Goal: Task Accomplishment & Management: Manage account settings

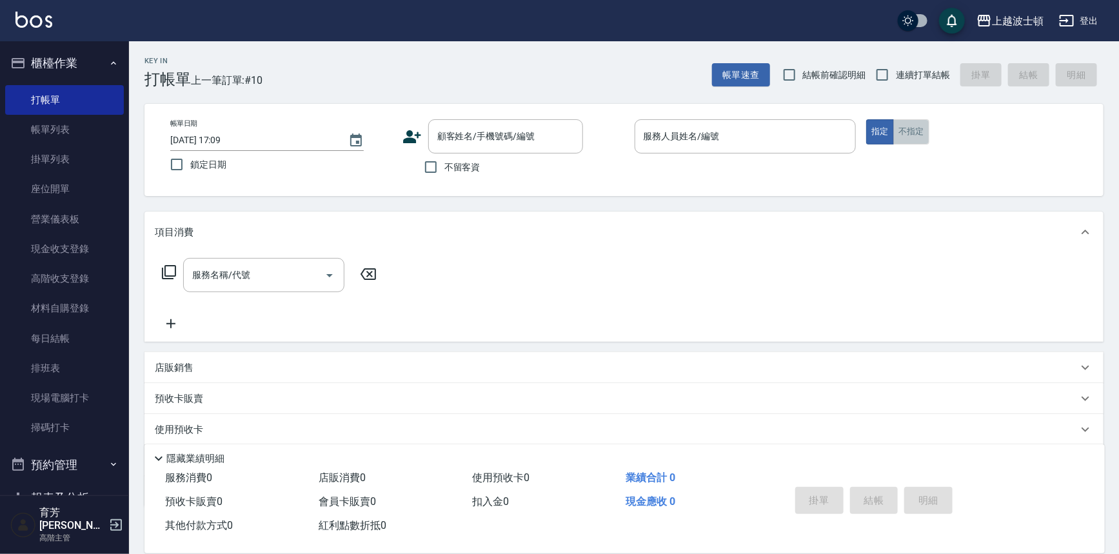
click at [906, 130] on button "不指定" at bounding box center [912, 131] width 36 height 25
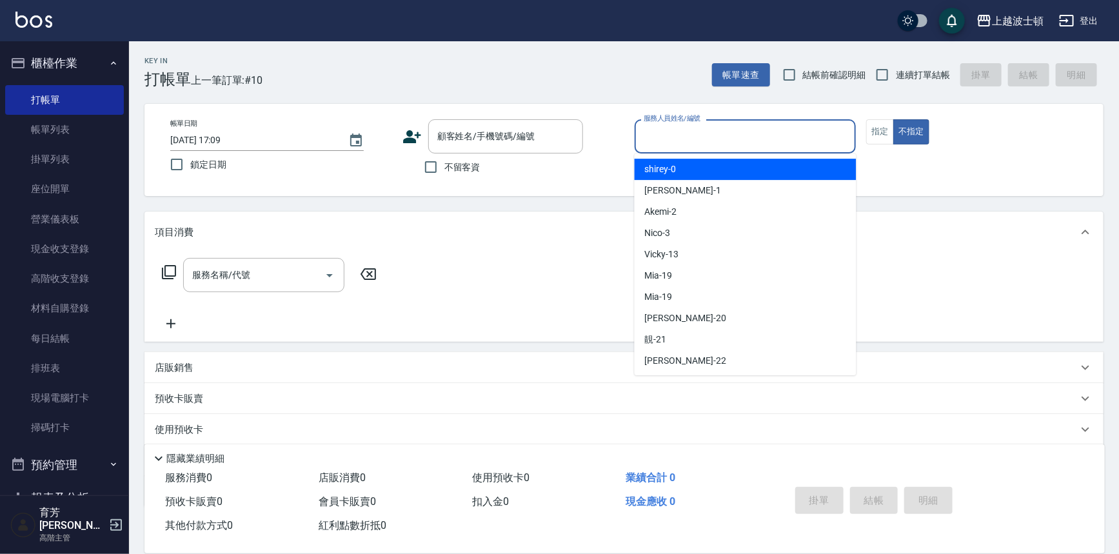
click at [783, 130] on input "服務人員姓名/編號" at bounding box center [746, 136] width 210 height 23
click at [761, 167] on div "shirey -0" at bounding box center [746, 169] width 222 height 21
type input "shirey-0"
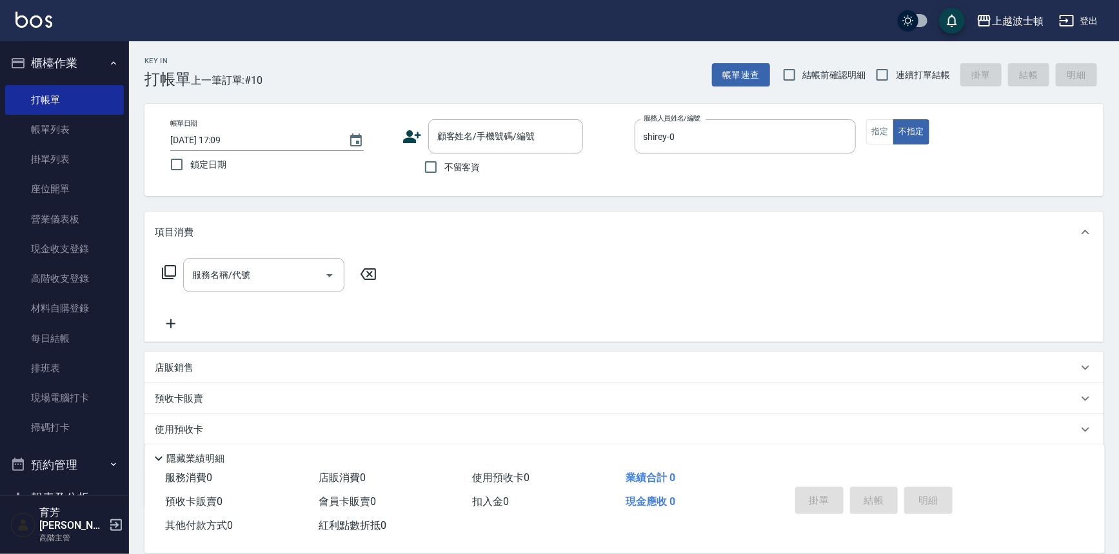
click at [450, 178] on label "不留客資" at bounding box center [448, 167] width 63 height 27
click at [445, 178] on input "不留客資" at bounding box center [430, 167] width 27 height 27
checkbox input "true"
click at [166, 270] on icon at bounding box center [168, 272] width 15 height 15
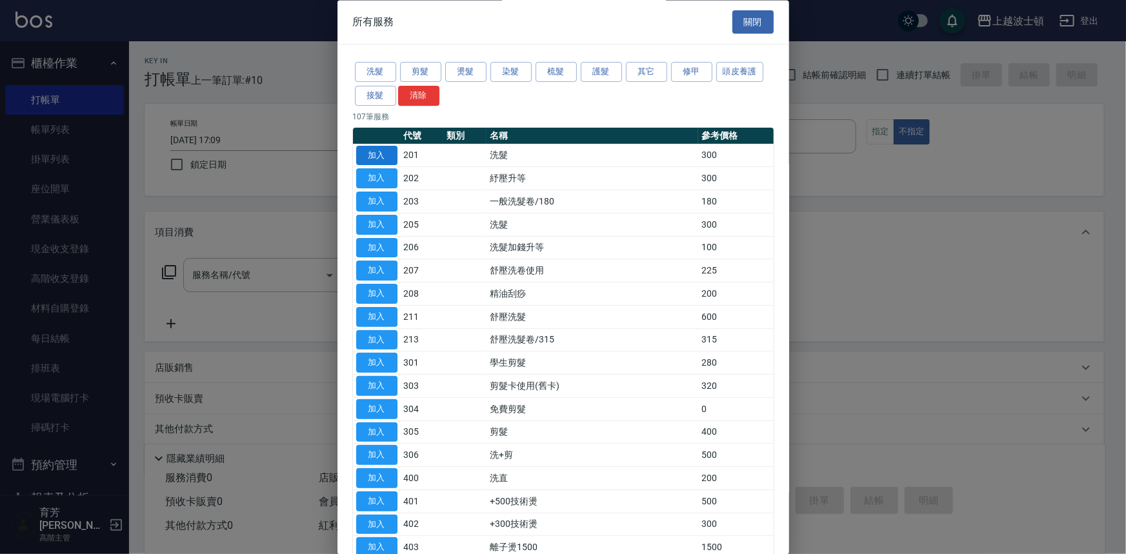
click at [375, 152] on button "加入" at bounding box center [376, 156] width 41 height 20
type input "洗髮(201)"
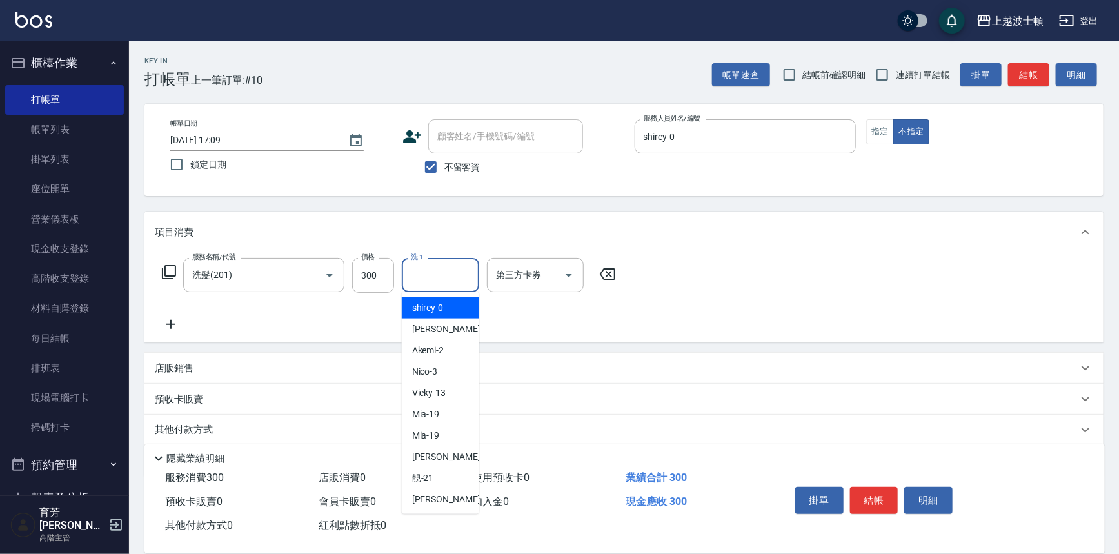
click at [457, 279] on input "洗-1" at bounding box center [441, 275] width 66 height 23
click at [451, 299] on div "shirey -0" at bounding box center [440, 307] width 77 height 21
type input "shirey-0"
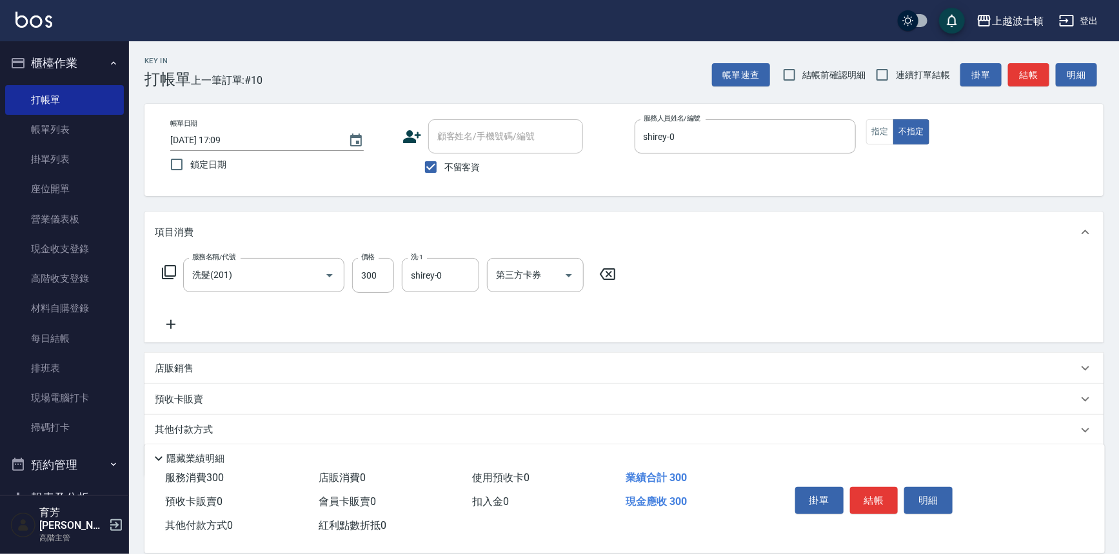
click at [166, 271] on icon at bounding box center [168, 272] width 15 height 15
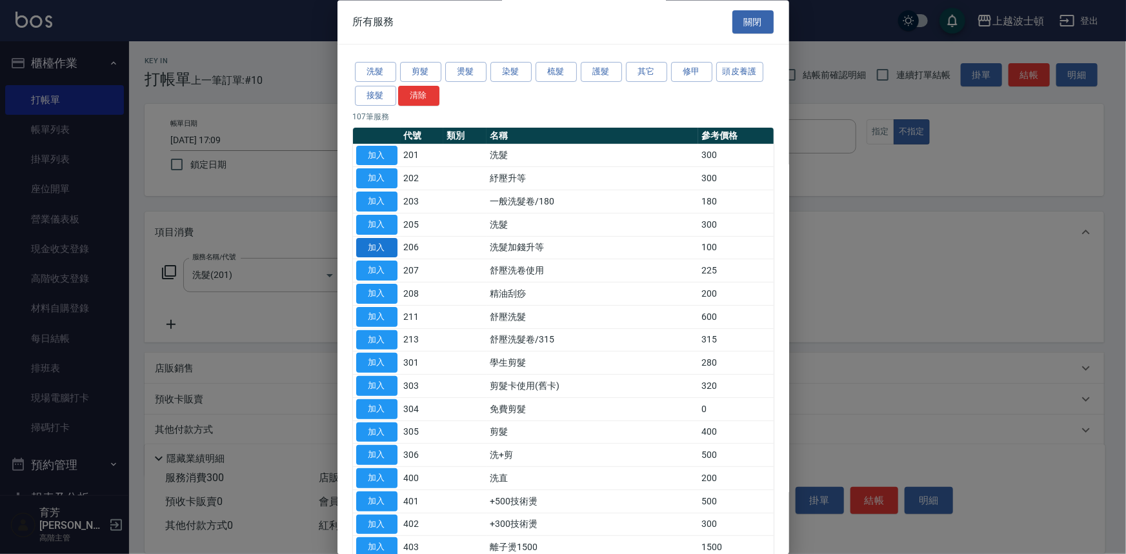
click at [386, 247] on button "加入" at bounding box center [376, 248] width 41 height 20
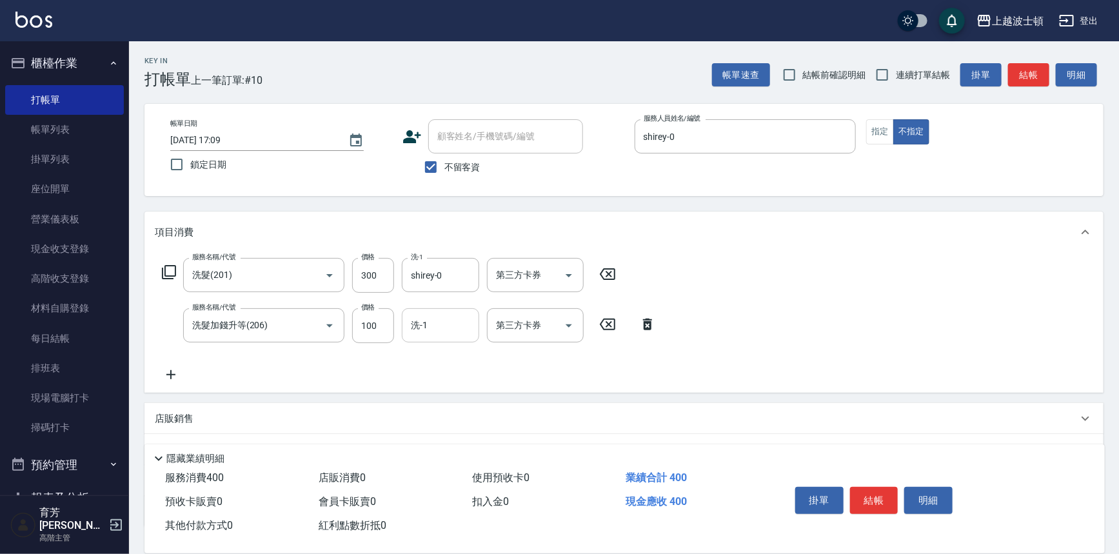
click at [442, 328] on input "洗-1" at bounding box center [441, 325] width 66 height 23
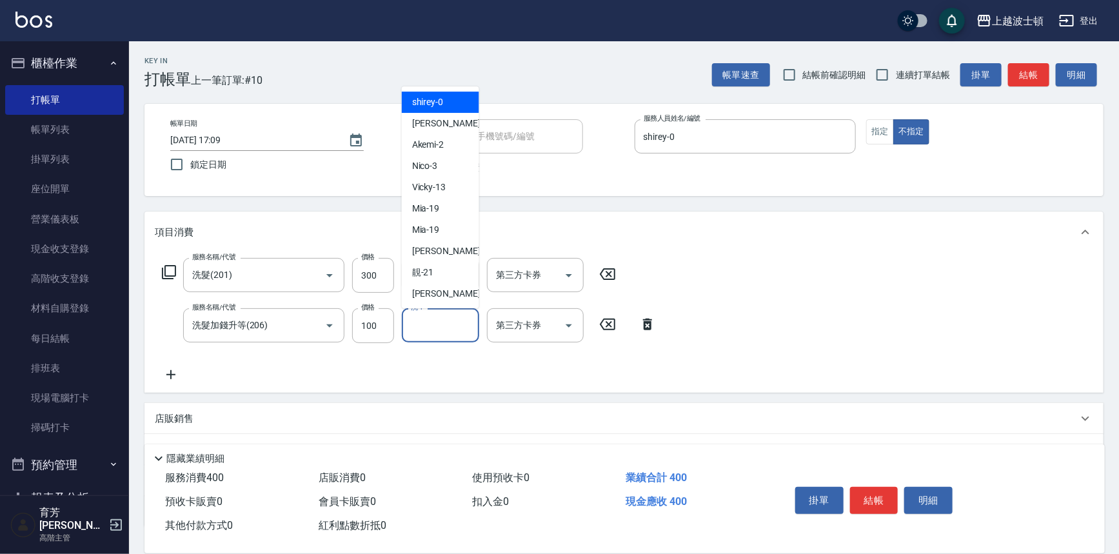
click at [464, 100] on div "shirey -0" at bounding box center [440, 102] width 77 height 21
type input "shirey-0"
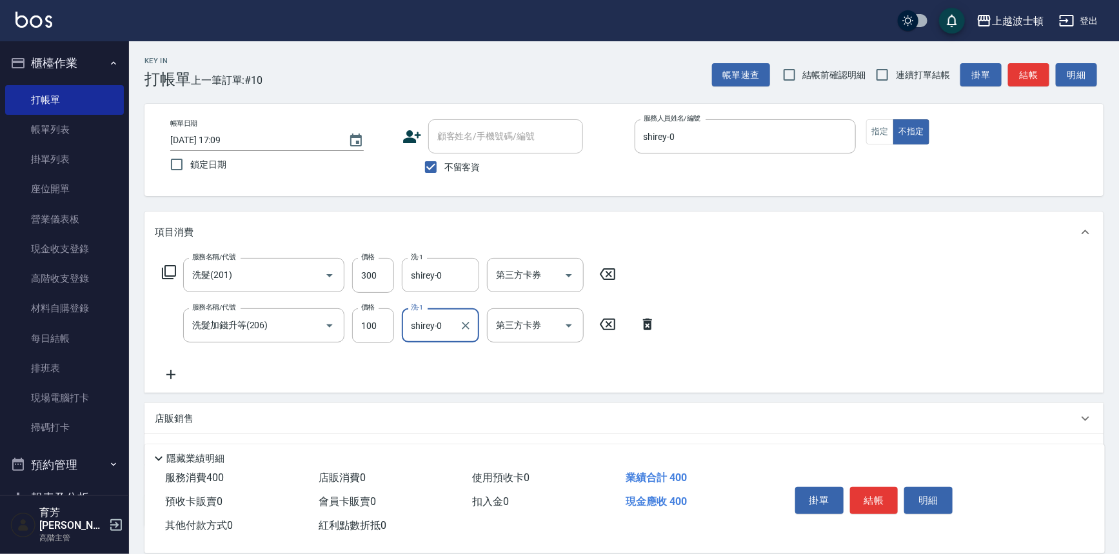
click at [876, 507] on button "結帳" at bounding box center [874, 500] width 48 height 27
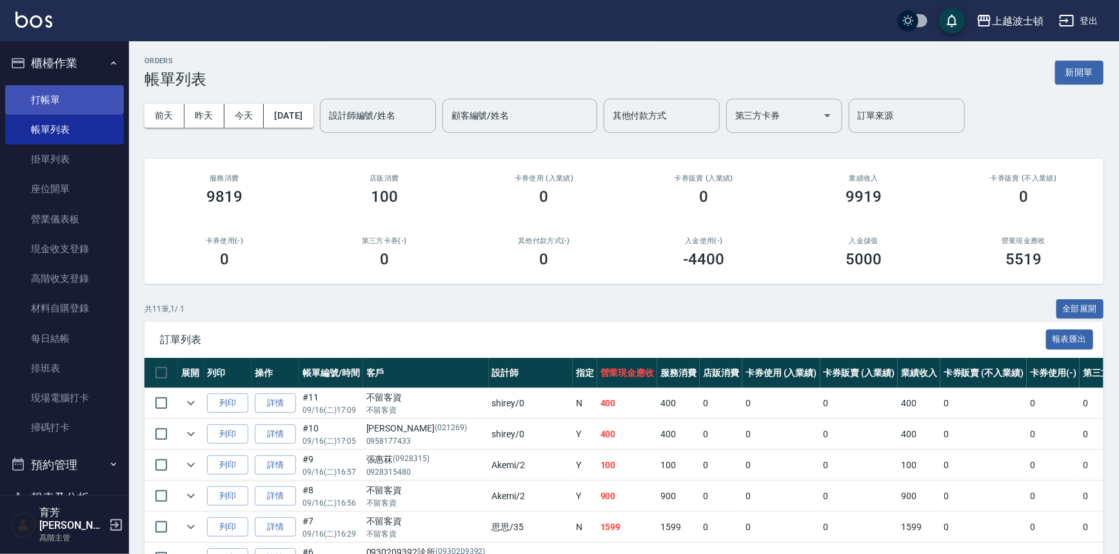
click at [75, 95] on link "打帳單" at bounding box center [64, 100] width 119 height 30
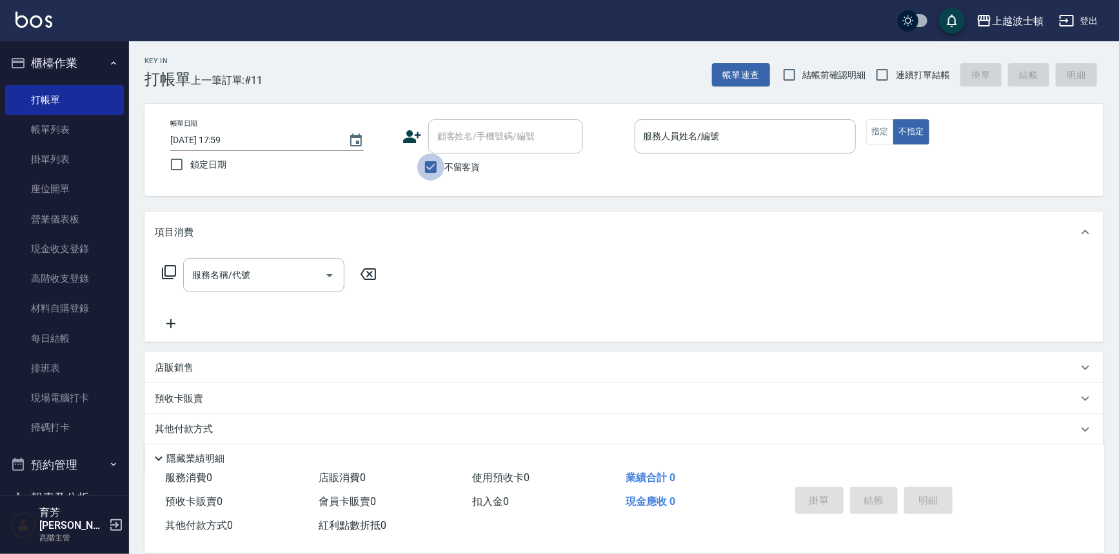
click at [442, 166] on input "不留客資" at bounding box center [430, 167] width 27 height 27
checkbox input "false"
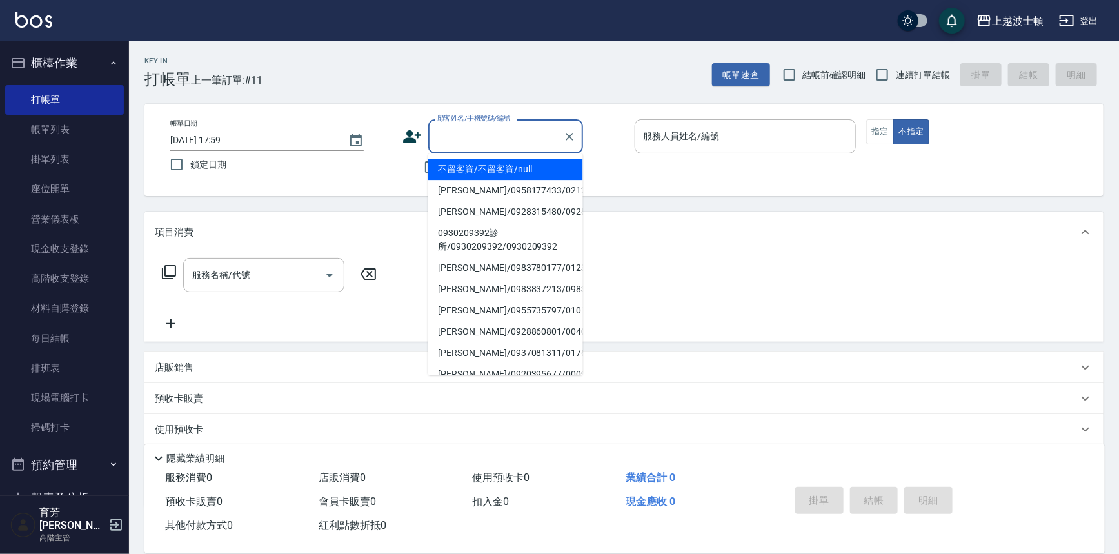
click at [450, 147] on input "顧客姓名/手機號碼/編號" at bounding box center [496, 136] width 124 height 23
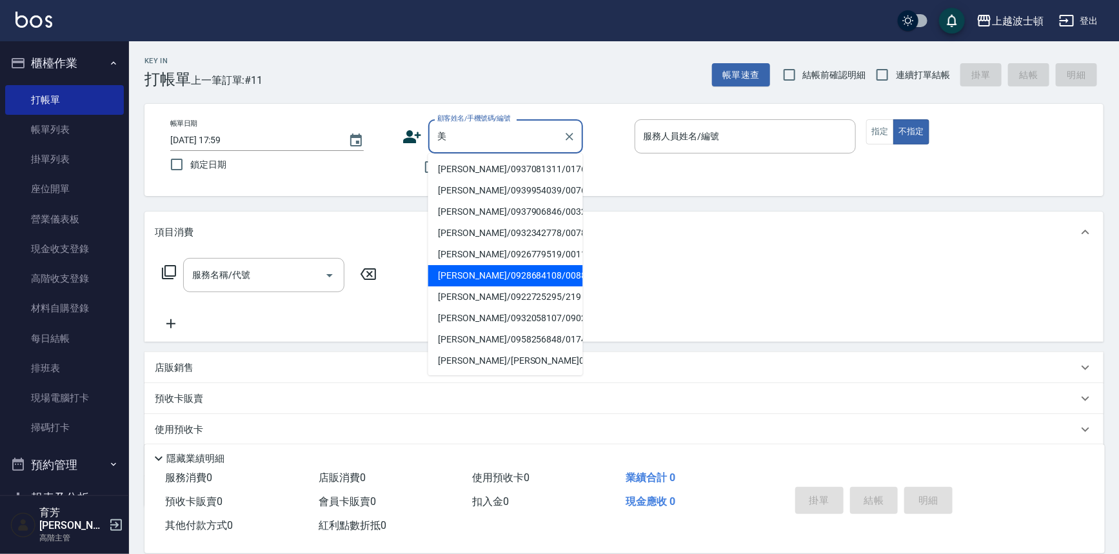
click at [572, 272] on li "[PERSON_NAME]/0928684108/008811" at bounding box center [505, 275] width 155 height 21
type input "[PERSON_NAME]/0928684108/008811"
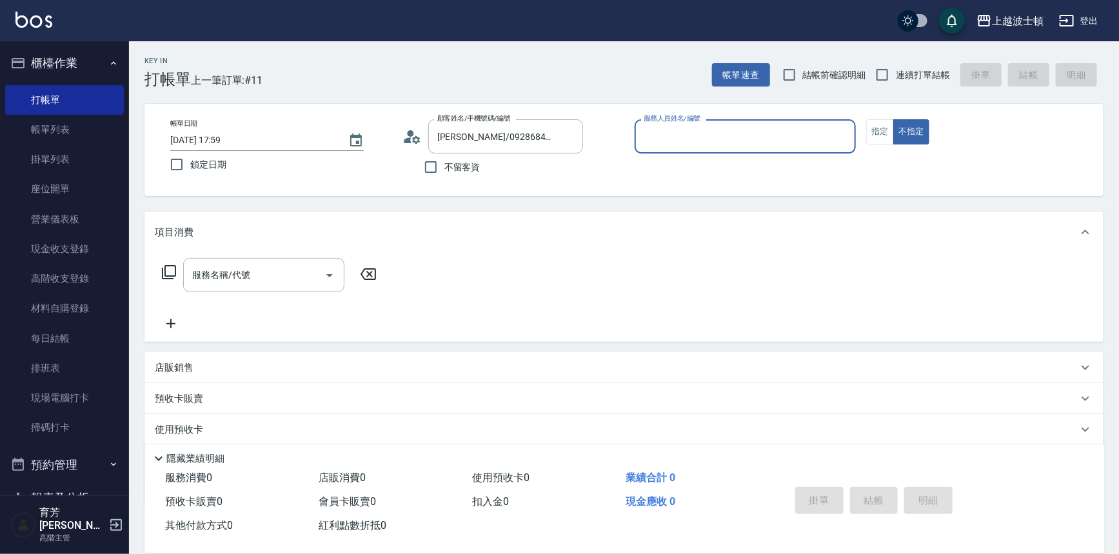
type input "shirey-0"
click at [588, 239] on div "項目消費" at bounding box center [616, 233] width 923 height 14
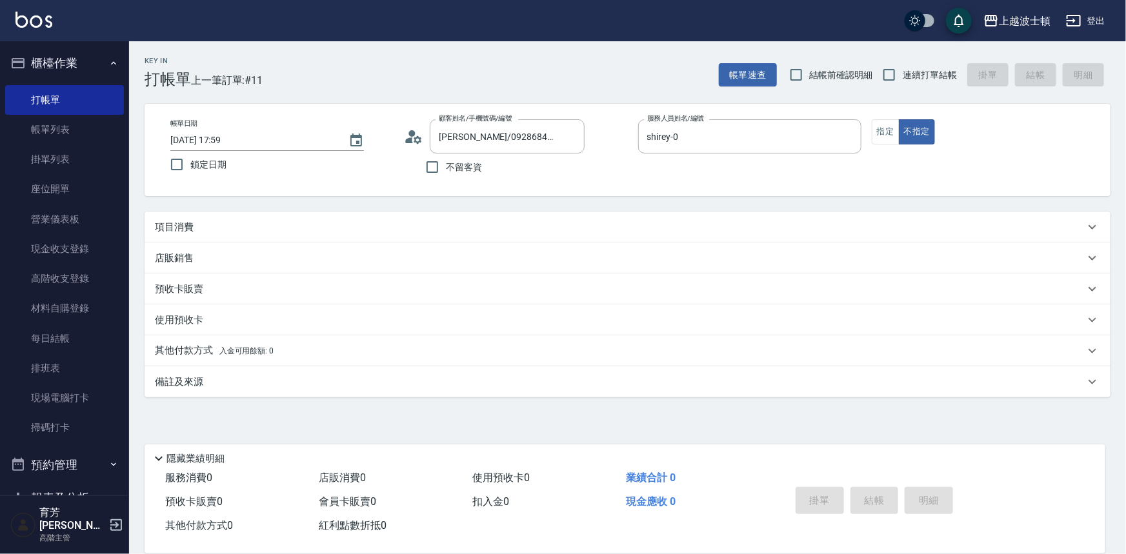
click at [588, 239] on div "項目消費" at bounding box center [628, 227] width 966 height 31
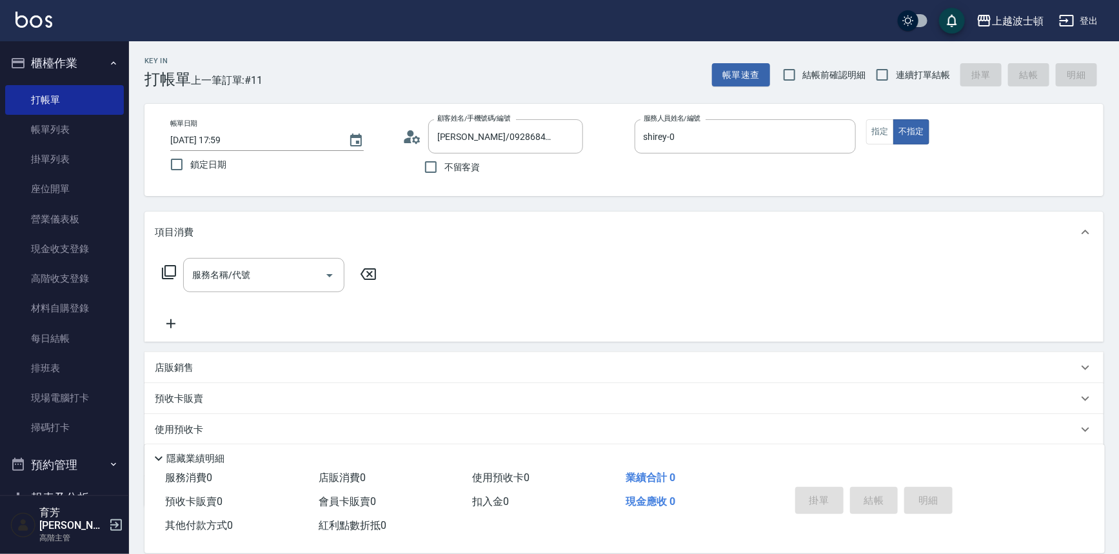
click at [588, 239] on div "項目消費" at bounding box center [624, 232] width 959 height 41
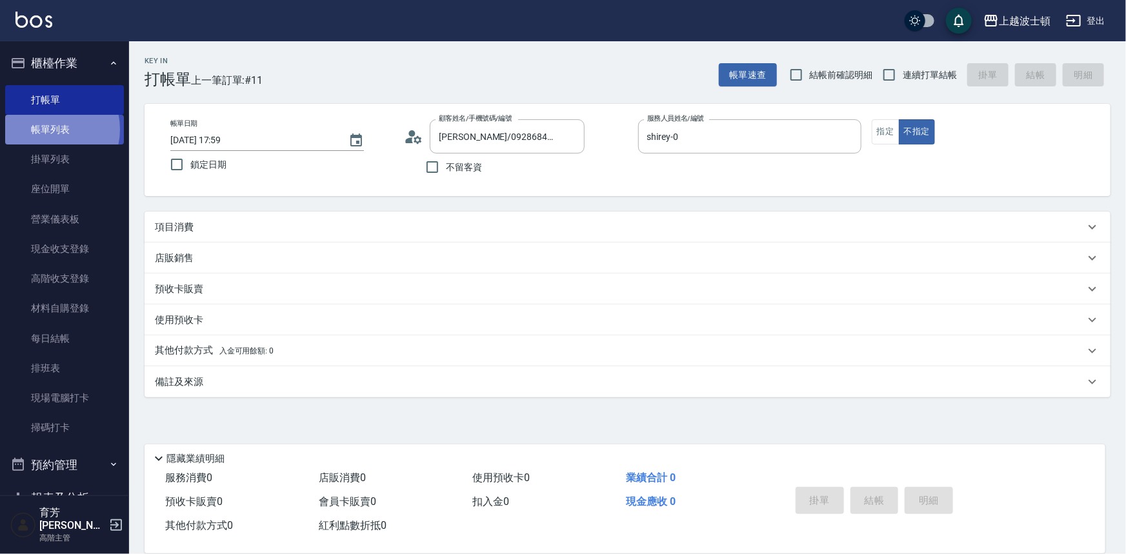
click at [46, 130] on link "帳單列表" at bounding box center [64, 130] width 119 height 30
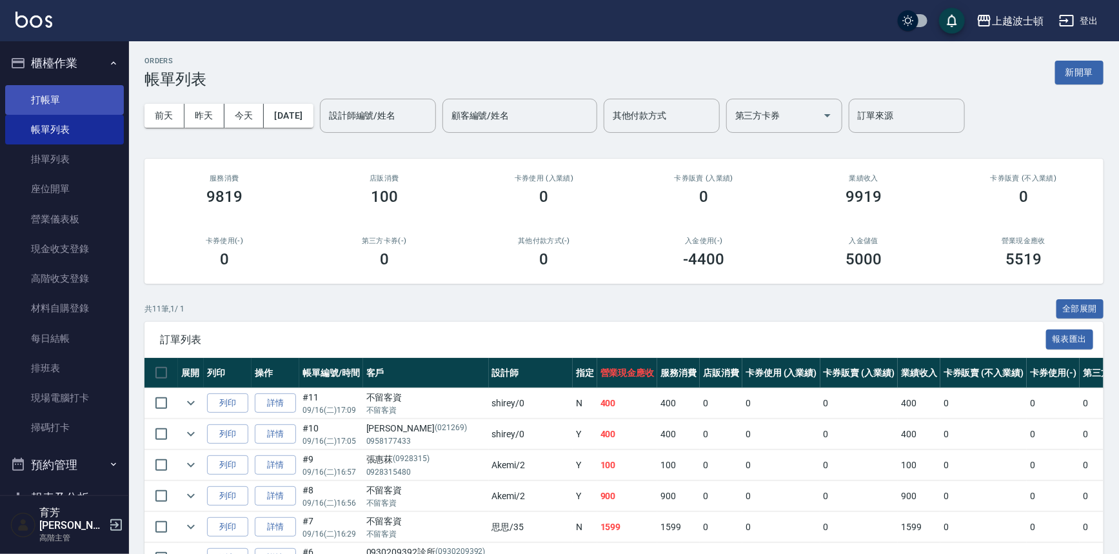
click at [59, 99] on link "打帳單" at bounding box center [64, 100] width 119 height 30
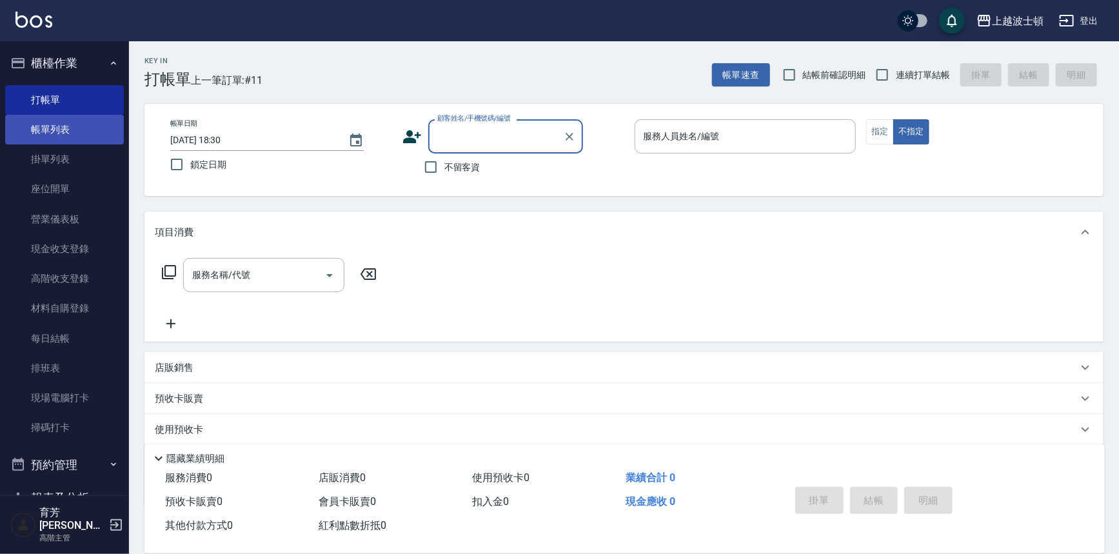
click at [48, 129] on link "帳單列表" at bounding box center [64, 130] width 119 height 30
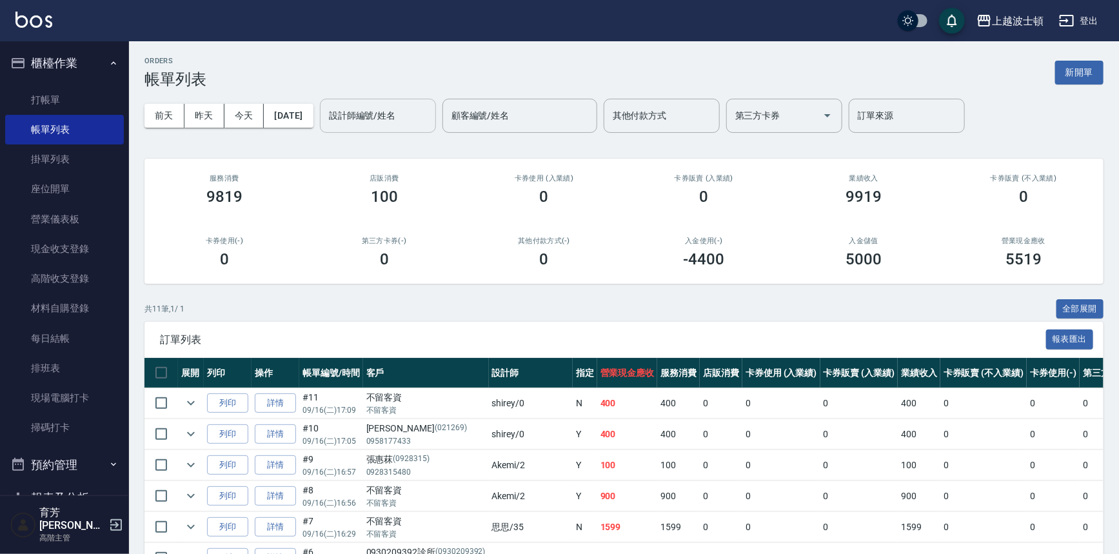
click at [380, 116] on input "設計師編號/姓名" at bounding box center [378, 116] width 105 height 23
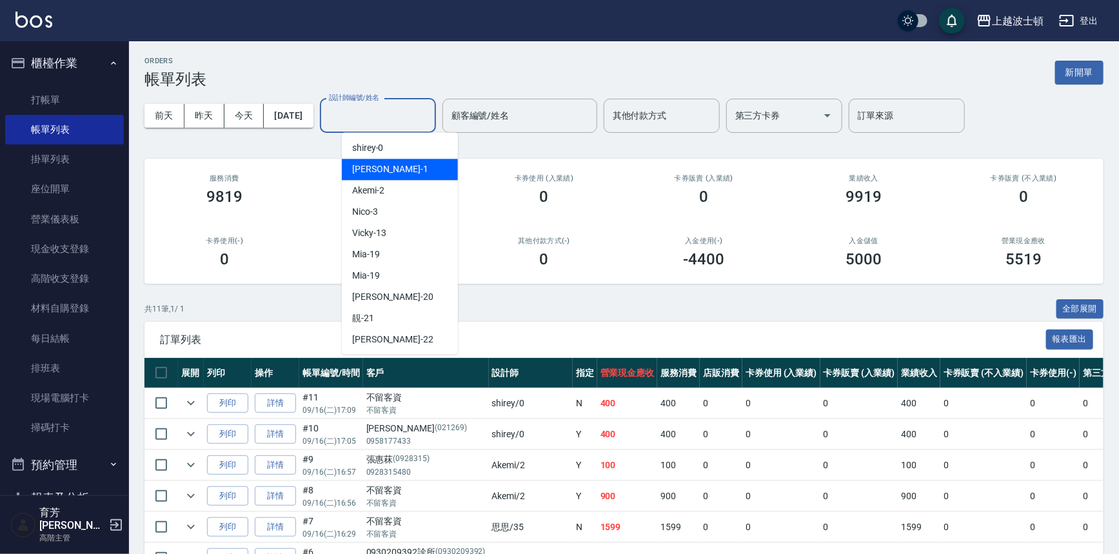
click at [377, 161] on div "[PERSON_NAME] -1" at bounding box center [400, 169] width 116 height 21
type input "[PERSON_NAME]-1"
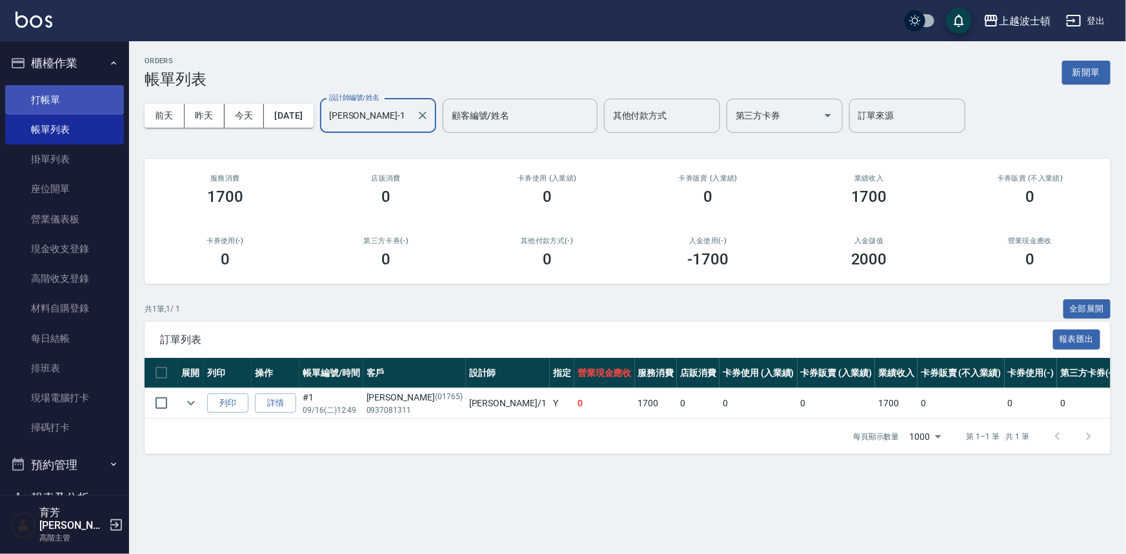
click at [72, 98] on link "打帳單" at bounding box center [64, 100] width 119 height 30
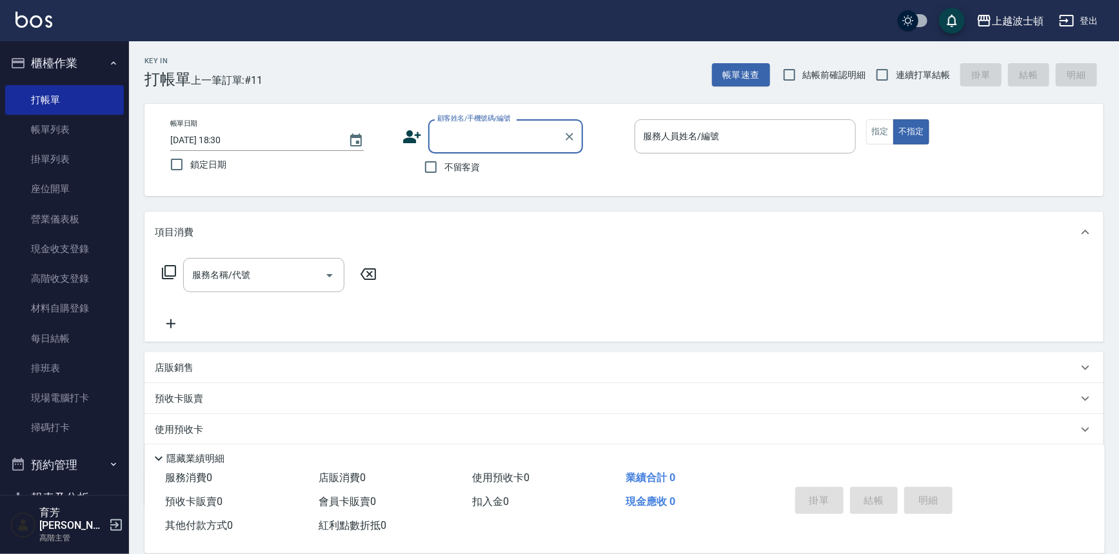
click at [465, 129] on input "顧客姓名/手機號碼/編號" at bounding box center [496, 136] width 124 height 23
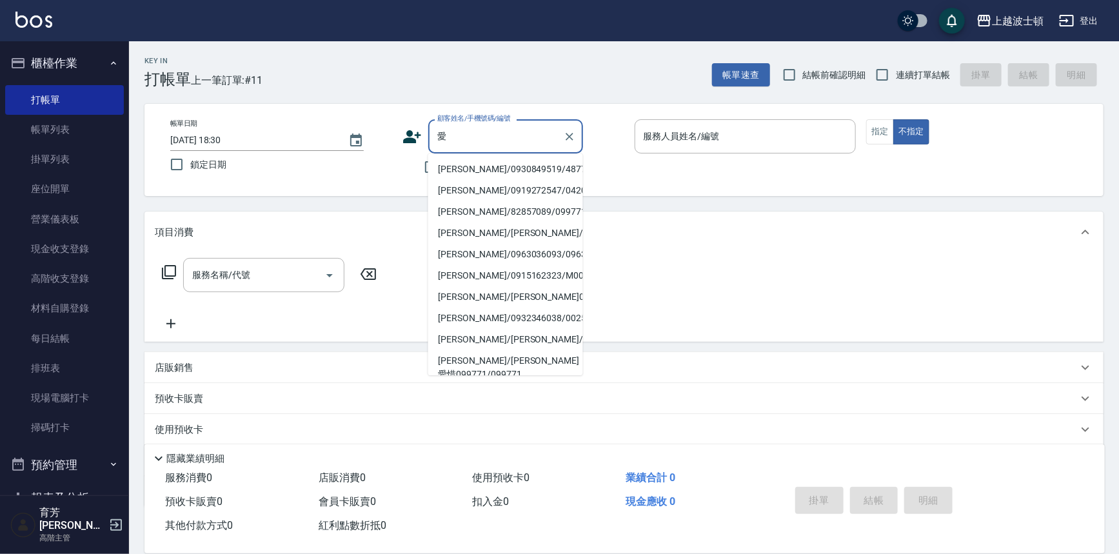
click at [521, 166] on li "[PERSON_NAME]/0930849519/48777" at bounding box center [505, 169] width 155 height 21
type input "[PERSON_NAME]/0930849519/48777"
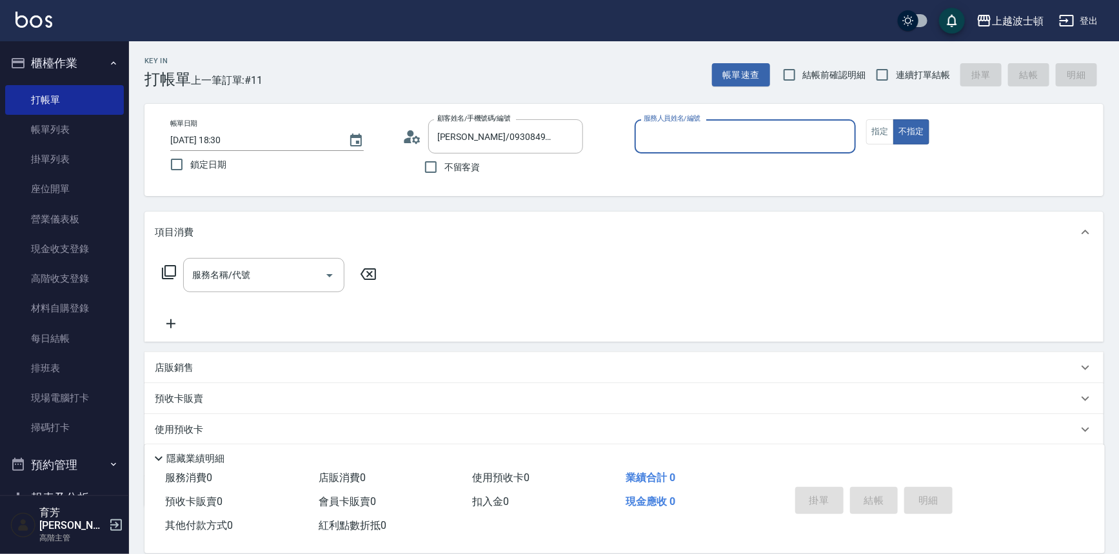
type input "[PERSON_NAME]-1"
click at [883, 129] on button "指定" at bounding box center [880, 131] width 28 height 25
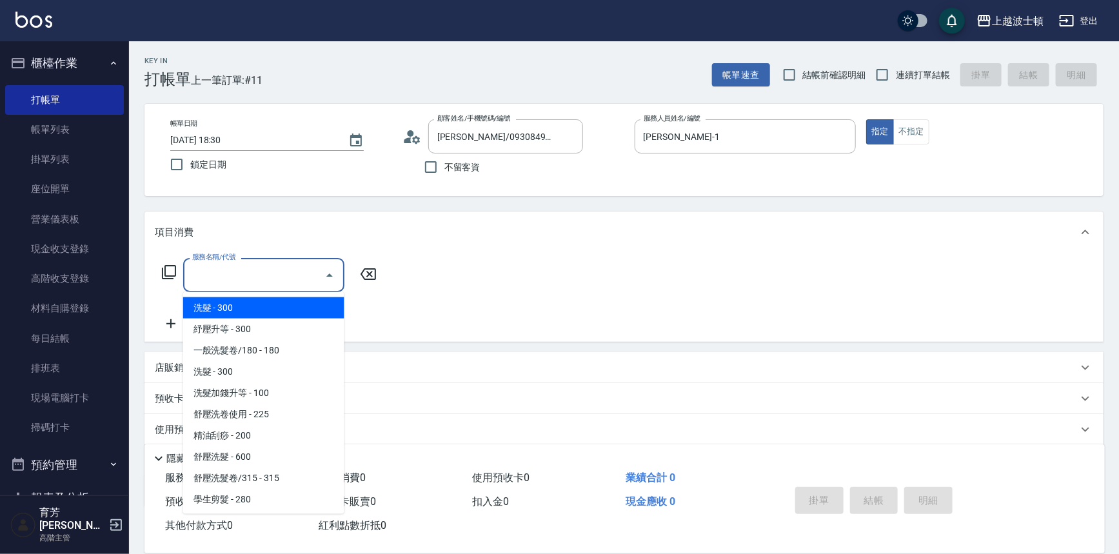
click at [293, 282] on input "服務名稱/代號" at bounding box center [254, 275] width 130 height 23
click at [269, 309] on span "洗髮 - 300" at bounding box center [263, 307] width 161 height 21
type input "洗髮(201)"
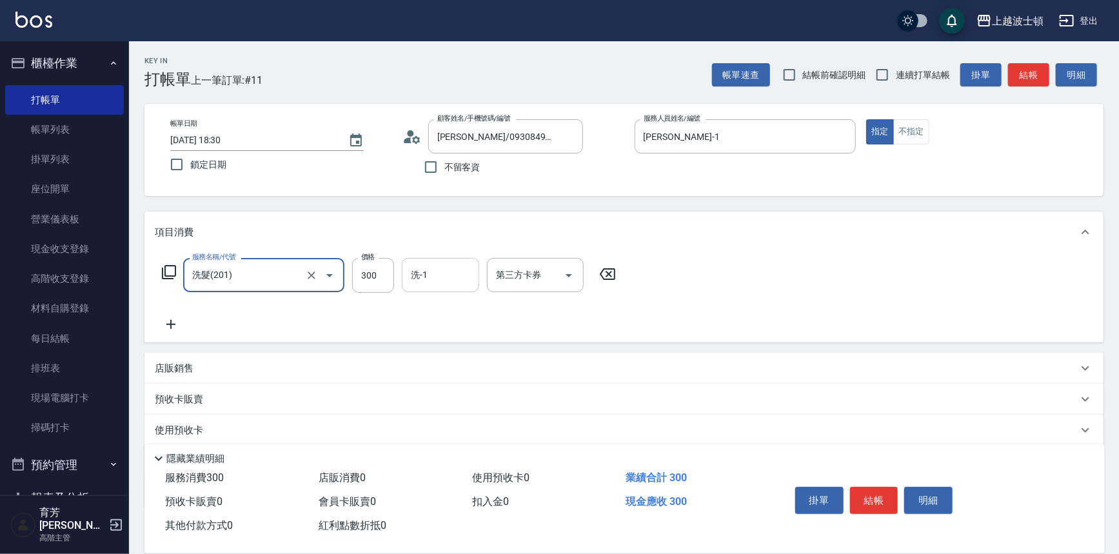
click at [443, 281] on input "洗-1" at bounding box center [441, 275] width 66 height 23
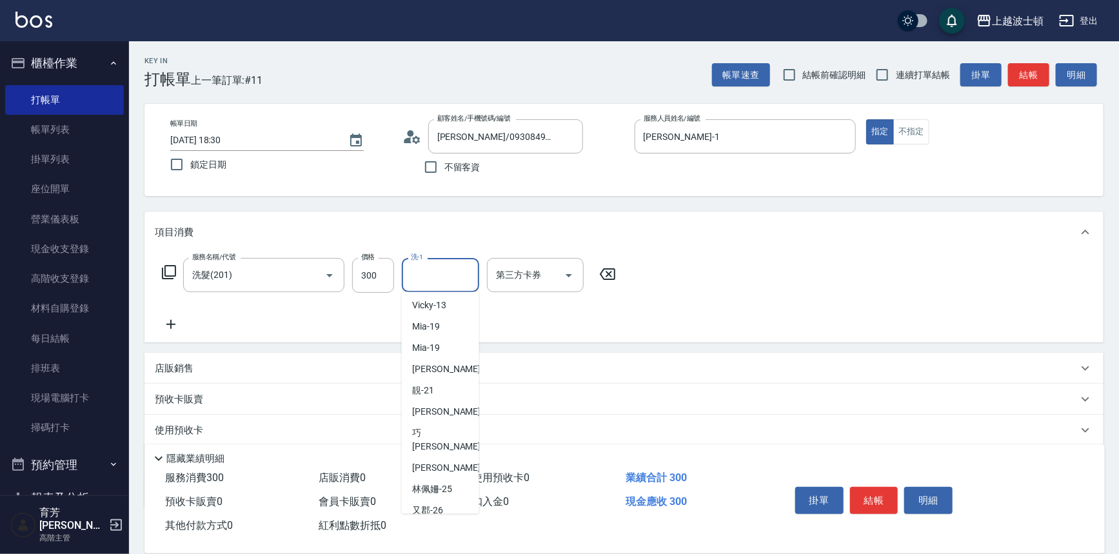
scroll to position [94, 0]
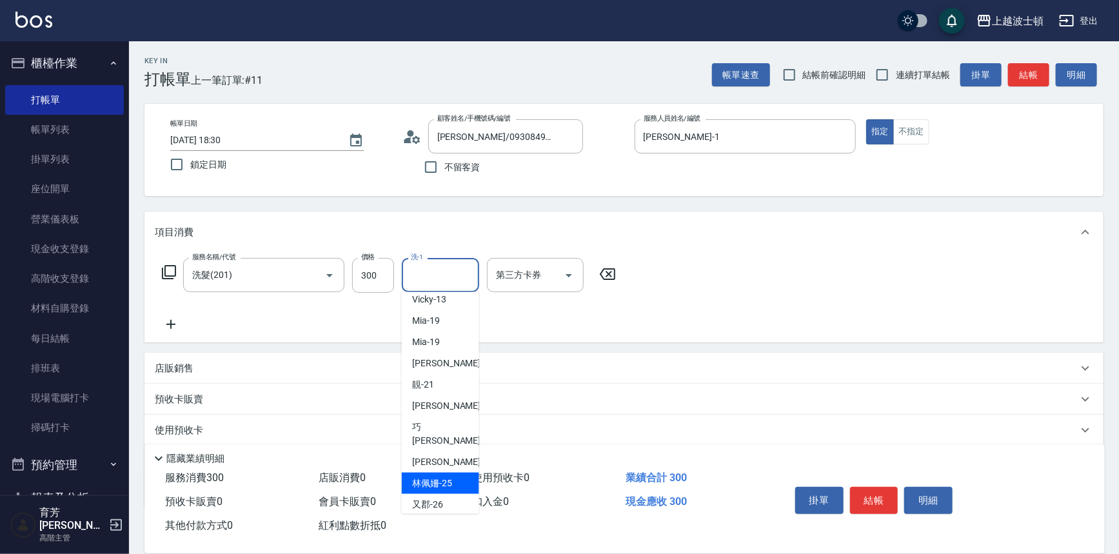
click at [435, 477] on div "[PERSON_NAME]-25" at bounding box center [440, 483] width 77 height 21
type input "[PERSON_NAME]-25"
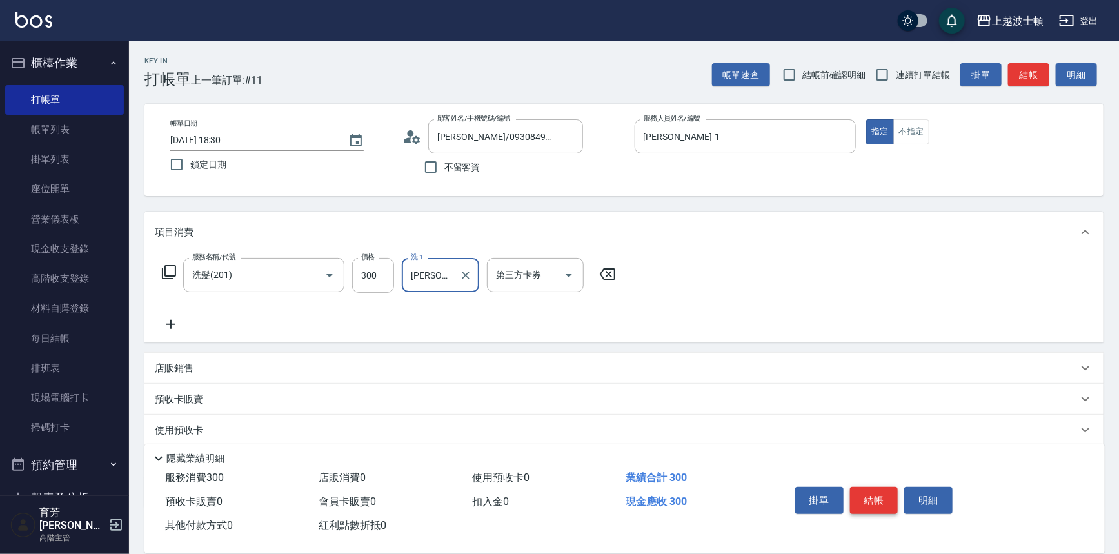
click at [865, 499] on button "結帳" at bounding box center [874, 500] width 48 height 27
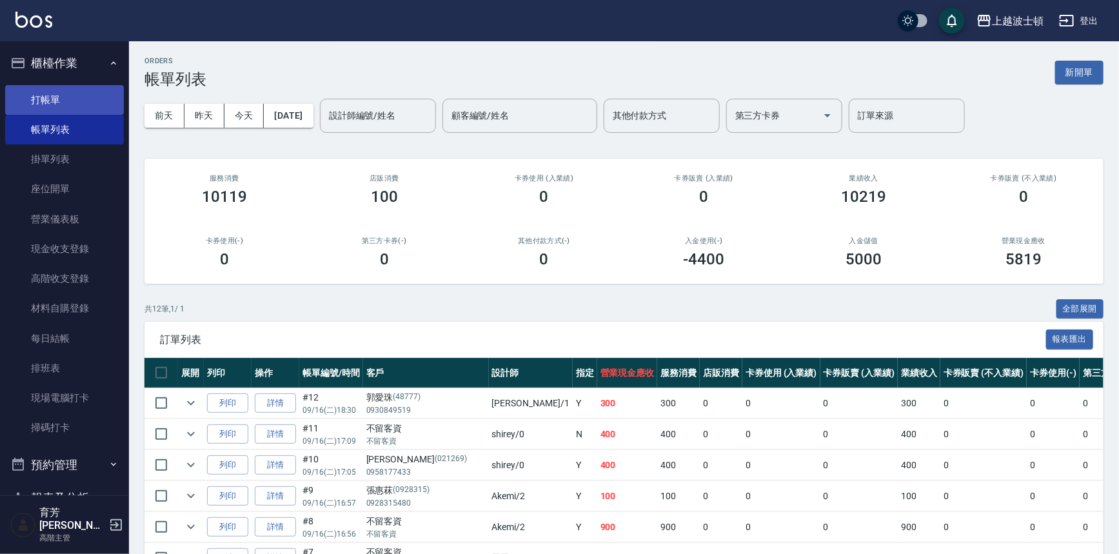
click at [52, 106] on link "打帳單" at bounding box center [64, 100] width 119 height 30
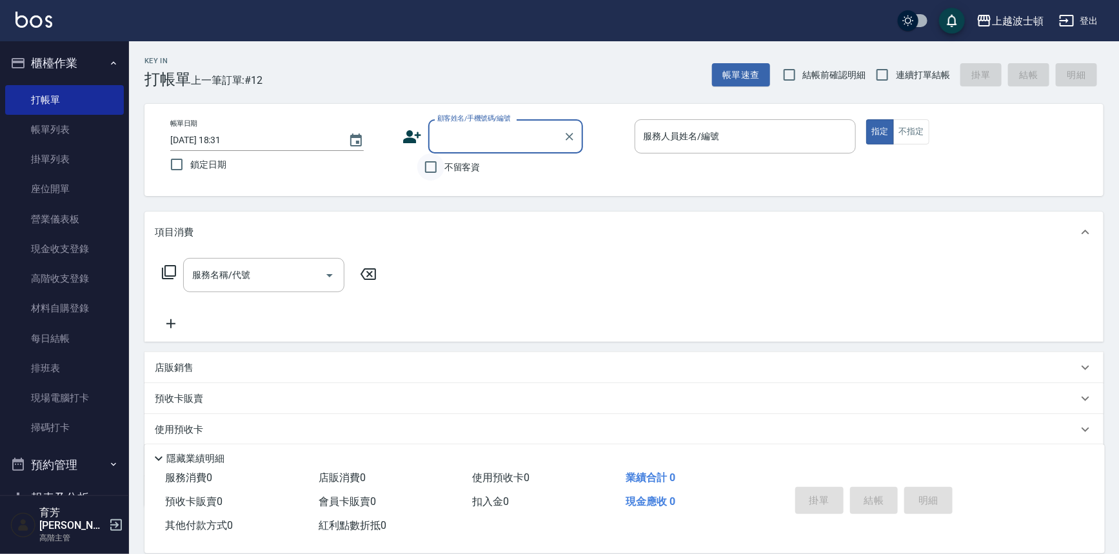
click at [434, 162] on input "不留客資" at bounding box center [430, 167] width 27 height 27
checkbox input "true"
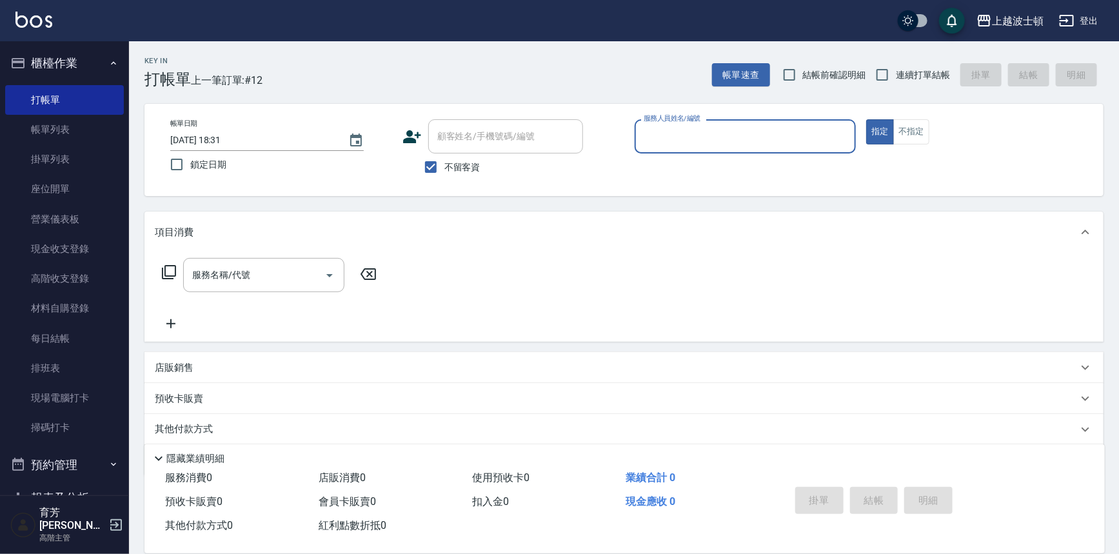
click at [654, 134] on input "服務人員姓名/編號" at bounding box center [746, 136] width 210 height 23
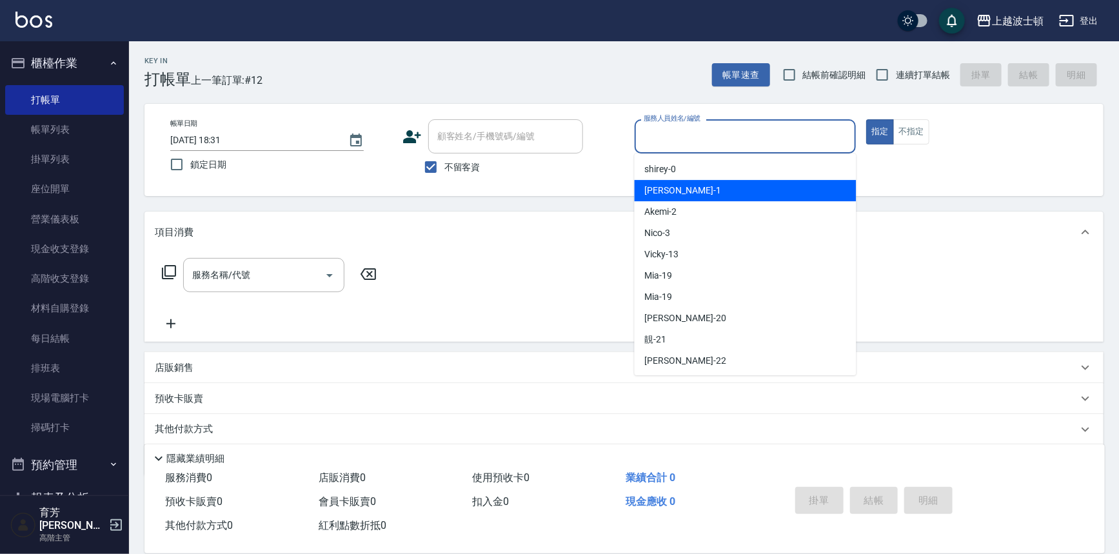
click at [657, 189] on span "[PERSON_NAME] -1" at bounding box center [683, 191] width 76 height 14
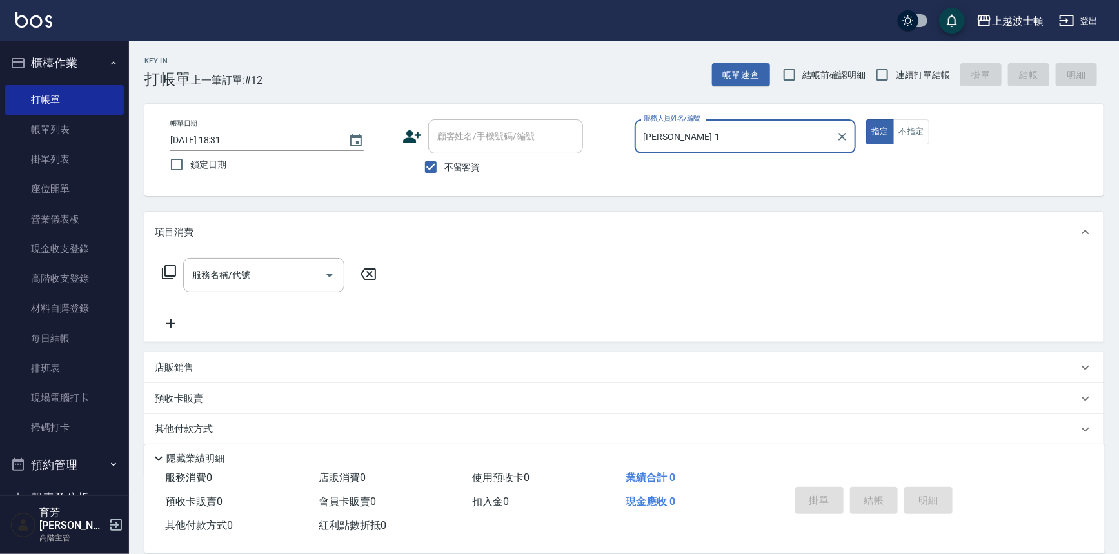
type input "[PERSON_NAME]-1"
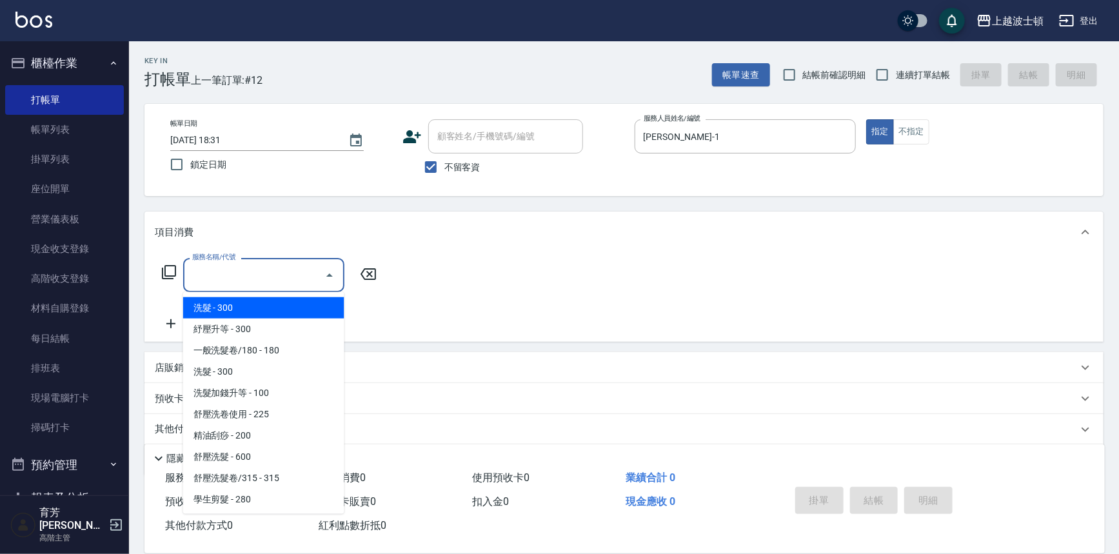
click at [239, 272] on input "服務名稱/代號" at bounding box center [254, 275] width 130 height 23
click at [239, 305] on span "洗髮 - 300" at bounding box center [263, 307] width 161 height 21
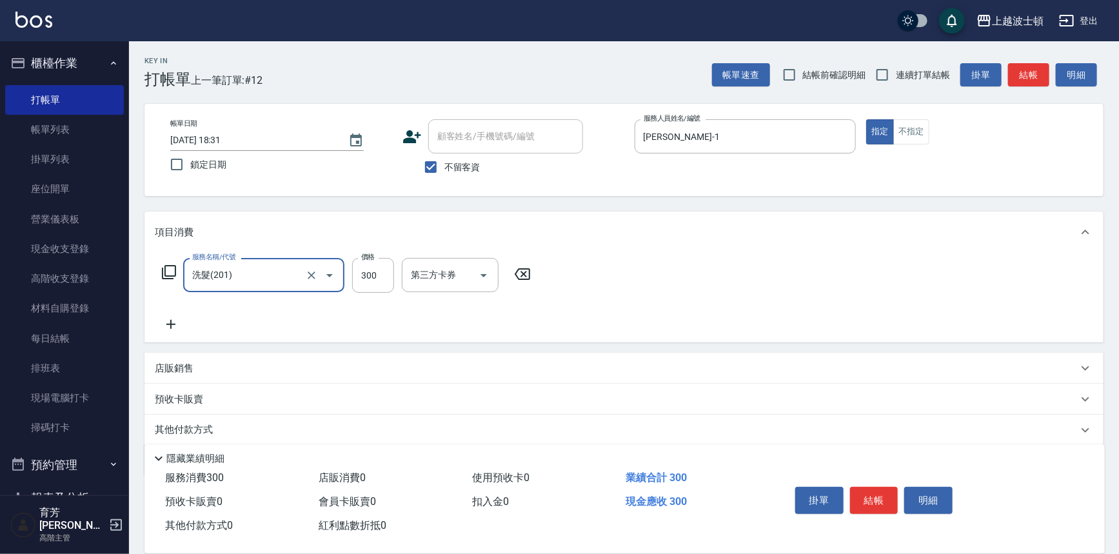
type input "洗髮(201)"
click at [435, 265] on input "洗-1" at bounding box center [441, 275] width 66 height 23
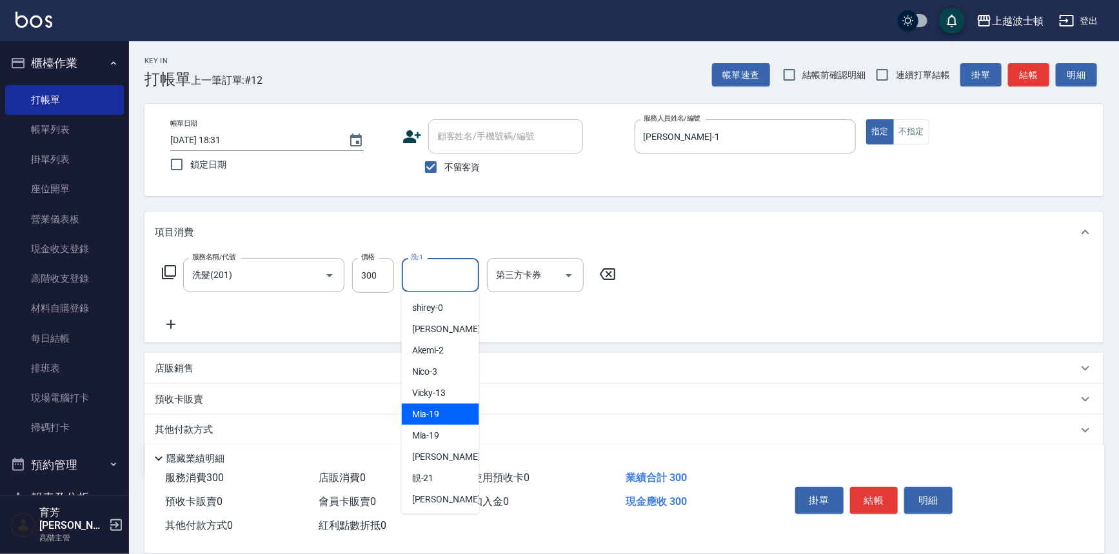
scroll to position [51, 0]
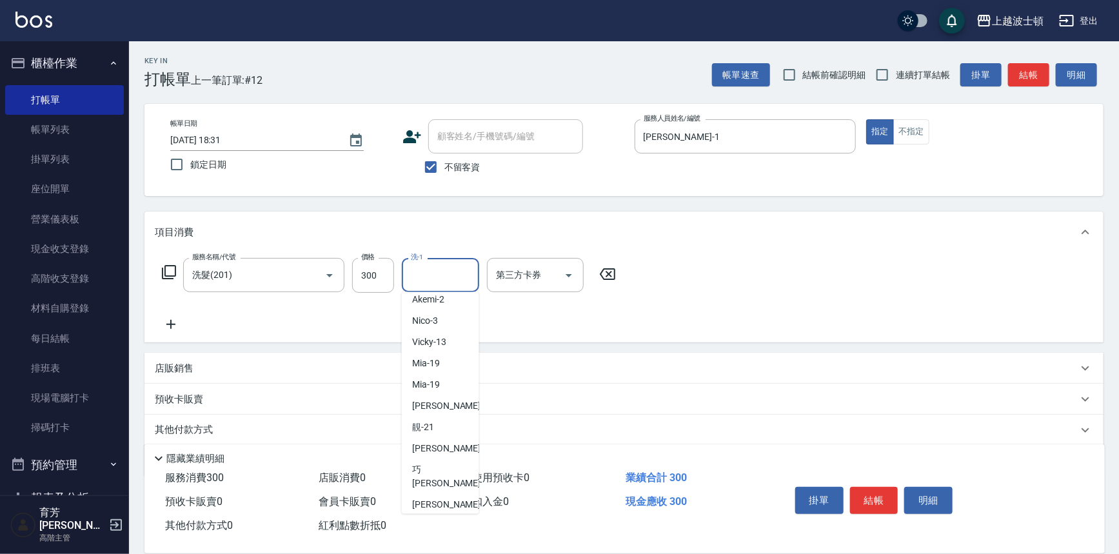
click at [448, 519] on span "[PERSON_NAME]-25" at bounding box center [432, 526] width 40 height 14
type input "[PERSON_NAME]-25"
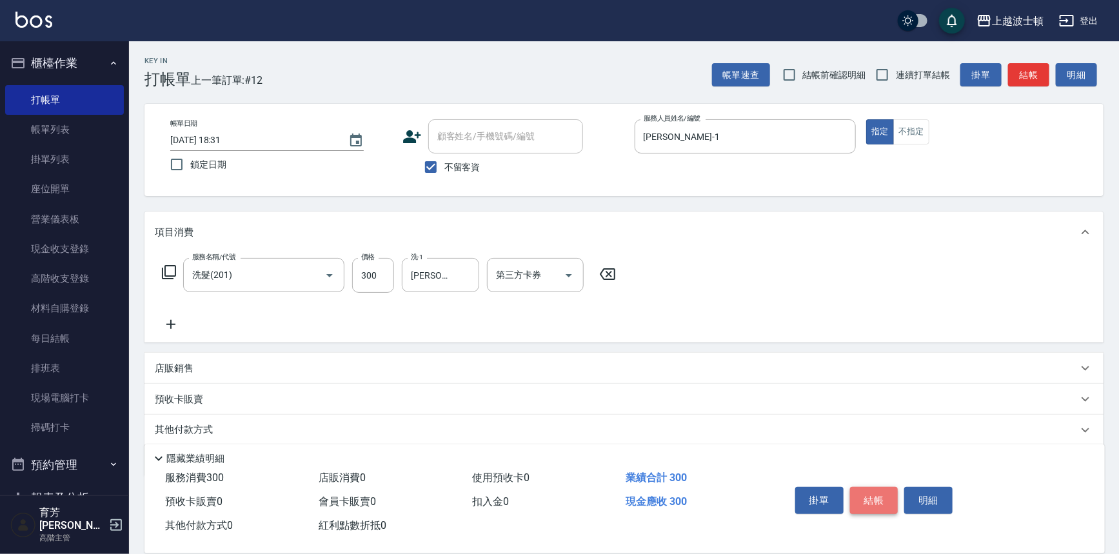
click at [874, 492] on button "結帳" at bounding box center [874, 500] width 48 height 27
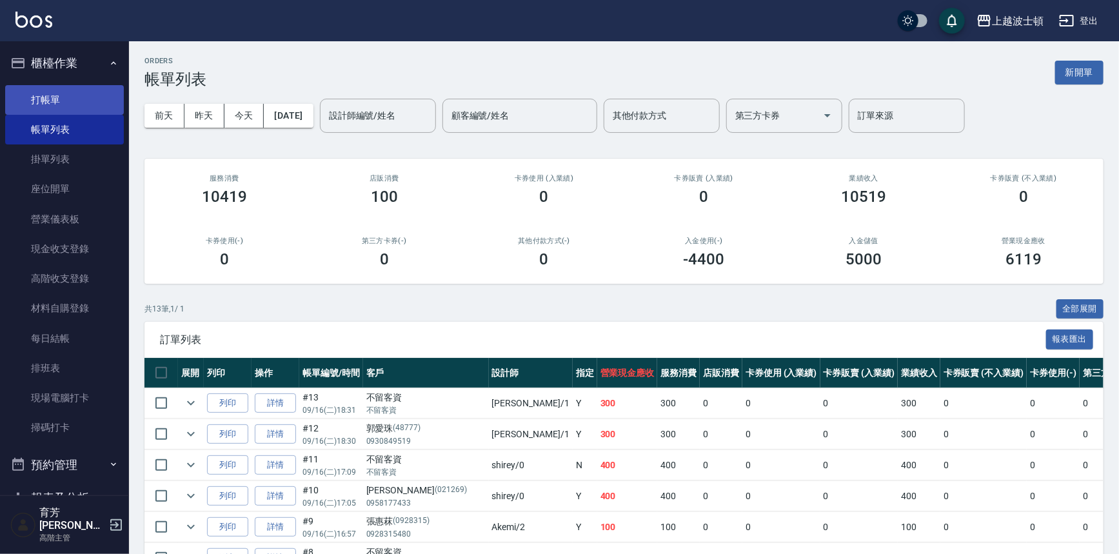
click at [32, 90] on link "打帳單" at bounding box center [64, 100] width 119 height 30
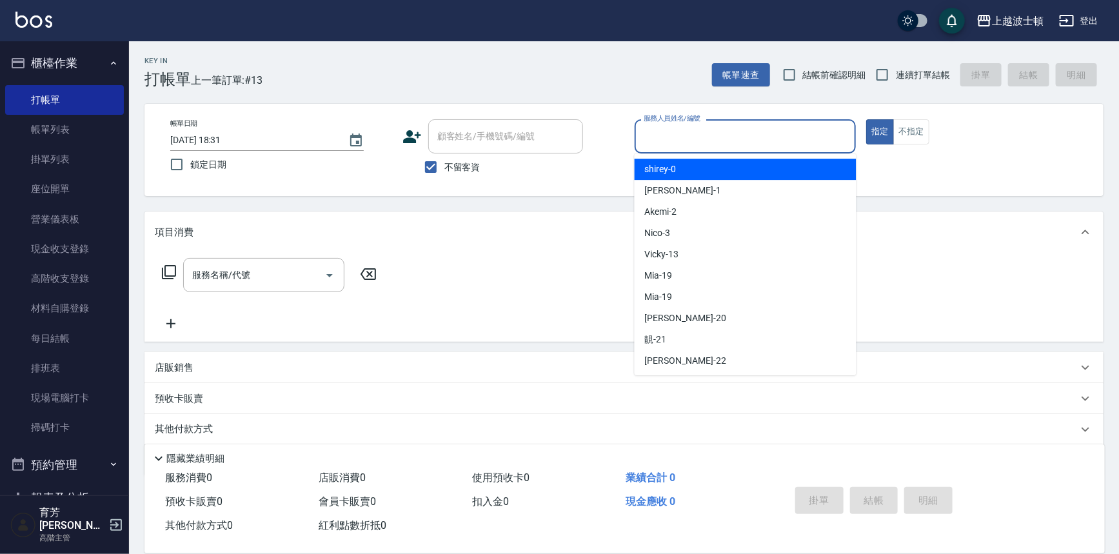
click at [683, 133] on input "服務人員姓名/編號" at bounding box center [746, 136] width 210 height 23
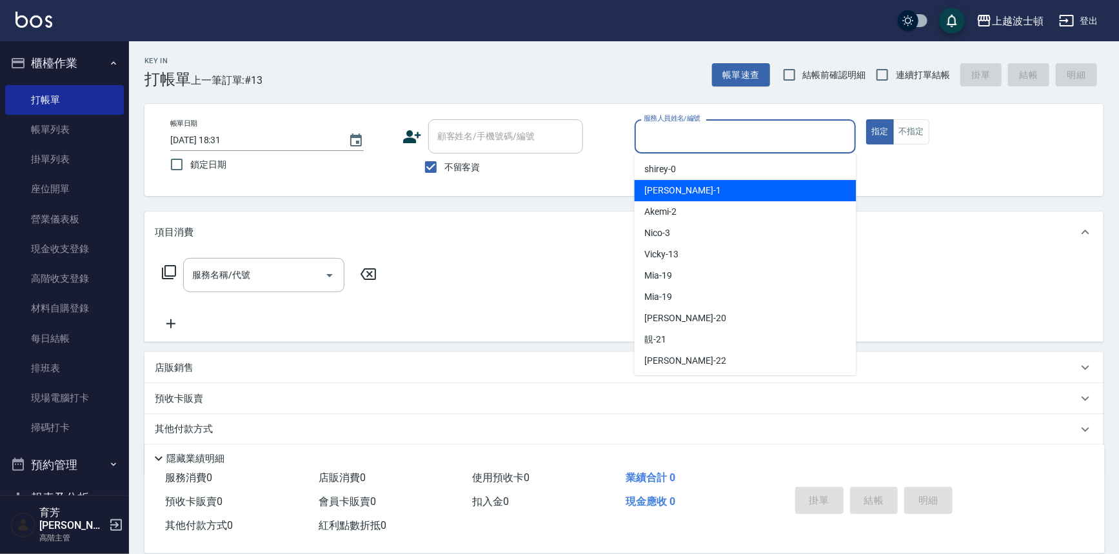
click at [665, 194] on span "[PERSON_NAME] -1" at bounding box center [683, 191] width 76 height 14
type input "[PERSON_NAME]-1"
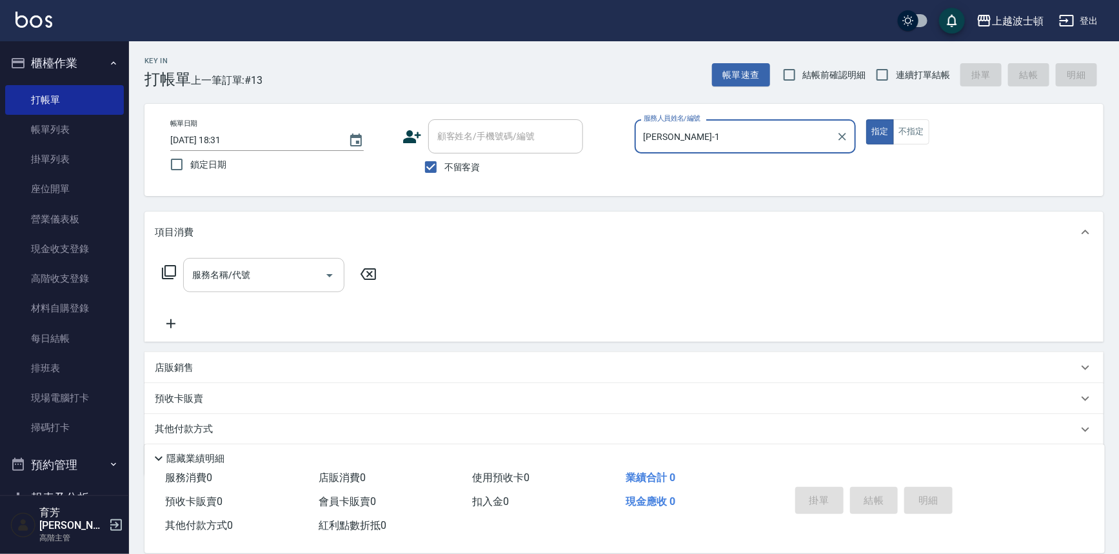
click at [245, 283] on input "服務名稱/代號" at bounding box center [254, 275] width 130 height 23
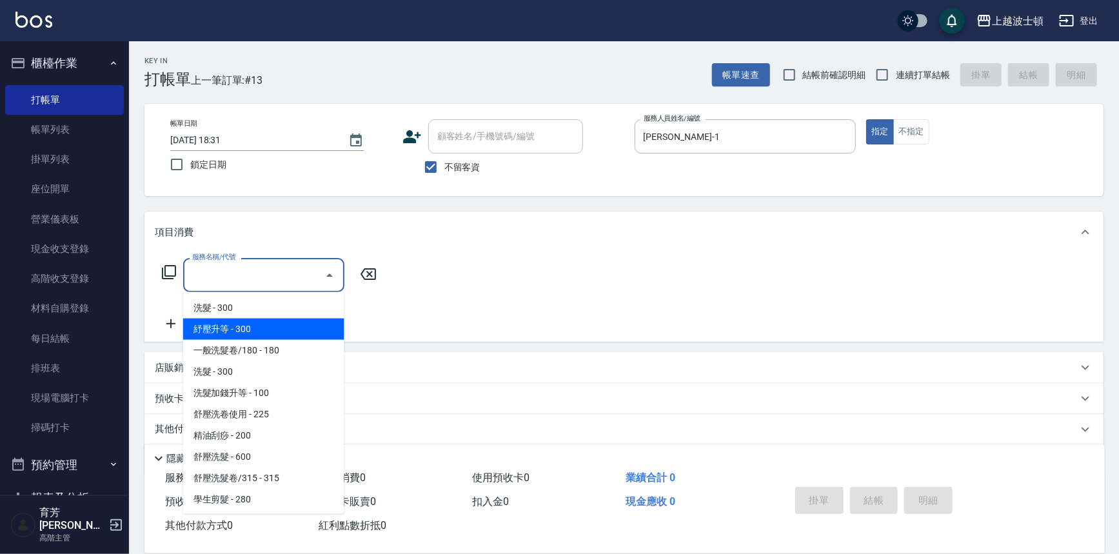
scroll to position [195, 0]
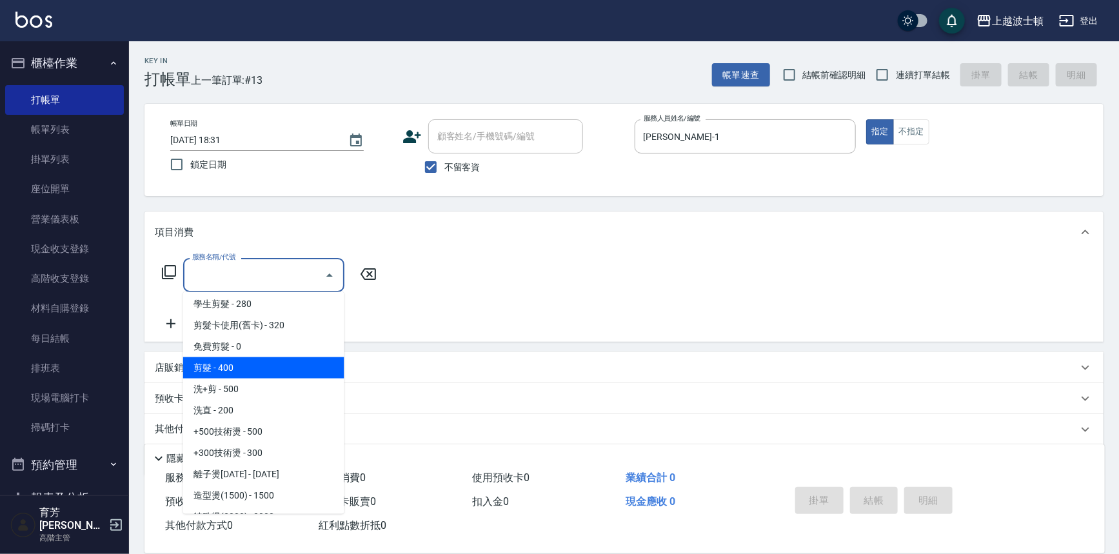
click at [305, 366] on span "剪髮 - 400" at bounding box center [263, 367] width 161 height 21
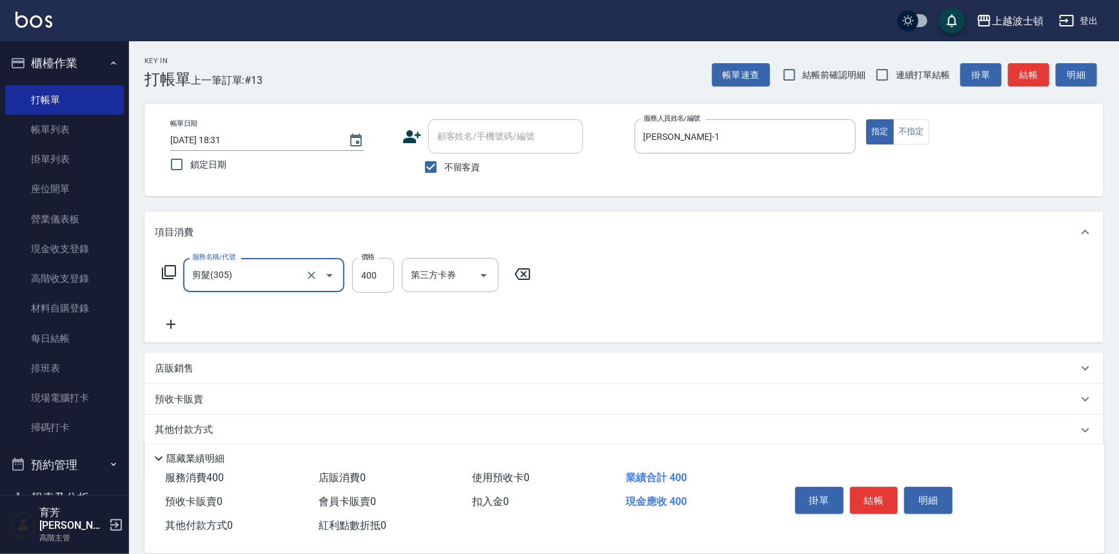
type input "剪髮(305)"
click at [361, 275] on input "400" at bounding box center [373, 275] width 42 height 35
type input "350"
click at [872, 511] on div "掛單 結帳 明細" at bounding box center [874, 502] width 168 height 41
drag, startPoint x: 847, startPoint y: 487, endPoint x: 875, endPoint y: 474, distance: 30.6
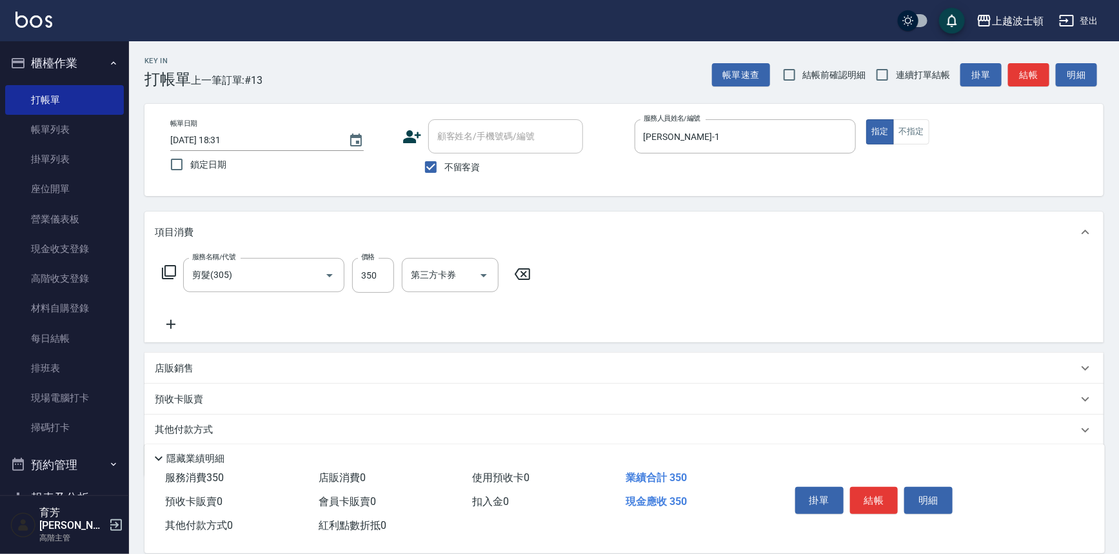
click at [852, 482] on div "掛單 結帳 明細" at bounding box center [874, 502] width 168 height 41
click at [869, 505] on button "結帳" at bounding box center [874, 500] width 48 height 27
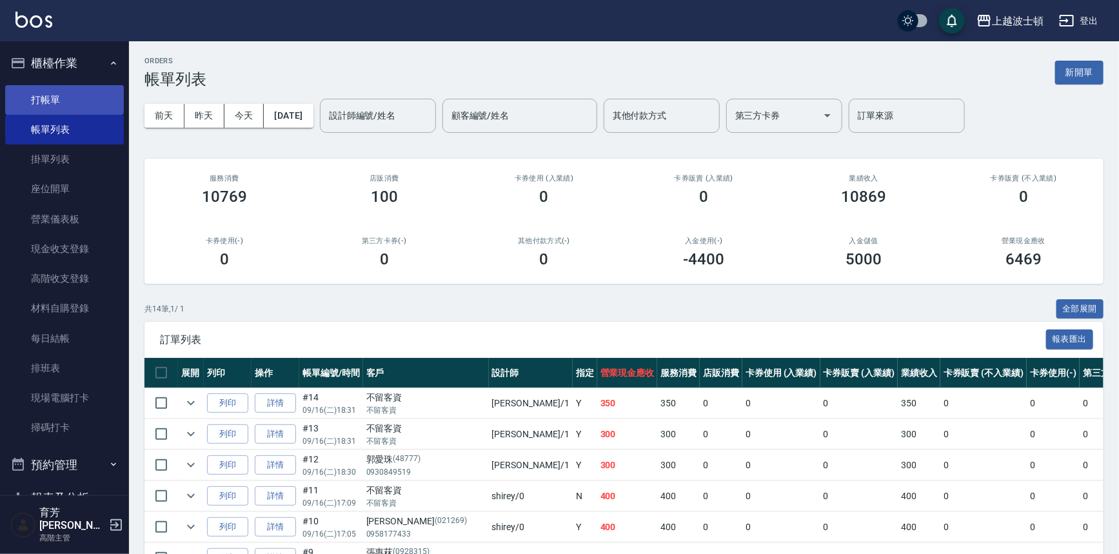
click at [54, 98] on link "打帳單" at bounding box center [64, 100] width 119 height 30
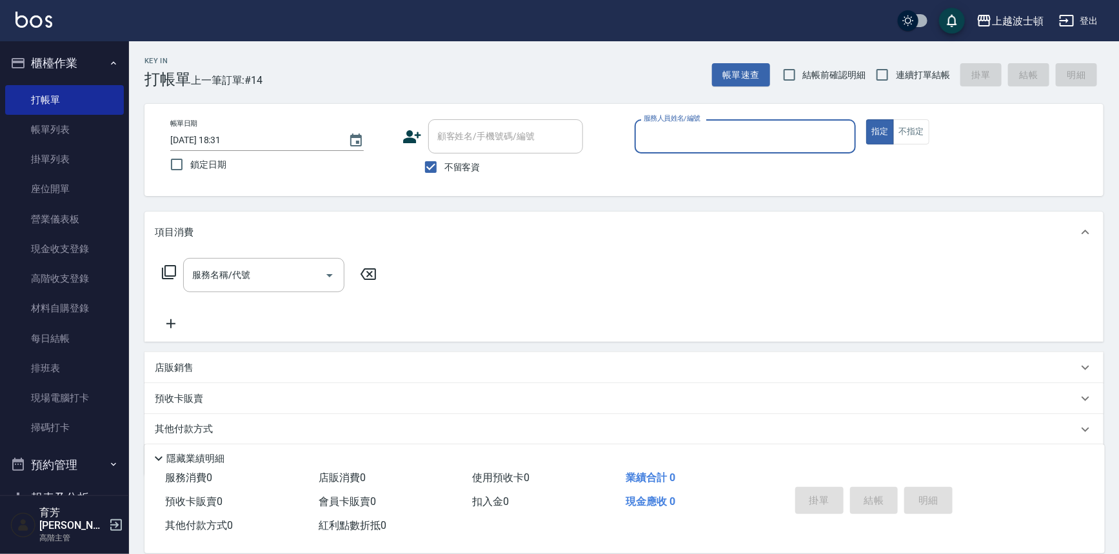
click at [730, 141] on input "服務人員姓名/編號" at bounding box center [746, 136] width 210 height 23
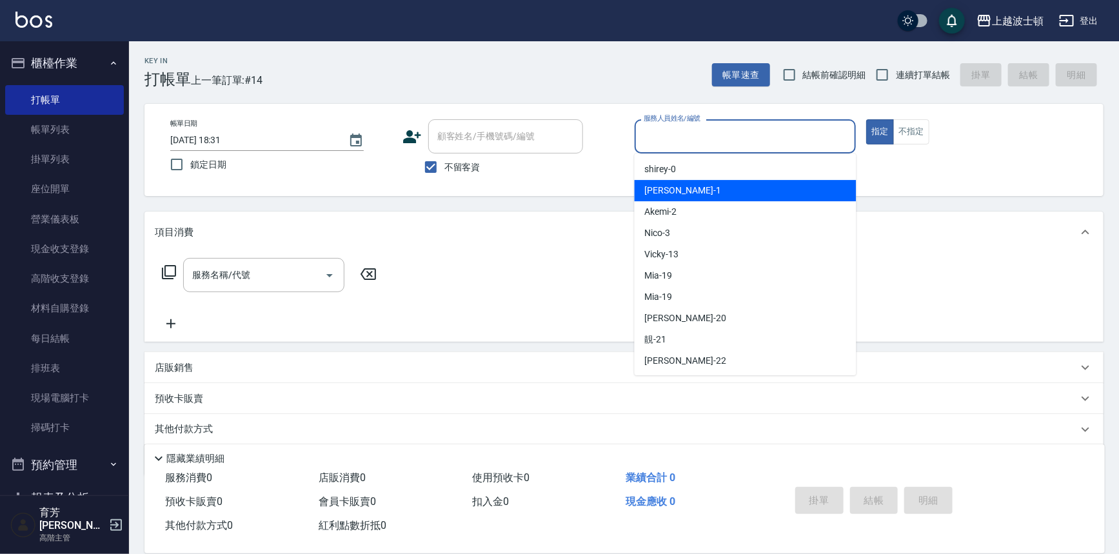
click at [697, 190] on div "[PERSON_NAME] -1" at bounding box center [746, 190] width 222 height 21
type input "[PERSON_NAME]-1"
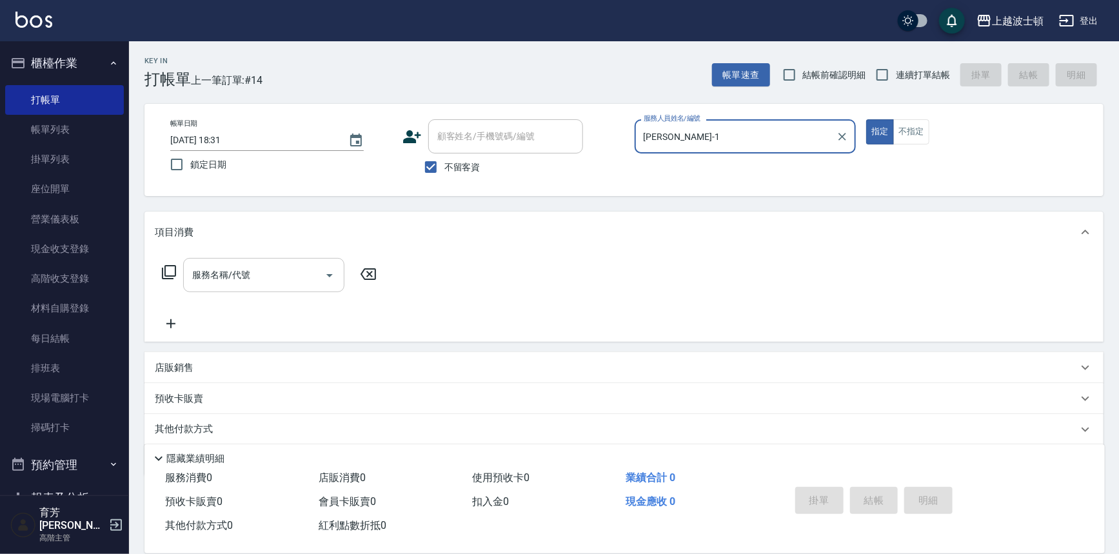
click at [200, 265] on div "服務名稱/代號 服務名稱/代號" at bounding box center [263, 275] width 161 height 34
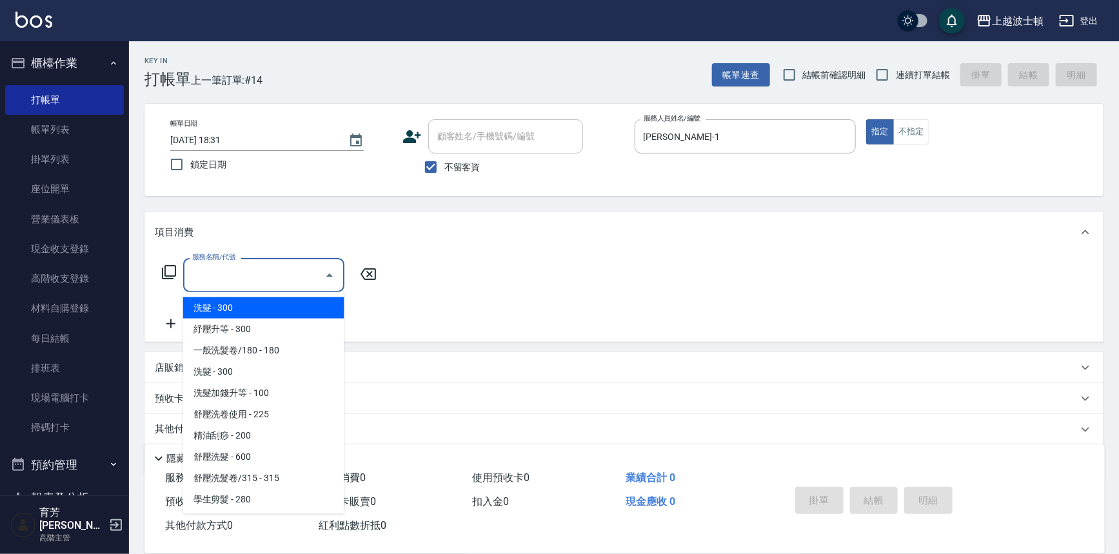
click at [232, 306] on span "洗髮 - 300" at bounding box center [263, 307] width 161 height 21
type input "洗髮(201)"
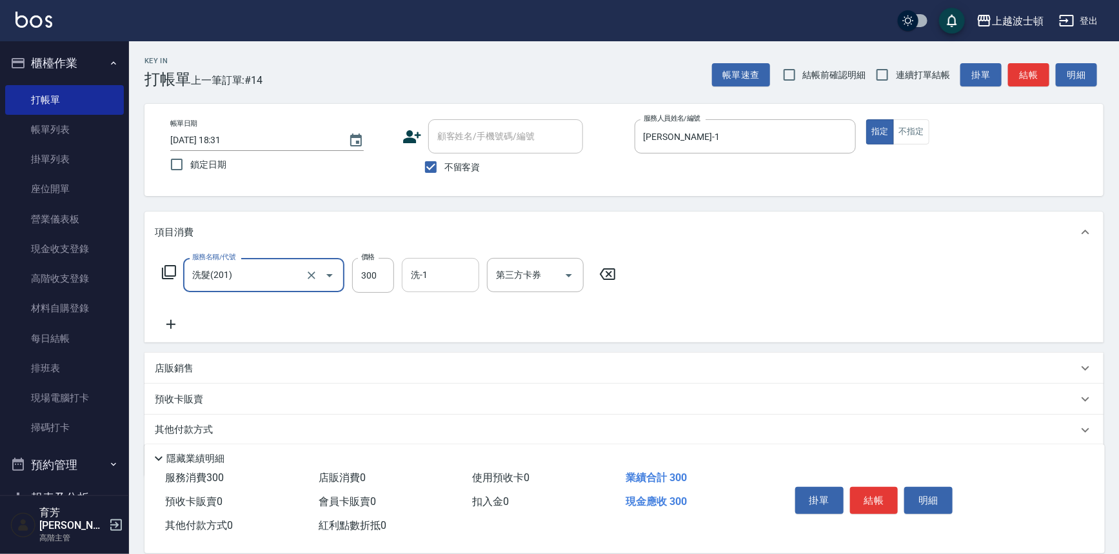
click at [428, 274] on input "洗-1" at bounding box center [441, 275] width 66 height 23
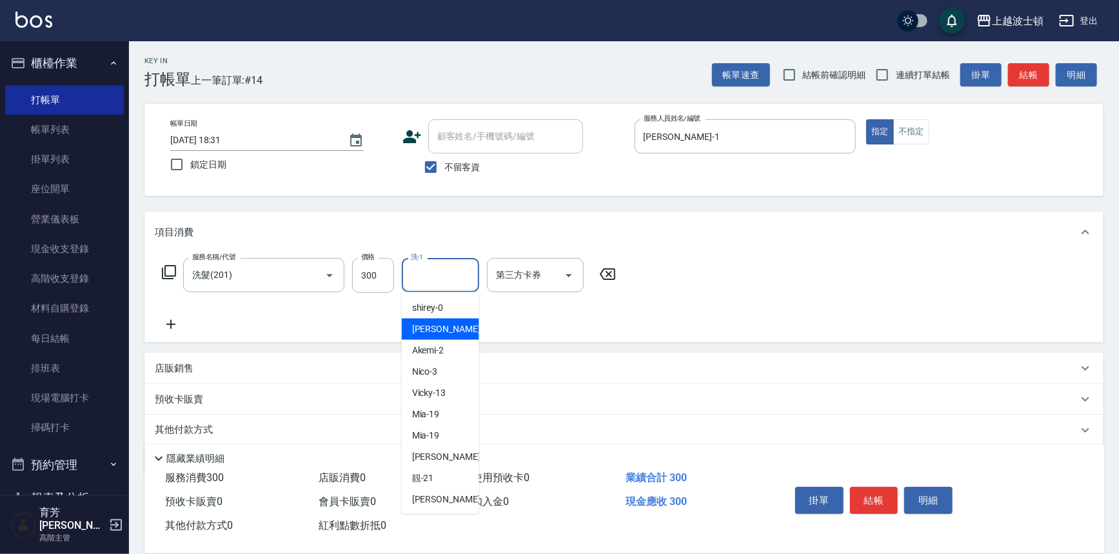
click at [426, 331] on span "[PERSON_NAME] -1" at bounding box center [450, 330] width 76 height 14
type input "[PERSON_NAME]-1"
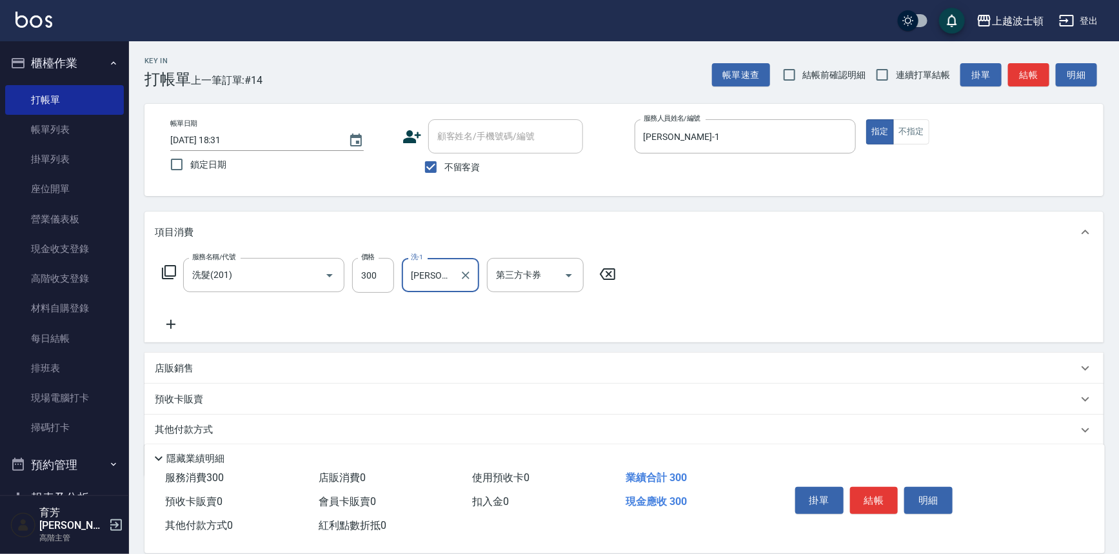
click at [170, 323] on icon at bounding box center [170, 324] width 9 height 9
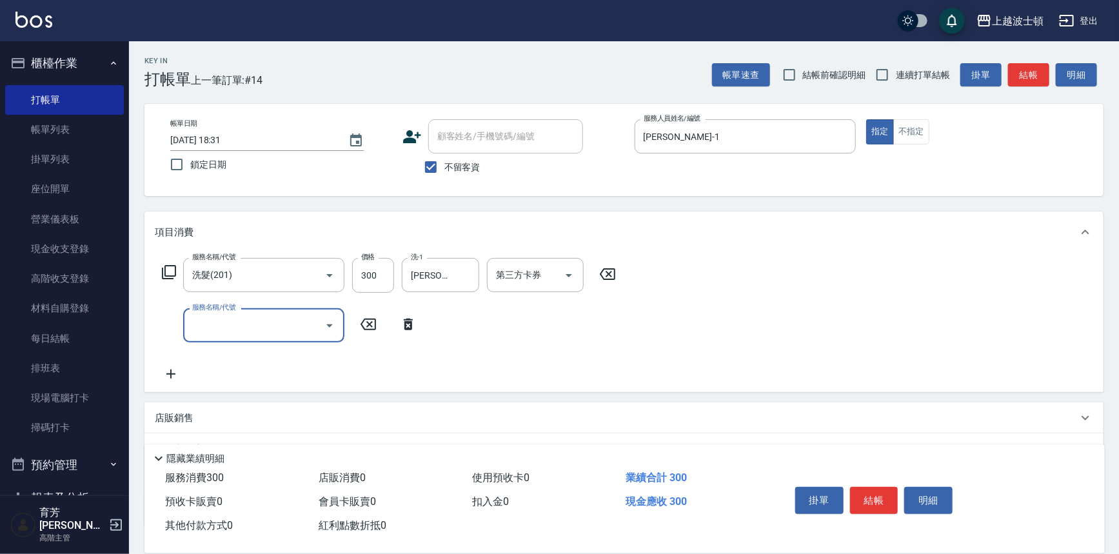
drag, startPoint x: 241, startPoint y: 332, endPoint x: 243, endPoint y: 318, distance: 14.4
click at [242, 330] on input "服務名稱/代號" at bounding box center [254, 325] width 130 height 23
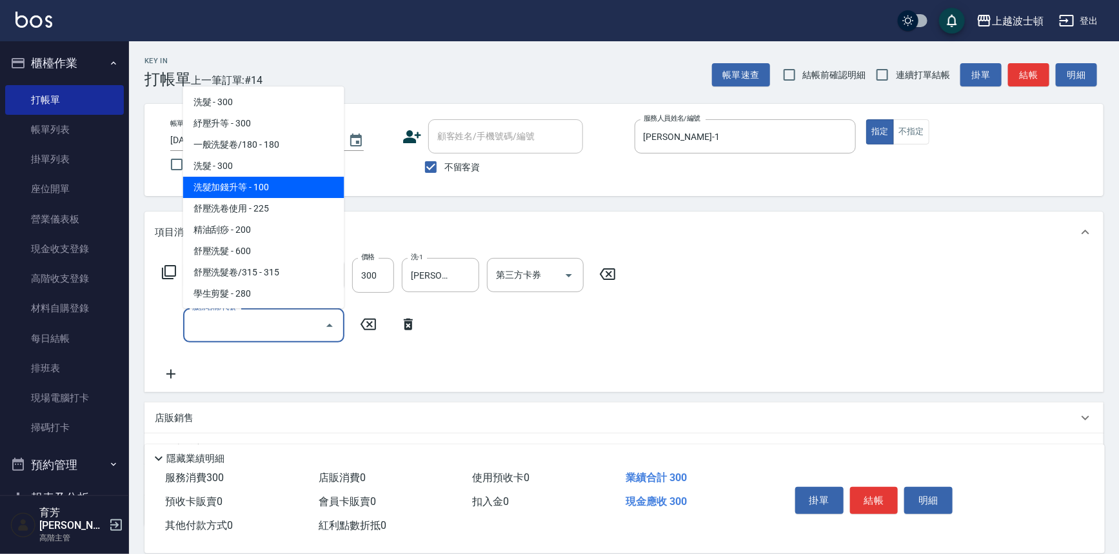
click at [271, 181] on span "洗髮加錢升等 - 100" at bounding box center [263, 187] width 161 height 21
type input "洗髮加錢升等(206)"
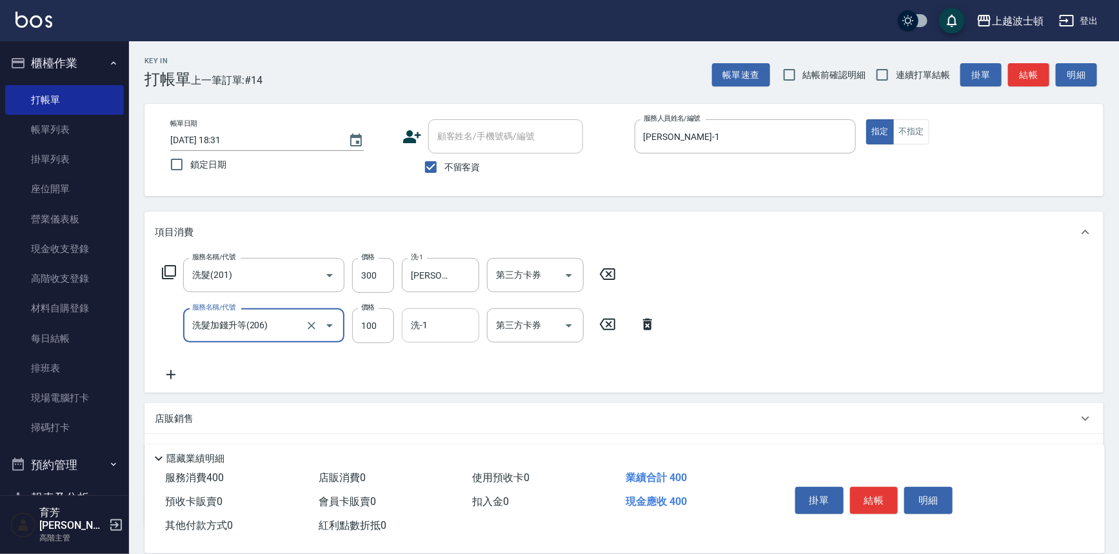
click at [431, 322] on input "洗-1" at bounding box center [441, 325] width 66 height 23
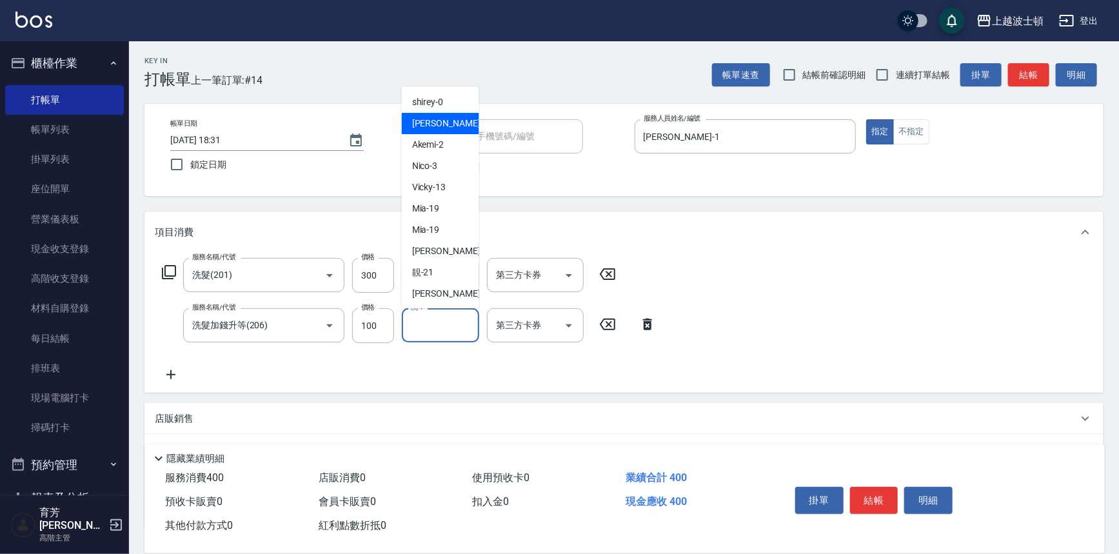
click at [437, 125] on span "[PERSON_NAME] -1" at bounding box center [450, 124] width 76 height 14
type input "[PERSON_NAME]-1"
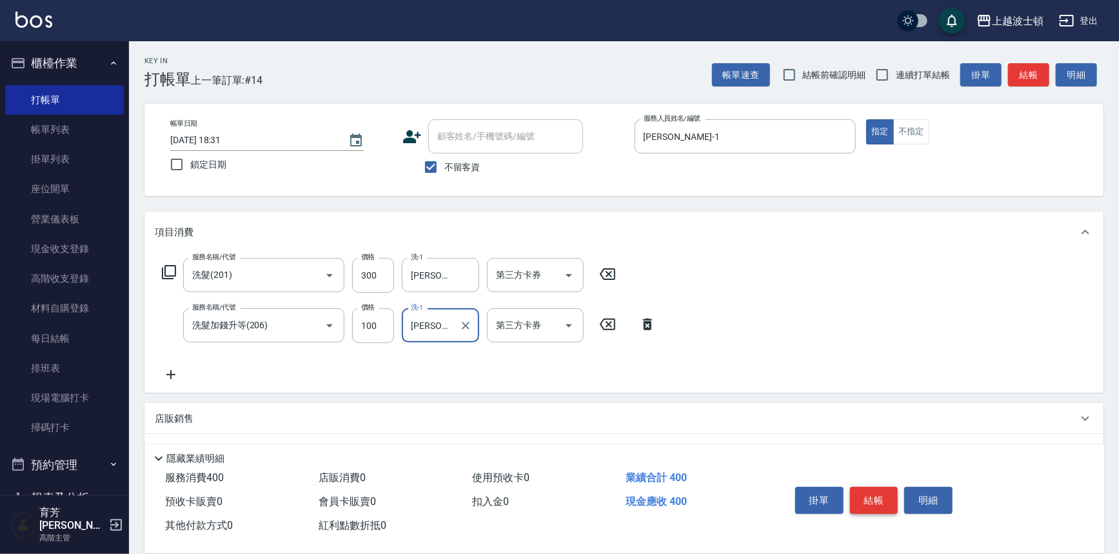
click at [894, 488] on button "結帳" at bounding box center [874, 500] width 48 height 27
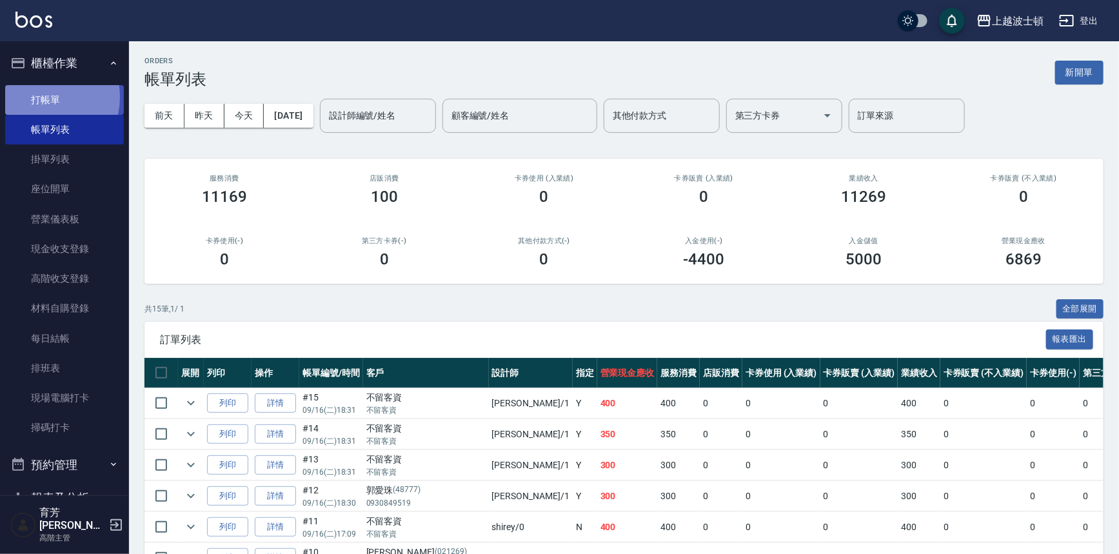
click at [43, 97] on link "打帳單" at bounding box center [64, 100] width 119 height 30
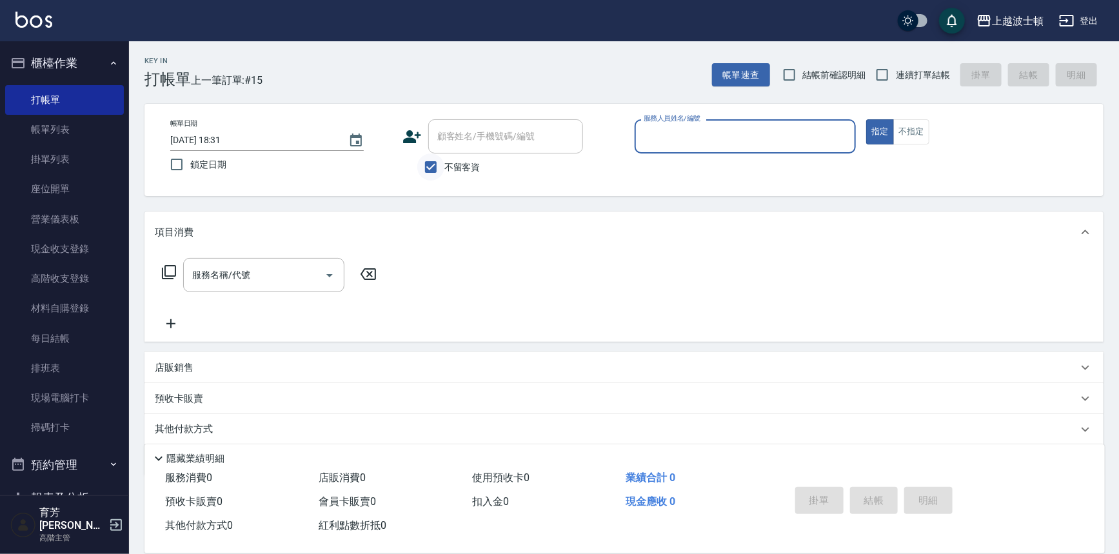
click at [429, 170] on input "不留客資" at bounding box center [430, 167] width 27 height 27
checkbox input "false"
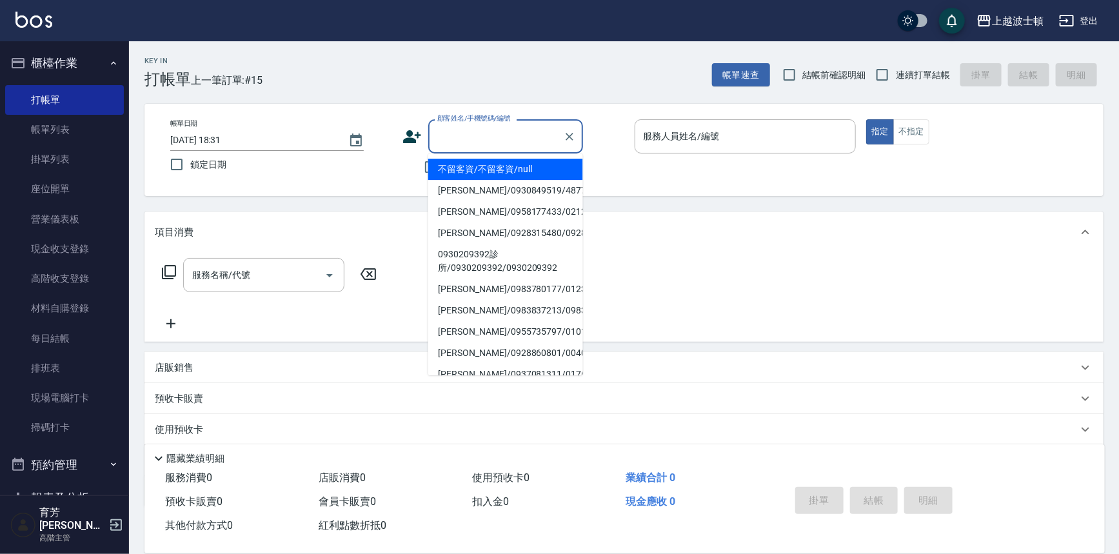
click at [471, 131] on input "顧客姓名/手機號碼/編號" at bounding box center [496, 136] width 124 height 23
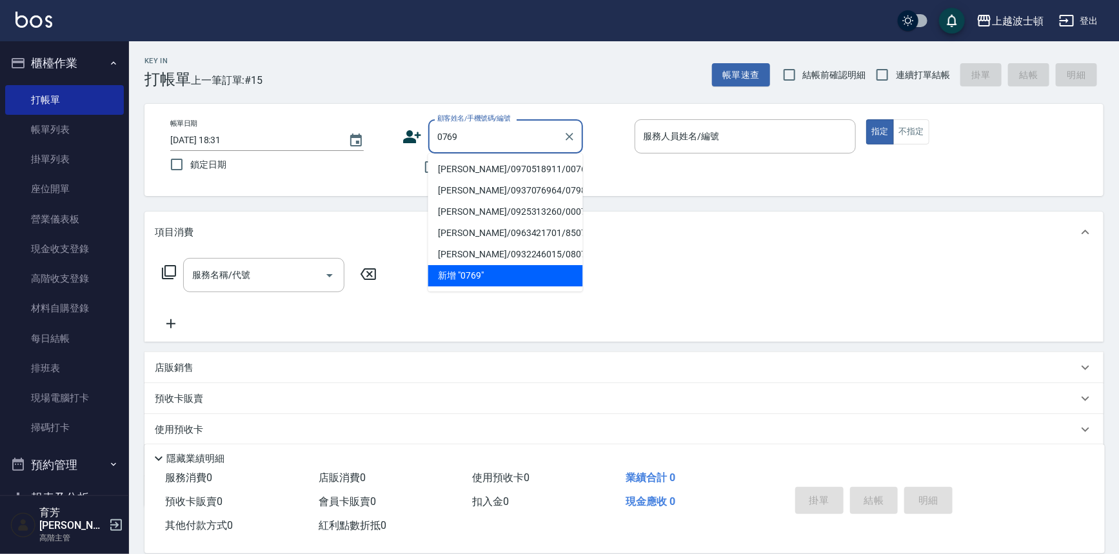
click at [492, 174] on li "[PERSON_NAME]/0970518911/00769" at bounding box center [505, 169] width 155 height 21
type input "[PERSON_NAME]/0970518911/00769"
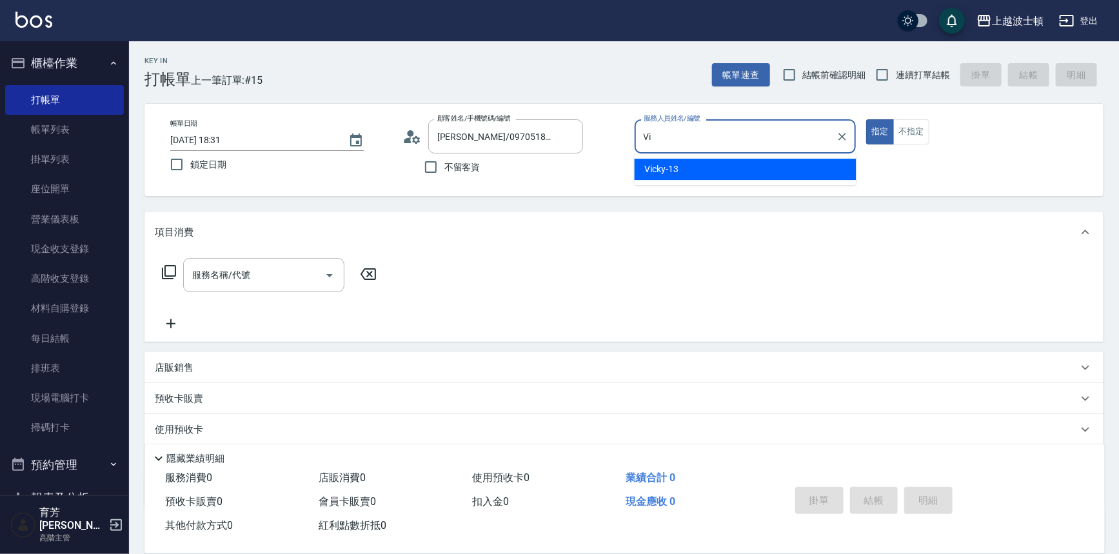
type input "V"
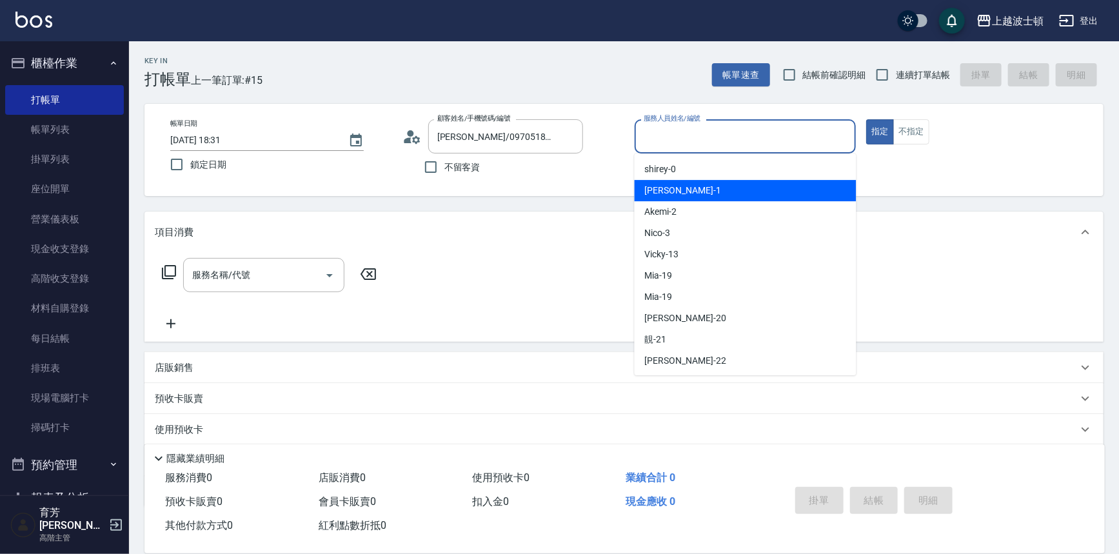
click at [724, 194] on div "[PERSON_NAME] -1" at bounding box center [746, 190] width 222 height 21
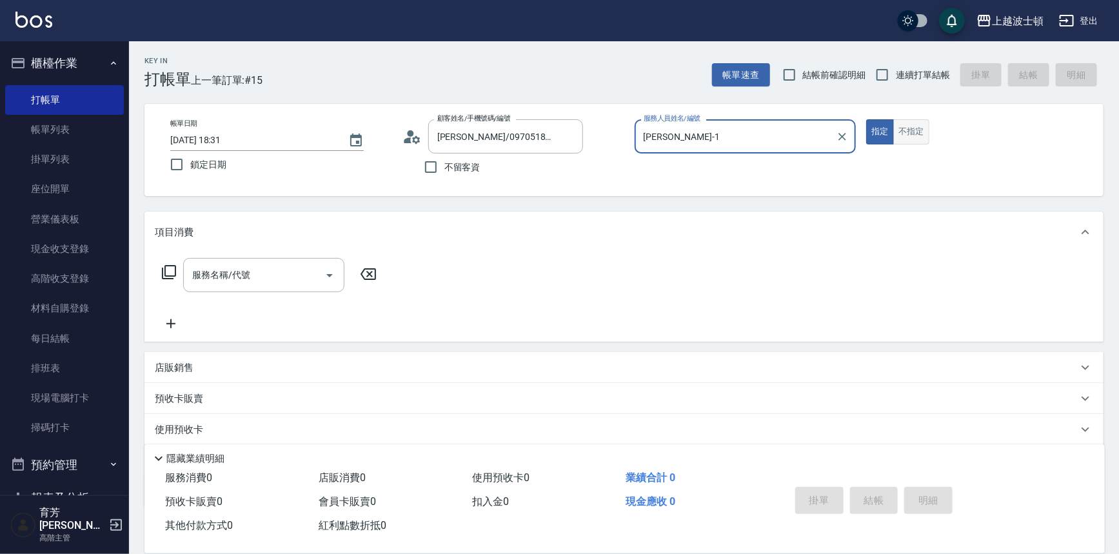
type input "[PERSON_NAME]-1"
drag, startPoint x: 916, startPoint y: 126, endPoint x: 898, endPoint y: 136, distance: 19.9
click at [916, 126] on button "不指定" at bounding box center [912, 131] width 36 height 25
drag, startPoint x: 241, startPoint y: 276, endPoint x: 241, endPoint y: 283, distance: 7.1
click at [241, 277] on input "服務名稱/代號" at bounding box center [254, 275] width 130 height 23
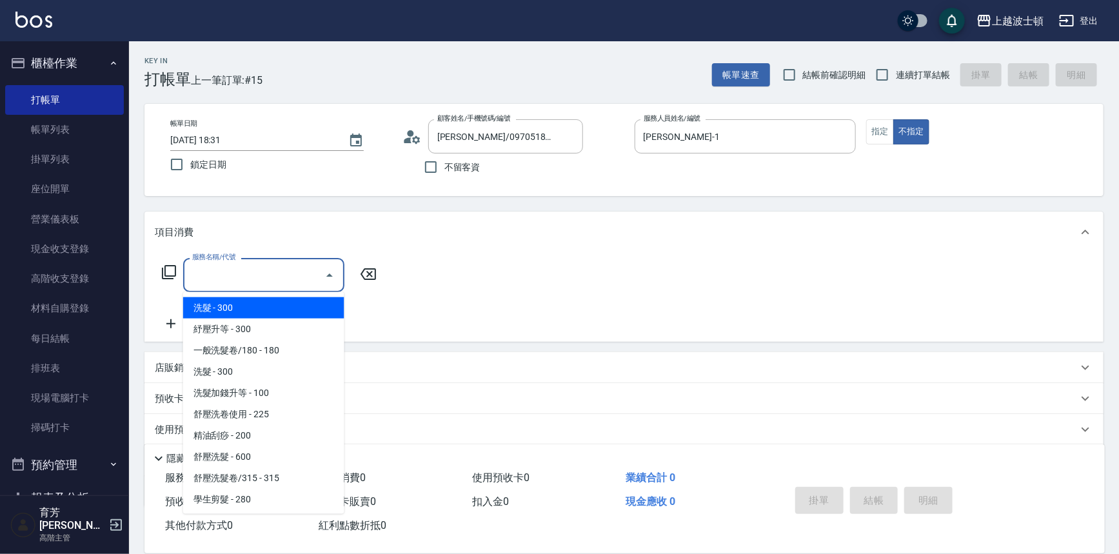
click at [245, 308] on span "洗髮 - 300" at bounding box center [263, 307] width 161 height 21
type input "洗髮(201)"
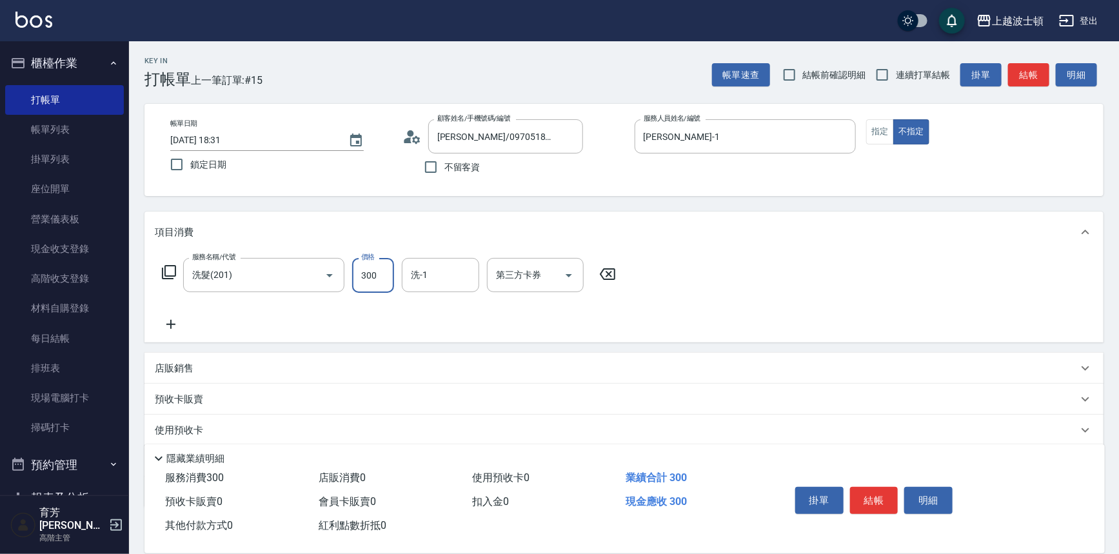
click at [379, 283] on input "300" at bounding box center [373, 275] width 42 height 35
type input "270"
click at [437, 265] on input "洗-1" at bounding box center [441, 275] width 66 height 23
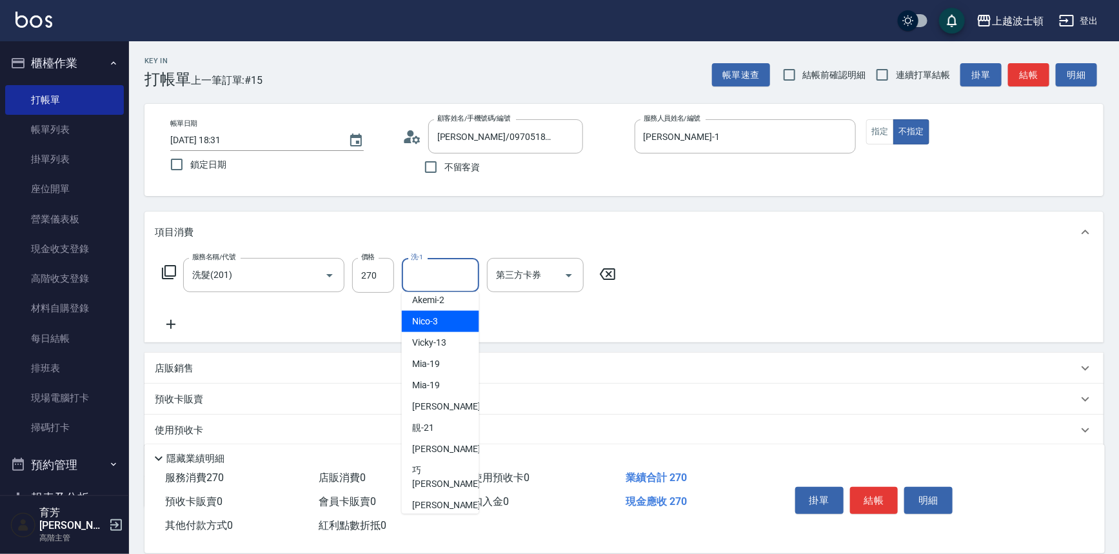
scroll to position [59, 0]
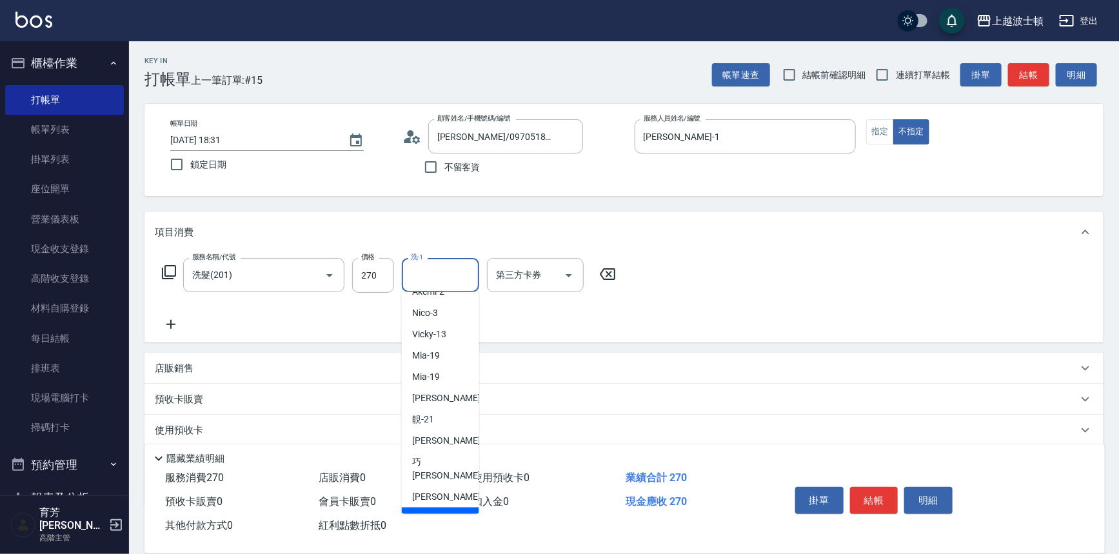
click at [439, 512] on span "[PERSON_NAME]-25" at bounding box center [432, 519] width 40 height 14
type input "[PERSON_NAME]-25"
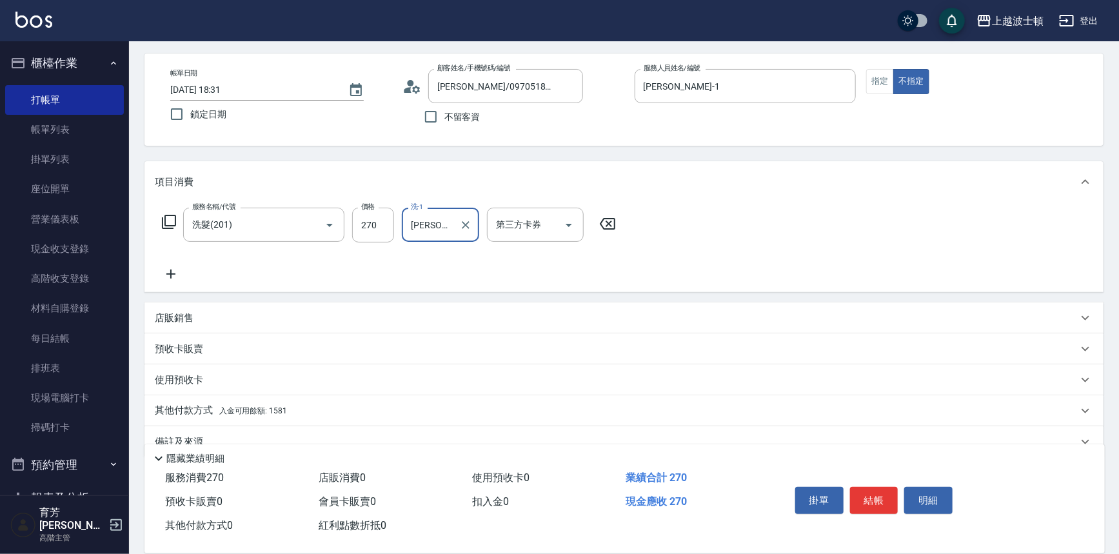
scroll to position [75, 0]
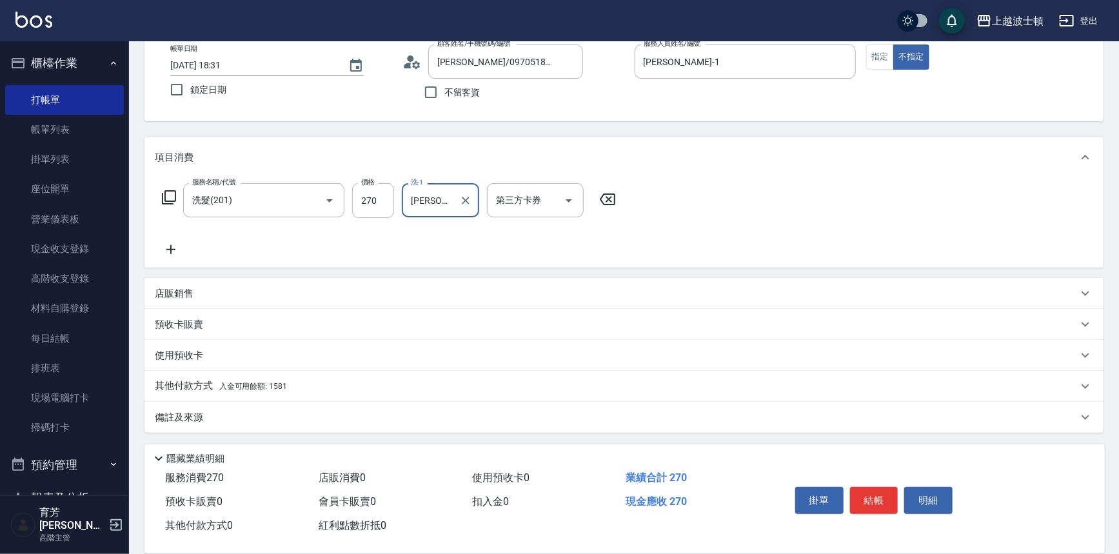
drag, startPoint x: 196, startPoint y: 390, endPoint x: 206, endPoint y: 387, distance: 10.0
click at [196, 390] on p "其他付款方式 入金可用餘額: 1581" at bounding box center [221, 386] width 132 height 14
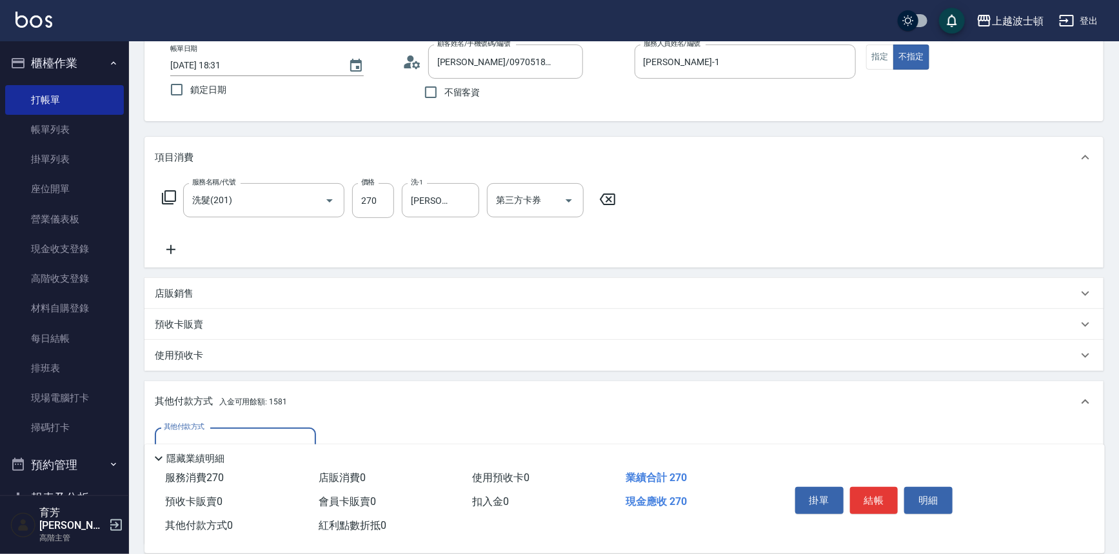
scroll to position [226, 0]
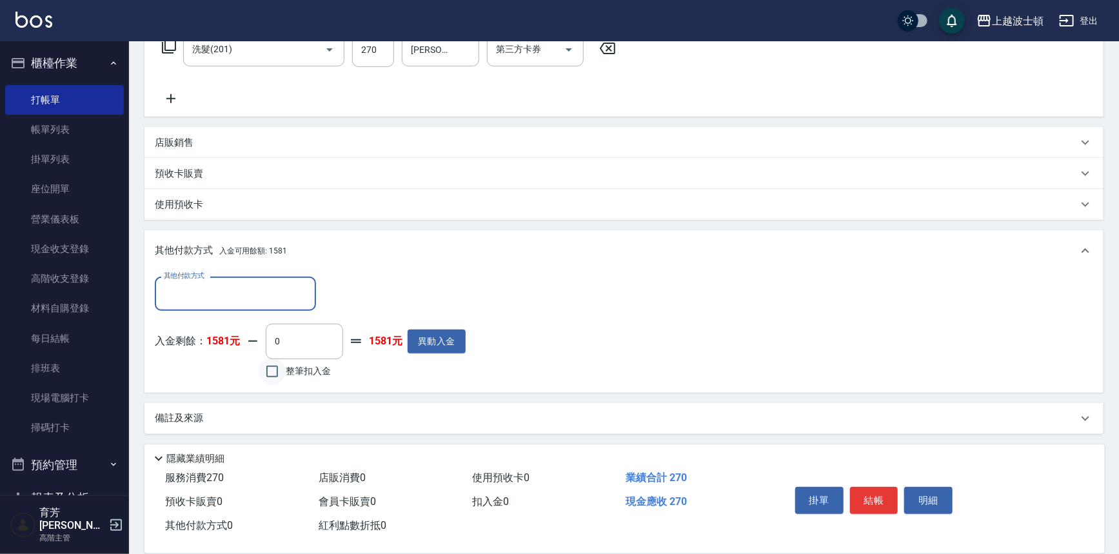
click at [273, 369] on input "整筆扣入金" at bounding box center [272, 371] width 27 height 27
checkbox input "true"
type input "270"
click at [869, 503] on button "結帳" at bounding box center [874, 500] width 48 height 27
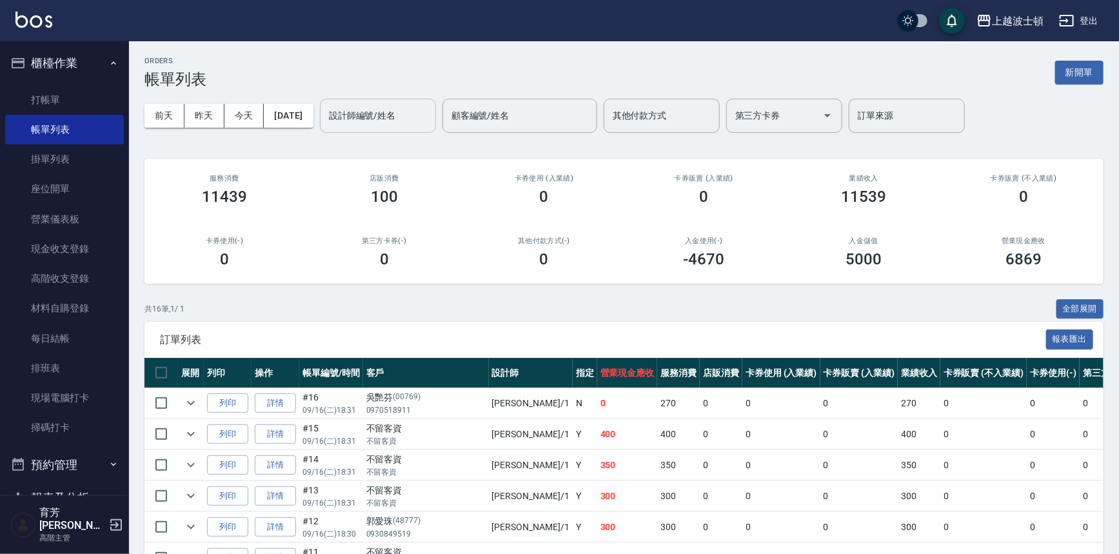
click at [361, 123] on input "設計師編號/姓名" at bounding box center [378, 116] width 105 height 23
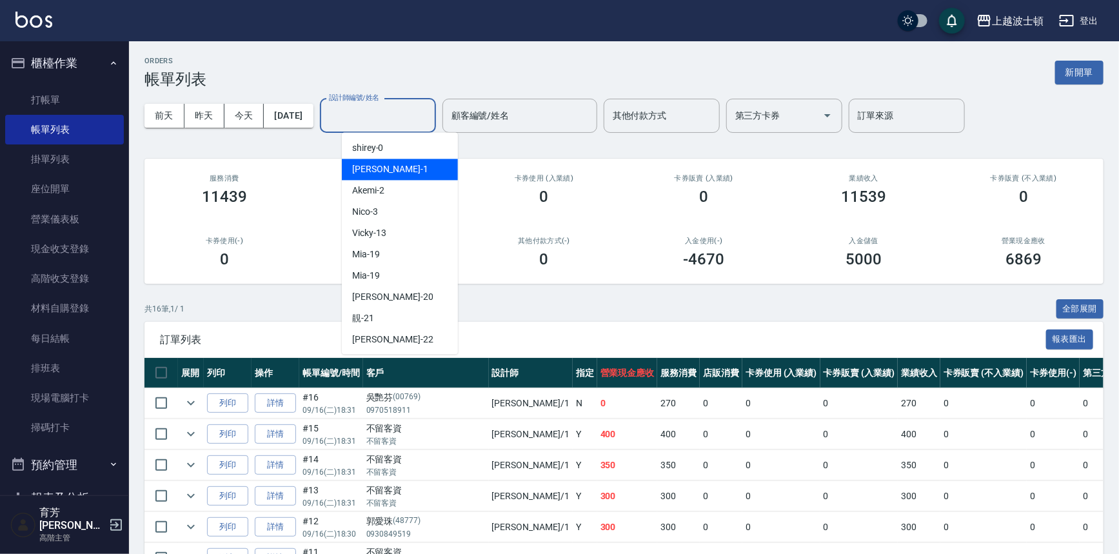
click at [379, 163] on div "[PERSON_NAME] -1" at bounding box center [400, 169] width 116 height 21
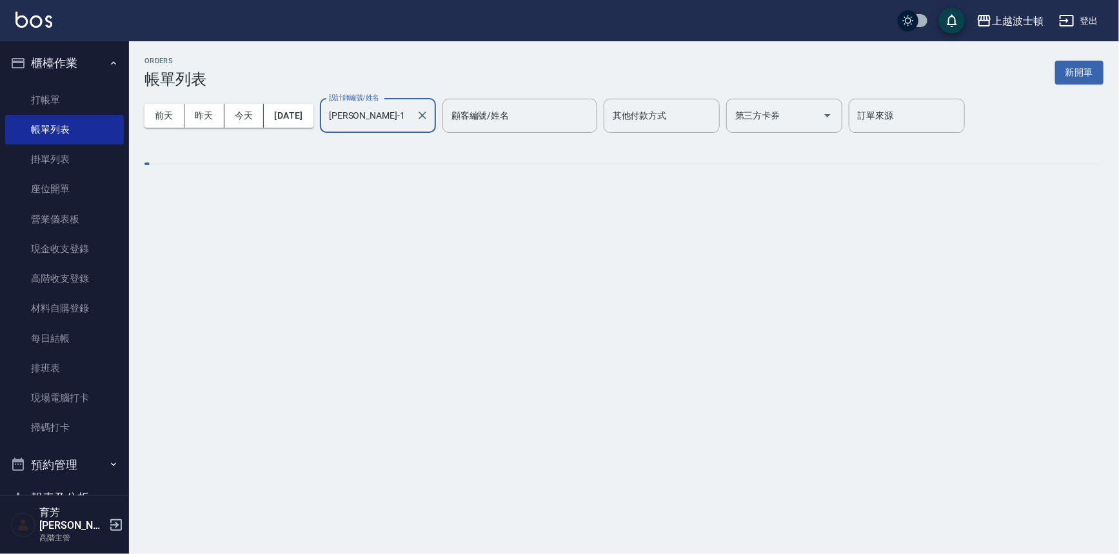
type input "[PERSON_NAME]-1"
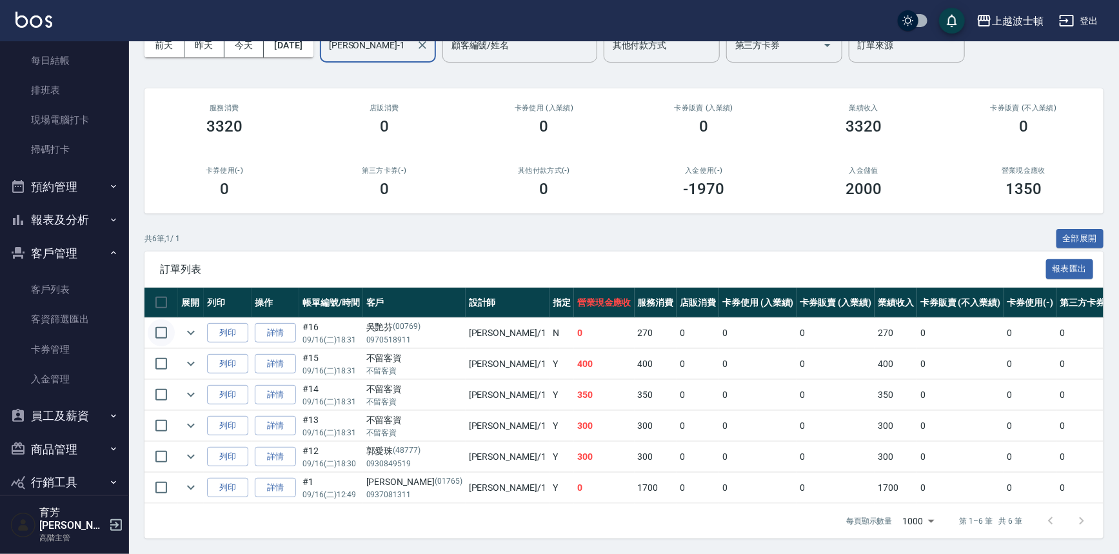
scroll to position [279, 0]
click at [54, 227] on button "報表及分析" at bounding box center [64, 220] width 119 height 34
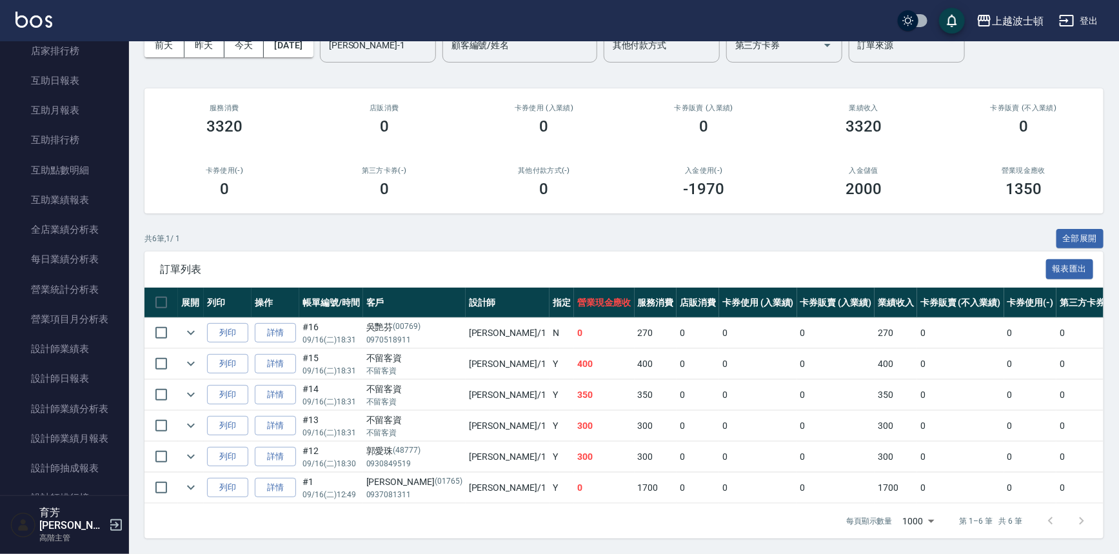
scroll to position [690, 0]
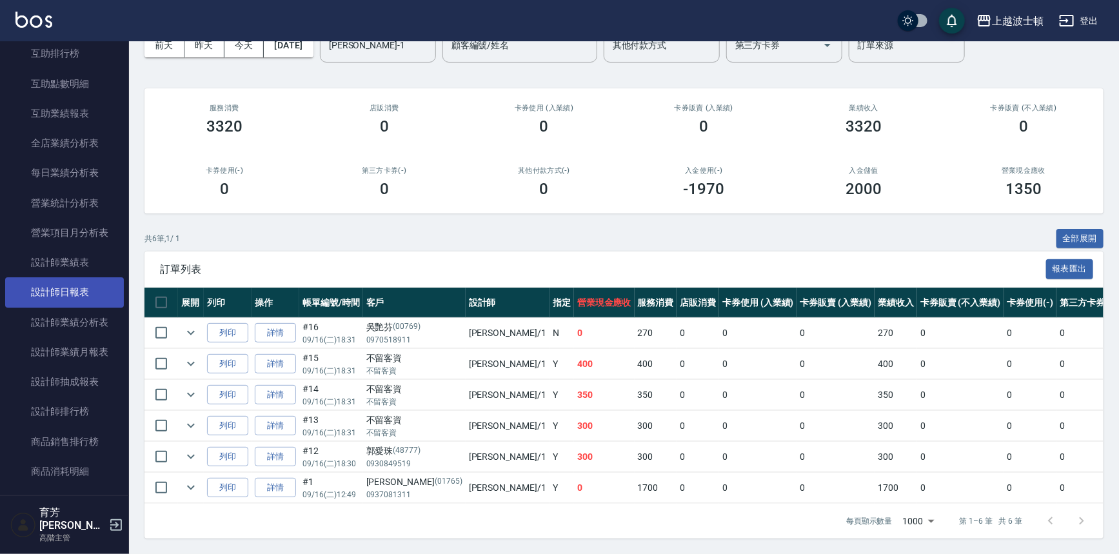
click at [54, 300] on link "設計師日報表" at bounding box center [64, 292] width 119 height 30
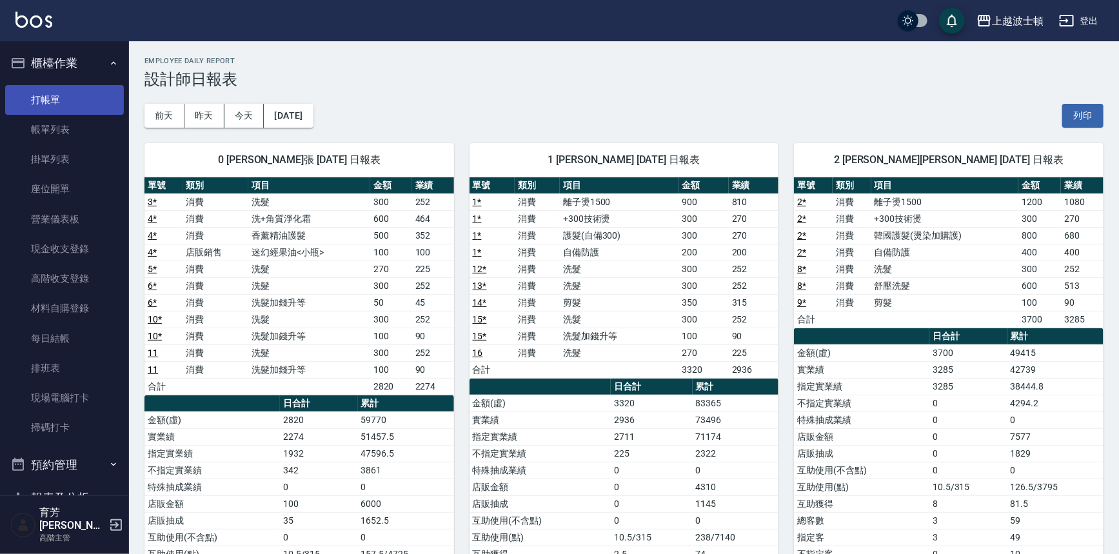
click at [55, 103] on link "打帳單" at bounding box center [64, 100] width 119 height 30
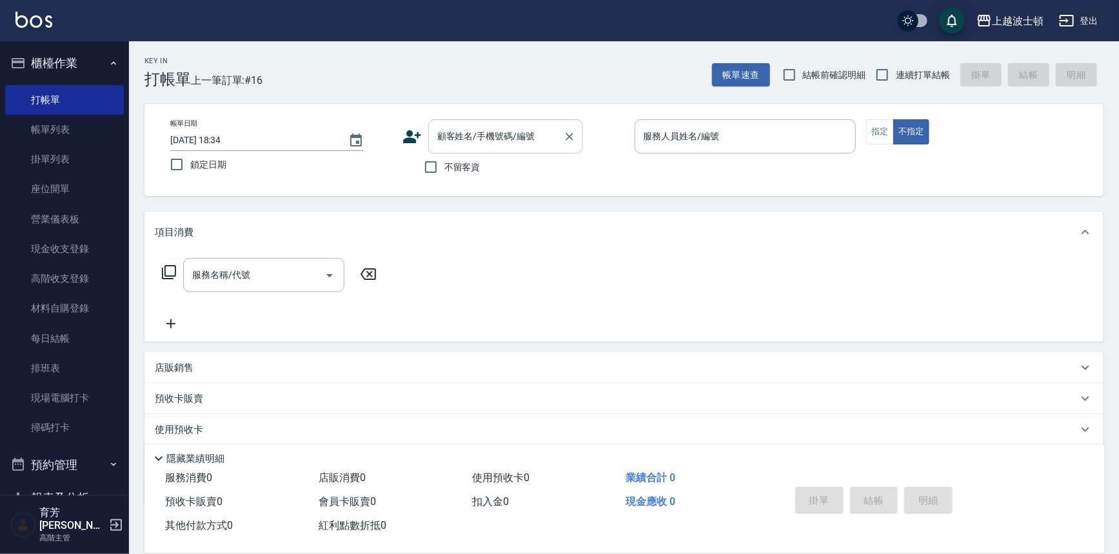
click at [526, 152] on div "顧客姓名/手機號碼/編號" at bounding box center [505, 136] width 155 height 34
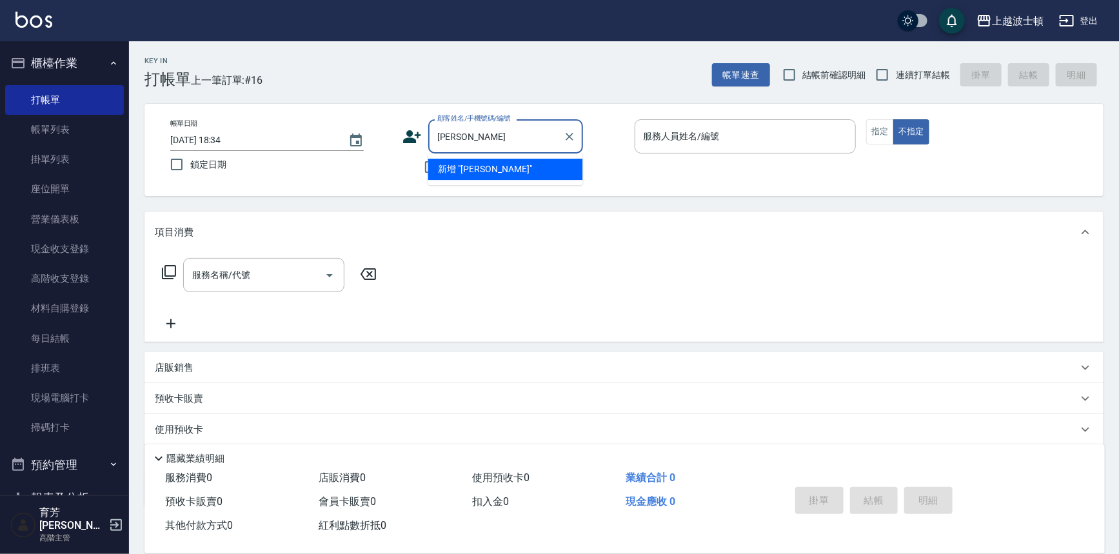
click at [493, 137] on input "[PERSON_NAME]" at bounding box center [496, 136] width 124 height 23
type input "[PERSON_NAME]"
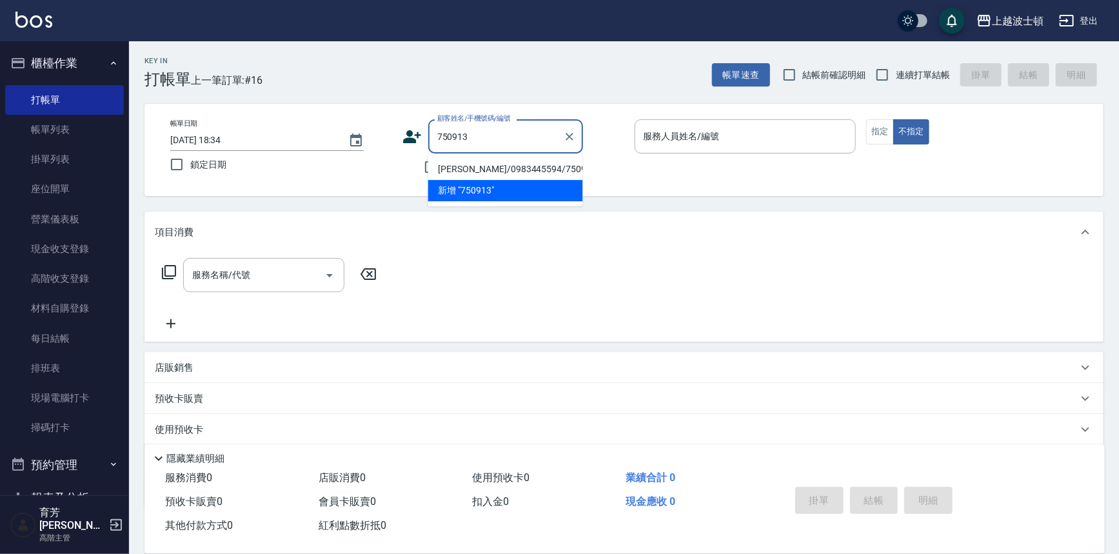
click at [503, 174] on li "[PERSON_NAME]/0983445594/750913" at bounding box center [505, 169] width 155 height 21
type input "[PERSON_NAME]/0983445594/750913"
type input "思思-35"
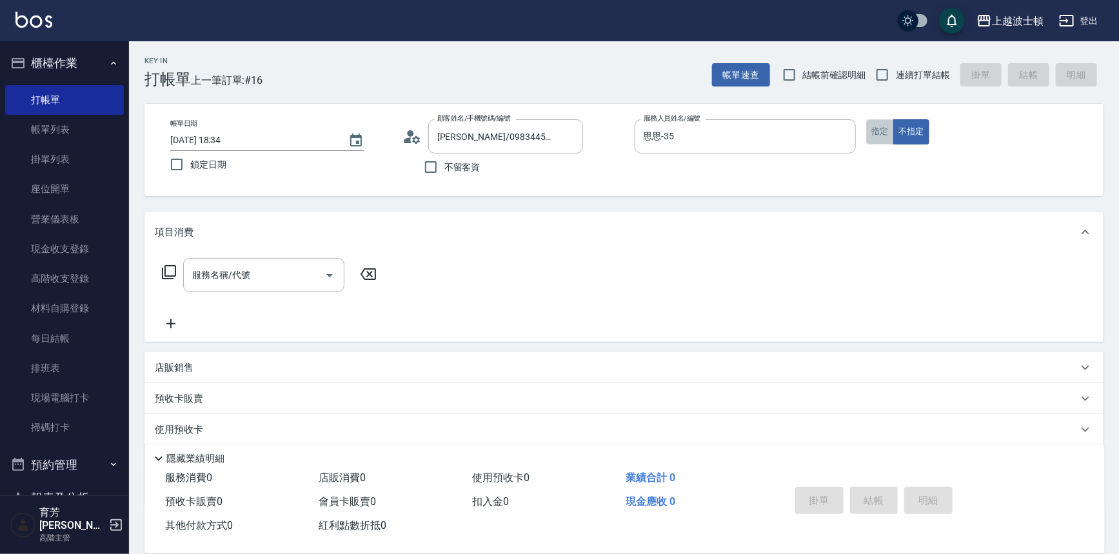
click at [874, 135] on button "指定" at bounding box center [880, 131] width 28 height 25
click at [228, 284] on input "服務名稱/代號" at bounding box center [254, 275] width 130 height 23
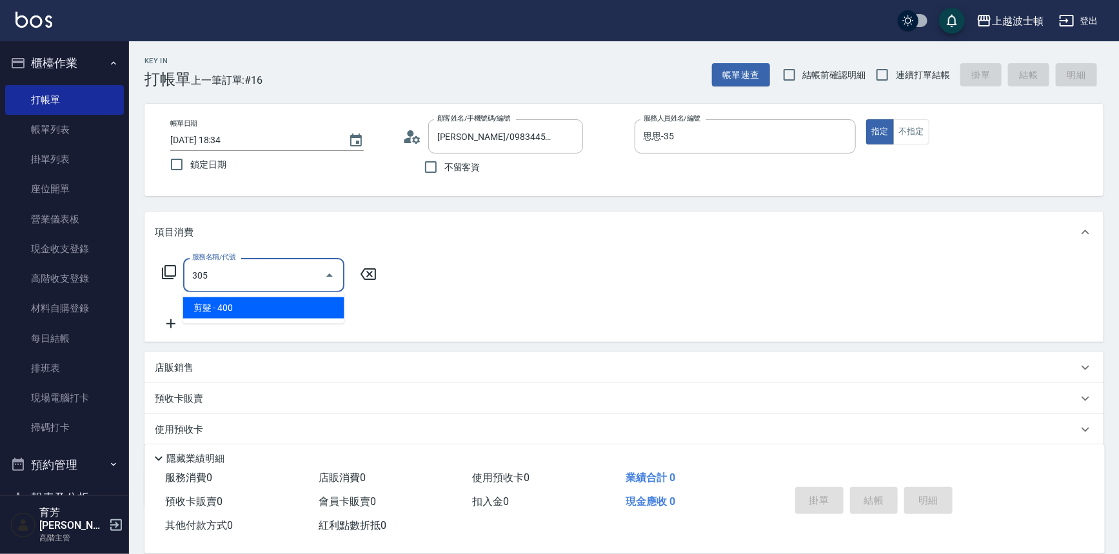
type input "剪髮(305)"
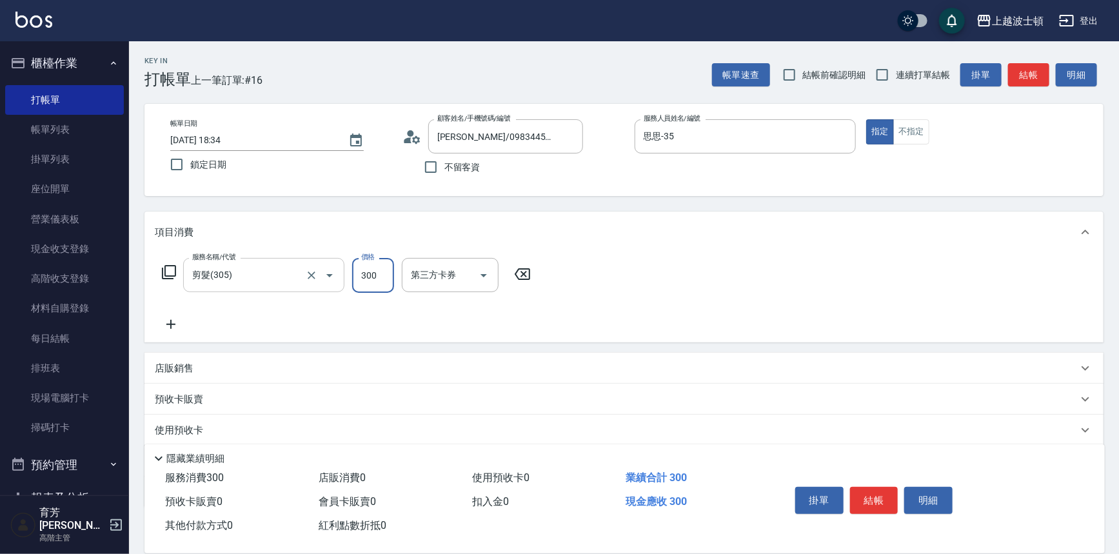
type input "300"
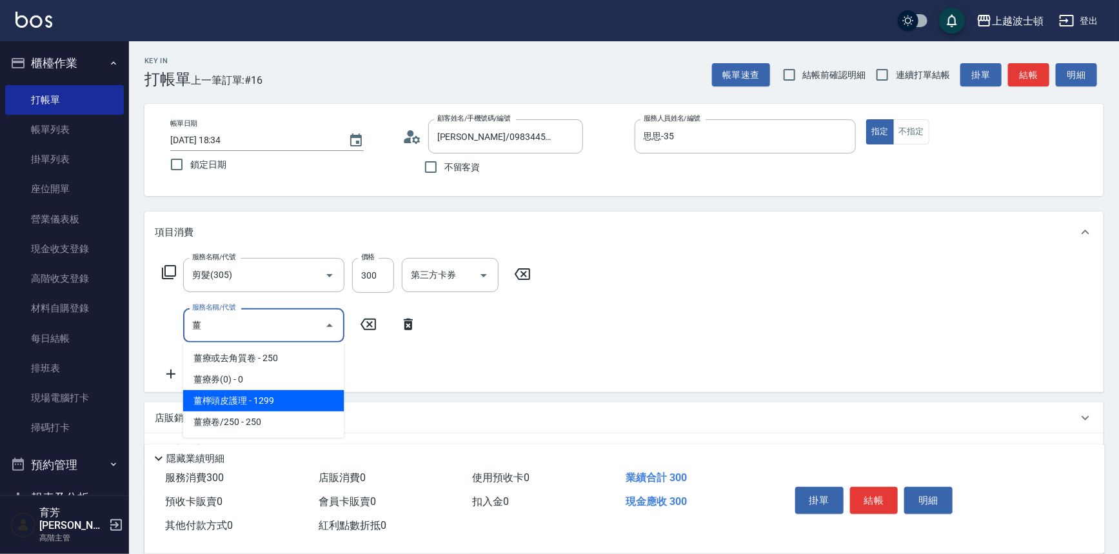
click at [259, 400] on span "薑檸頭皮護理 - 1299" at bounding box center [263, 400] width 161 height 21
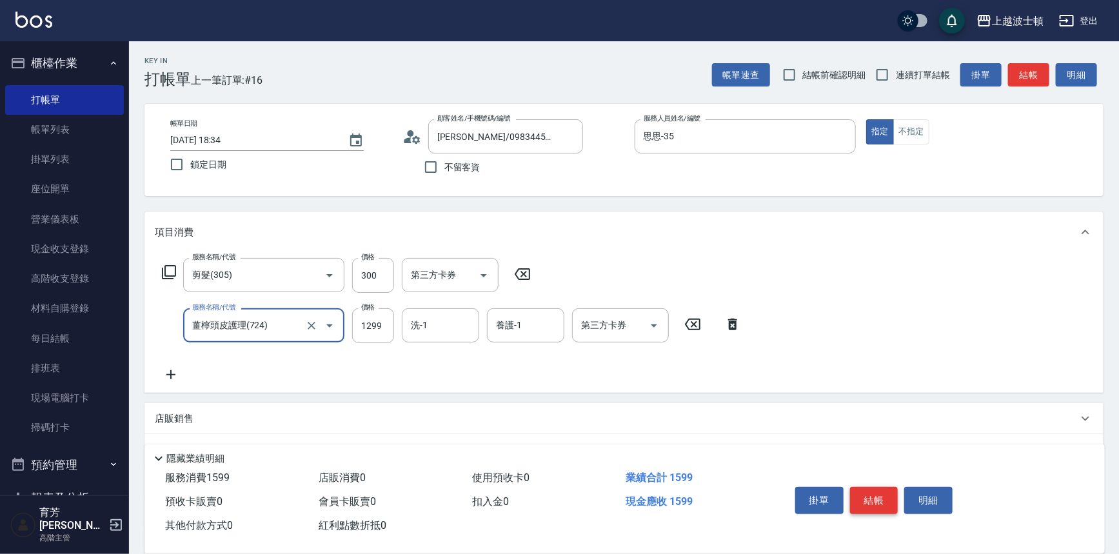
type input "薑檸頭皮護理(724)"
click at [863, 491] on button "結帳" at bounding box center [874, 500] width 48 height 27
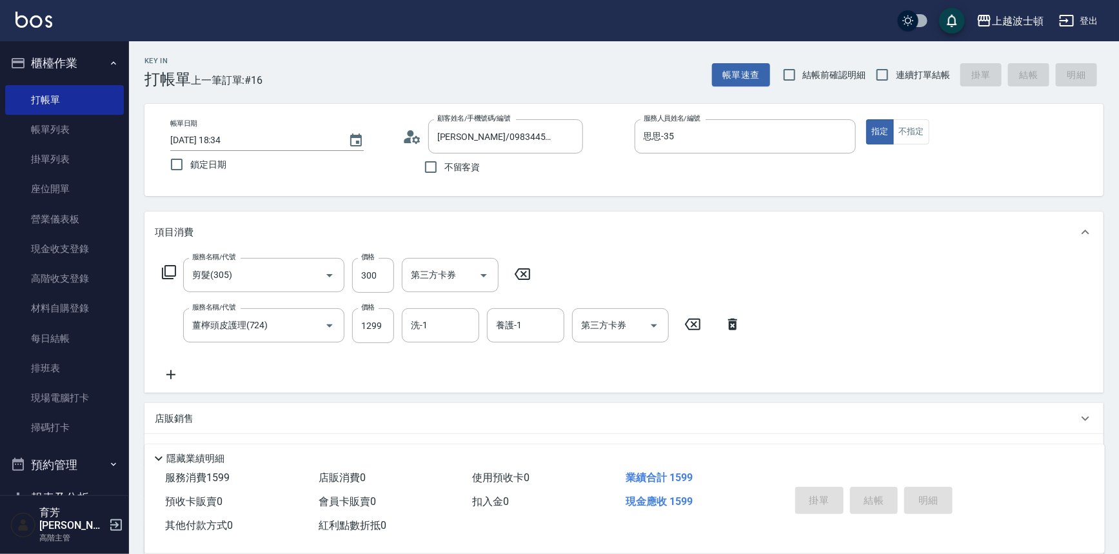
click at [37, 19] on img at bounding box center [33, 20] width 37 height 16
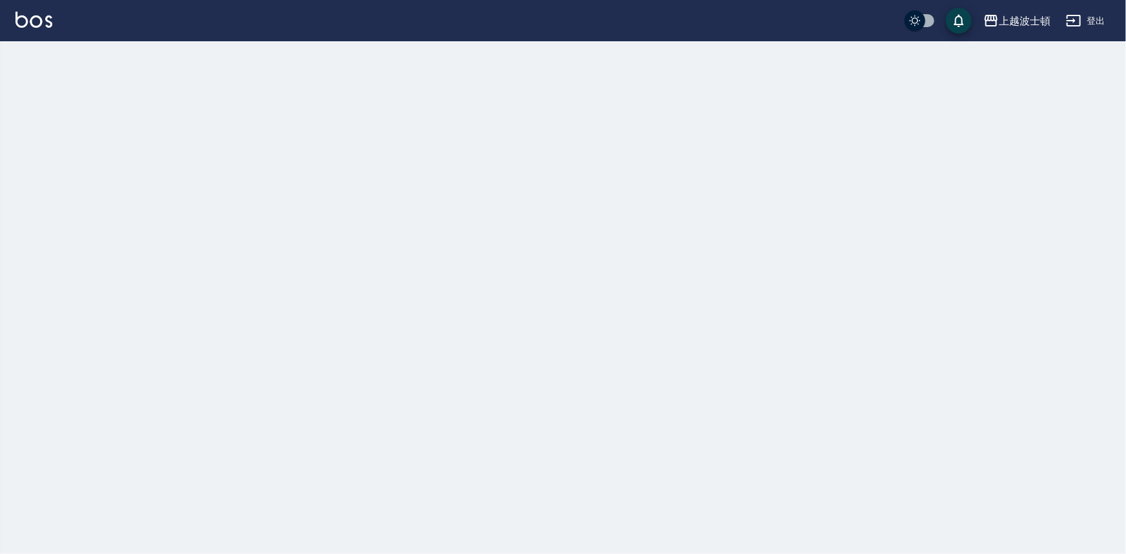
click at [37, 19] on img at bounding box center [33, 20] width 37 height 16
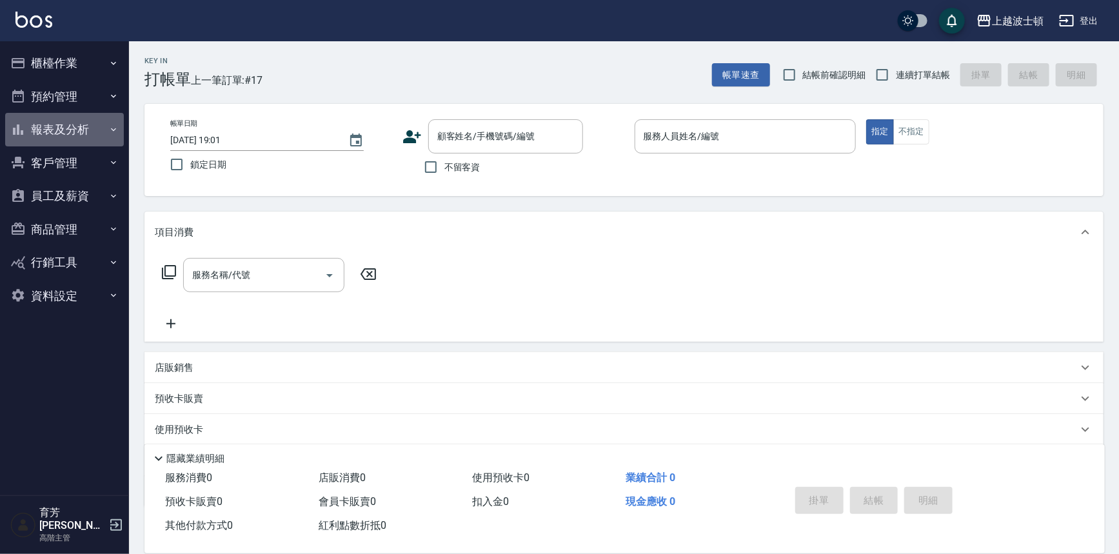
drag, startPoint x: 57, startPoint y: 117, endPoint x: 57, endPoint y: 128, distance: 11.0
click at [57, 126] on button "報表及分析" at bounding box center [64, 130] width 119 height 34
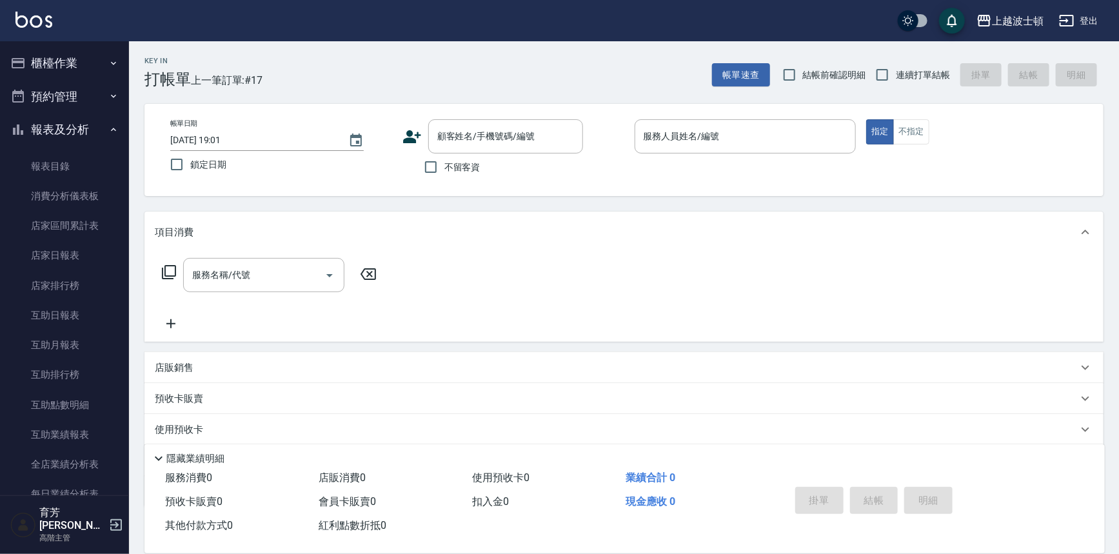
click at [57, 128] on button "報表及分析" at bounding box center [64, 130] width 119 height 34
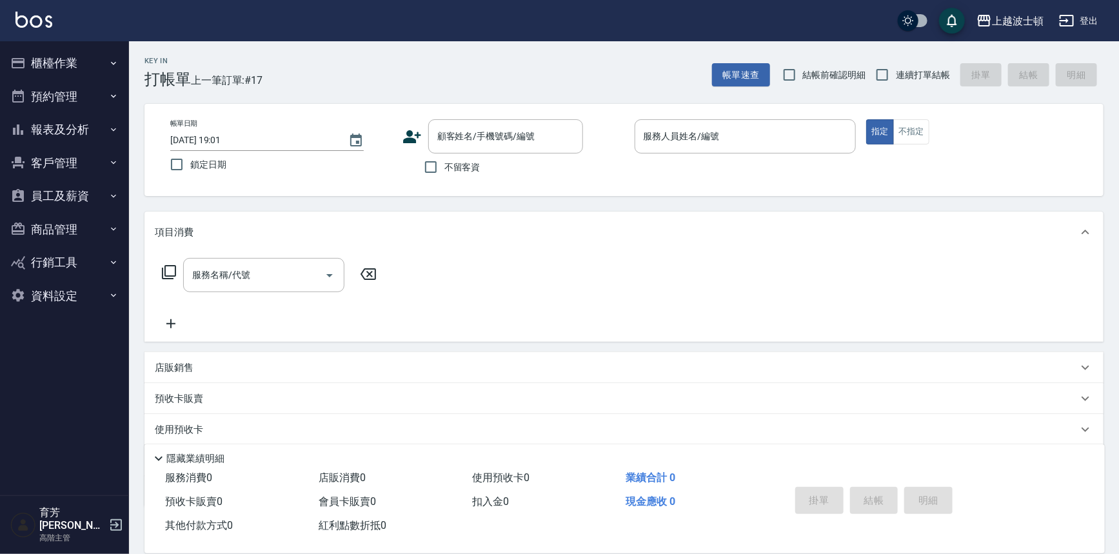
click at [57, 128] on button "報表及分析" at bounding box center [64, 130] width 119 height 34
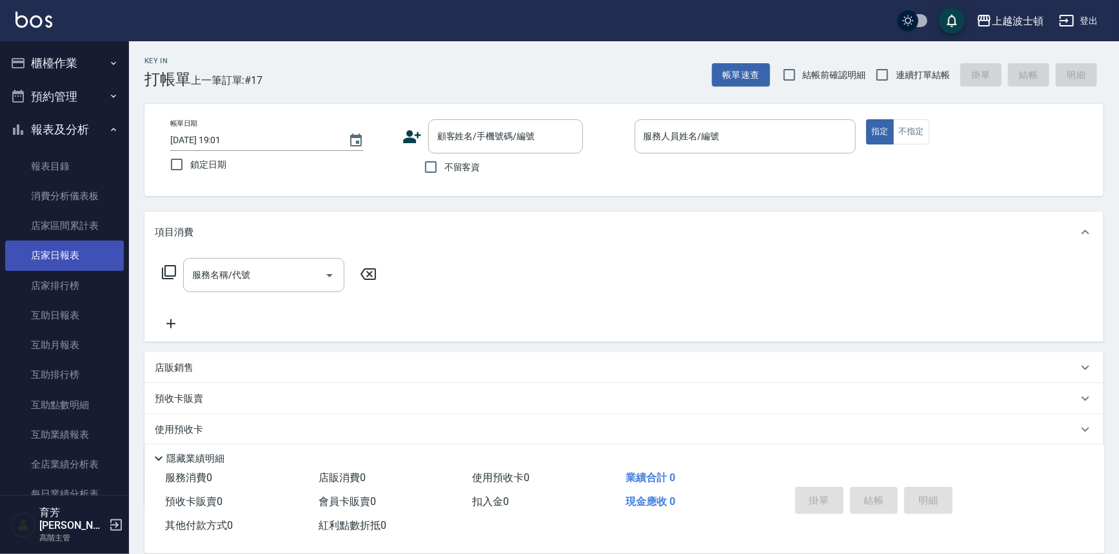
click at [92, 260] on link "店家日報表" at bounding box center [64, 256] width 119 height 30
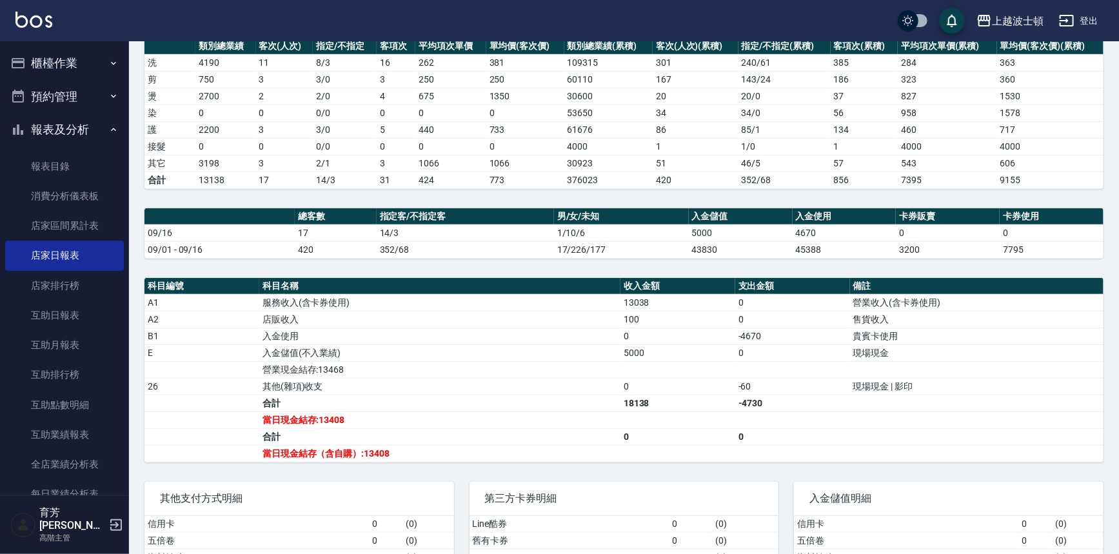
scroll to position [262, 0]
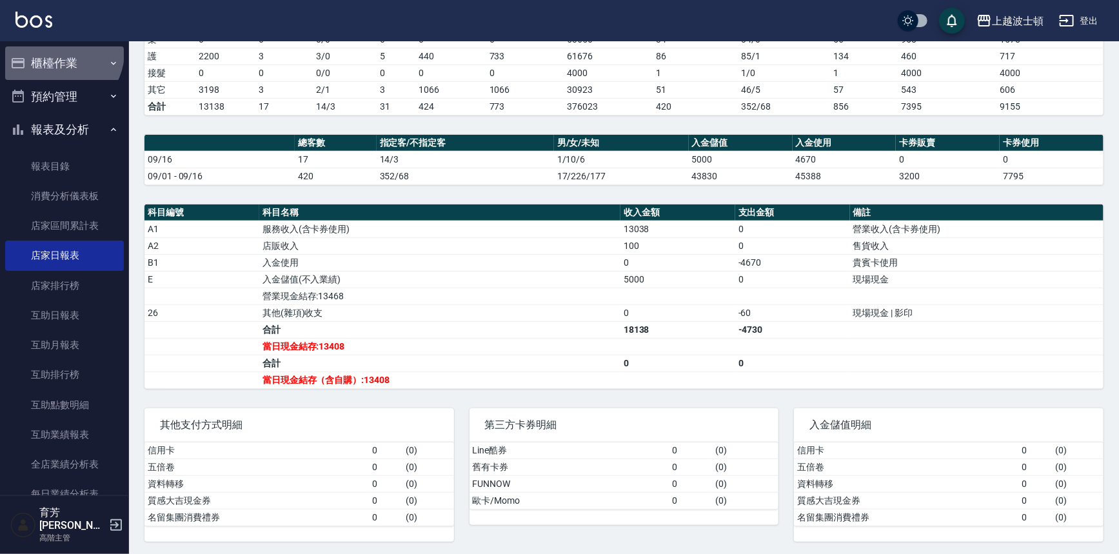
click at [60, 52] on button "櫃檯作業" at bounding box center [64, 63] width 119 height 34
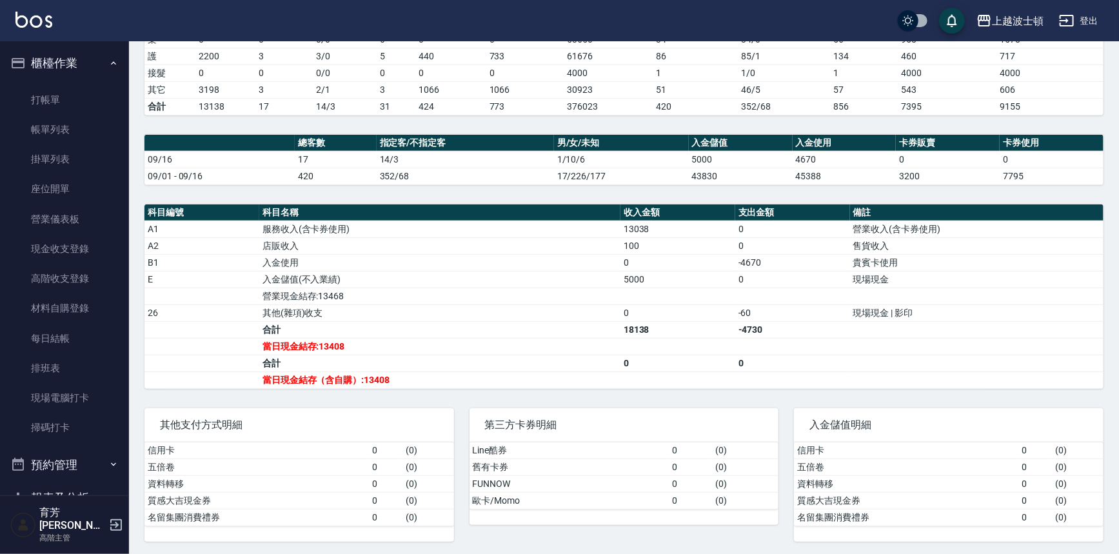
drag, startPoint x: 89, startPoint y: 123, endPoint x: 54, endPoint y: 74, distance: 60.2
click at [88, 123] on link "帳單列表" at bounding box center [64, 130] width 119 height 30
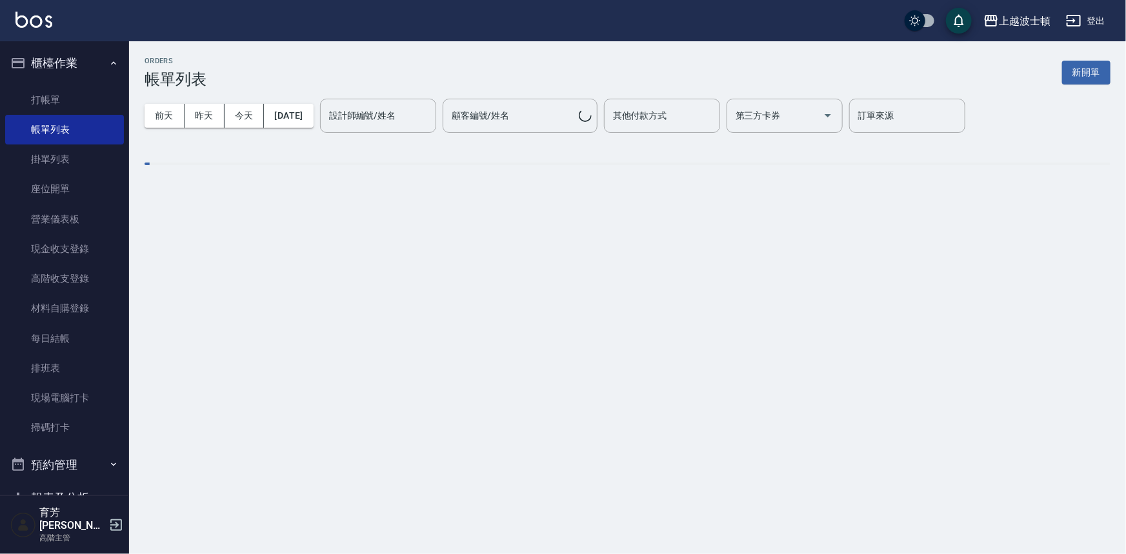
click at [41, 16] on img at bounding box center [33, 20] width 37 height 16
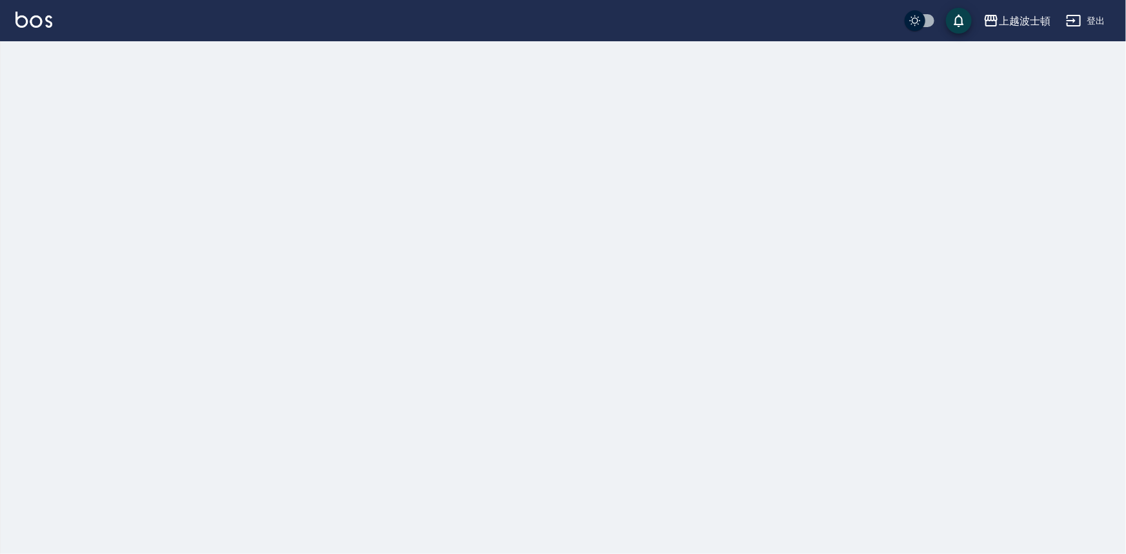
click at [42, 16] on img at bounding box center [33, 20] width 37 height 16
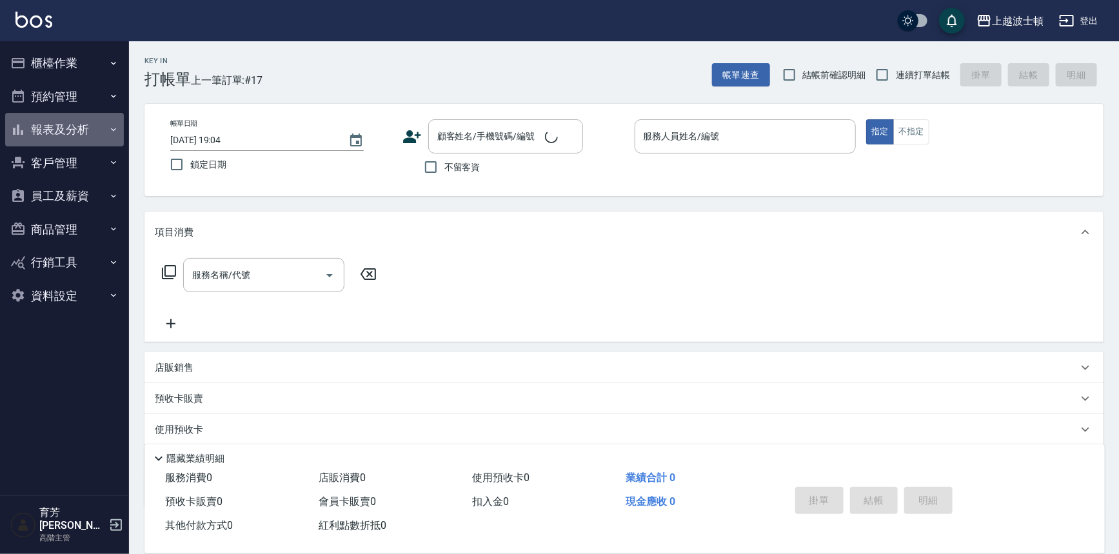
click at [99, 137] on button "報表及分析" at bounding box center [64, 130] width 119 height 34
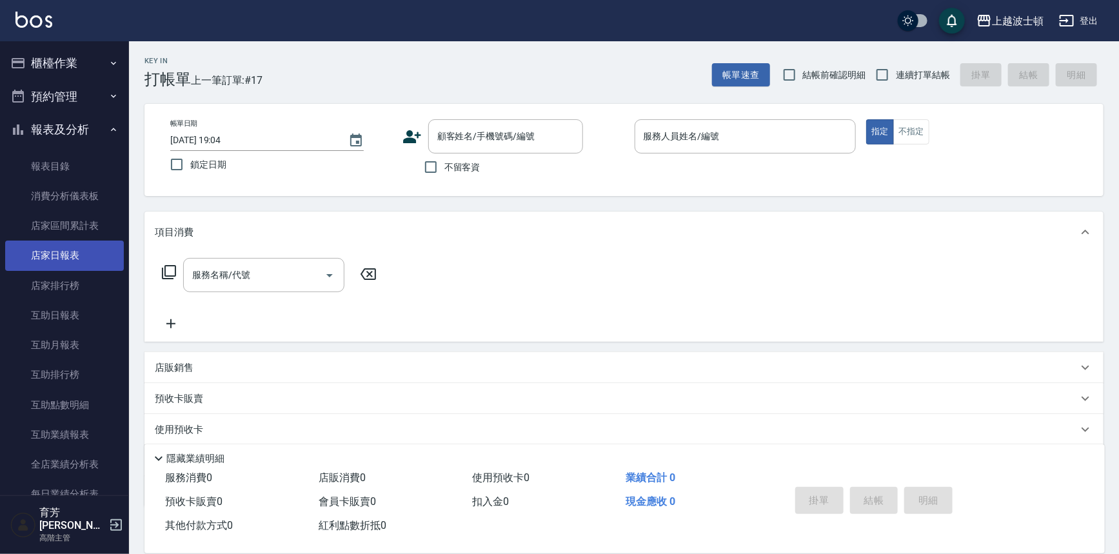
click at [86, 248] on link "店家日報表" at bounding box center [64, 256] width 119 height 30
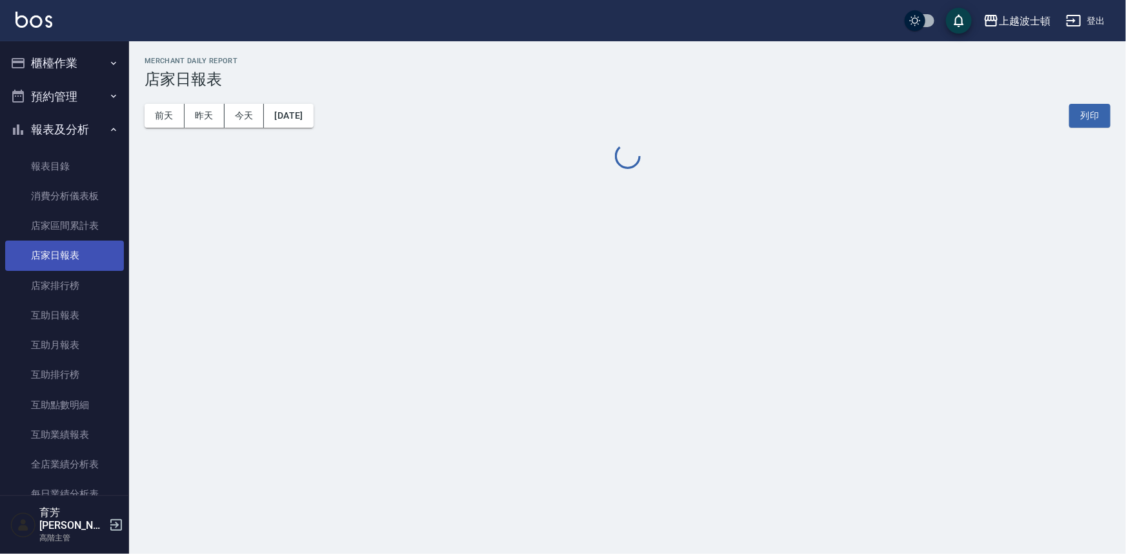
click at [86, 248] on link "店家日報表" at bounding box center [64, 256] width 119 height 30
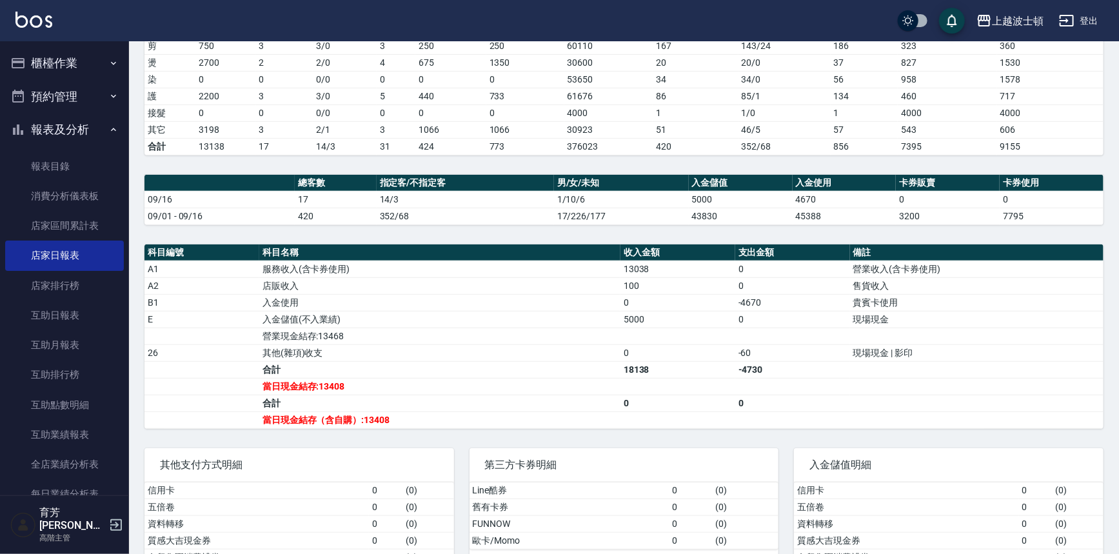
scroll to position [262, 0]
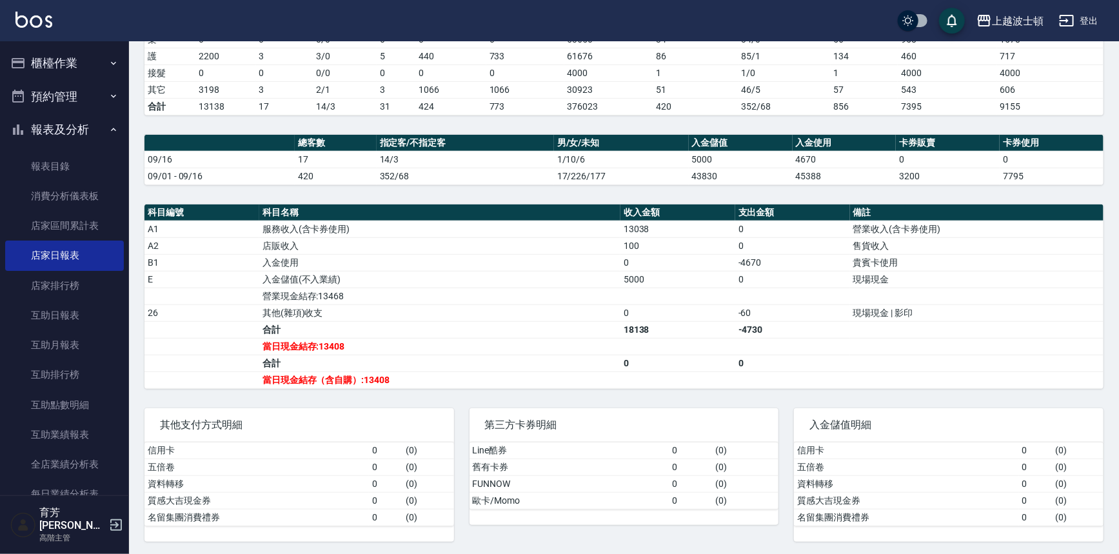
click at [29, 19] on img at bounding box center [33, 20] width 37 height 16
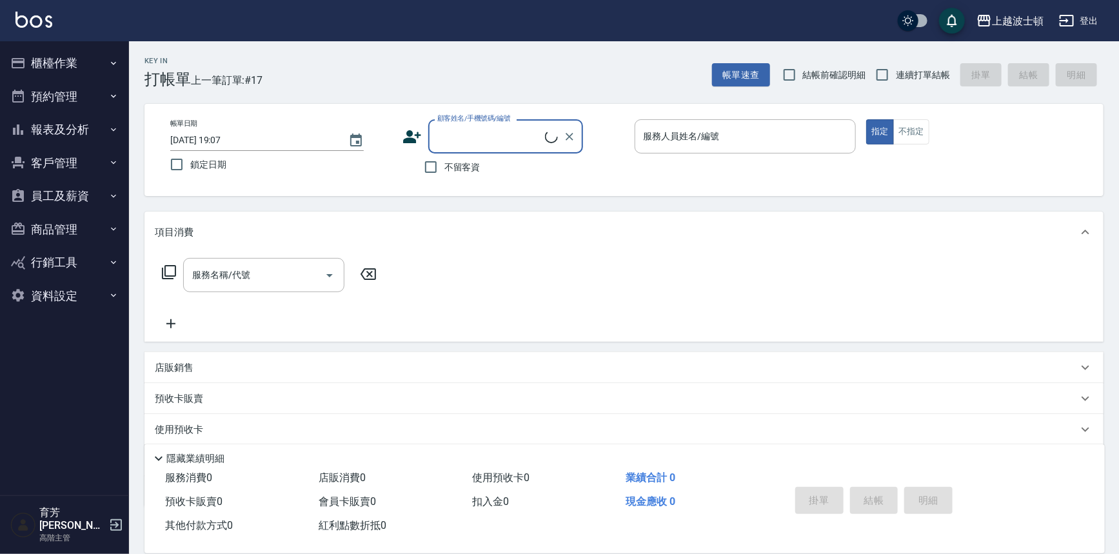
click at [59, 65] on button "櫃檯作業" at bounding box center [64, 63] width 119 height 34
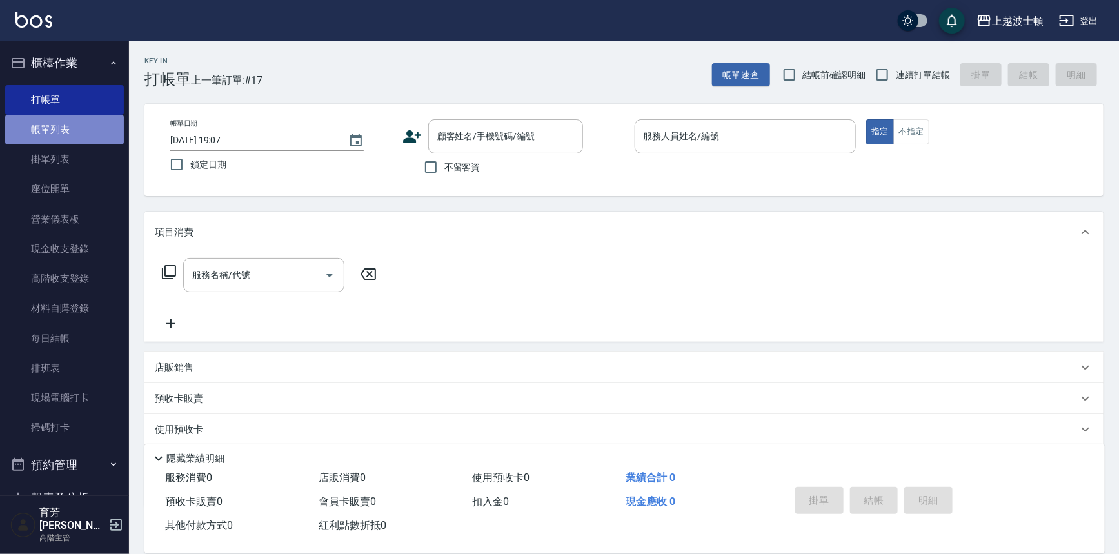
click at [101, 124] on link "帳單列表" at bounding box center [64, 130] width 119 height 30
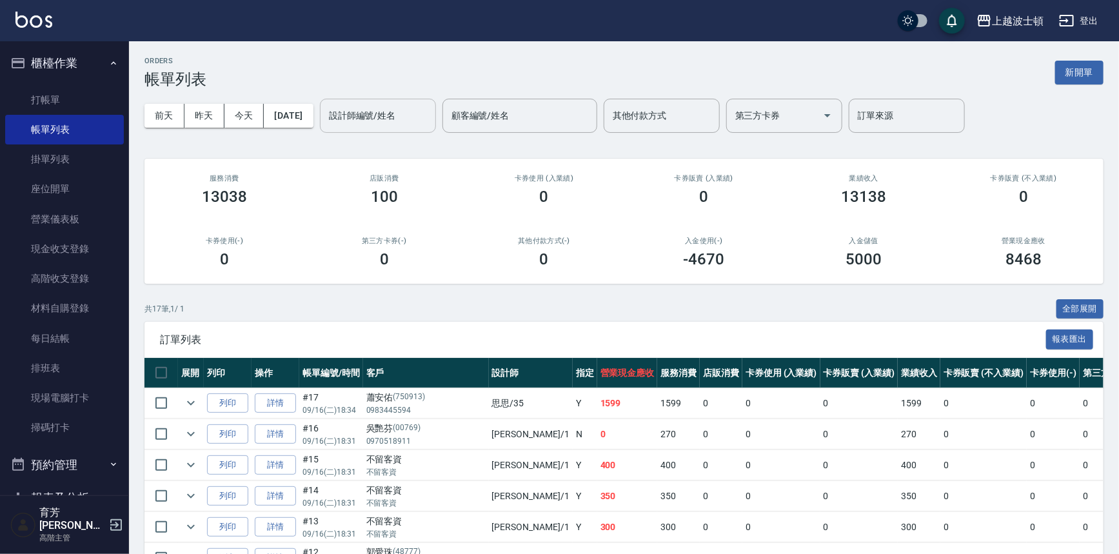
click at [388, 110] on input "設計師編號/姓名" at bounding box center [378, 116] width 105 height 23
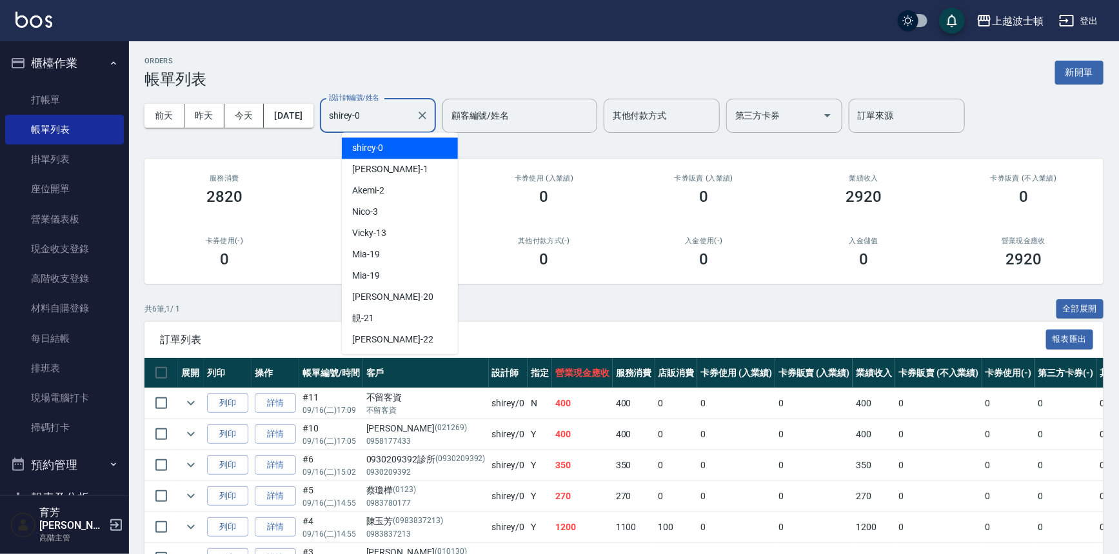
click at [392, 111] on input "shirey-0" at bounding box center [368, 116] width 85 height 23
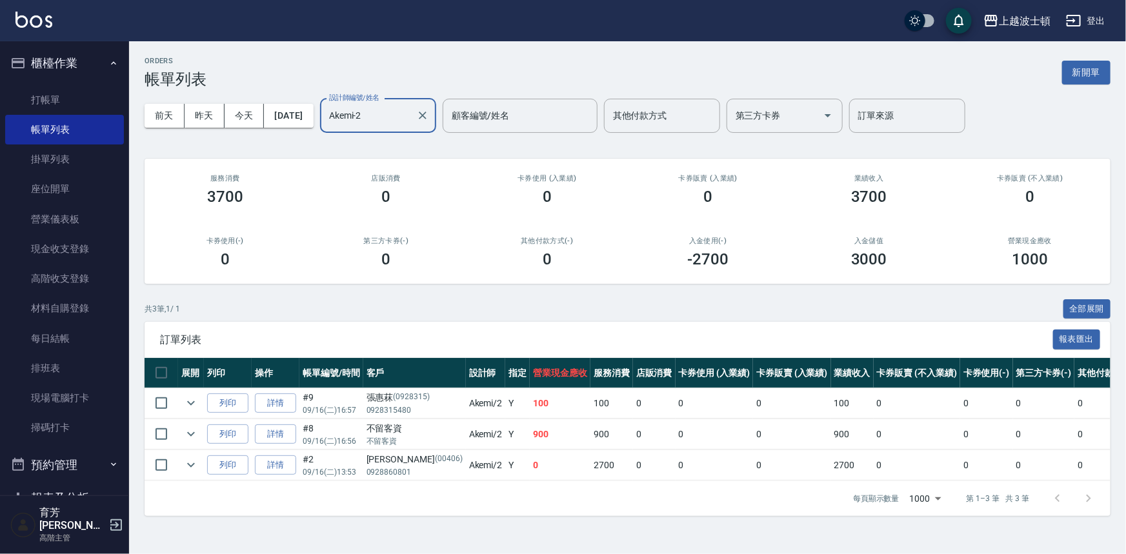
click at [411, 114] on input "Akemi-2" at bounding box center [368, 116] width 85 height 23
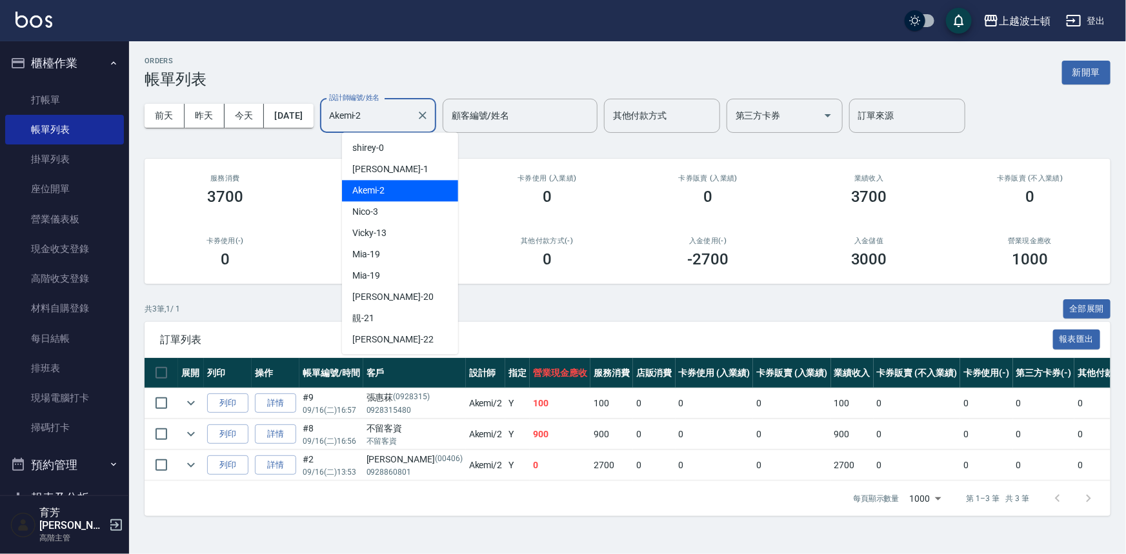
click at [411, 114] on input "Akemi-2" at bounding box center [368, 116] width 85 height 23
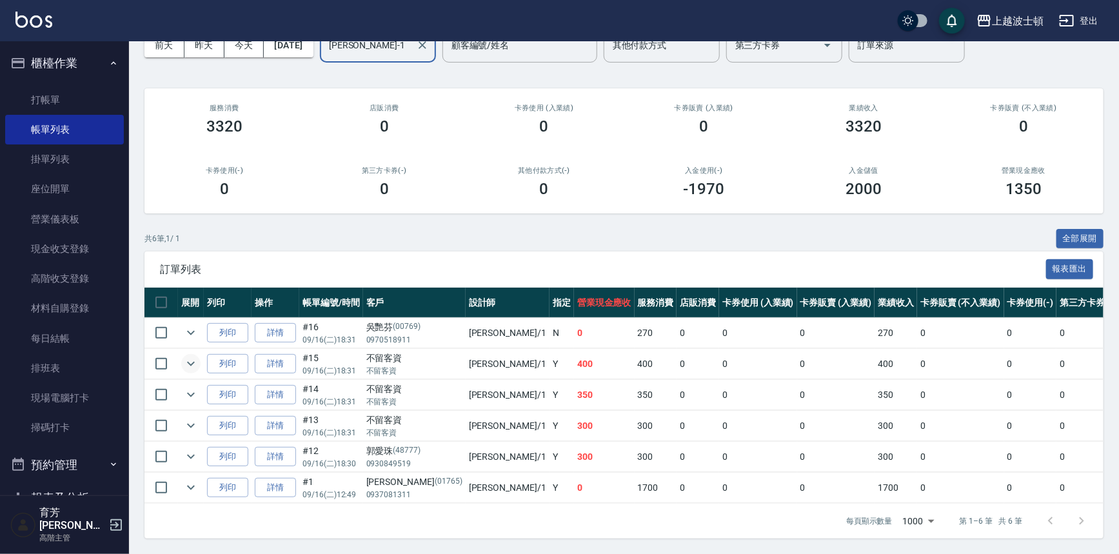
type input "[PERSON_NAME]-1"
click at [190, 356] on icon "expand row" at bounding box center [190, 363] width 15 height 15
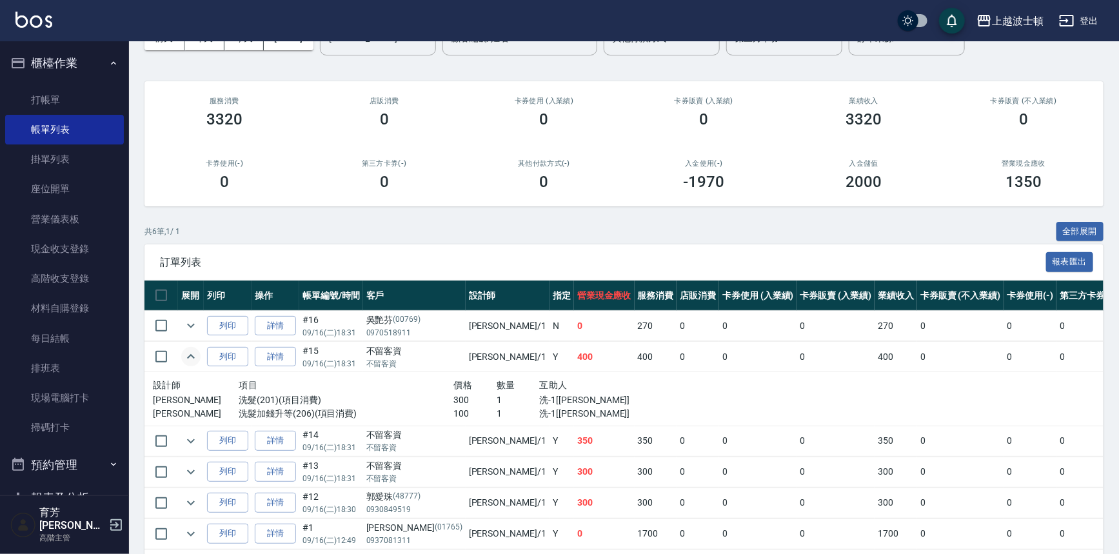
click at [190, 352] on icon "expand row" at bounding box center [190, 356] width 15 height 15
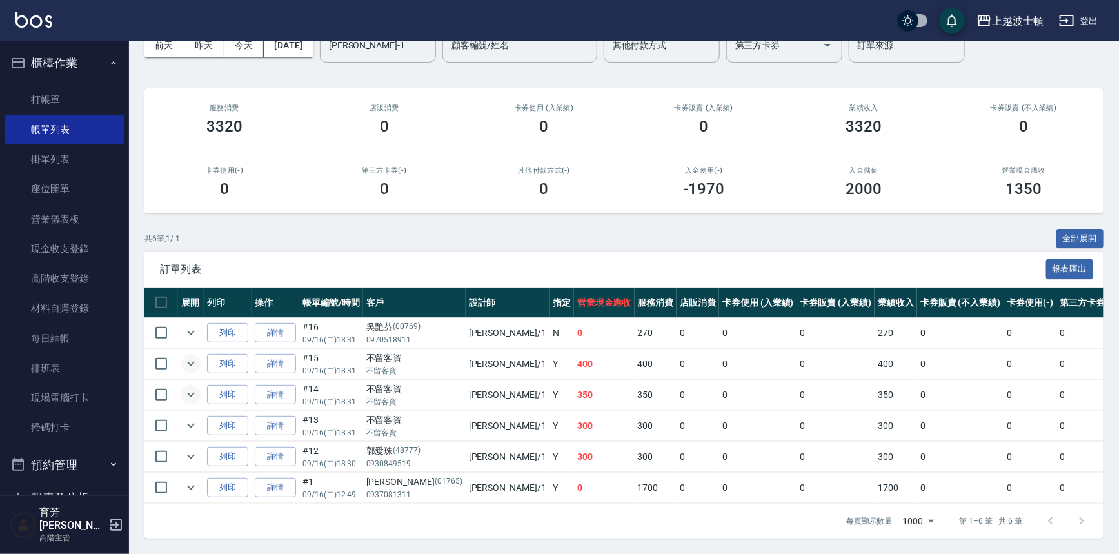
click at [199, 386] on button "expand row" at bounding box center [190, 394] width 19 height 19
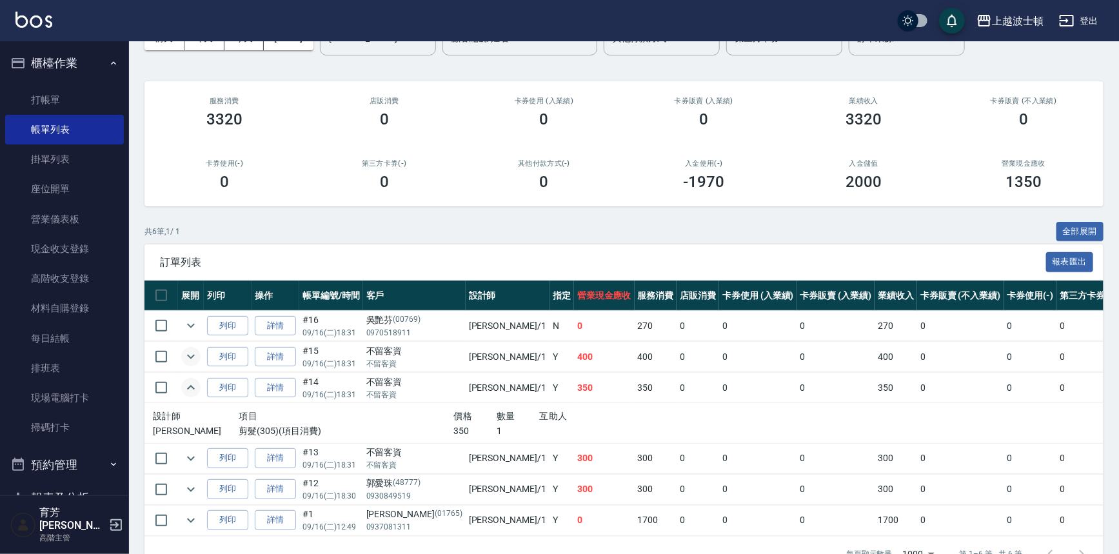
click at [199, 386] on button "expand row" at bounding box center [190, 387] width 19 height 19
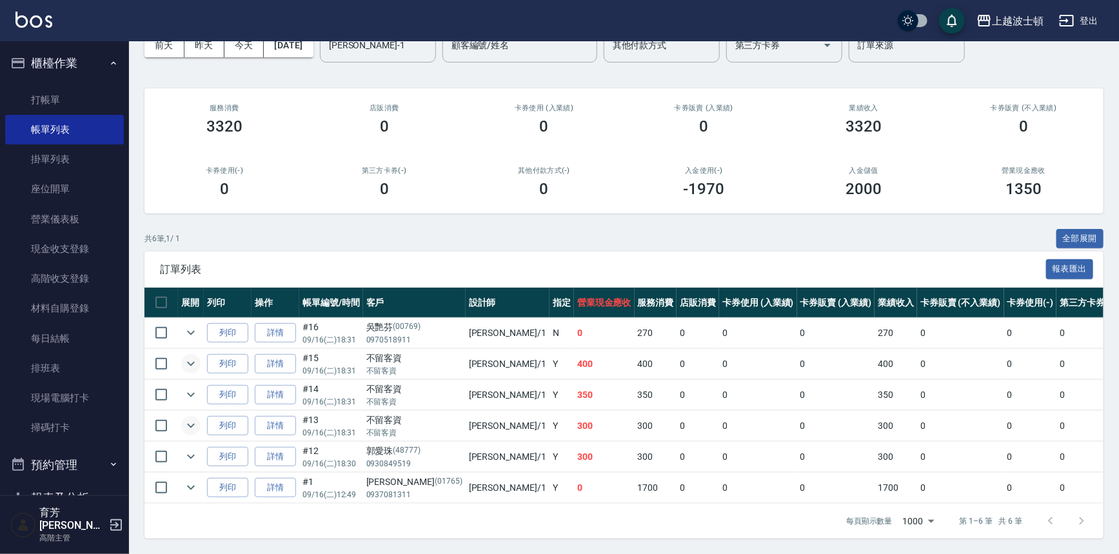
click at [194, 419] on icon "expand row" at bounding box center [190, 425] width 15 height 15
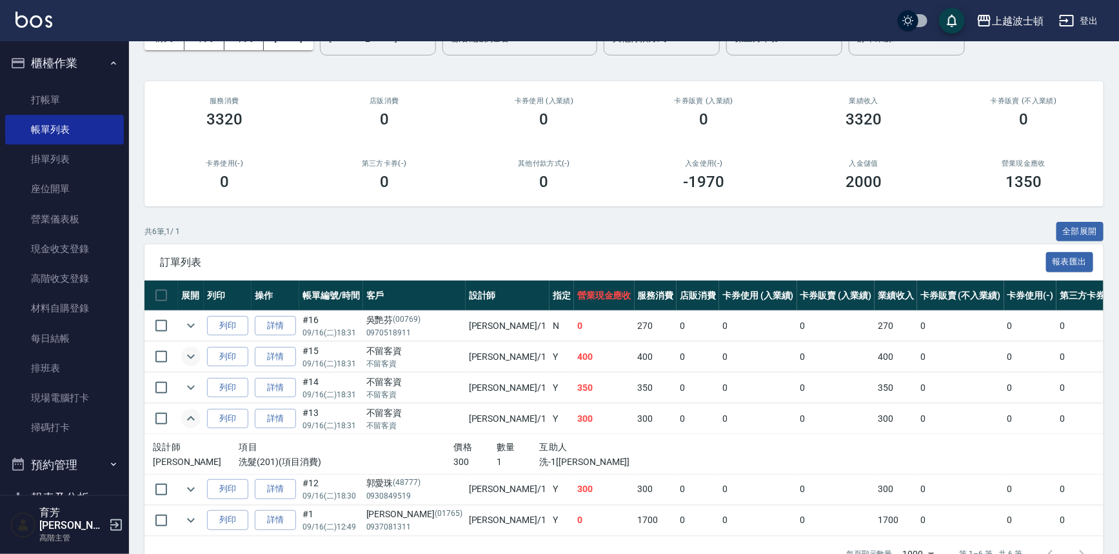
click at [194, 419] on icon "expand row" at bounding box center [190, 418] width 15 height 15
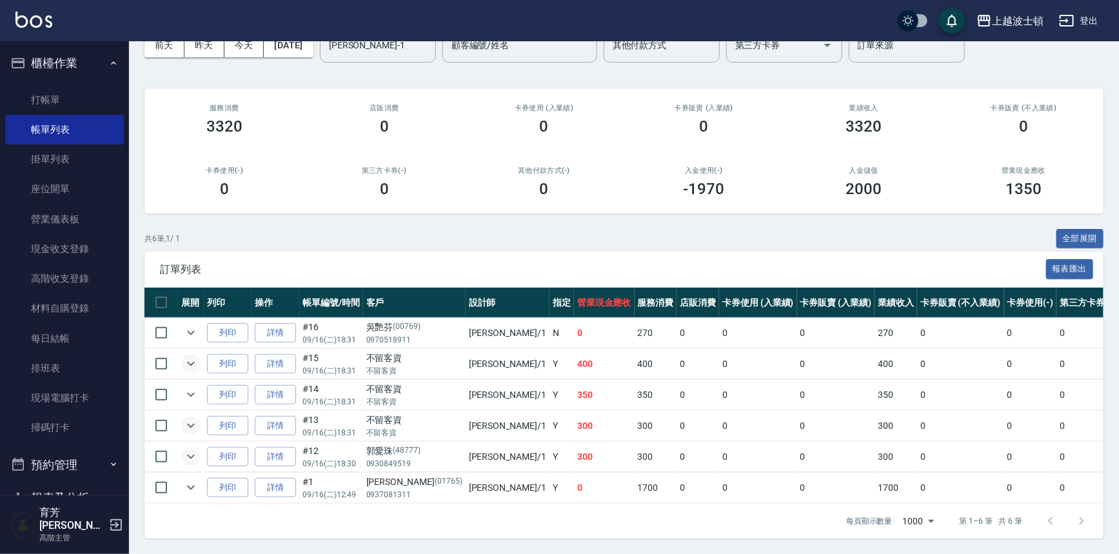
click at [194, 455] on icon "expand row" at bounding box center [191, 457] width 8 height 5
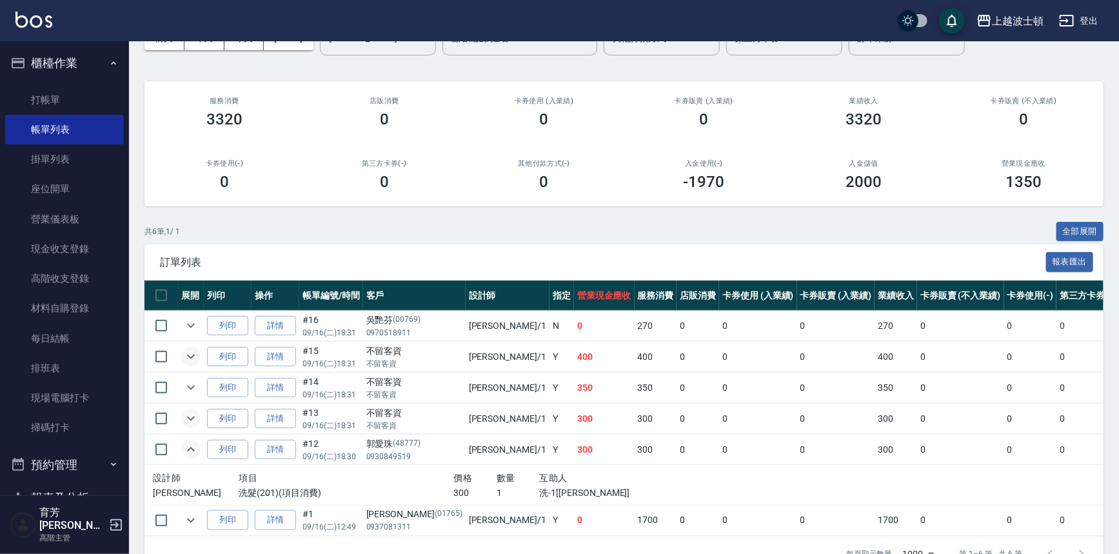
click at [193, 446] on icon "expand row" at bounding box center [190, 449] width 15 height 15
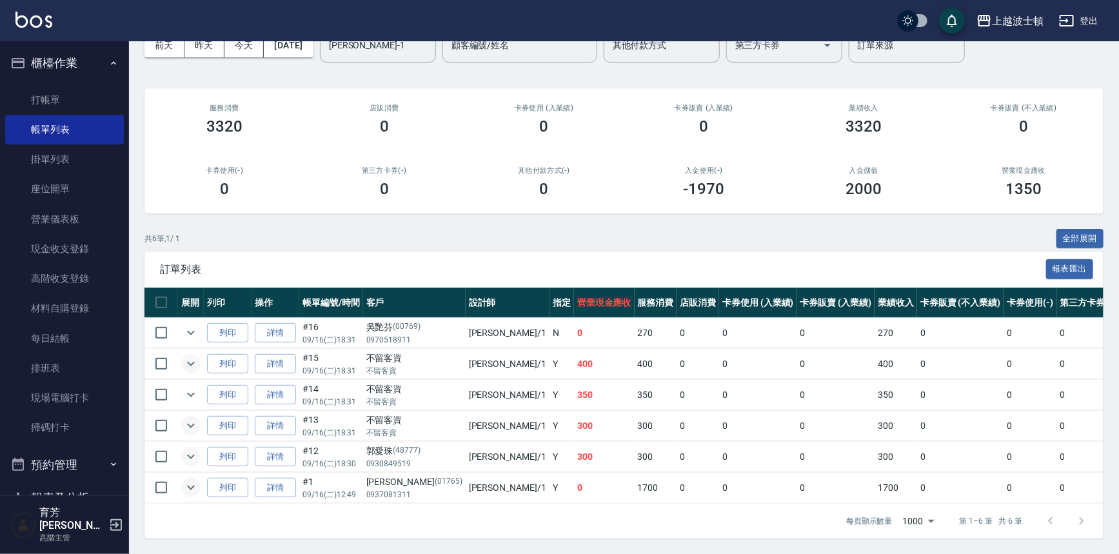
click at [187, 480] on icon "expand row" at bounding box center [190, 487] width 15 height 15
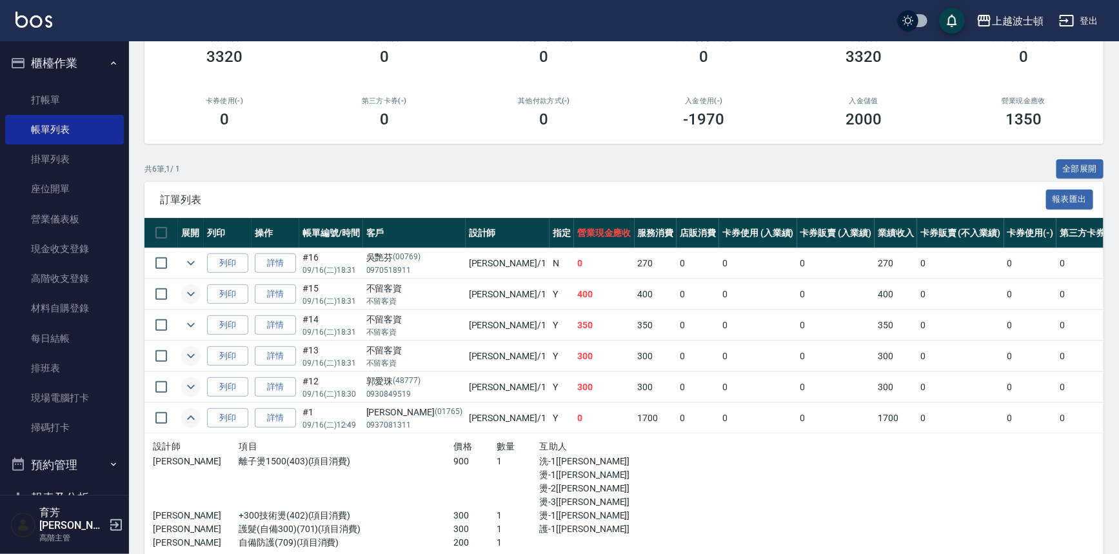
scroll to position [199, 0]
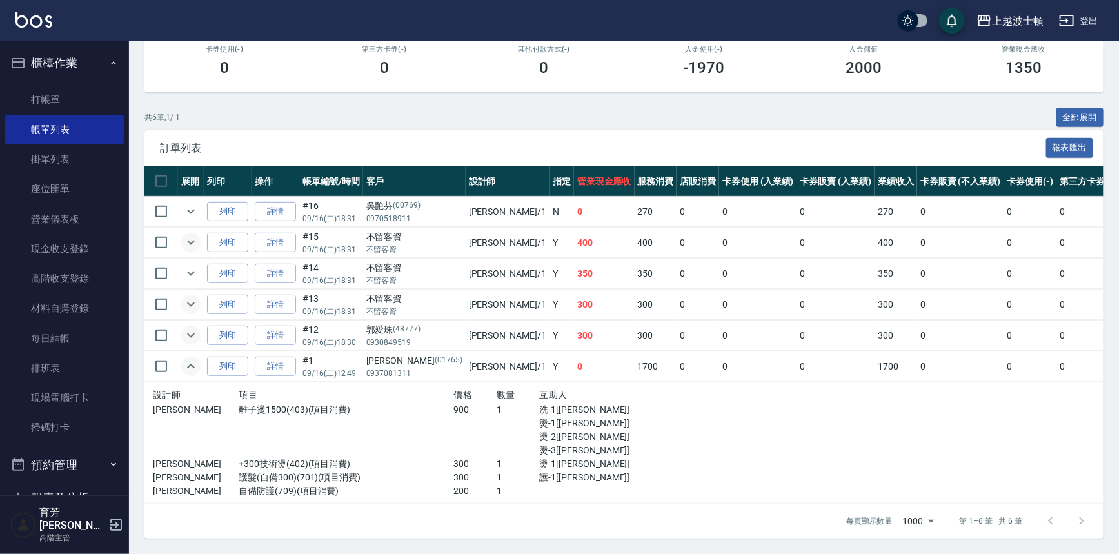
click at [195, 363] on icon "expand row" at bounding box center [190, 366] width 15 height 15
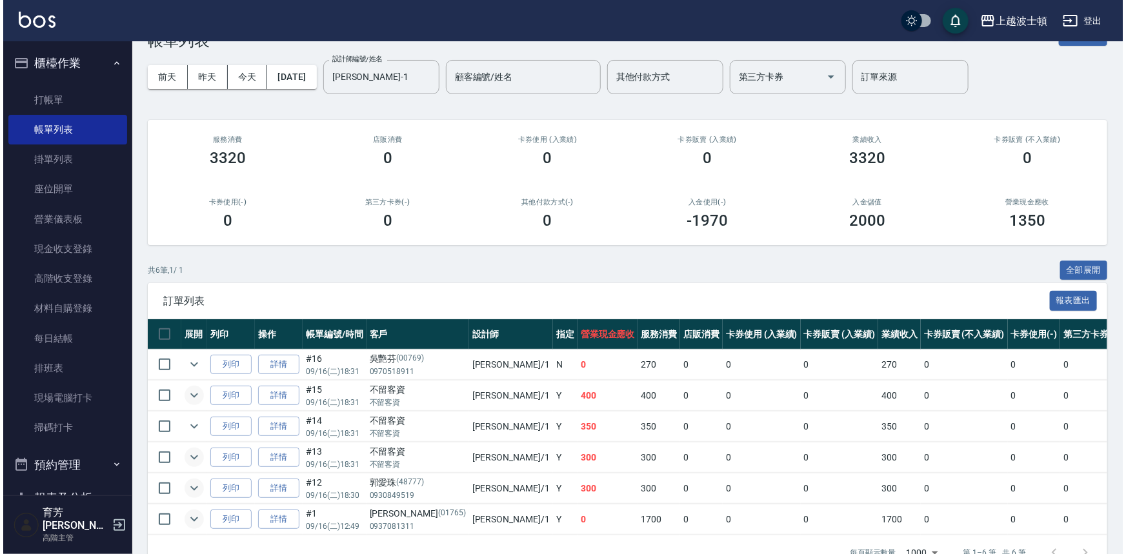
scroll to position [0, 0]
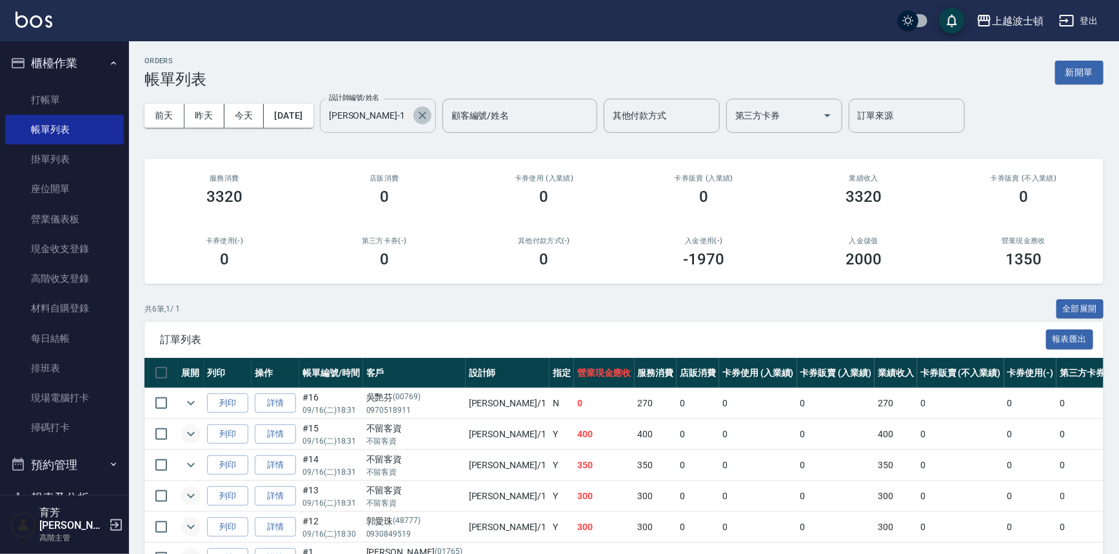
click at [429, 120] on icon "Clear" at bounding box center [422, 115] width 13 height 13
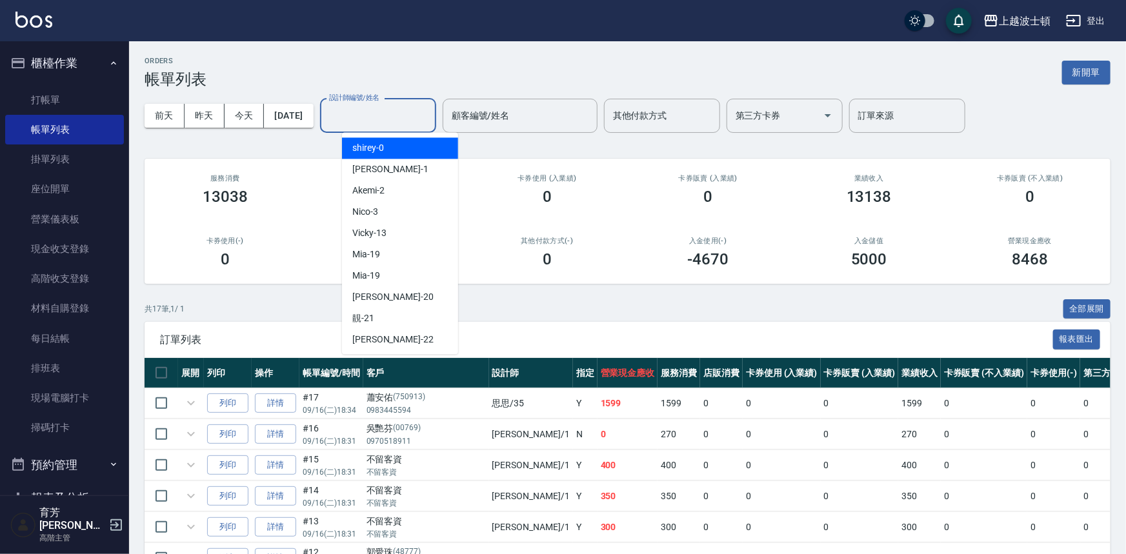
click at [413, 123] on input "設計師編號/姓名" at bounding box center [378, 116] width 105 height 23
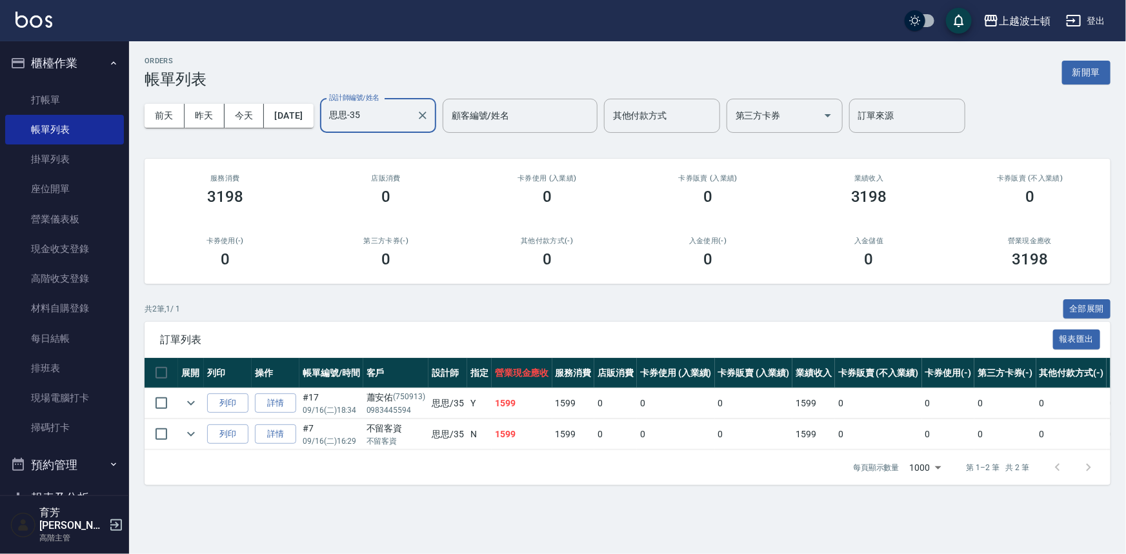
click at [401, 119] on input "思思-35" at bounding box center [368, 116] width 85 height 23
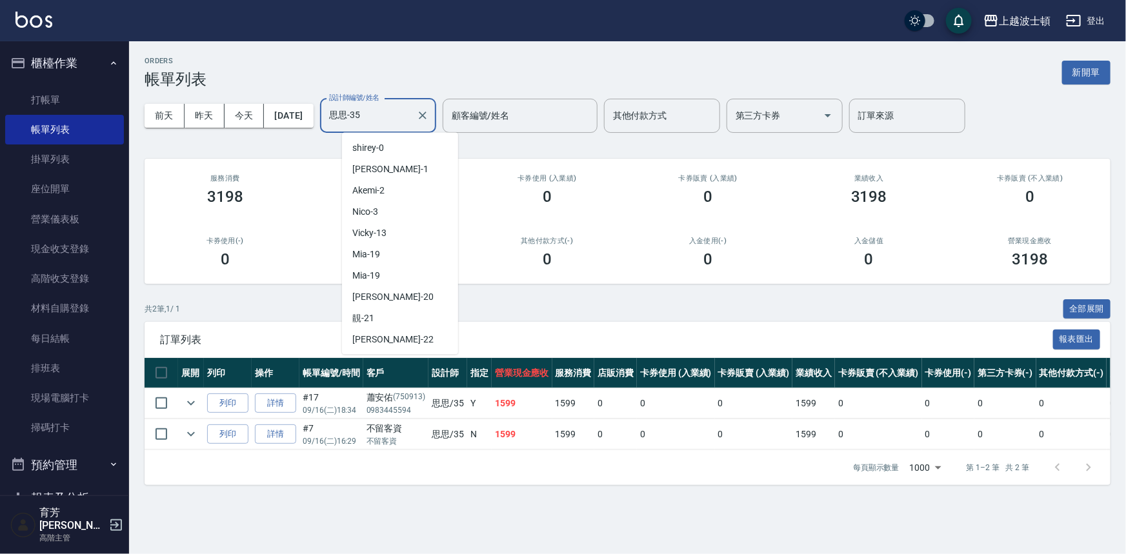
scroll to position [123, 0]
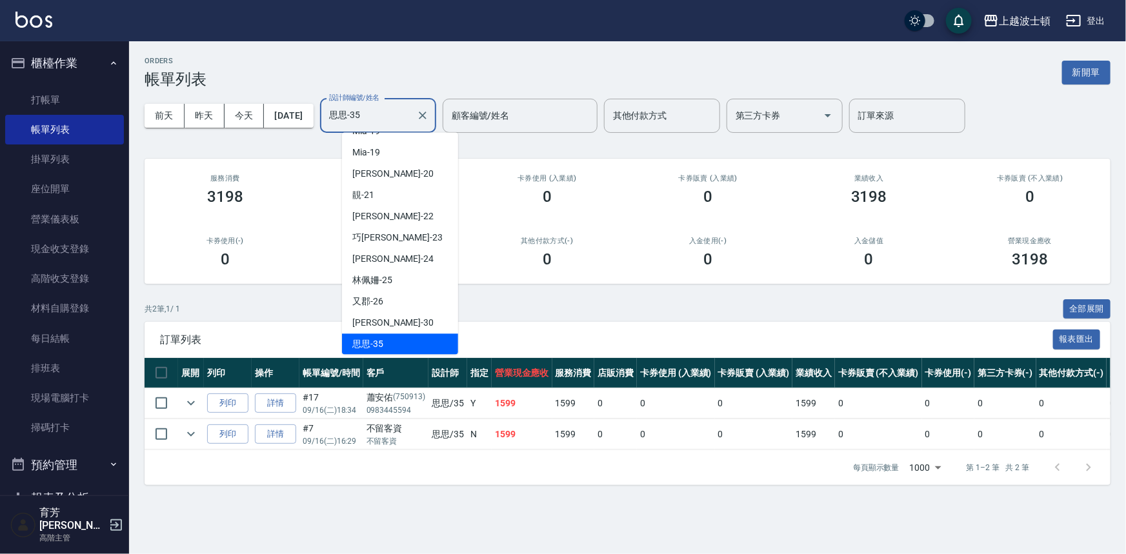
click at [401, 119] on input "思思-35" at bounding box center [368, 116] width 85 height 23
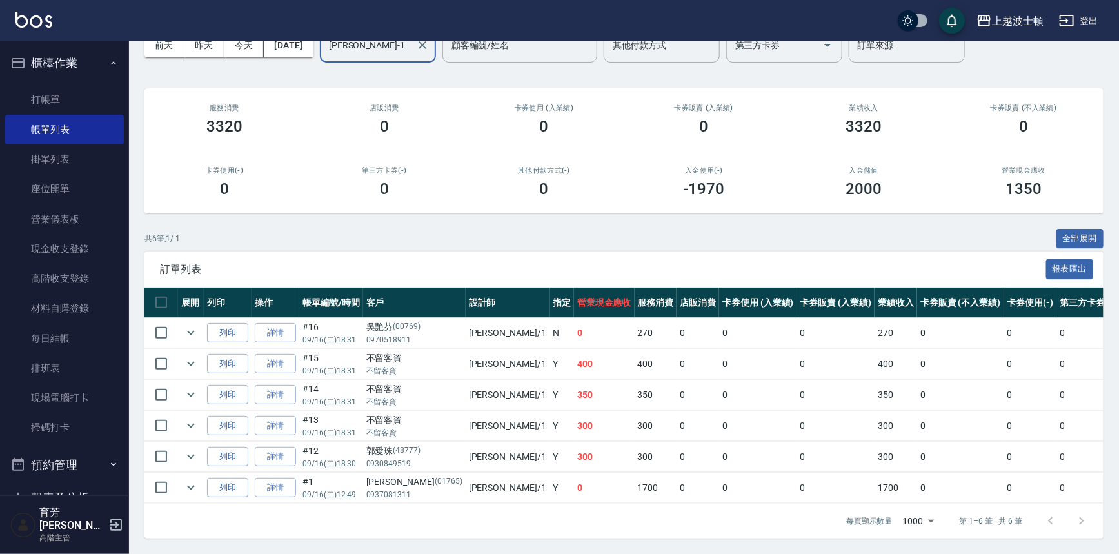
scroll to position [77, 0]
type input "[PERSON_NAME]-1"
click at [39, 7] on div "上越波士頓 登出" at bounding box center [559, 20] width 1119 height 41
click at [41, 10] on div "上越波士頓 登出" at bounding box center [559, 20] width 1119 height 41
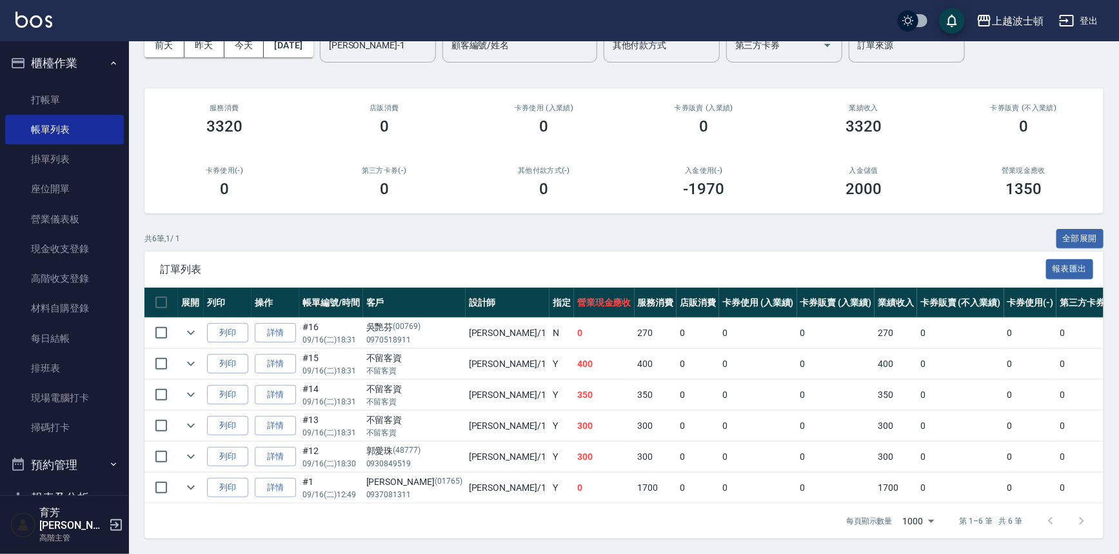
click at [41, 10] on div "上越波士頓 登出" at bounding box center [559, 20] width 1119 height 41
drag, startPoint x: 41, startPoint y: 10, endPoint x: 46, endPoint y: 23, distance: 13.6
click at [41, 11] on div "上越波士頓 登出" at bounding box center [559, 20] width 1119 height 41
click at [46, 23] on img at bounding box center [33, 20] width 37 height 16
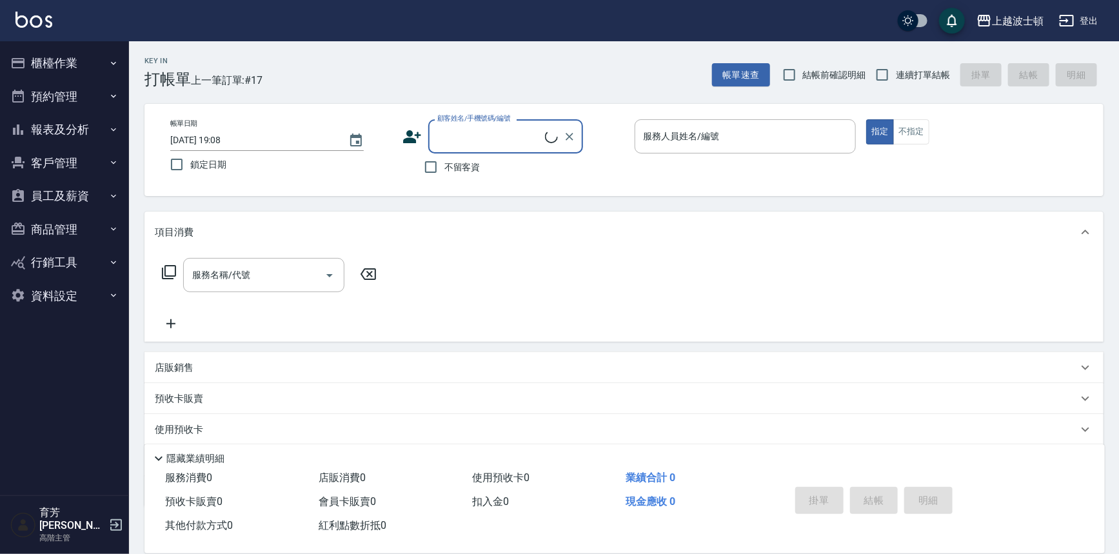
click at [89, 131] on button "報表及分析" at bounding box center [64, 130] width 119 height 34
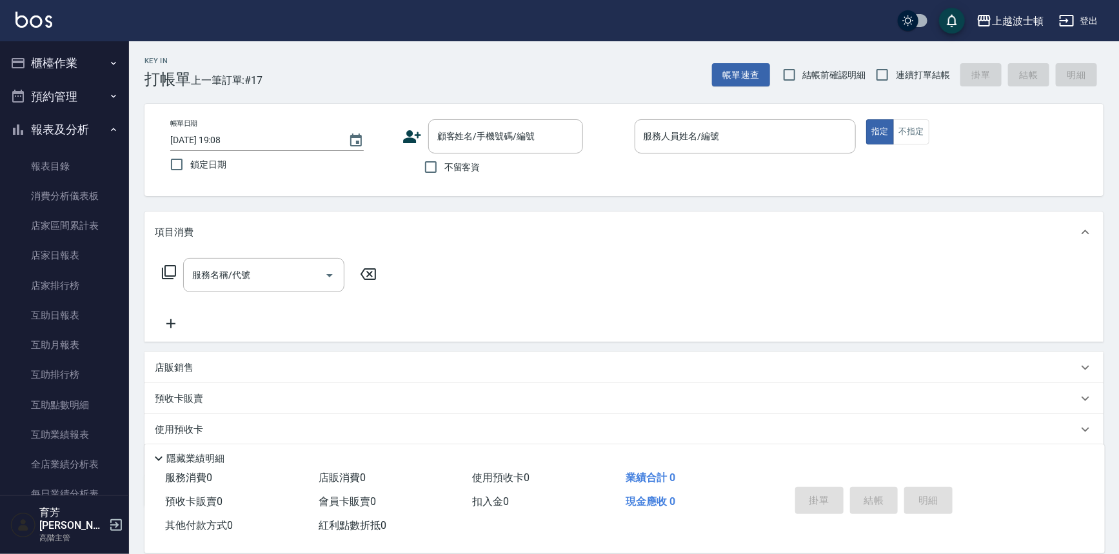
click at [88, 130] on button "報表及分析" at bounding box center [64, 130] width 119 height 34
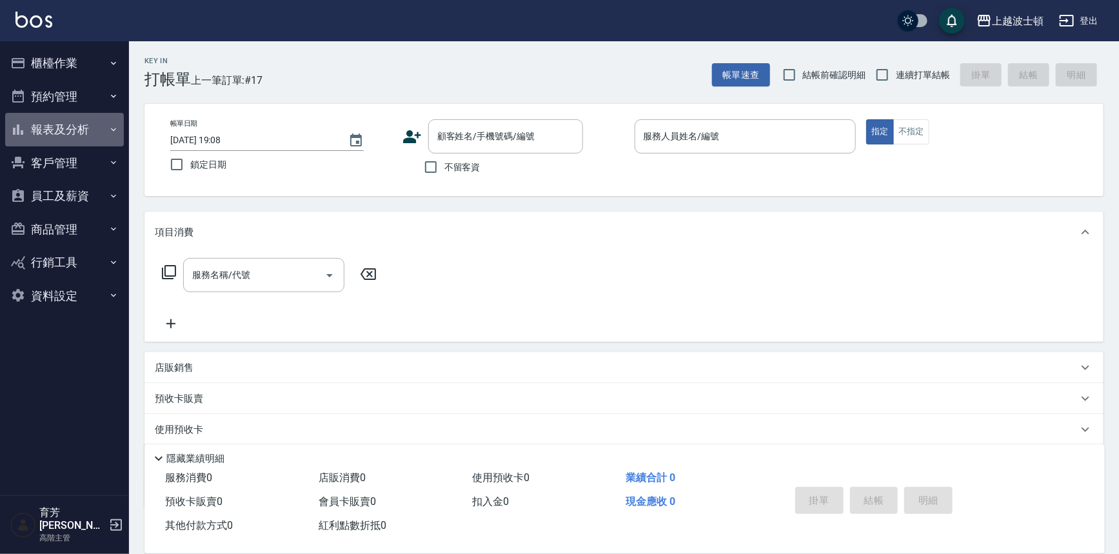
click at [103, 126] on button "報表及分析" at bounding box center [64, 130] width 119 height 34
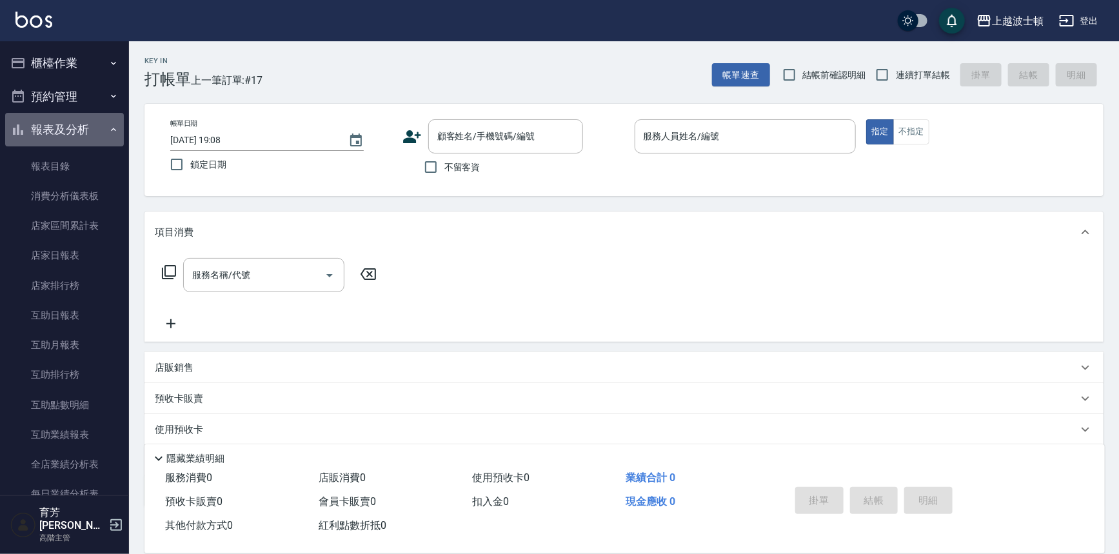
click at [86, 130] on button "報表及分析" at bounding box center [64, 130] width 119 height 34
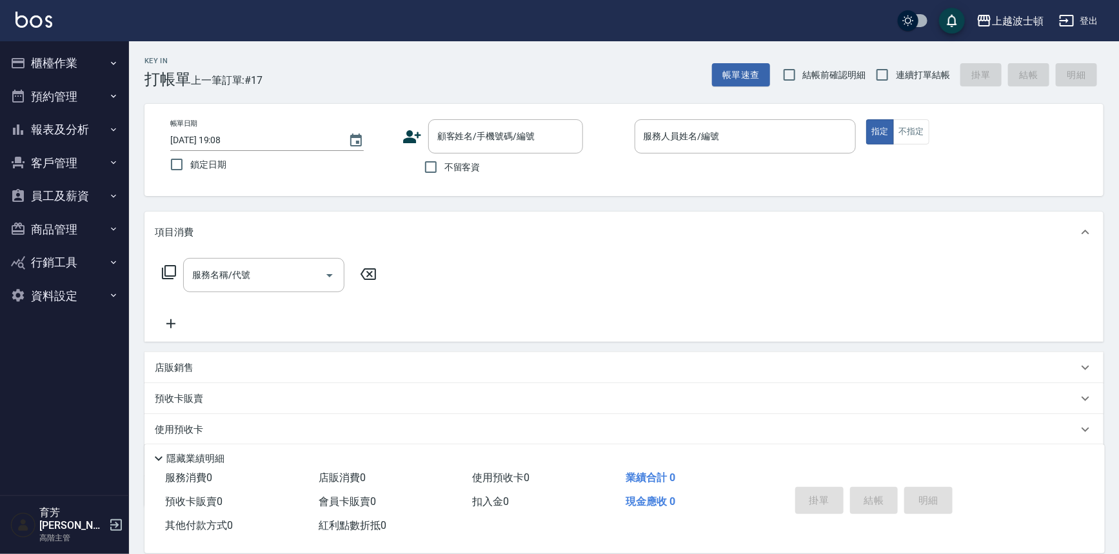
click at [90, 200] on button "員工及薪資" at bounding box center [64, 196] width 119 height 34
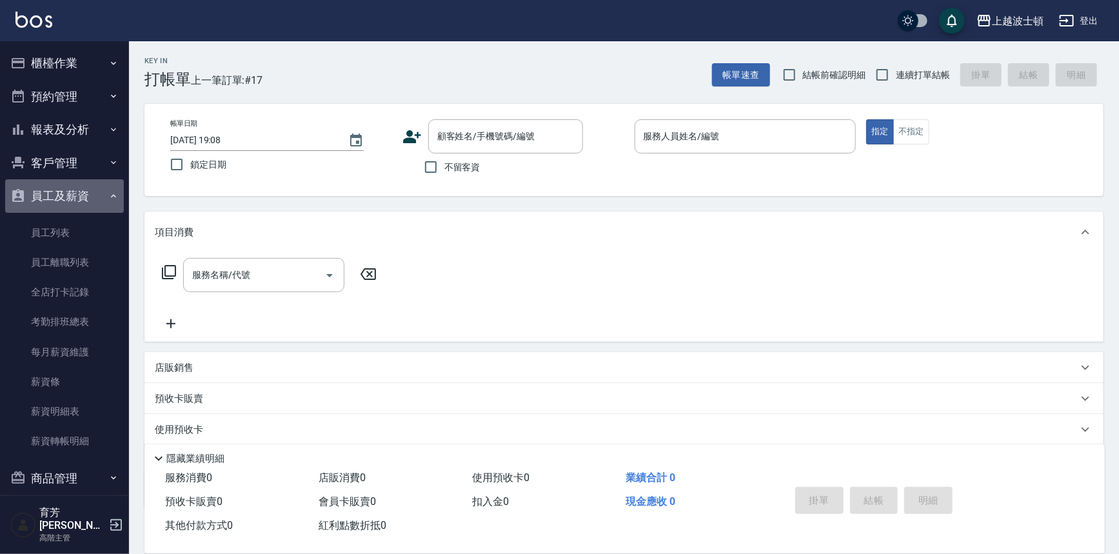
click at [92, 206] on button "員工及薪資" at bounding box center [64, 196] width 119 height 34
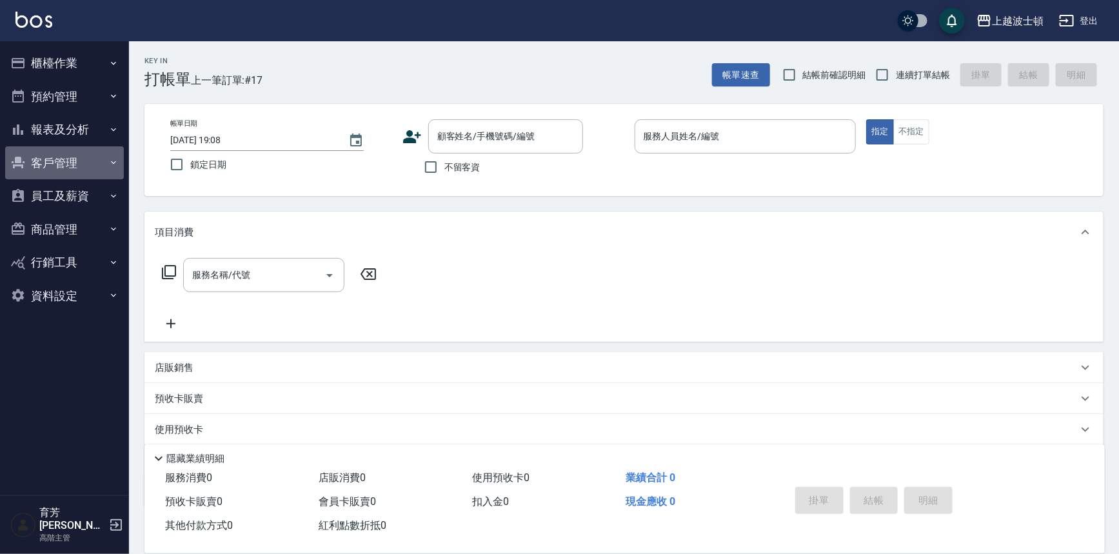
click at [78, 163] on button "客戶管理" at bounding box center [64, 163] width 119 height 34
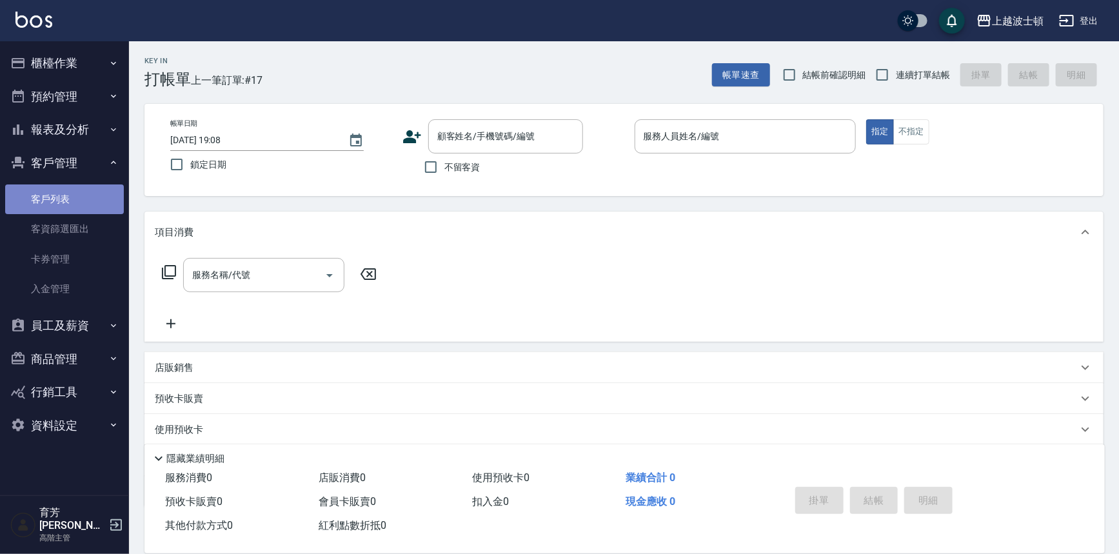
click at [73, 206] on link "客戶列表" at bounding box center [64, 200] width 119 height 30
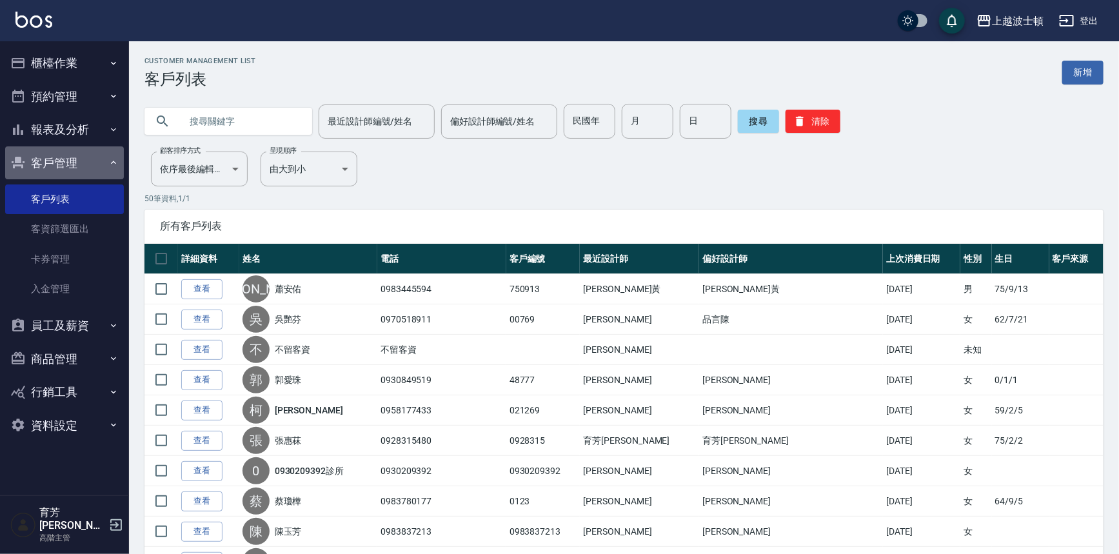
click at [77, 150] on button "客戶管理" at bounding box center [64, 163] width 119 height 34
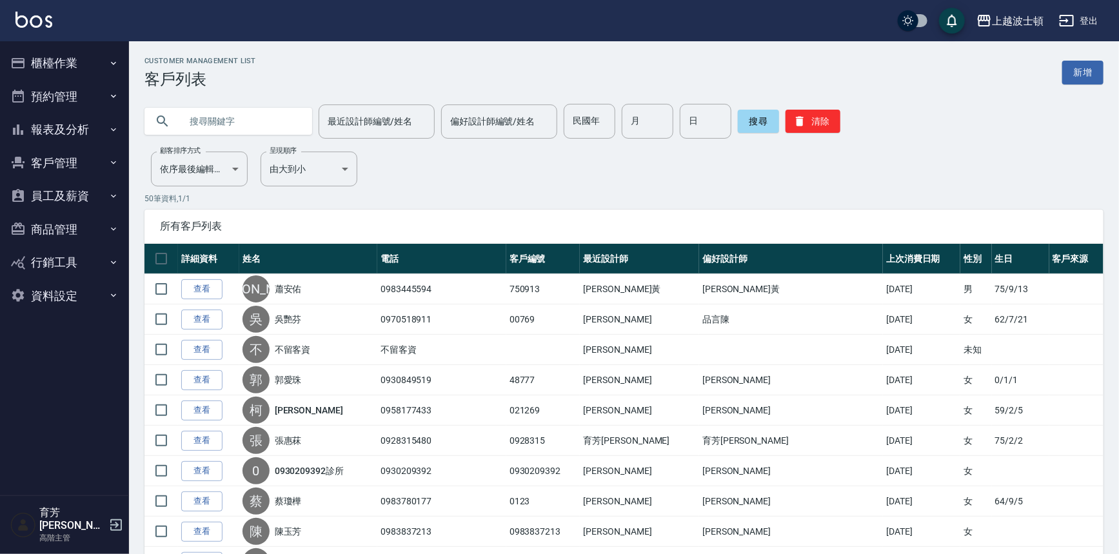
click at [102, 129] on button "報表及分析" at bounding box center [64, 130] width 119 height 34
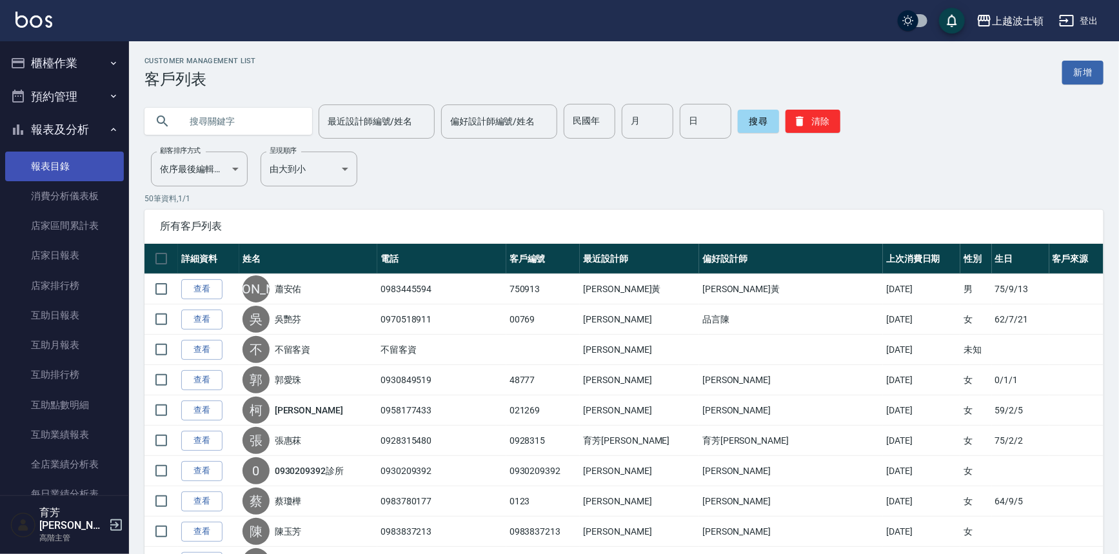
click at [96, 172] on link "報表目錄" at bounding box center [64, 167] width 119 height 30
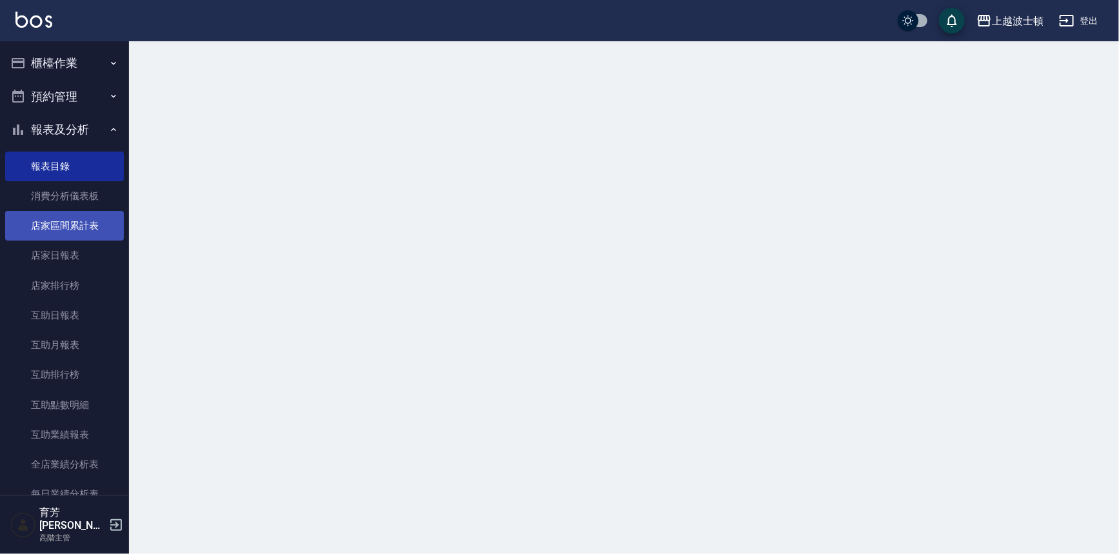
click at [87, 238] on link "店家區間累計表" at bounding box center [64, 226] width 119 height 30
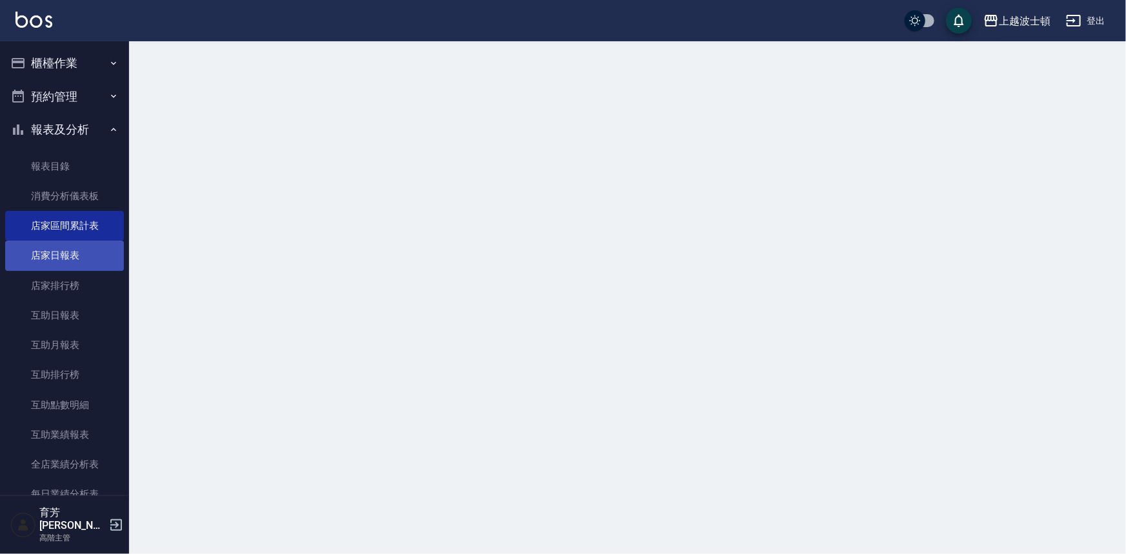
click at [88, 244] on link "店家日報表" at bounding box center [64, 256] width 119 height 30
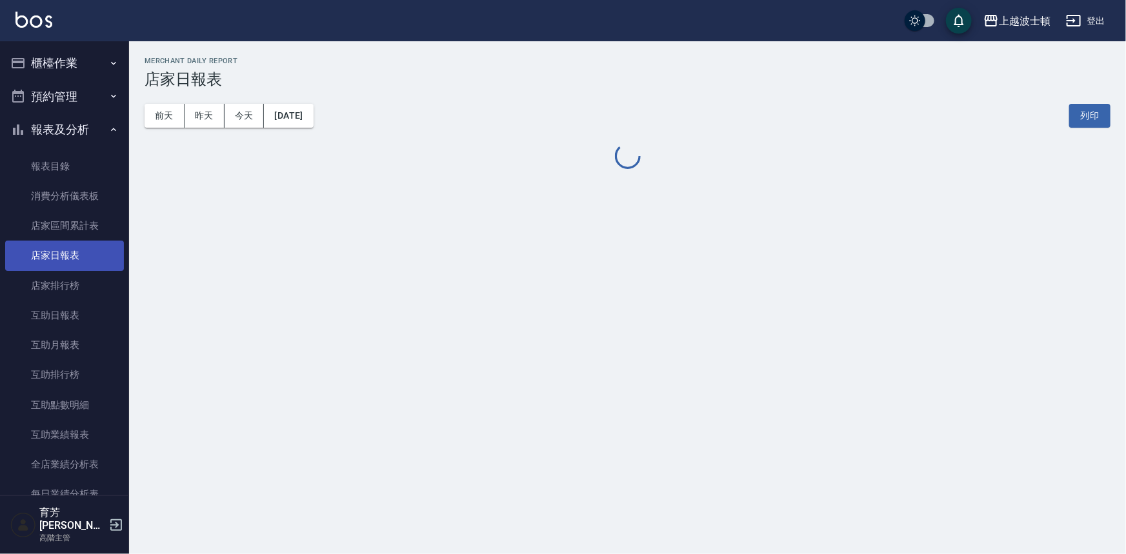
click at [88, 245] on link "店家日報表" at bounding box center [64, 256] width 119 height 30
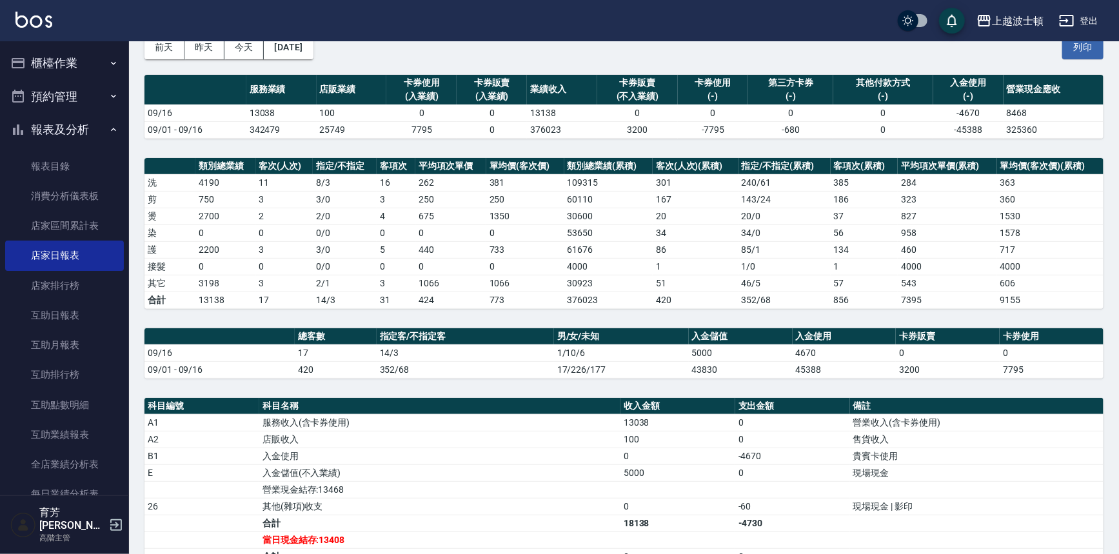
scroll to position [175, 0]
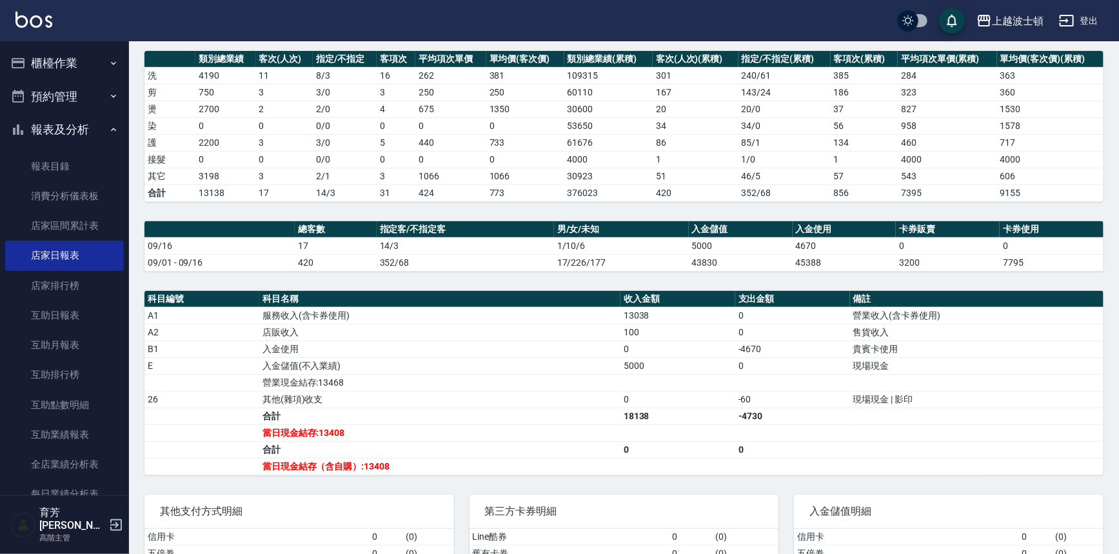
click at [42, 23] on img at bounding box center [33, 20] width 37 height 16
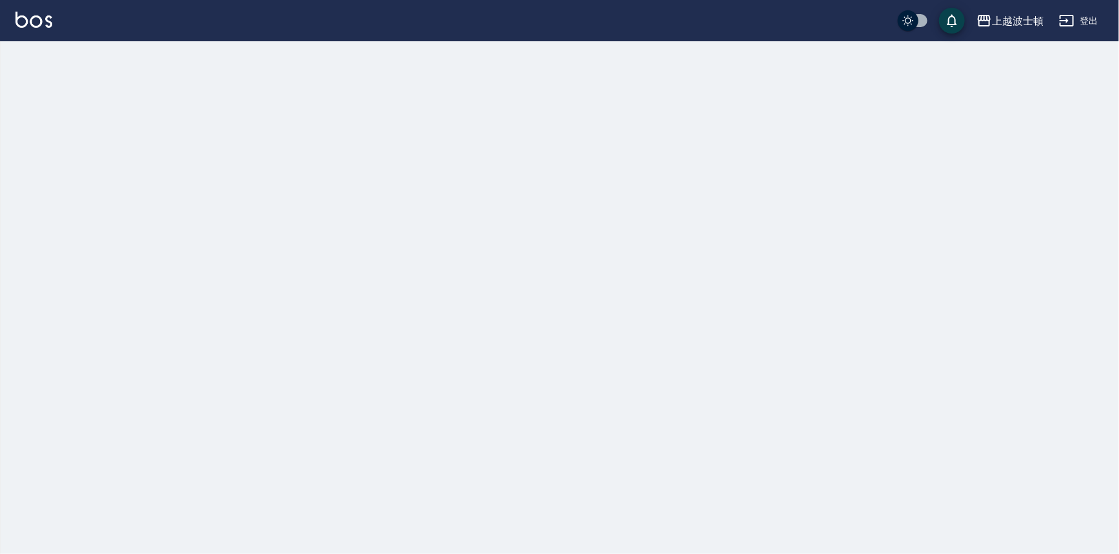
click at [42, 23] on img at bounding box center [33, 20] width 37 height 16
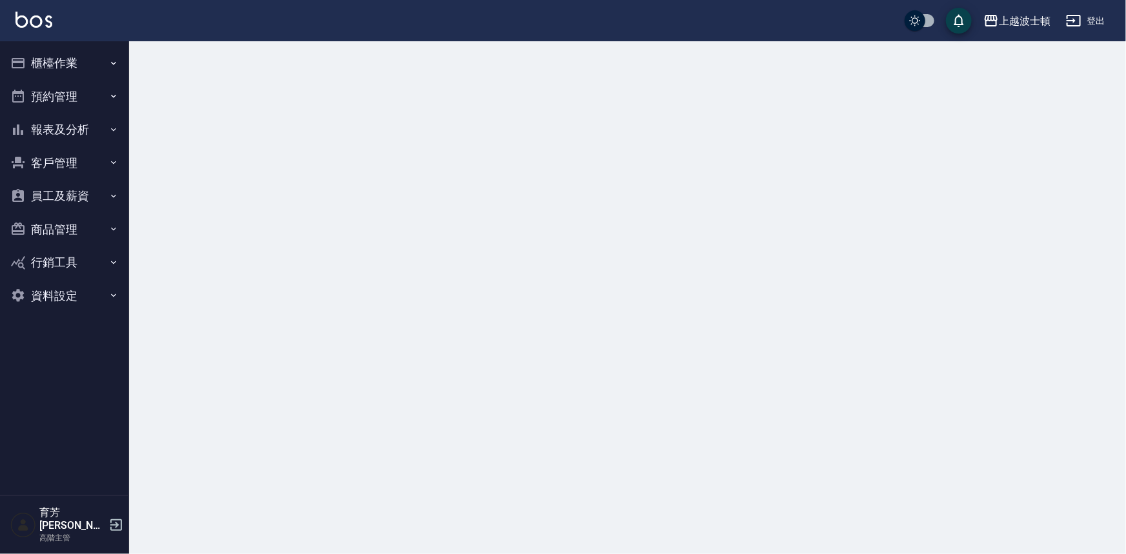
click at [77, 63] on button "櫃檯作業" at bounding box center [64, 63] width 119 height 34
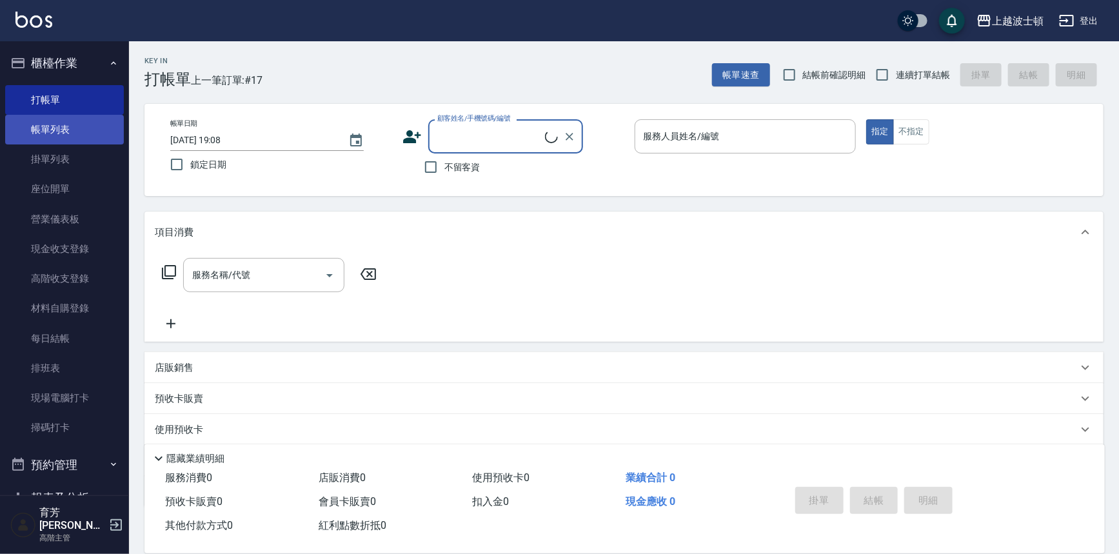
click at [85, 116] on link "帳單列表" at bounding box center [64, 130] width 119 height 30
click at [85, 117] on link "帳單列表" at bounding box center [64, 130] width 119 height 30
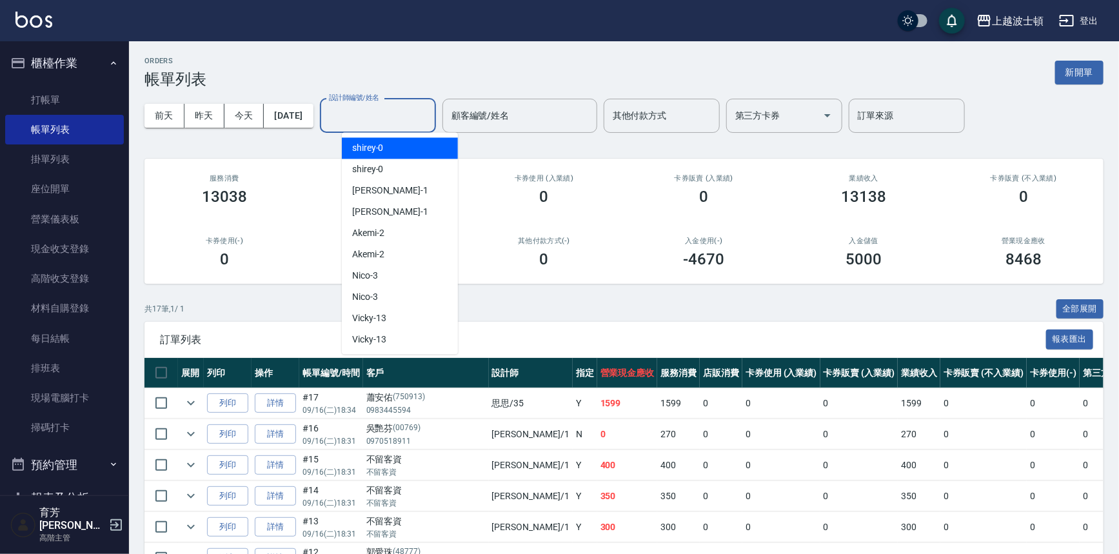
click at [430, 116] on input "設計師編號/姓名" at bounding box center [378, 116] width 105 height 23
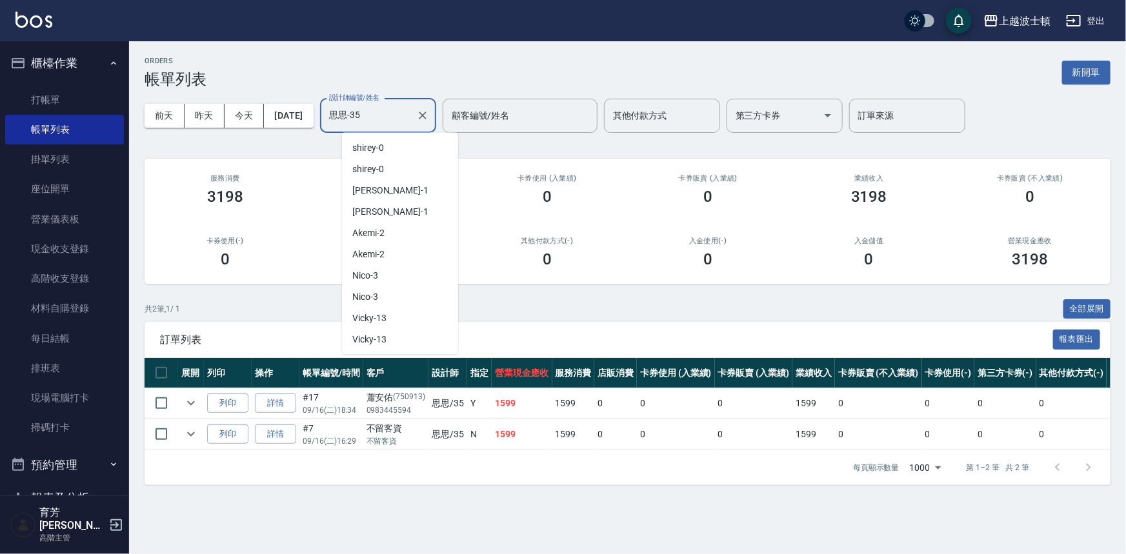
click at [411, 123] on input "思思-35" at bounding box center [368, 116] width 85 height 23
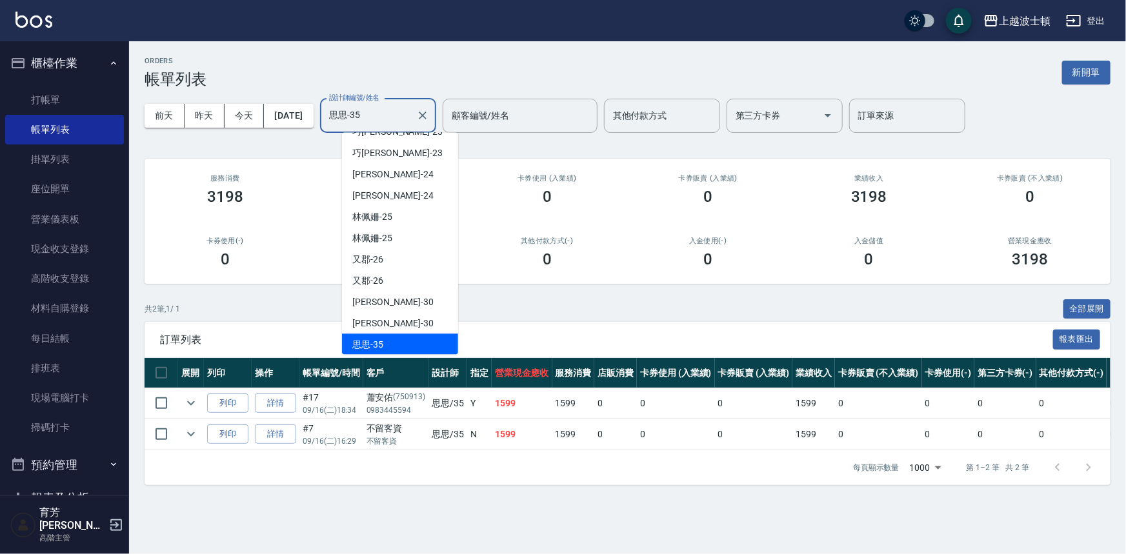
click at [411, 123] on input "思思-35" at bounding box center [368, 116] width 85 height 23
click at [411, 124] on input "思思-35" at bounding box center [368, 116] width 85 height 23
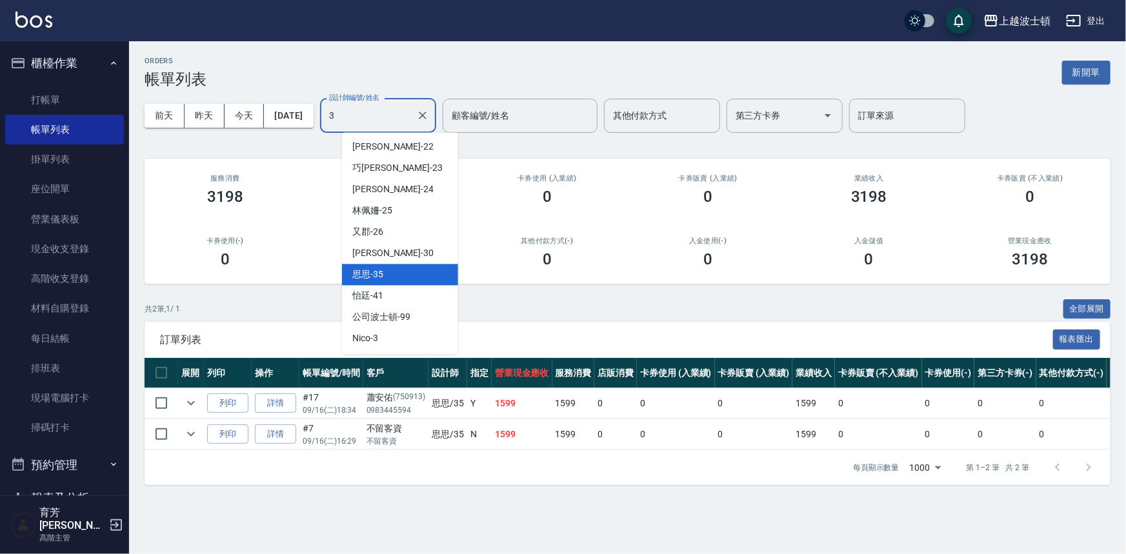
scroll to position [5, 0]
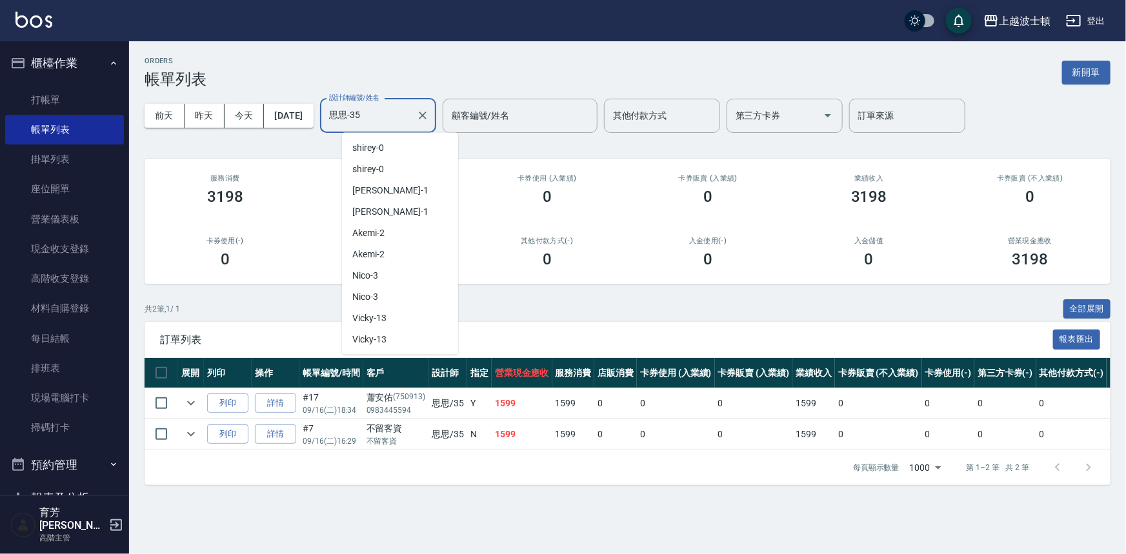
click at [411, 126] on input "思思-35" at bounding box center [368, 116] width 85 height 23
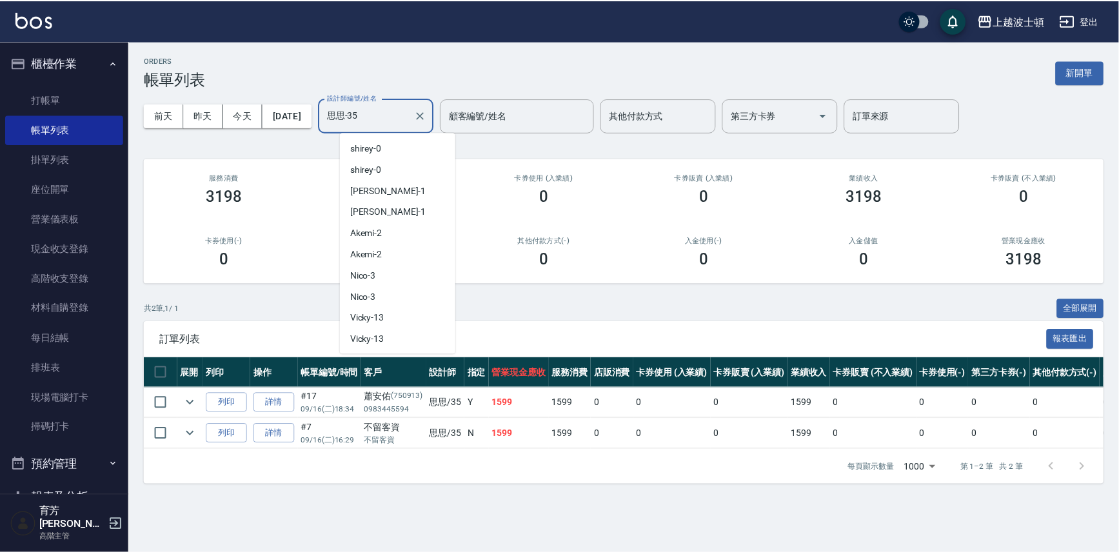
scroll to position [443, 0]
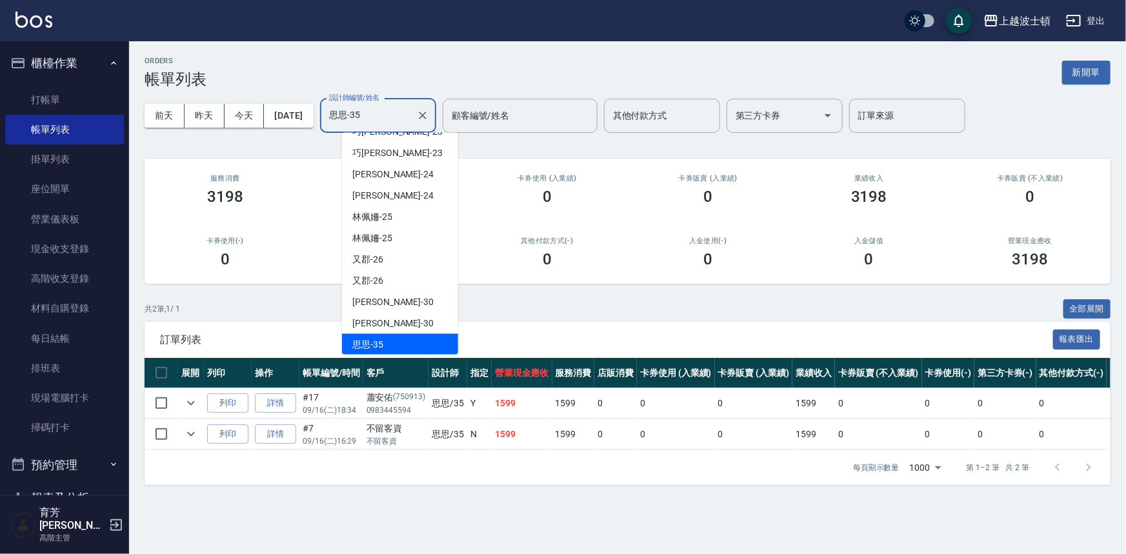
click at [411, 126] on input "思思-35" at bounding box center [368, 116] width 85 height 23
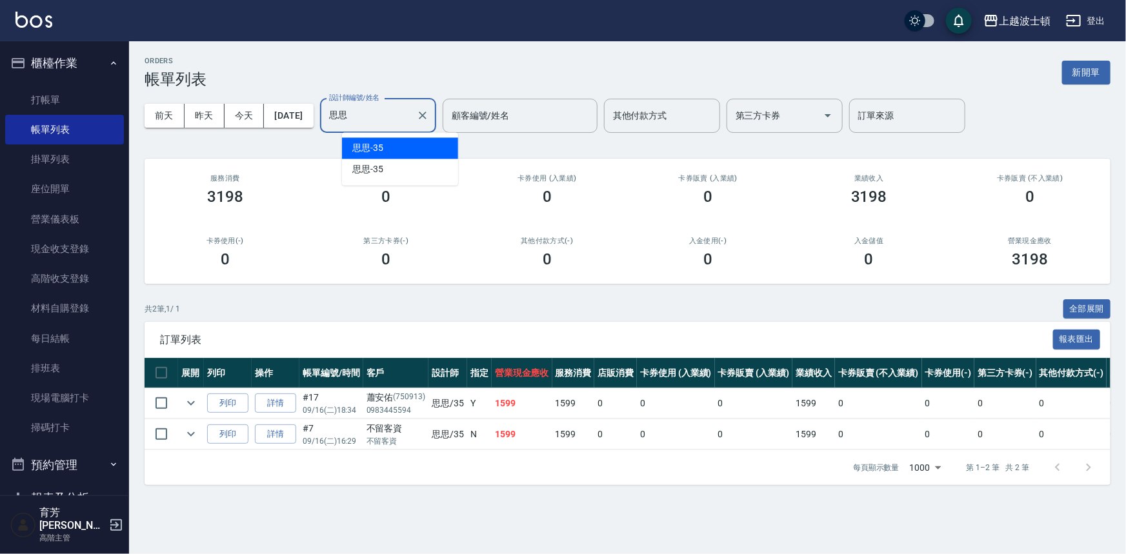
type input "思"
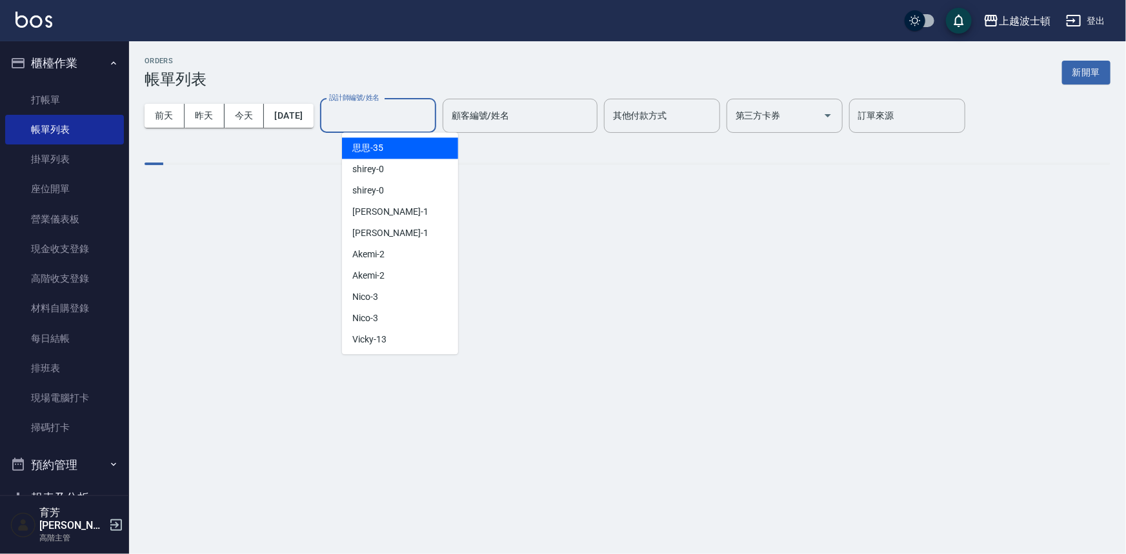
type input "7"
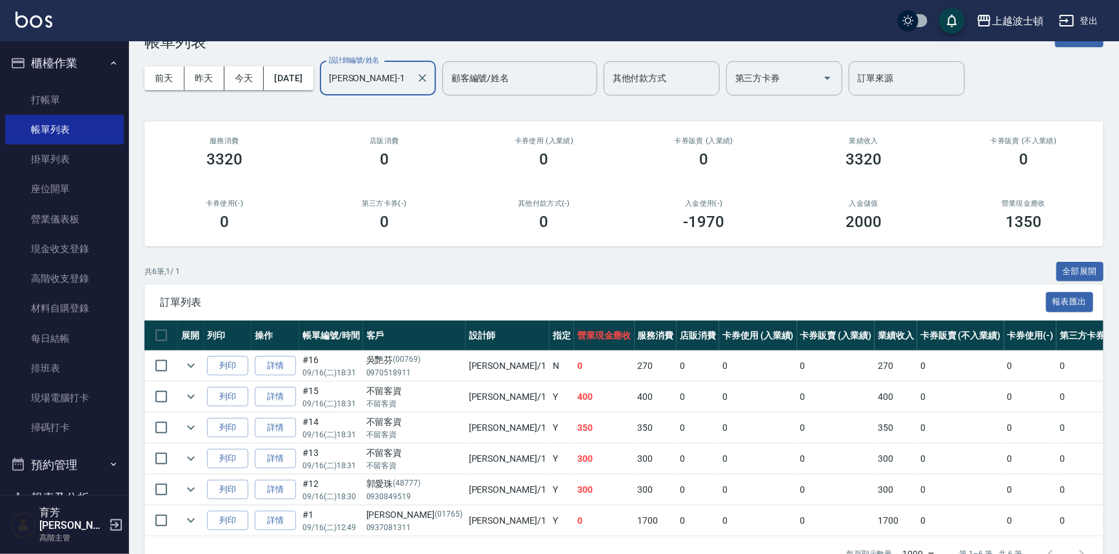
scroll to position [77, 0]
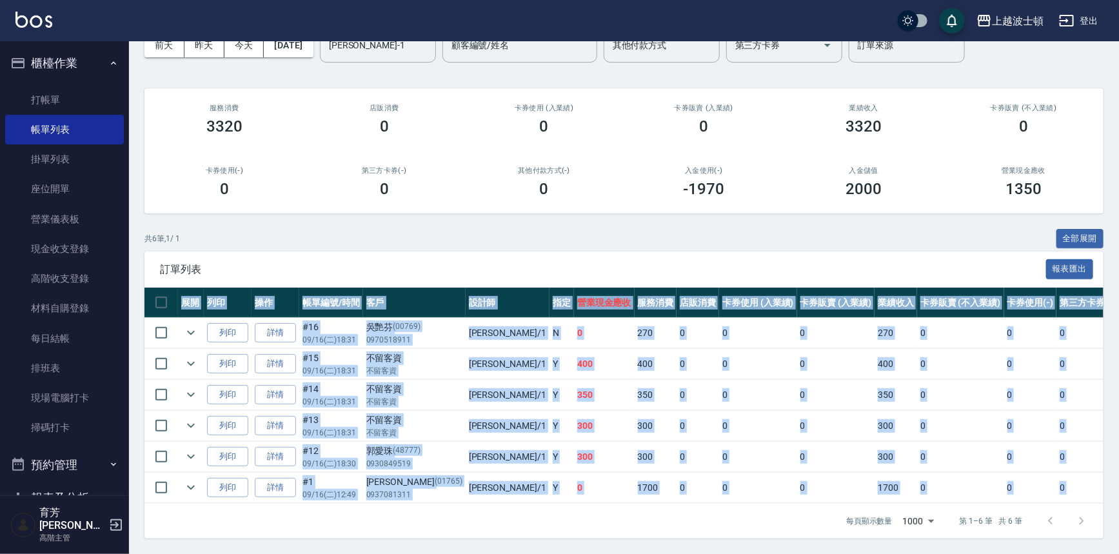
drag, startPoint x: 644, startPoint y: 493, endPoint x: 712, endPoint y: 496, distance: 67.8
click at [712, 496] on div "展開 列印 操作 帳單編號/時間 客戶 設計師 指定 營業現金應收 服務消費 店販消費 卡券使用 (入業績) 卡券販賣 (入業績) 業績收入 卡券販賣 (不入…" at bounding box center [624, 396] width 959 height 216
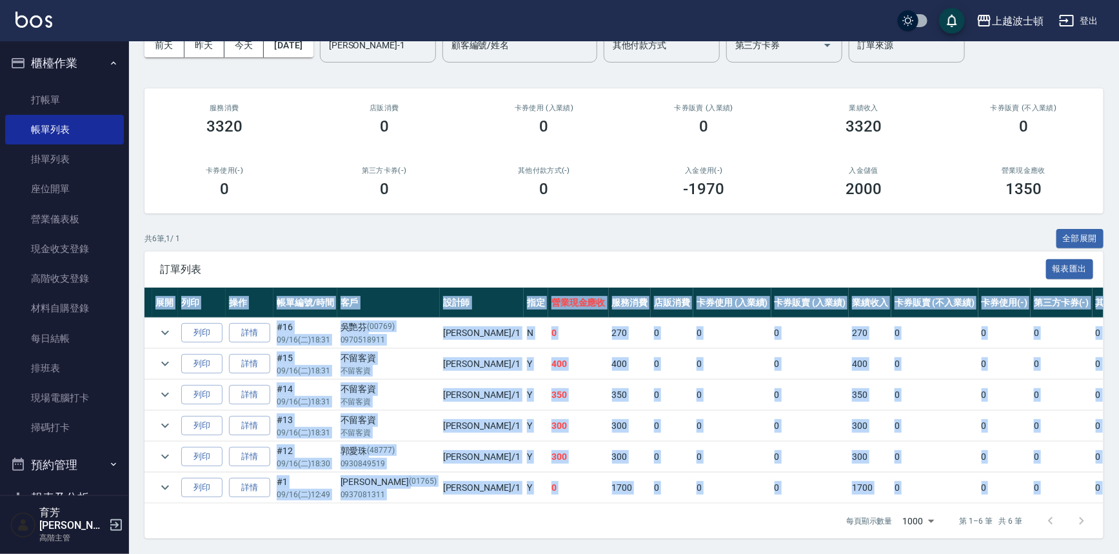
scroll to position [0, 0]
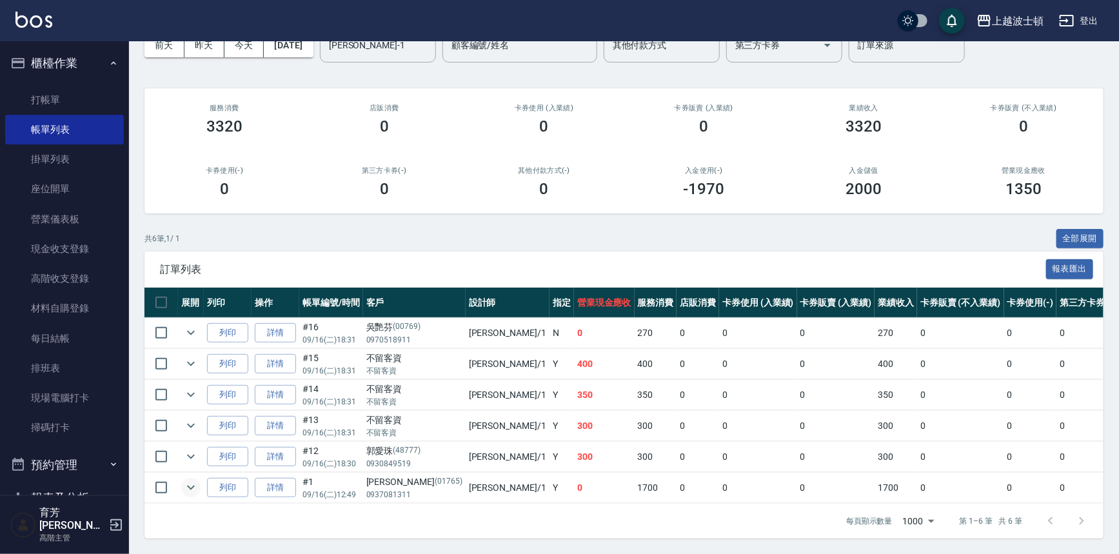
drag, startPoint x: 184, startPoint y: 470, endPoint x: 188, endPoint y: 477, distance: 9.0
click at [185, 473] on td at bounding box center [191, 488] width 26 height 30
click at [188, 486] on icon "expand row" at bounding box center [191, 488] width 8 height 5
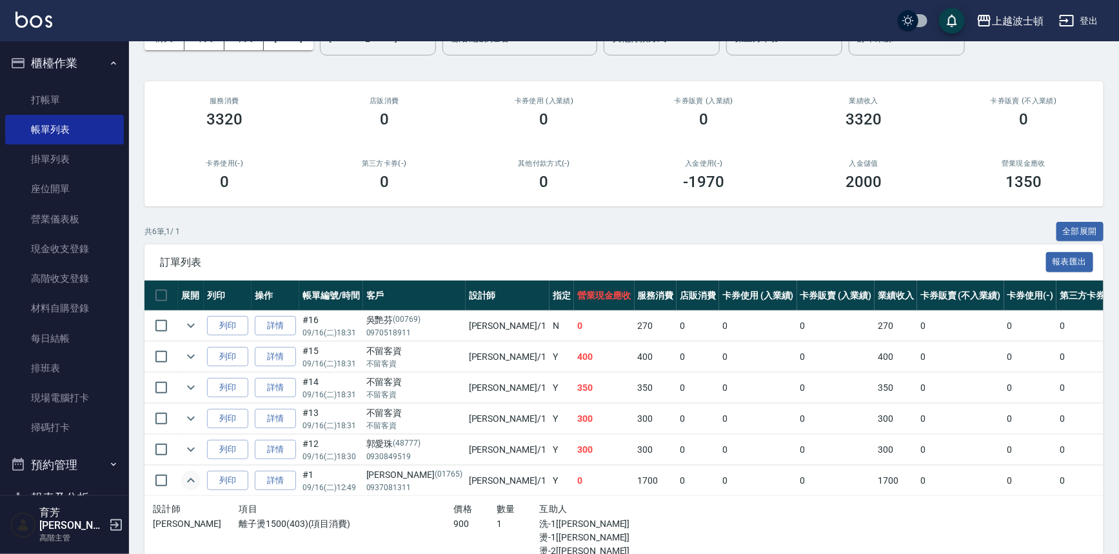
scroll to position [199, 0]
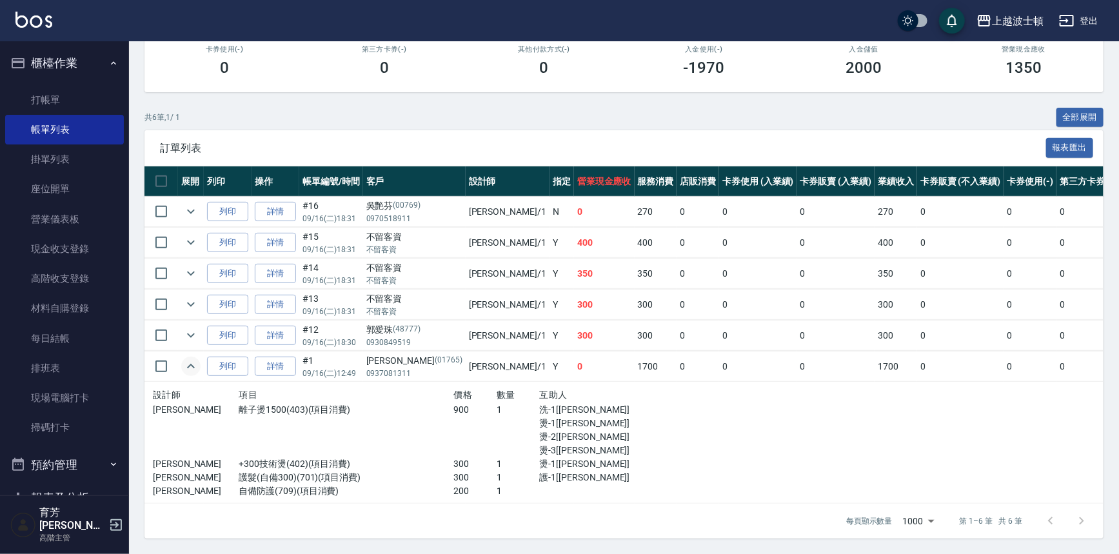
click at [194, 365] on icon "expand row" at bounding box center [190, 366] width 15 height 15
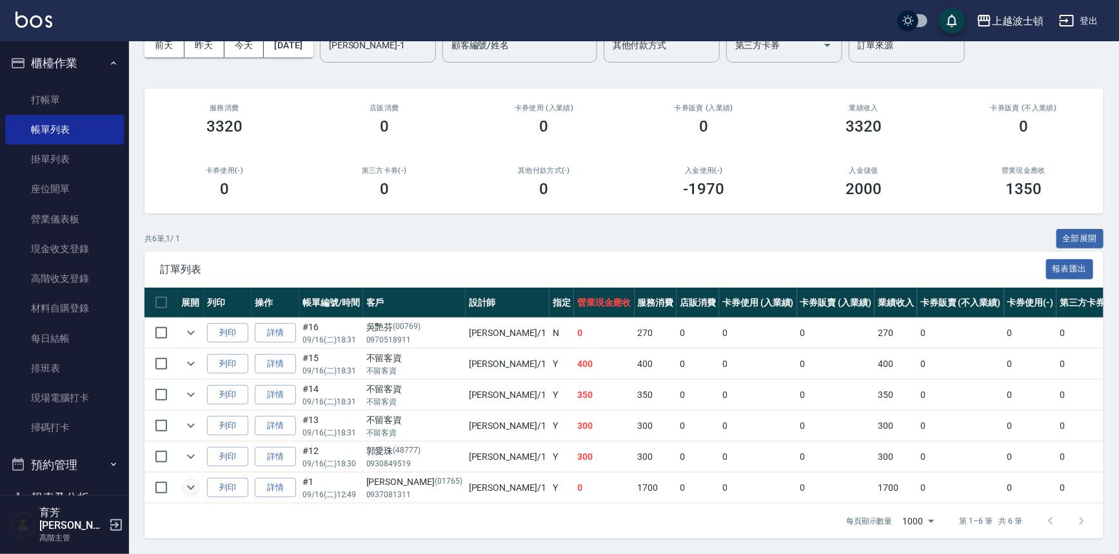
scroll to position [77, 0]
click at [191, 449] on icon "expand row" at bounding box center [190, 456] width 15 height 15
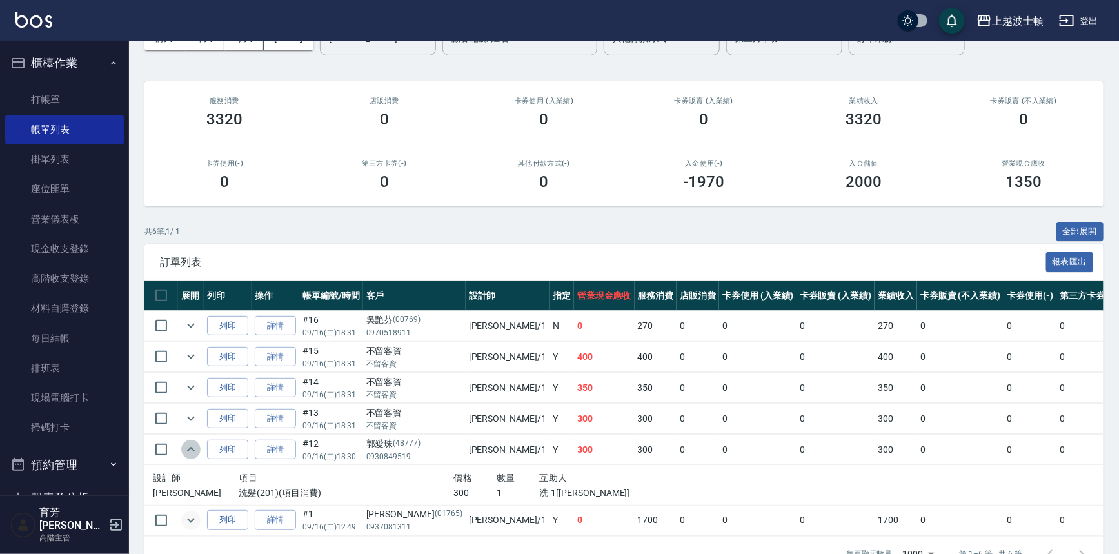
click at [191, 445] on icon "expand row" at bounding box center [190, 449] width 15 height 15
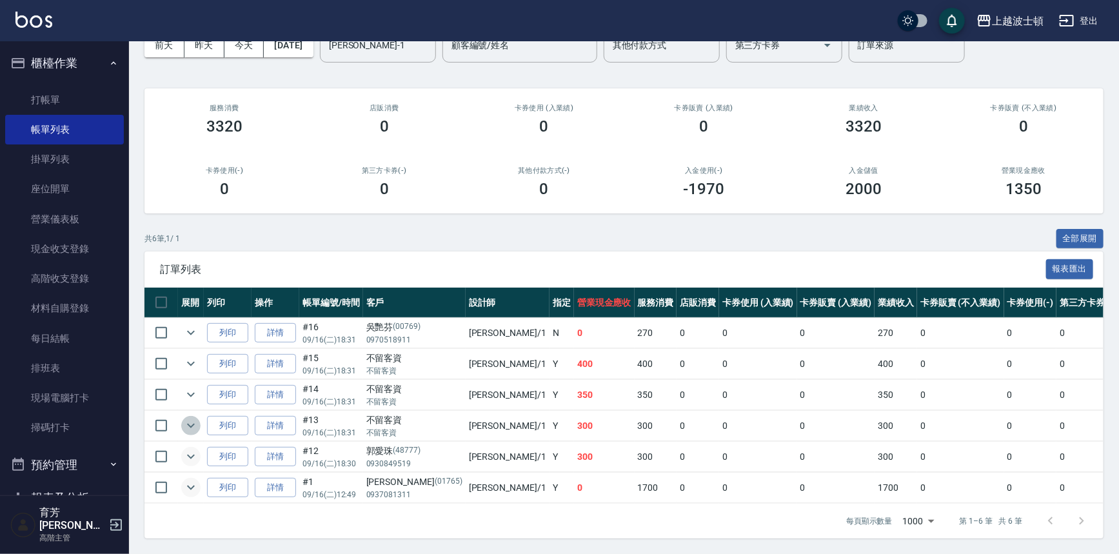
click at [192, 424] on icon "expand row" at bounding box center [190, 425] width 15 height 15
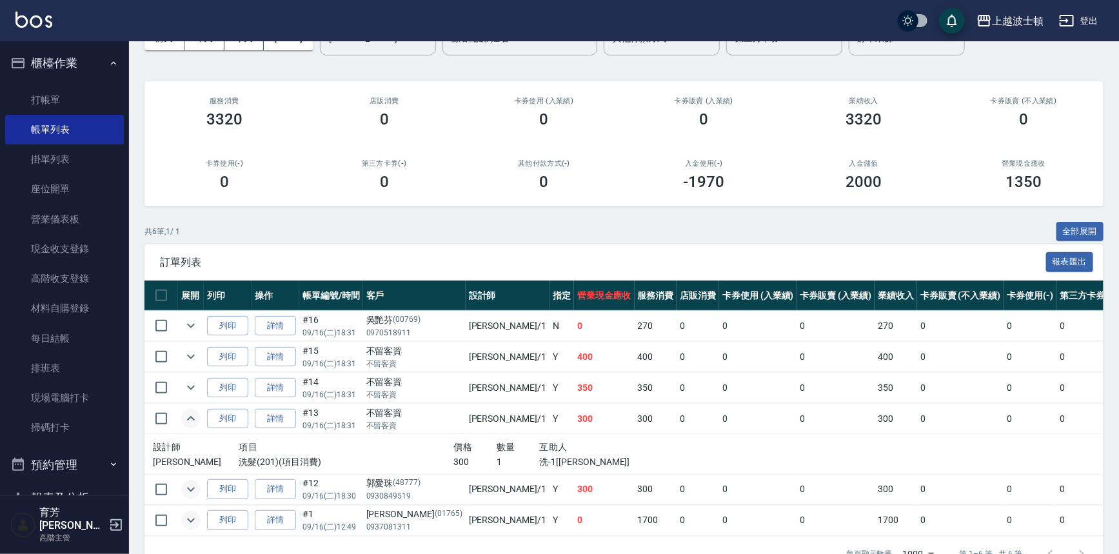
click at [192, 424] on icon "expand row" at bounding box center [190, 418] width 15 height 15
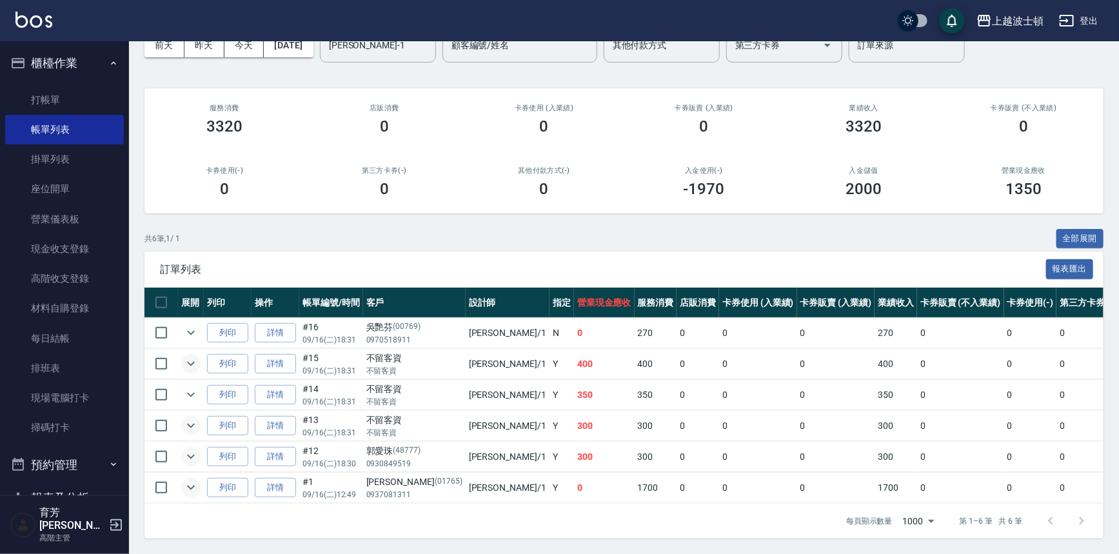
click at [194, 356] on icon "expand row" at bounding box center [190, 363] width 15 height 15
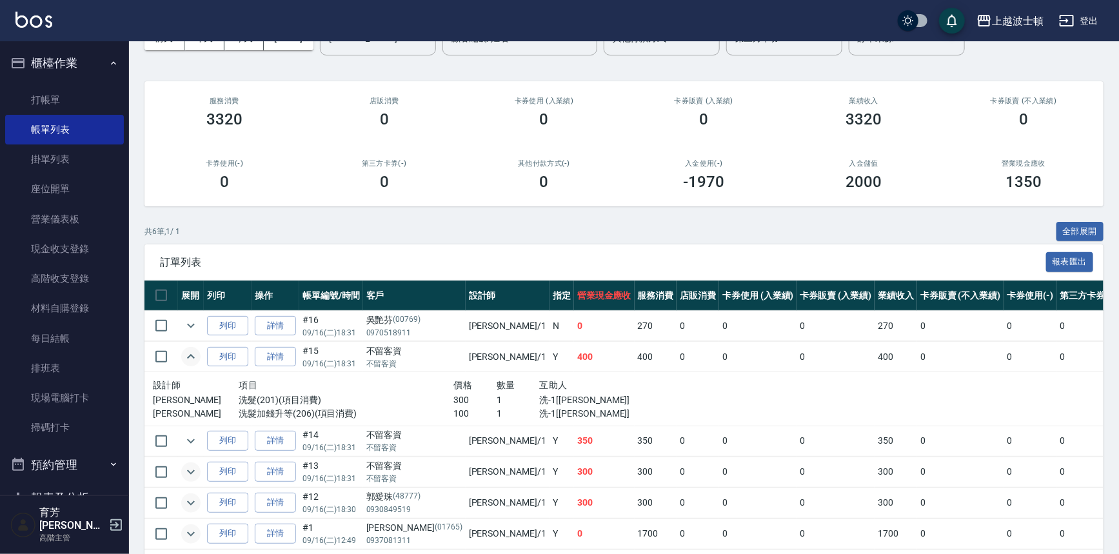
click at [194, 343] on td at bounding box center [191, 357] width 26 height 30
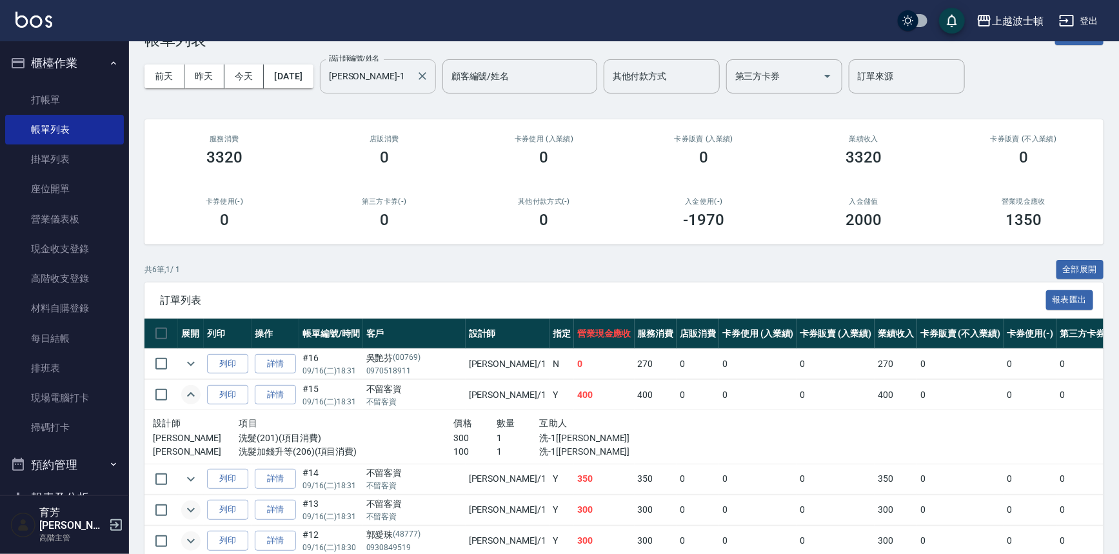
scroll to position [0, 0]
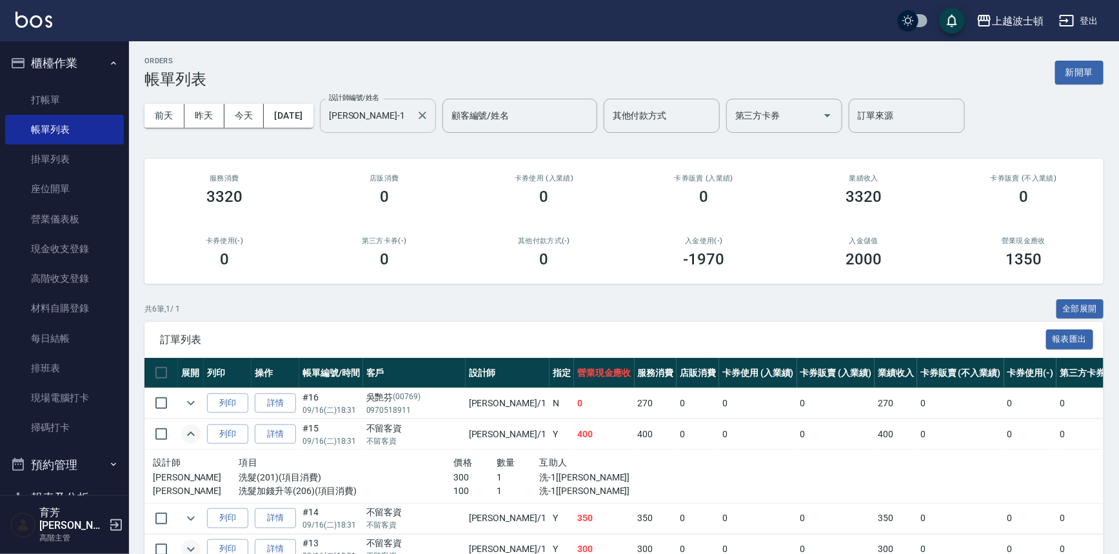
click at [414, 128] on div "[PERSON_NAME]-1 設計師編號/姓名" at bounding box center [378, 116] width 116 height 34
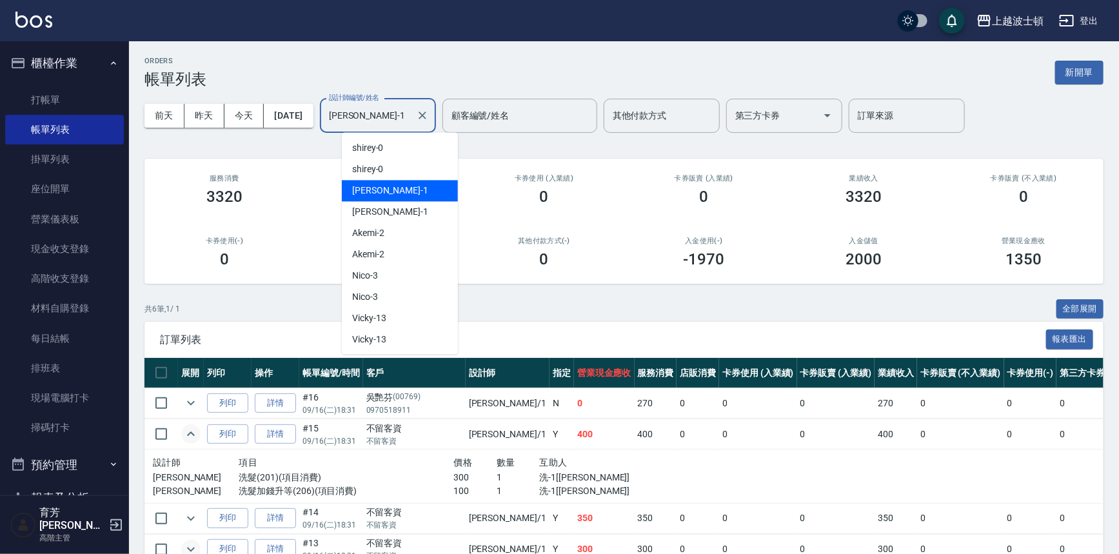
click at [414, 128] on div "[PERSON_NAME]-1 設計師編號/姓名" at bounding box center [378, 116] width 116 height 34
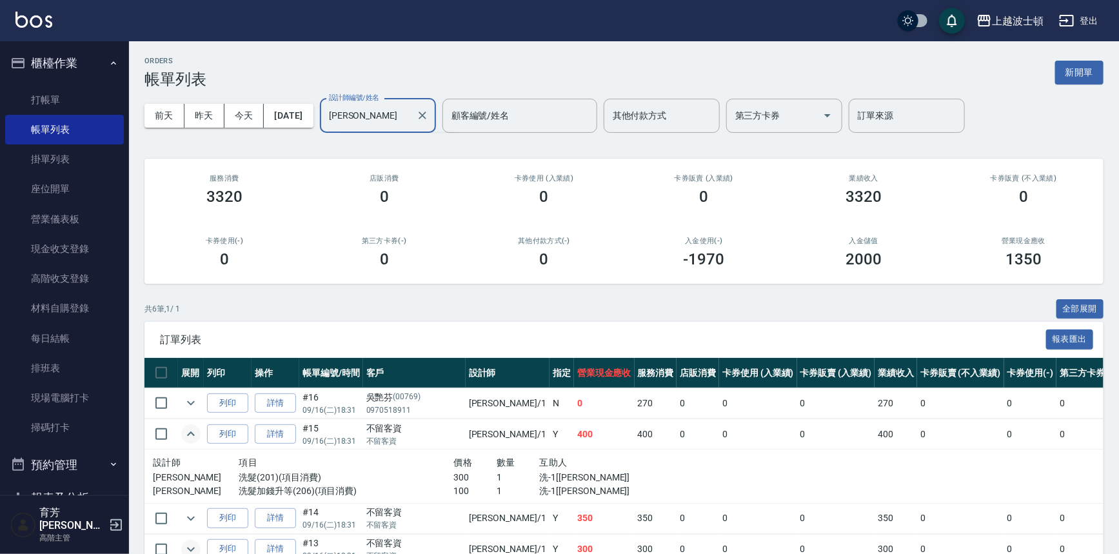
type input "麥"
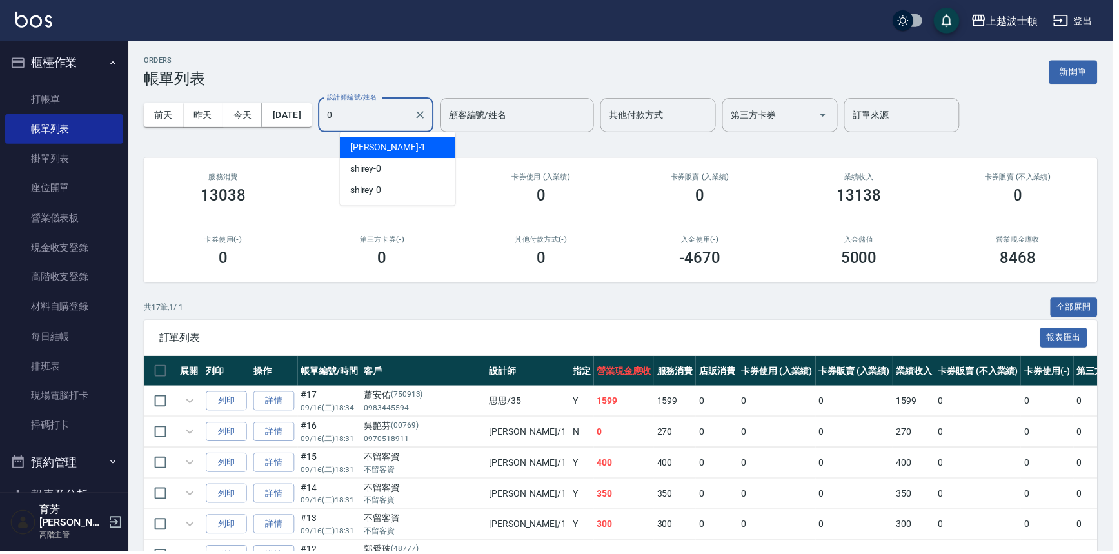
type input "shirey-0"
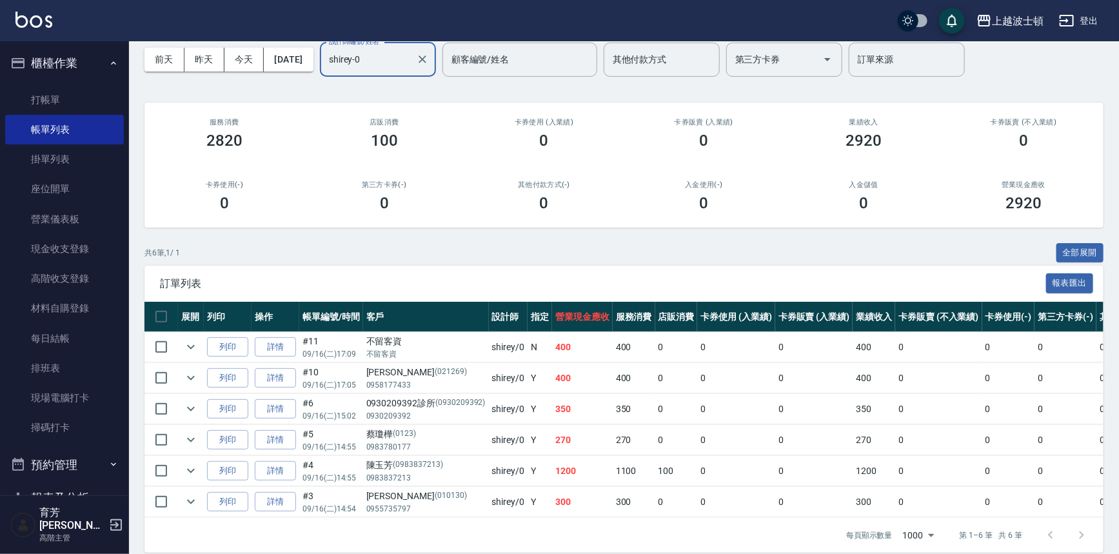
scroll to position [19, 0]
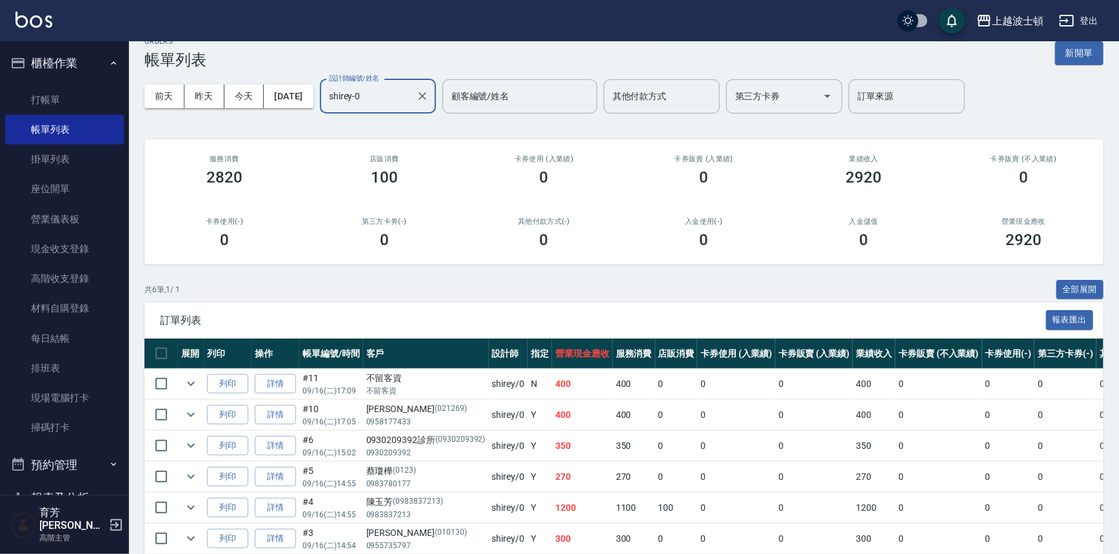
click at [429, 95] on icon "Clear" at bounding box center [422, 96] width 13 height 13
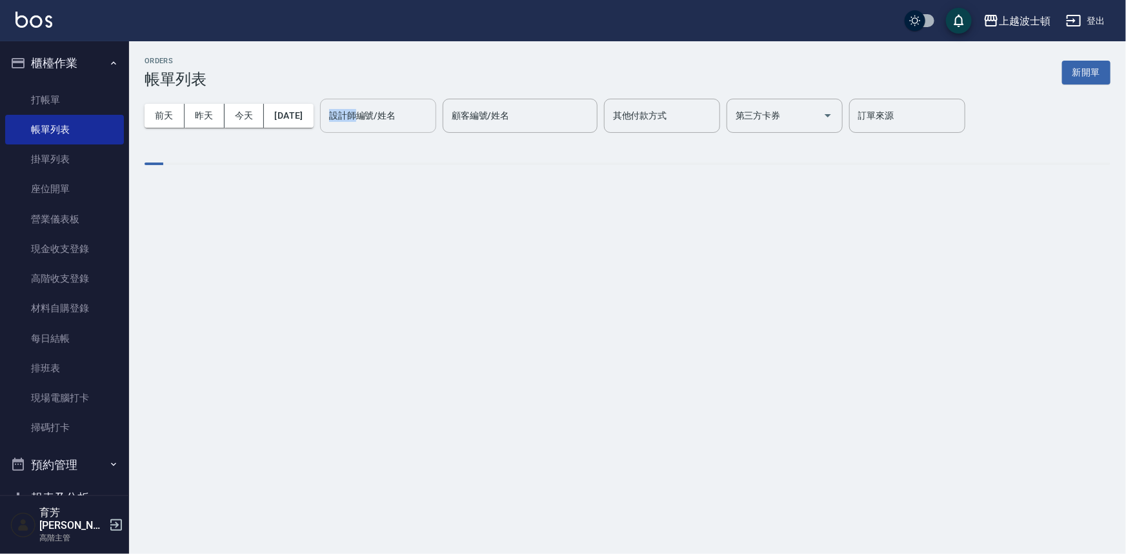
drag, startPoint x: 450, startPoint y: 95, endPoint x: 424, endPoint y: 123, distance: 38.4
click at [448, 95] on div "[DATE] [DATE] [DATE] [DATE] 設計師編號/姓名 設計師編號/姓名 顧客編號/姓名 顧客編號/姓名 其他付款方式 其他付款方式 第三方…" at bounding box center [628, 115] width 966 height 55
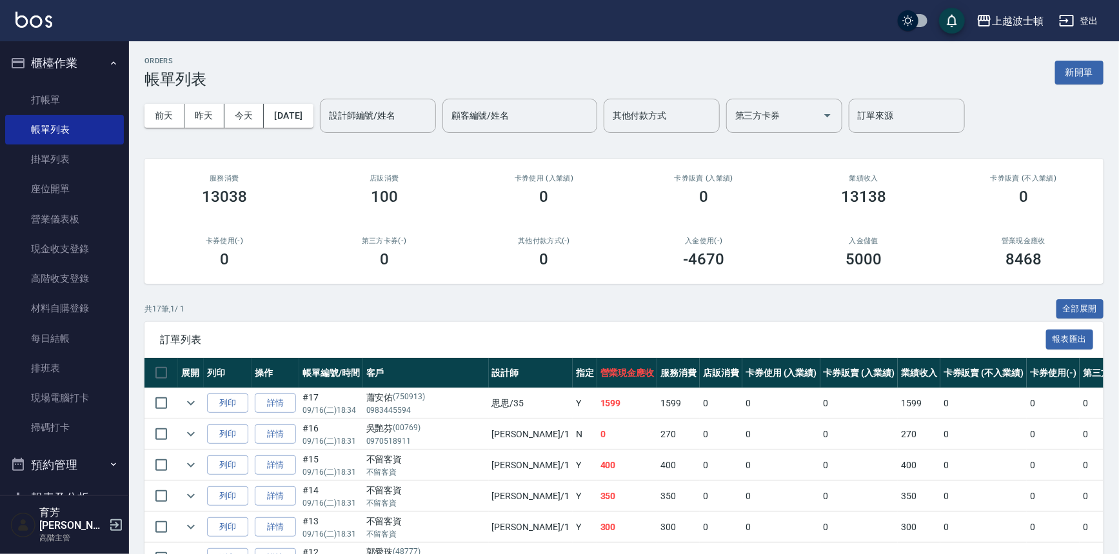
click at [422, 133] on div "[DATE] [DATE] [DATE] [DATE] 設計師編號/姓名 設計師編號/姓名 顧客編號/姓名 顧客編號/姓名 其他付款方式 其他付款方式 第三方…" at bounding box center [624, 115] width 959 height 55
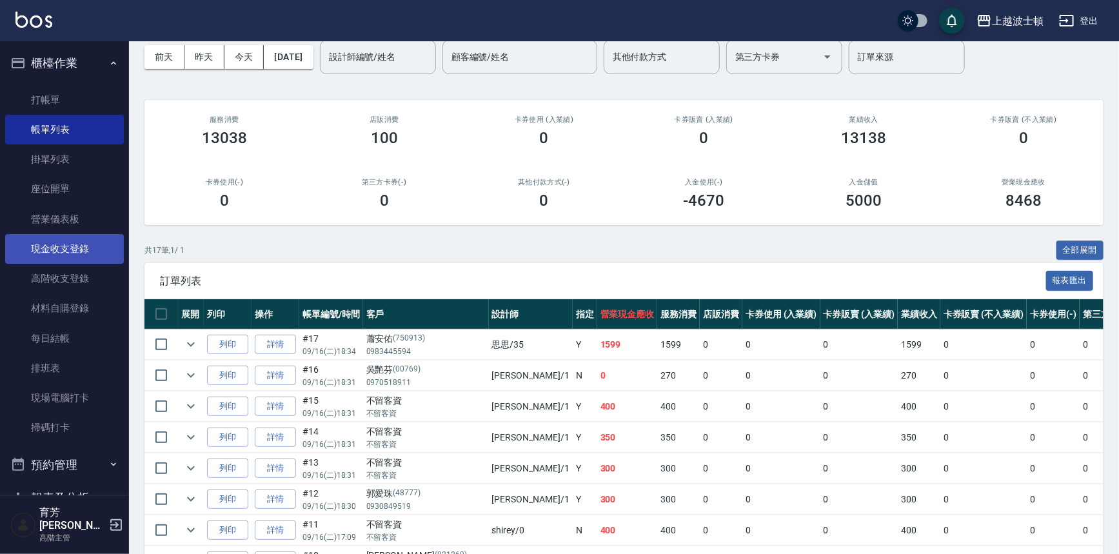
scroll to position [58, 0]
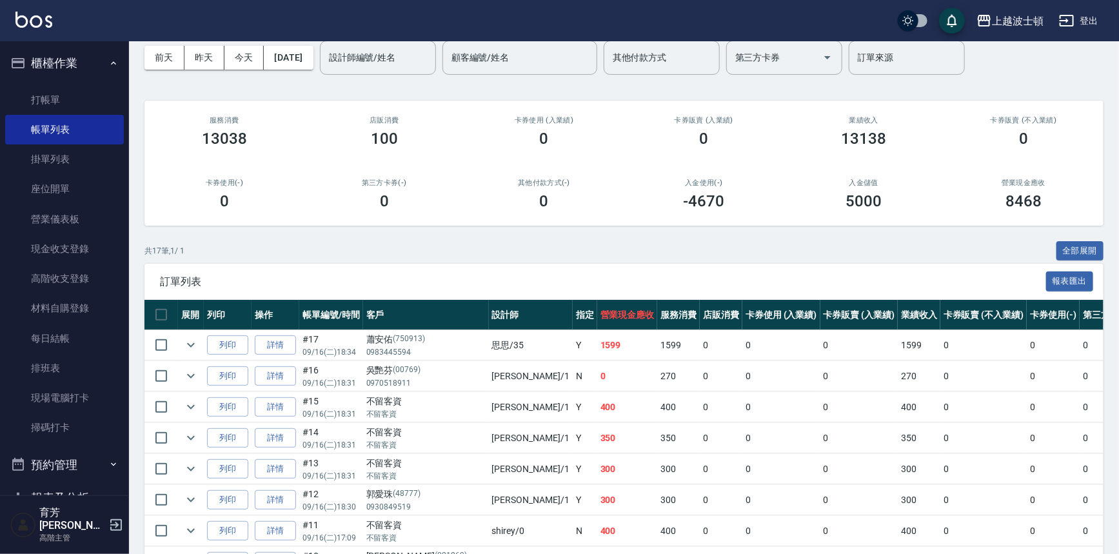
click at [46, 32] on div "上越波士頓 登出" at bounding box center [559, 20] width 1119 height 41
click at [49, 26] on img at bounding box center [33, 20] width 37 height 16
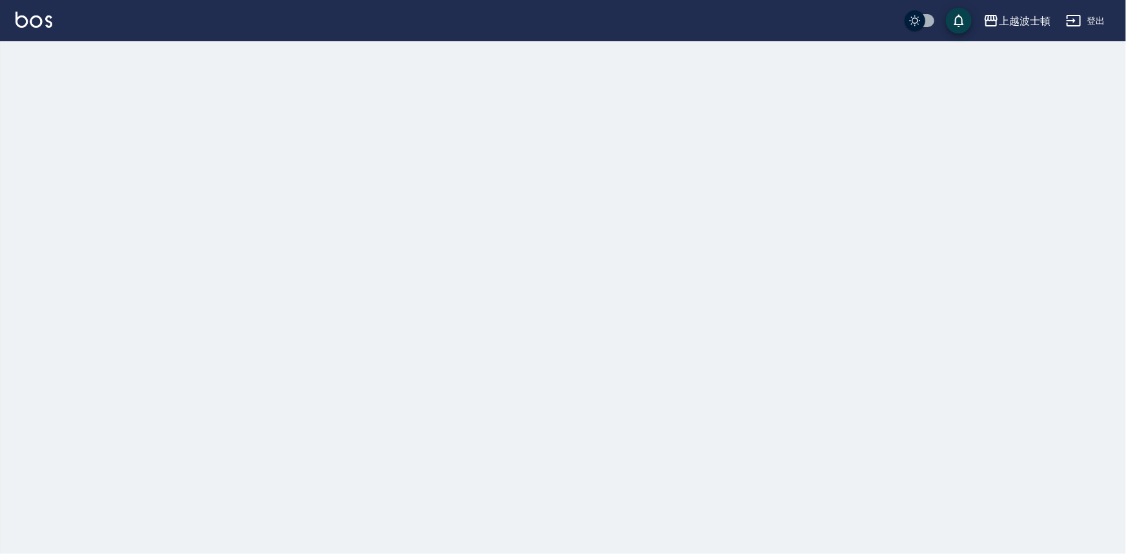
click at [49, 26] on img at bounding box center [33, 20] width 37 height 16
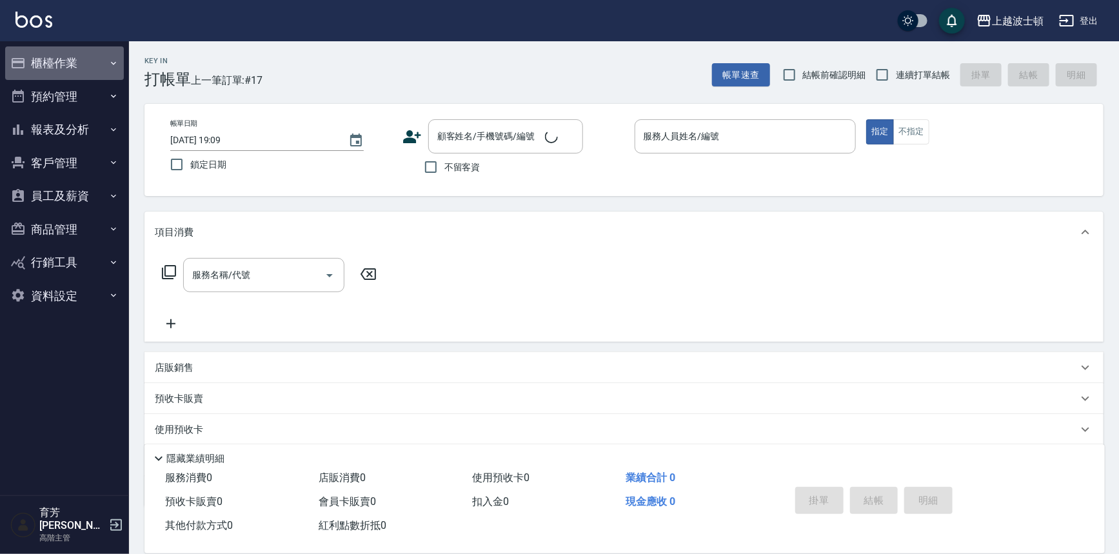
drag, startPoint x: 91, startPoint y: 65, endPoint x: 92, endPoint y: 75, distance: 10.3
click at [92, 65] on button "櫃檯作業" at bounding box center [64, 63] width 119 height 34
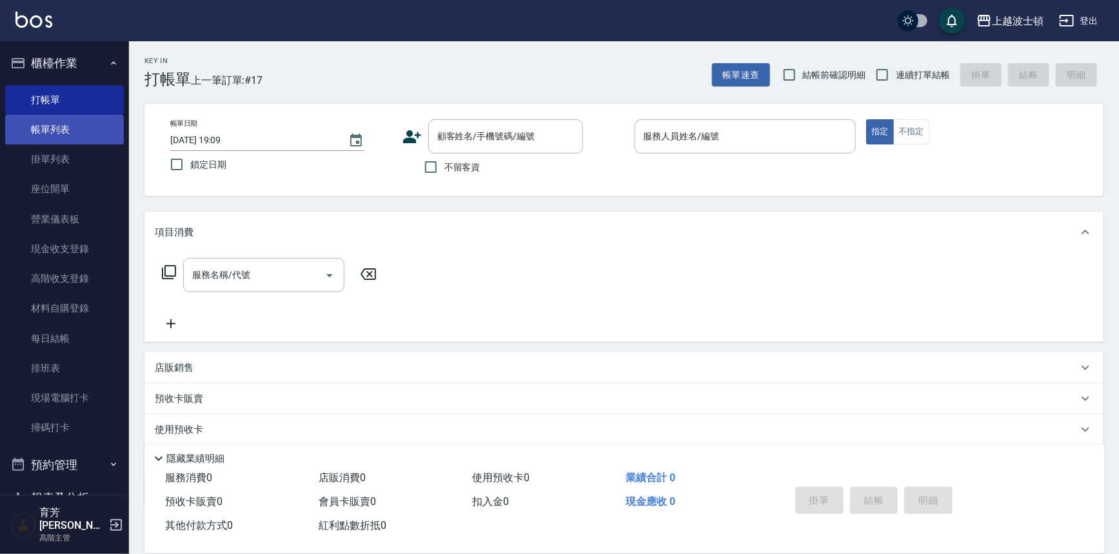
click at [90, 139] on link "帳單列表" at bounding box center [64, 130] width 119 height 30
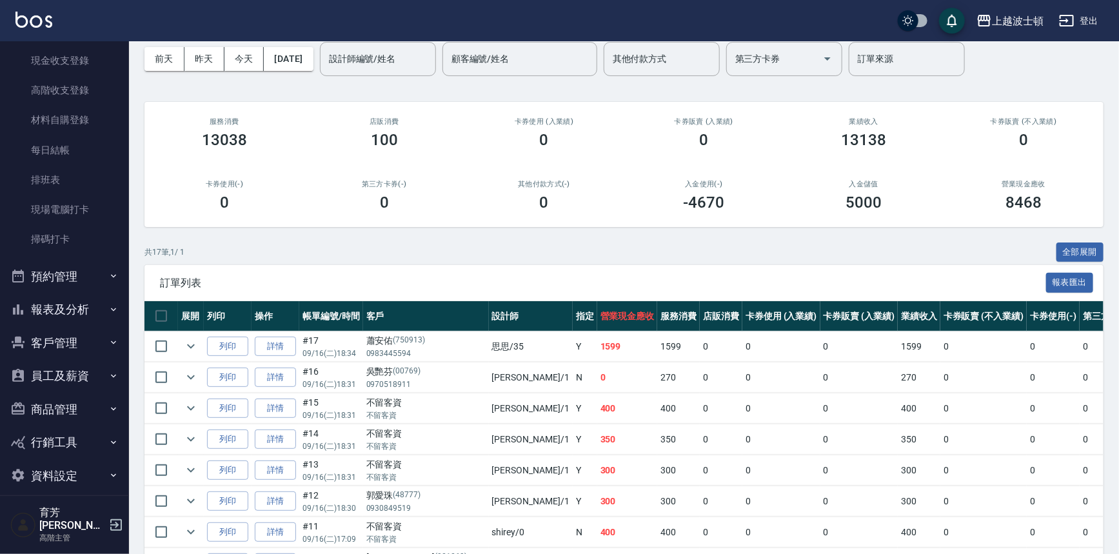
scroll to position [293, 0]
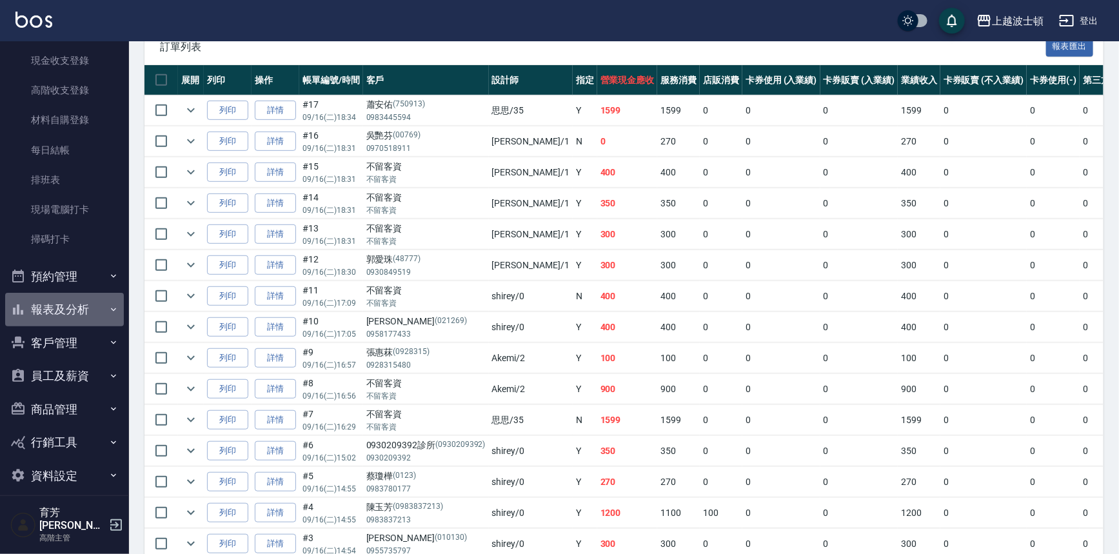
click at [96, 301] on button "報表及分析" at bounding box center [64, 310] width 119 height 34
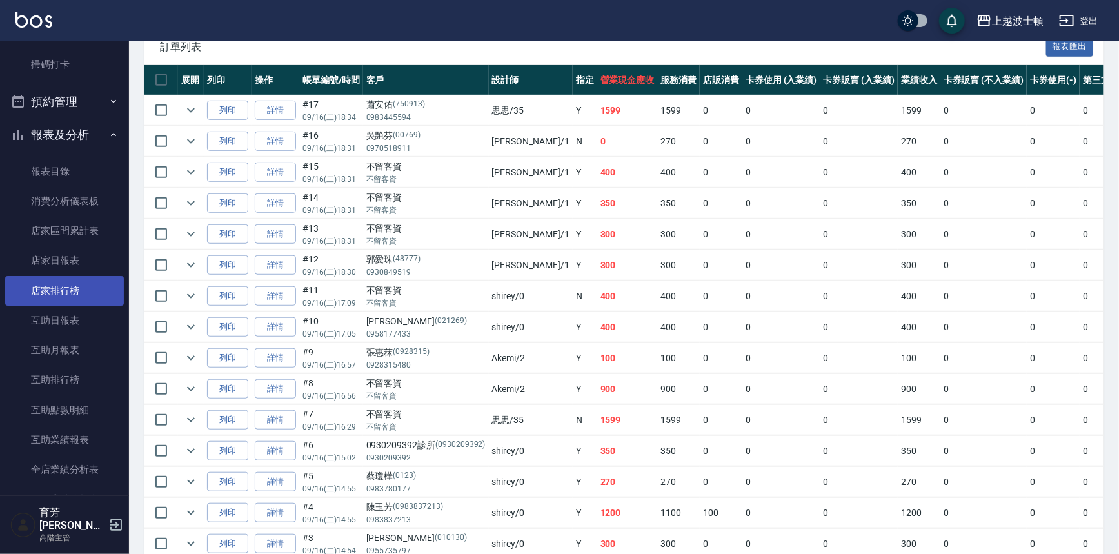
scroll to position [365, 0]
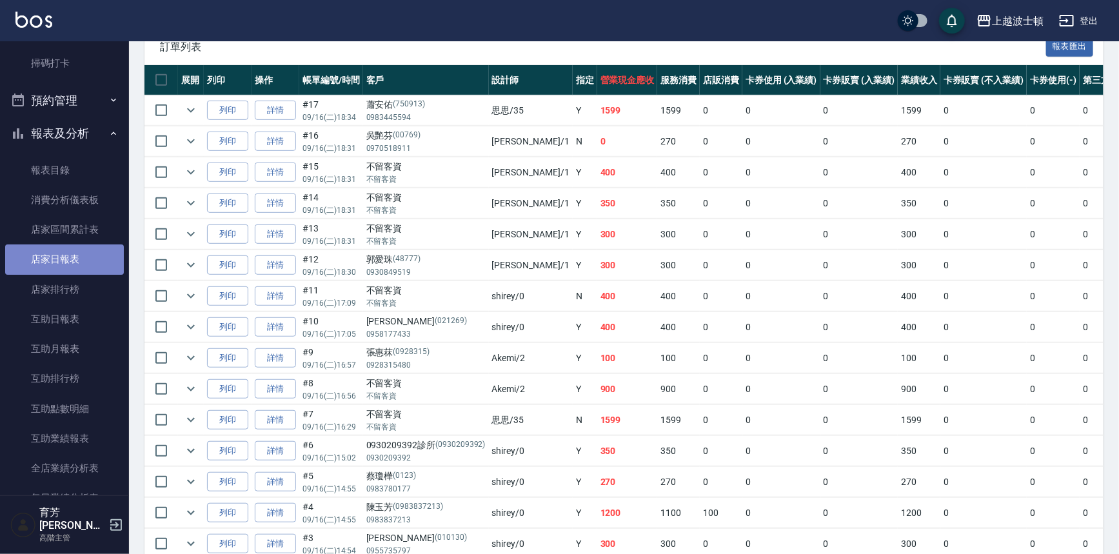
click at [84, 271] on link "店家日報表" at bounding box center [64, 260] width 119 height 30
click at [85, 270] on link "店家日報表" at bounding box center [64, 260] width 119 height 30
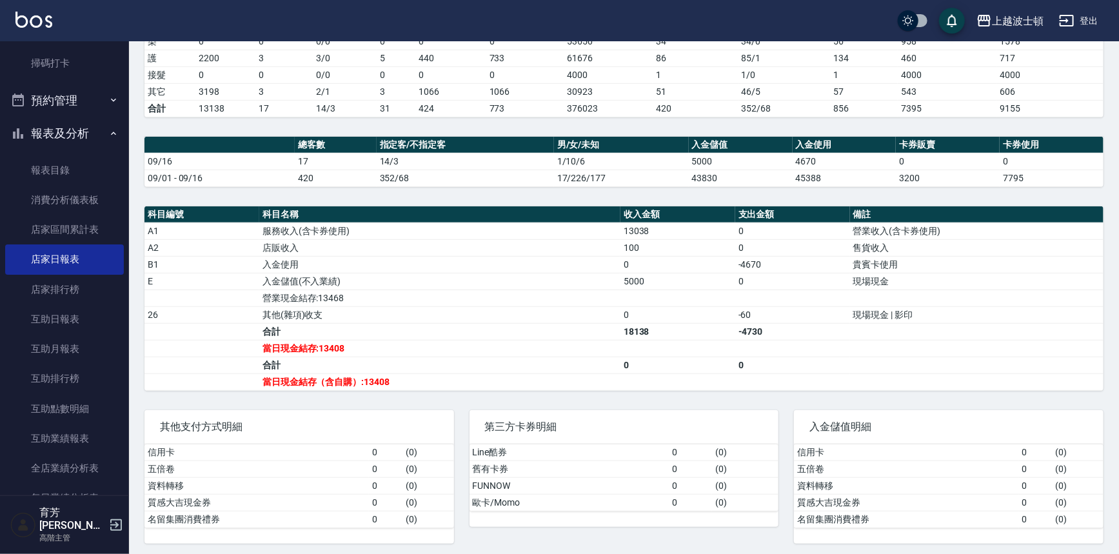
scroll to position [262, 0]
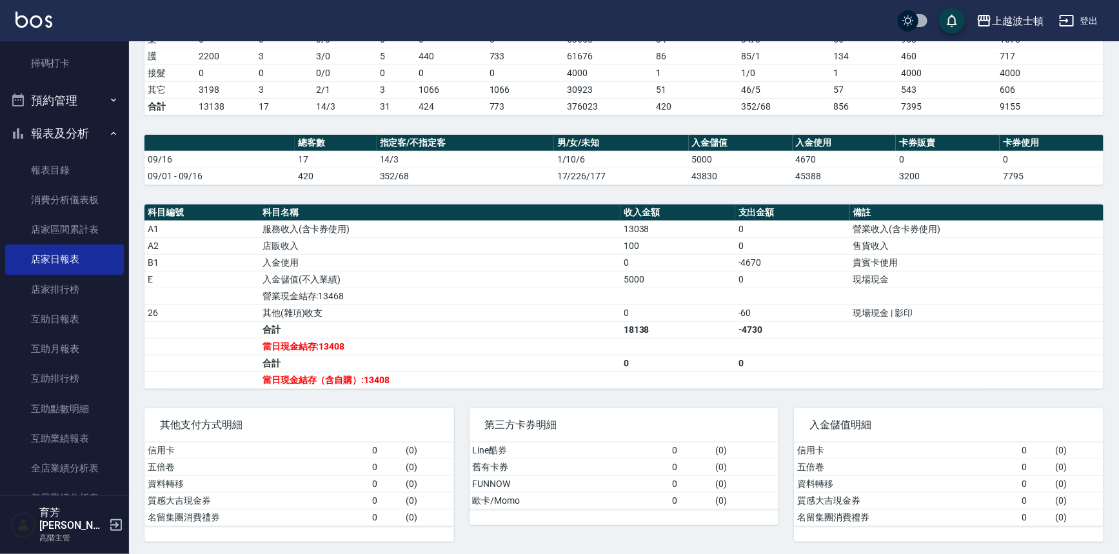
click at [35, 23] on img at bounding box center [33, 20] width 37 height 16
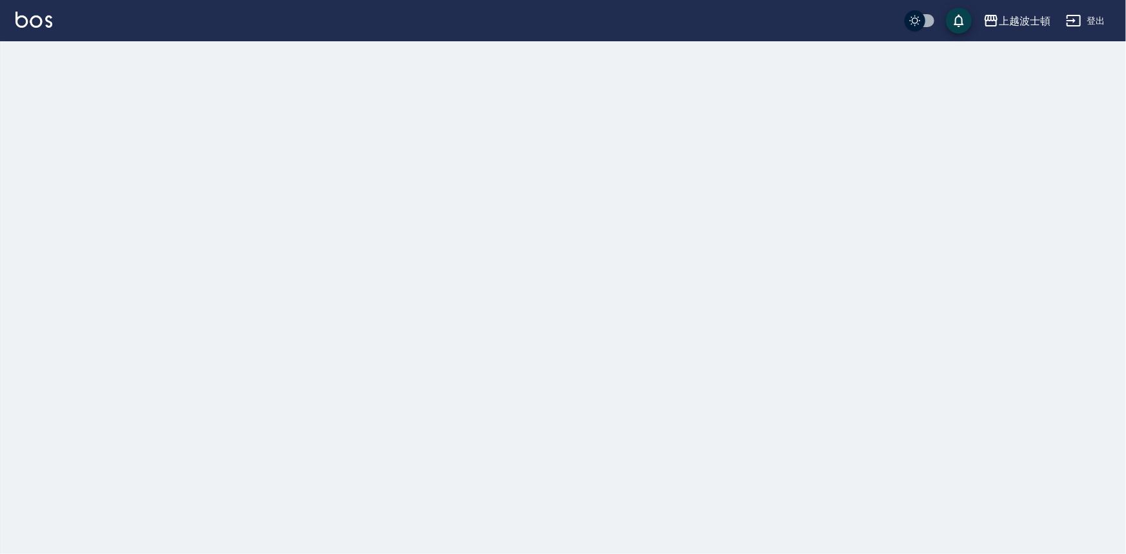
click at [35, 23] on img at bounding box center [33, 20] width 37 height 16
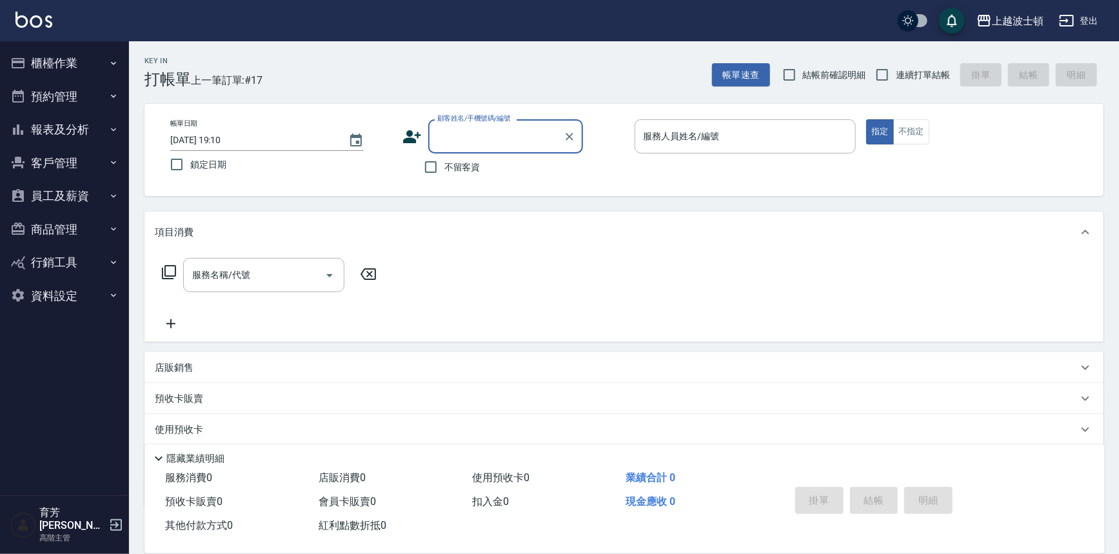
click at [90, 67] on button "櫃檯作業" at bounding box center [64, 63] width 119 height 34
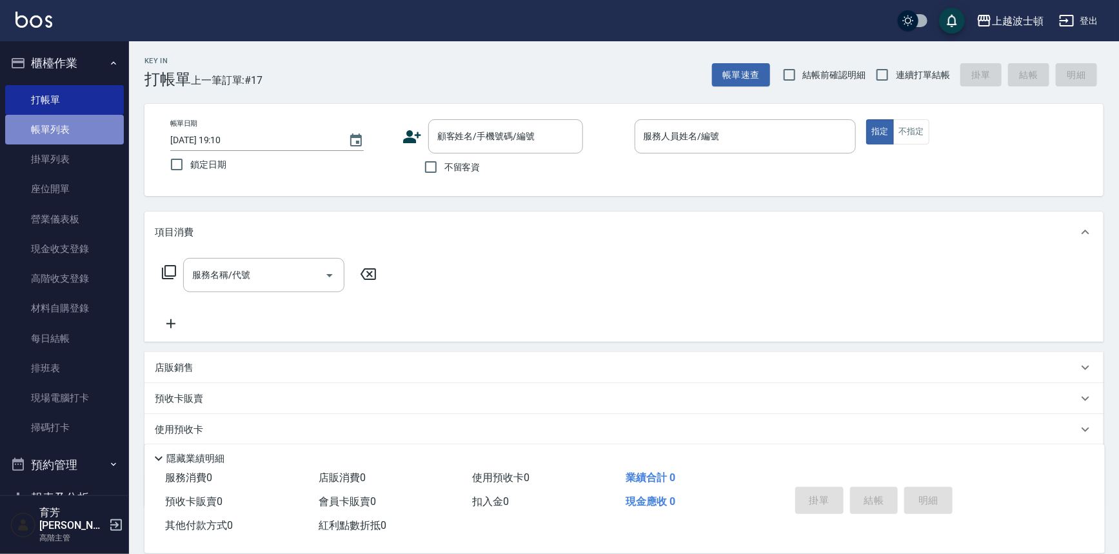
click at [105, 119] on link "帳單列表" at bounding box center [64, 130] width 119 height 30
click at [107, 119] on link "帳單列表" at bounding box center [64, 130] width 119 height 30
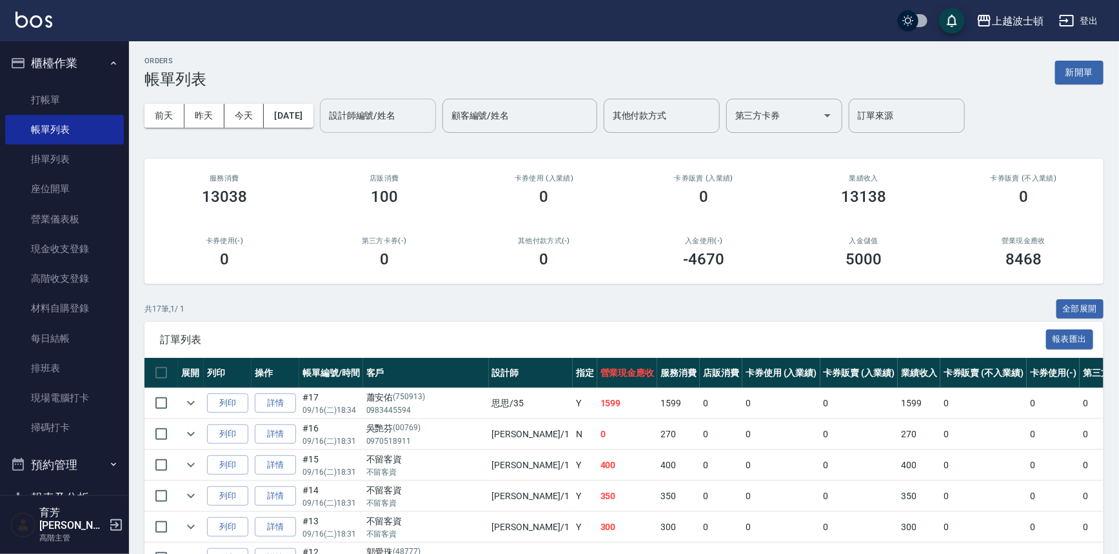
click at [421, 124] on input "設計師編號/姓名" at bounding box center [378, 116] width 105 height 23
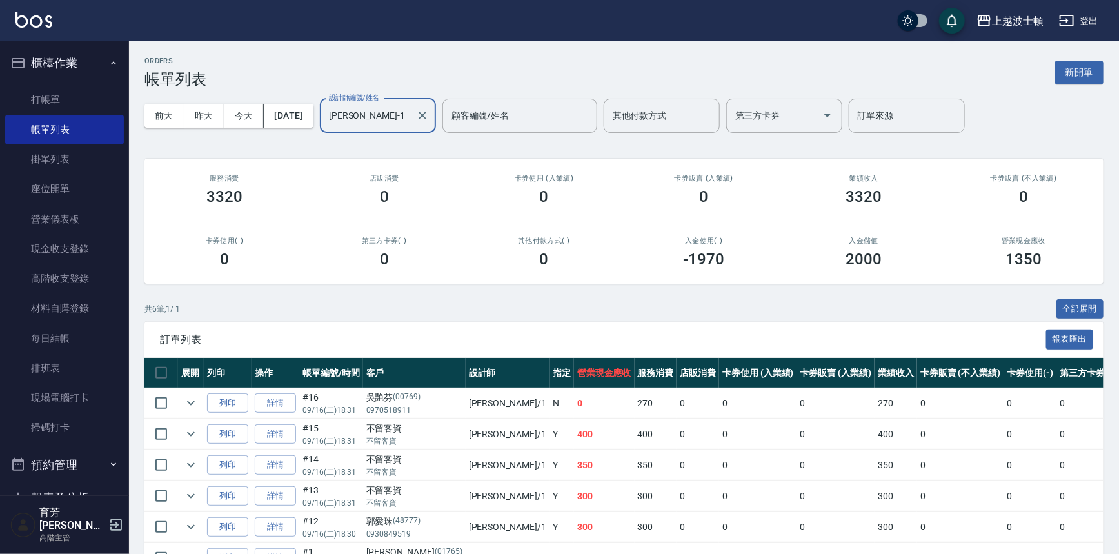
click at [392, 118] on input "[PERSON_NAME]-1" at bounding box center [368, 116] width 85 height 23
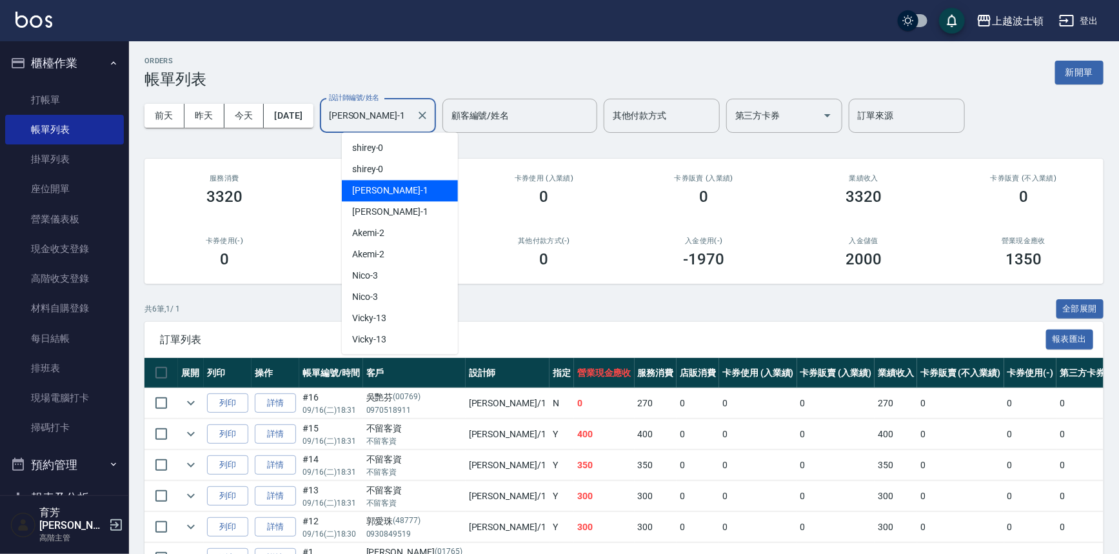
click at [392, 118] on input "[PERSON_NAME]-1" at bounding box center [368, 116] width 85 height 23
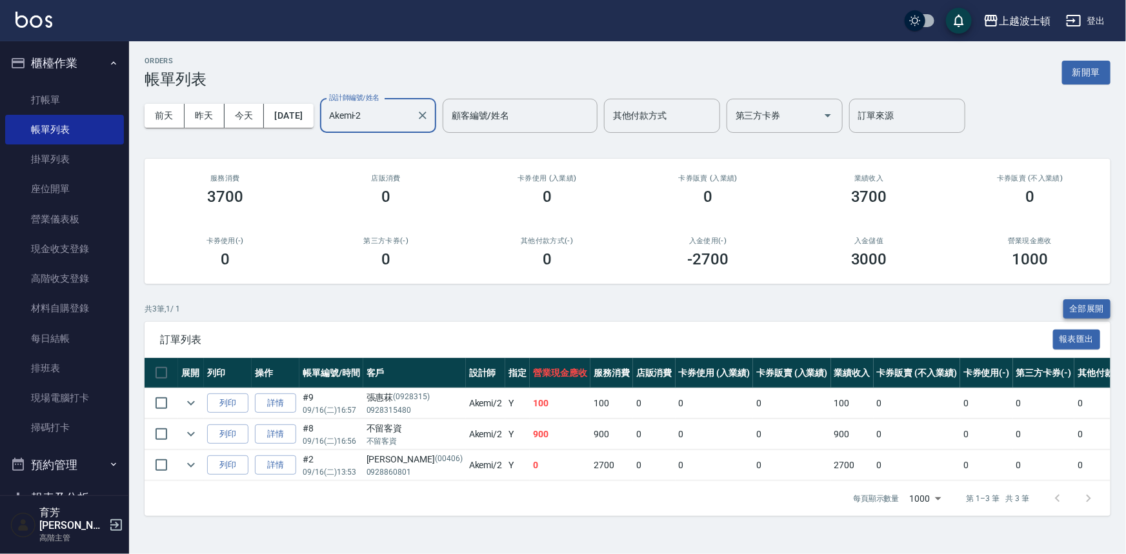
click at [1081, 306] on button "全部展開" at bounding box center [1087, 309] width 48 height 20
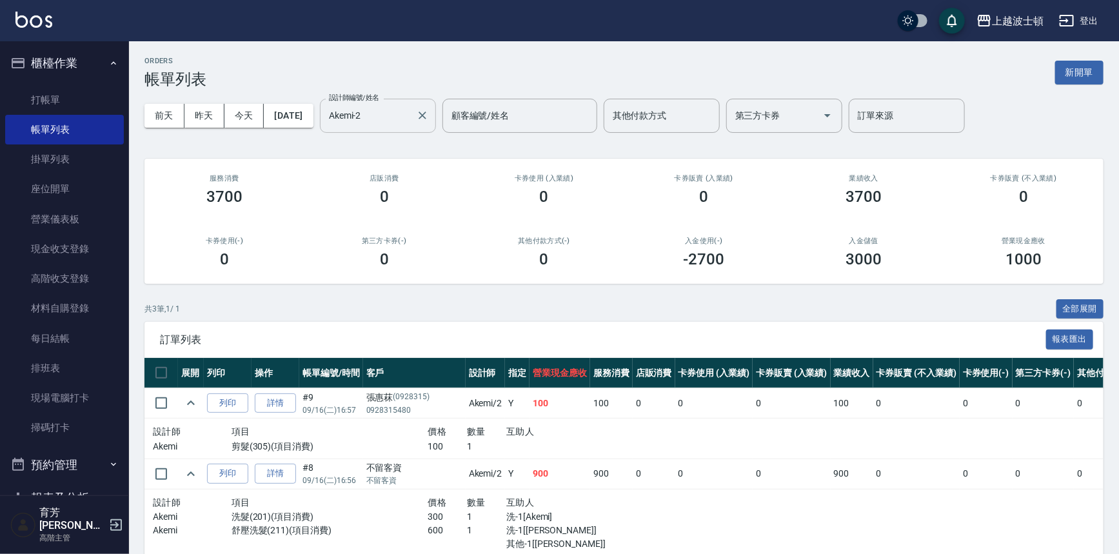
click at [411, 123] on input "Akemi-2" at bounding box center [368, 116] width 85 height 23
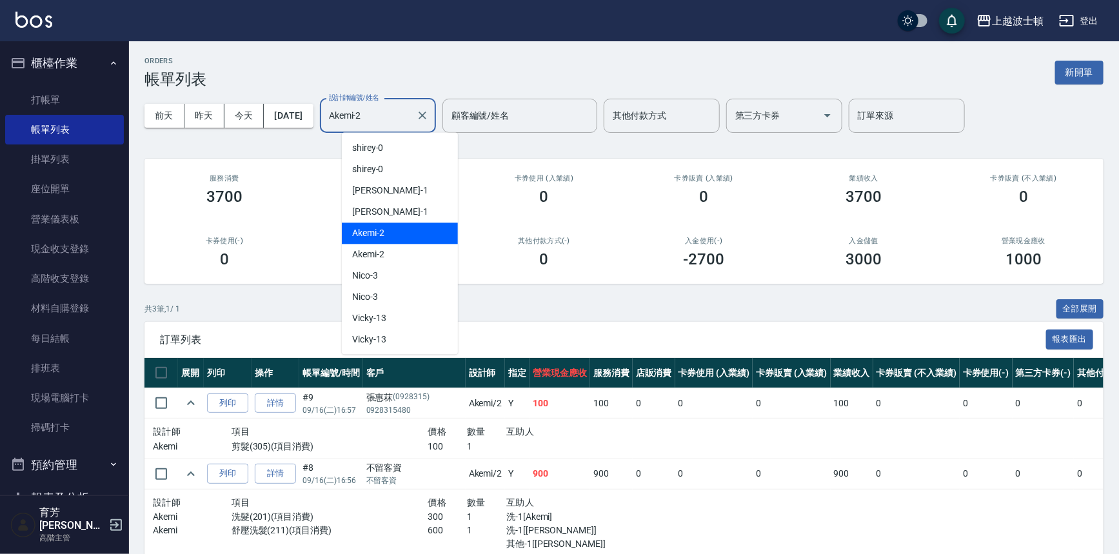
click at [411, 123] on input "Akemi-2" at bounding box center [368, 116] width 85 height 23
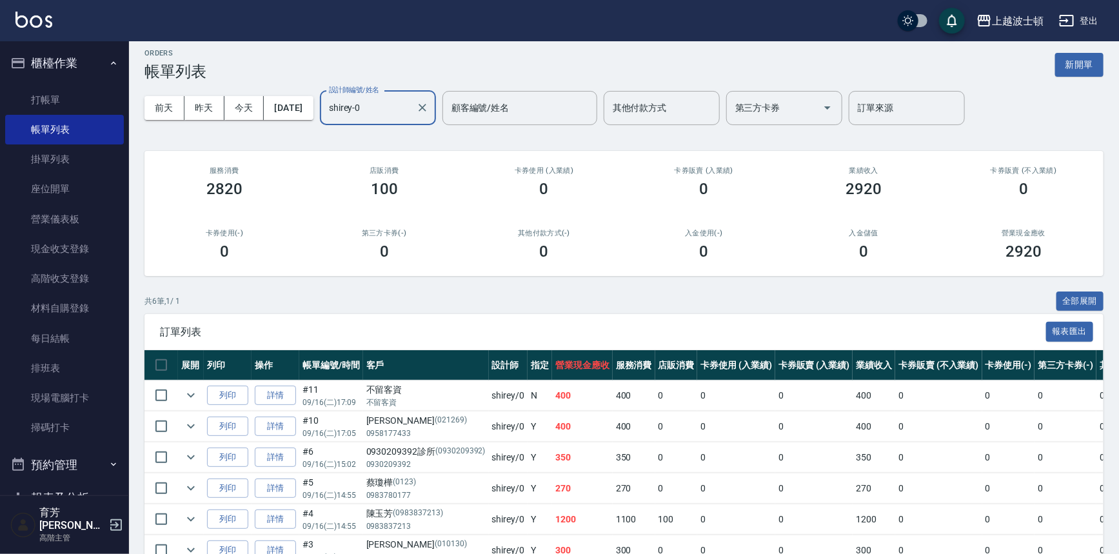
scroll to position [77, 0]
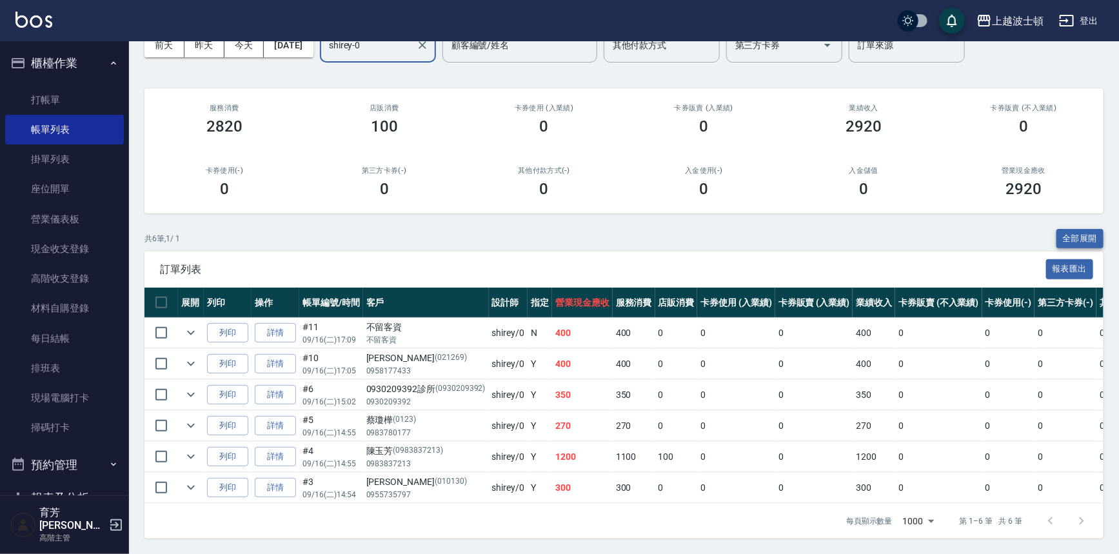
type input "shirey-0"
click at [1077, 229] on button "全部展開" at bounding box center [1081, 239] width 48 height 20
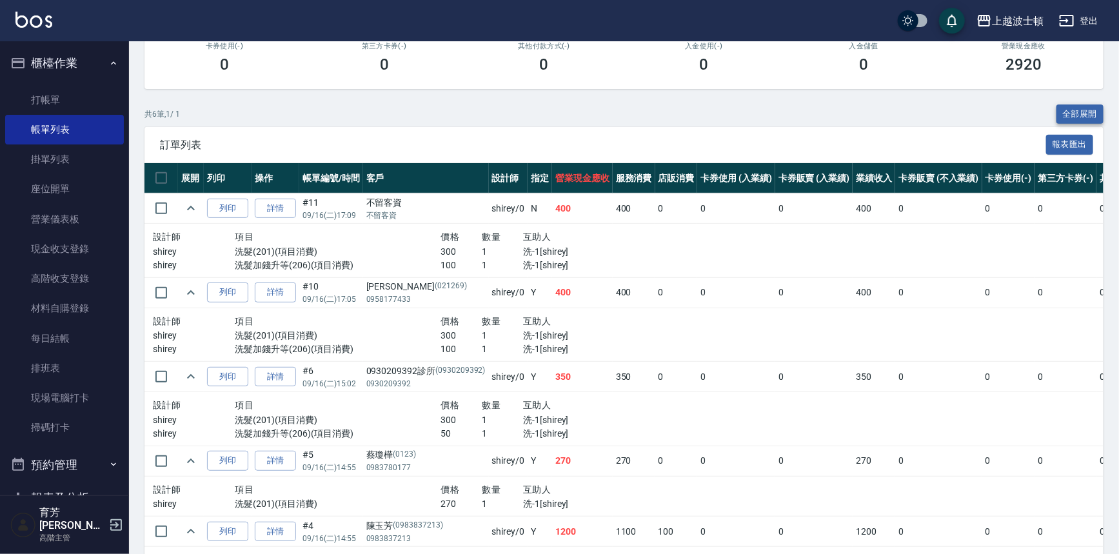
click at [1083, 111] on button "全部展開" at bounding box center [1081, 115] width 48 height 20
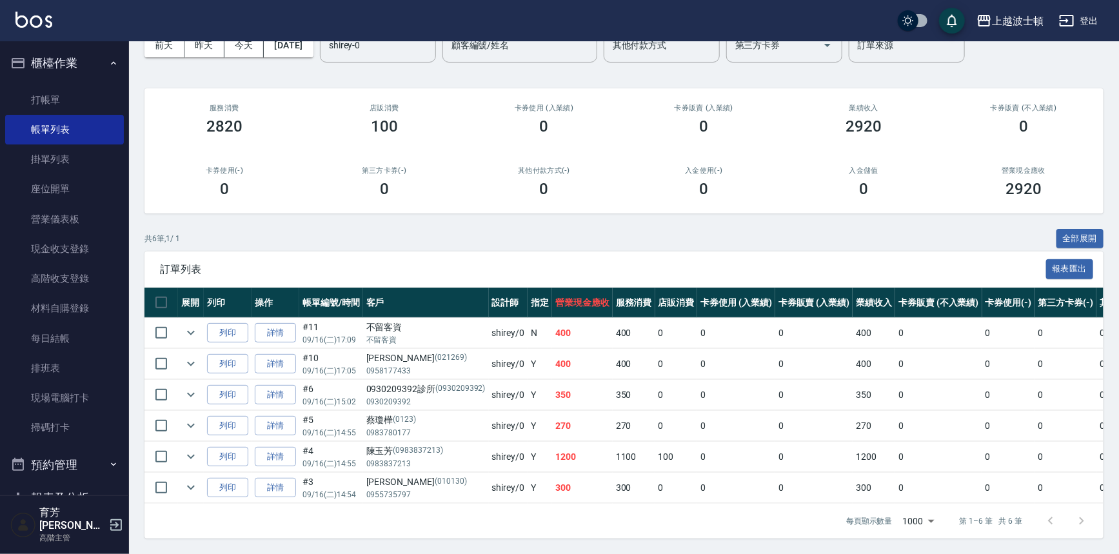
click at [31, 30] on div "上越波士頓 登出" at bounding box center [559, 20] width 1119 height 41
click at [36, 25] on img at bounding box center [33, 20] width 37 height 16
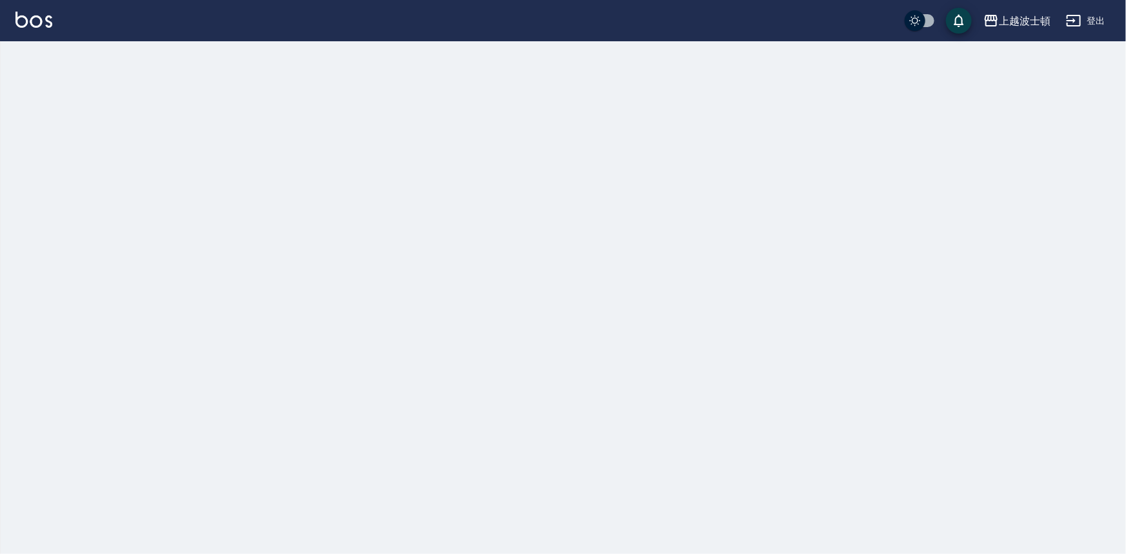
click at [36, 25] on img at bounding box center [33, 20] width 37 height 16
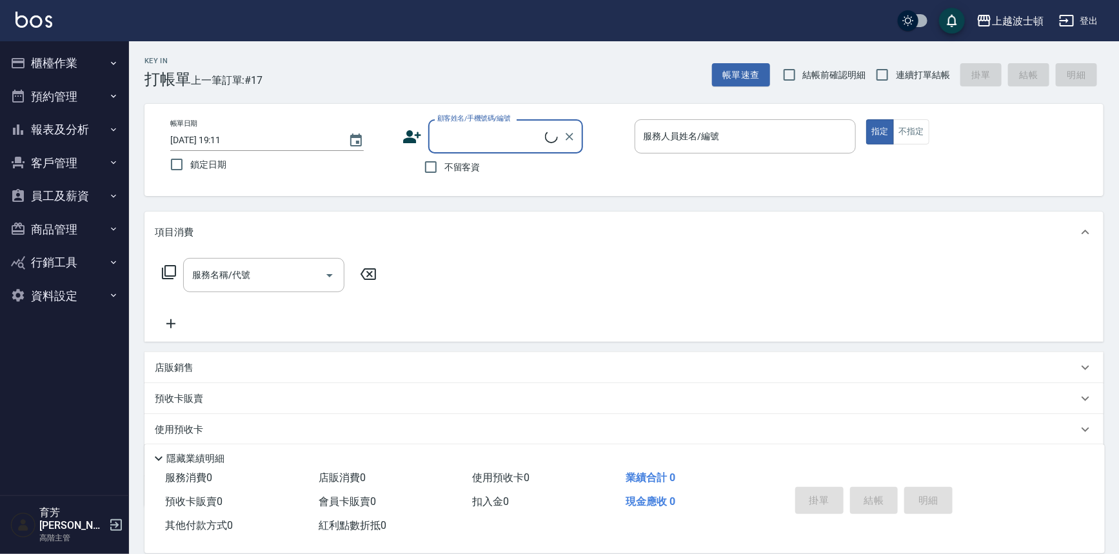
click at [84, 125] on button "報表及分析" at bounding box center [64, 130] width 119 height 34
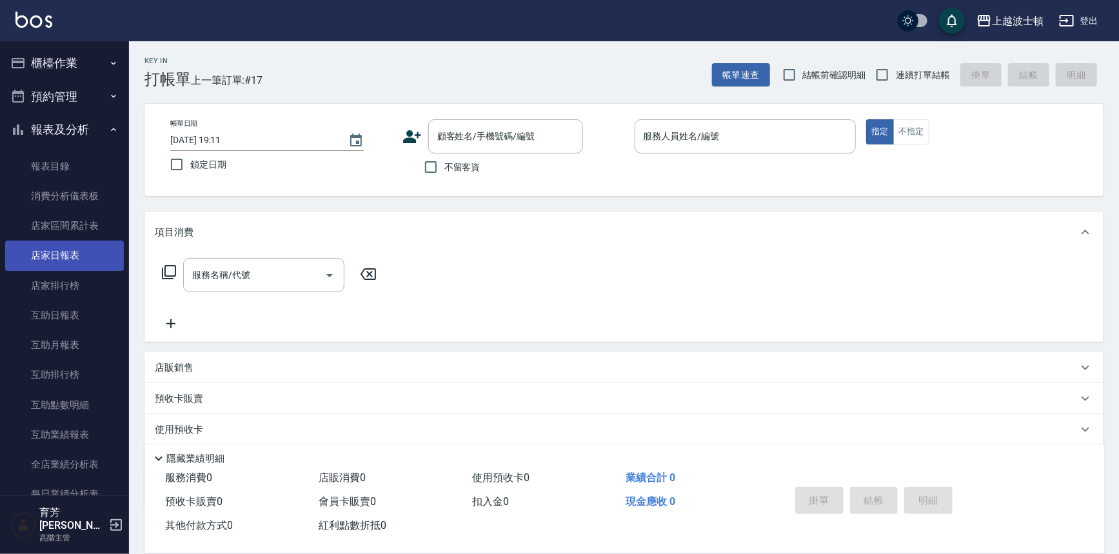
click at [85, 241] on link "店家日報表" at bounding box center [64, 256] width 119 height 30
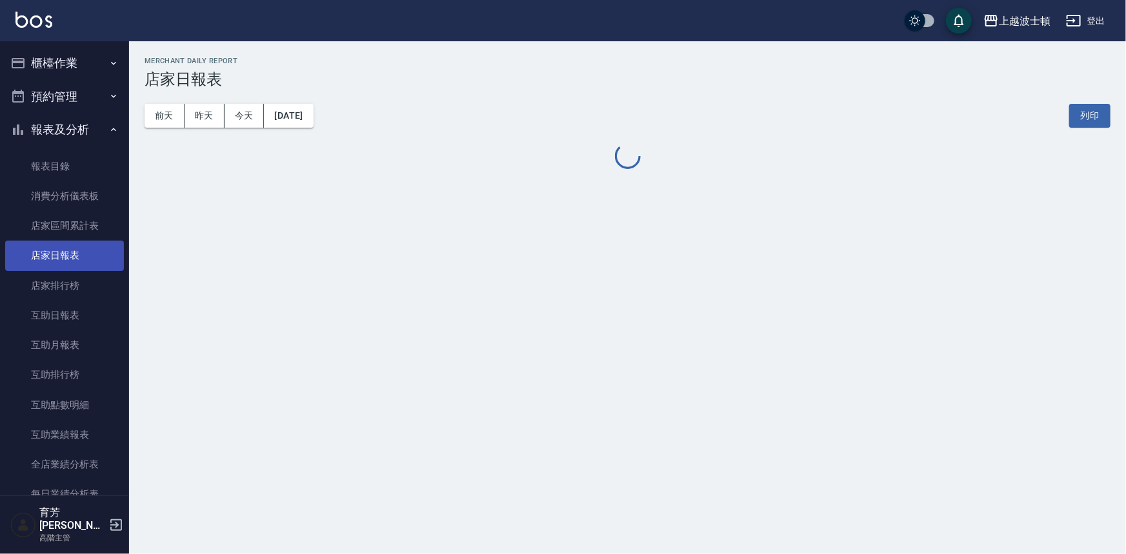
click at [85, 241] on link "店家日報表" at bounding box center [64, 256] width 119 height 30
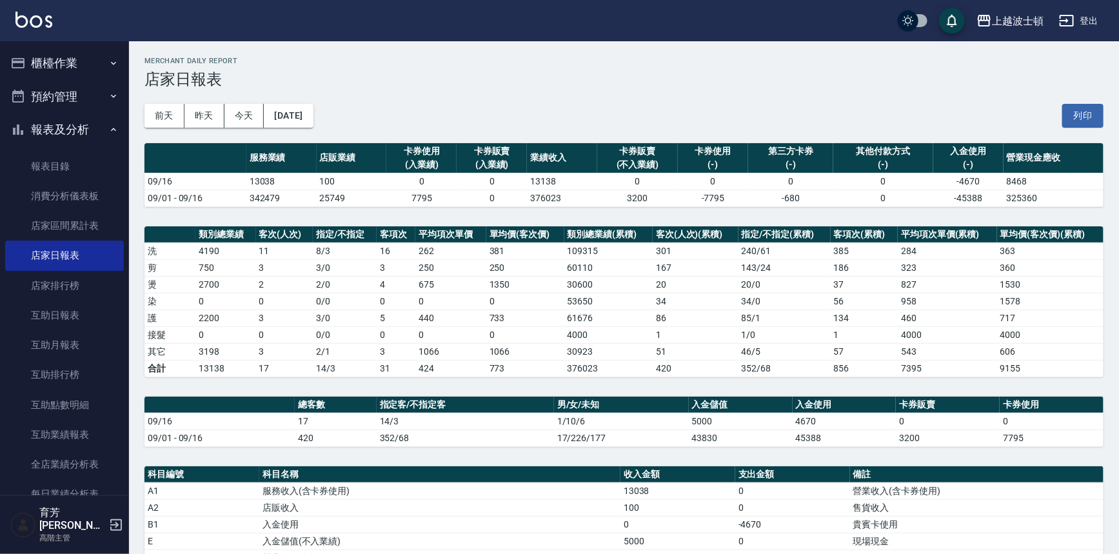
click at [76, 132] on button "報表及分析" at bounding box center [64, 130] width 119 height 34
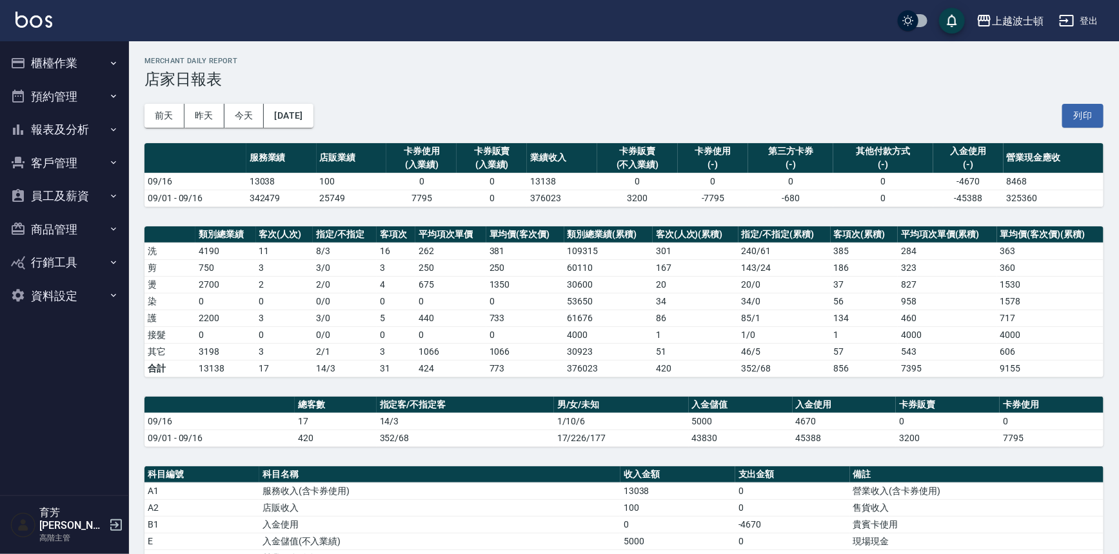
click at [82, 117] on button "報表及分析" at bounding box center [64, 130] width 119 height 34
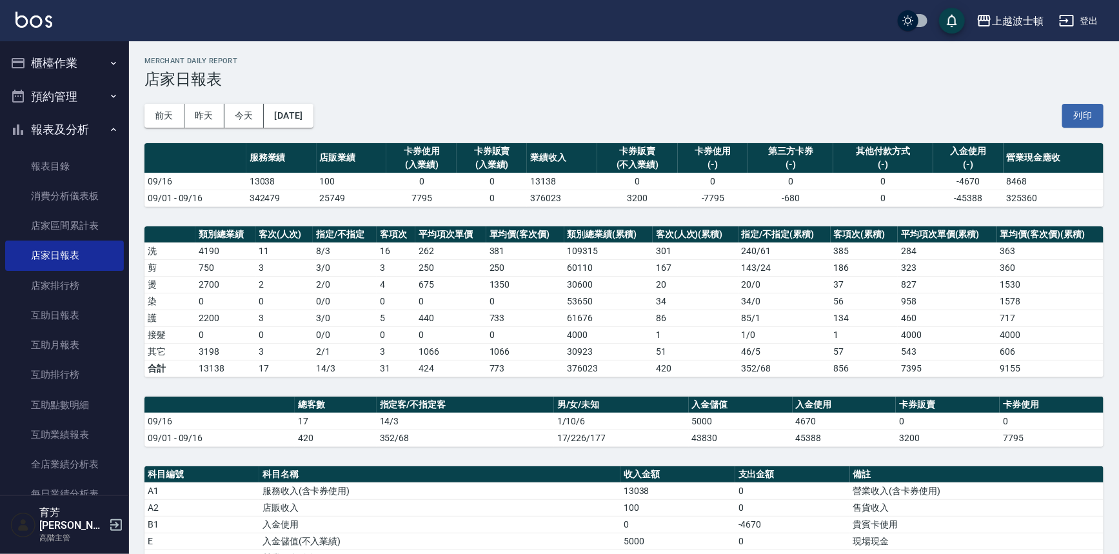
click at [82, 117] on button "報表及分析" at bounding box center [64, 130] width 119 height 34
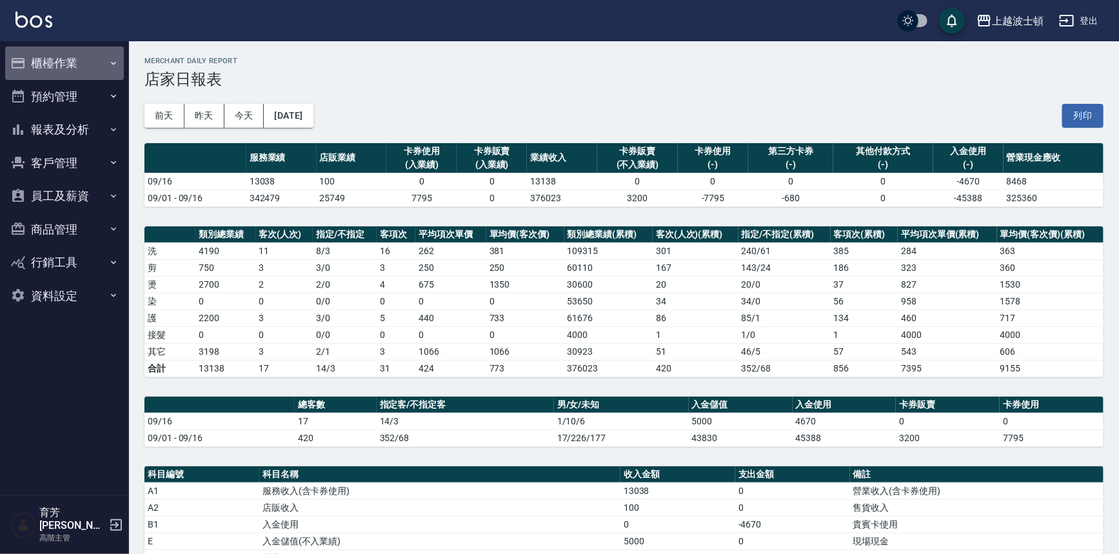
click at [75, 57] on button "櫃檯作業" at bounding box center [64, 63] width 119 height 34
click at [68, 57] on button "櫃檯作業" at bounding box center [64, 63] width 119 height 34
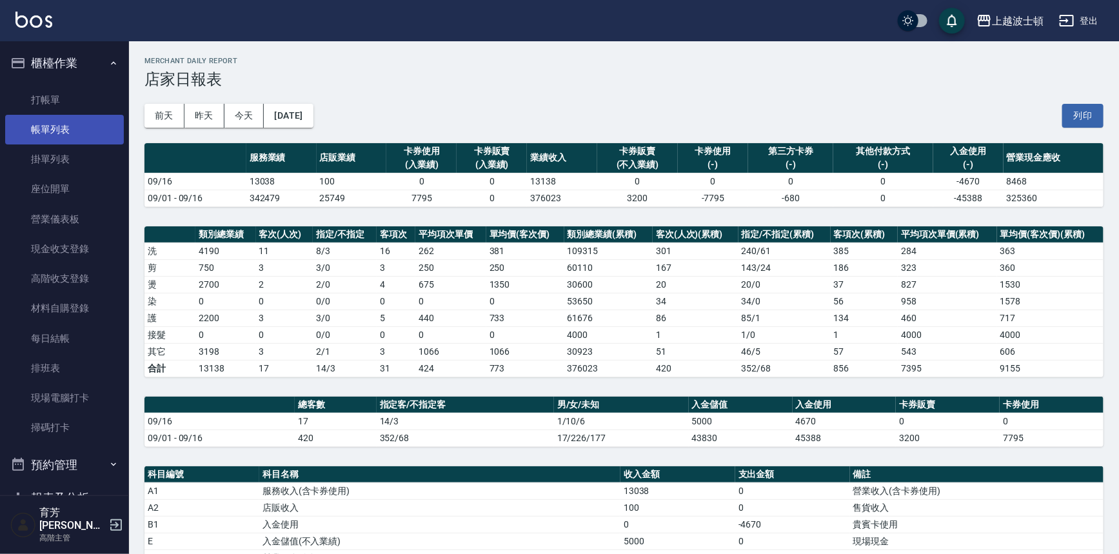
click at [94, 135] on link "帳單列表" at bounding box center [64, 130] width 119 height 30
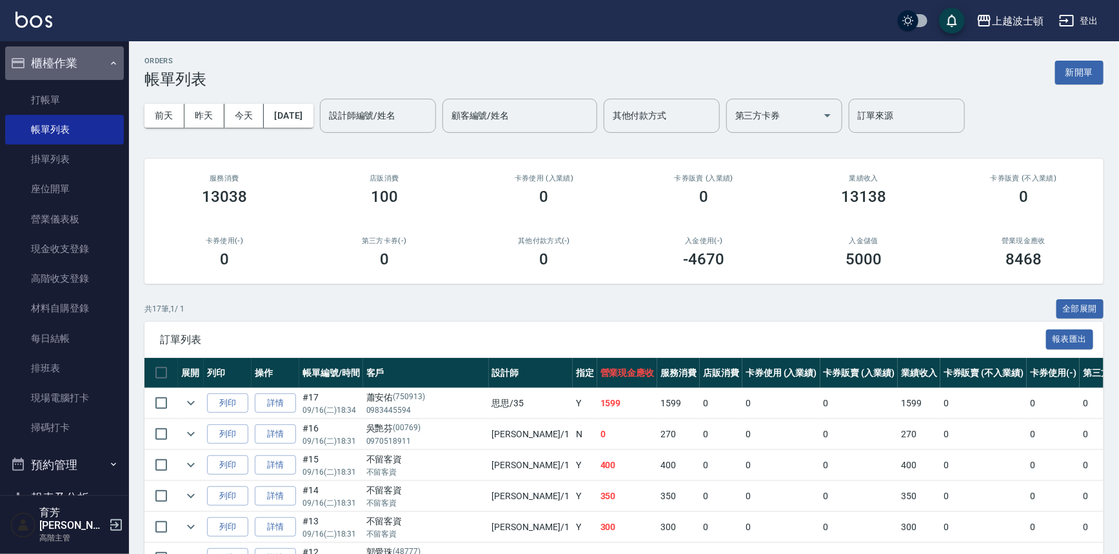
click at [66, 69] on button "櫃檯作業" at bounding box center [64, 63] width 119 height 34
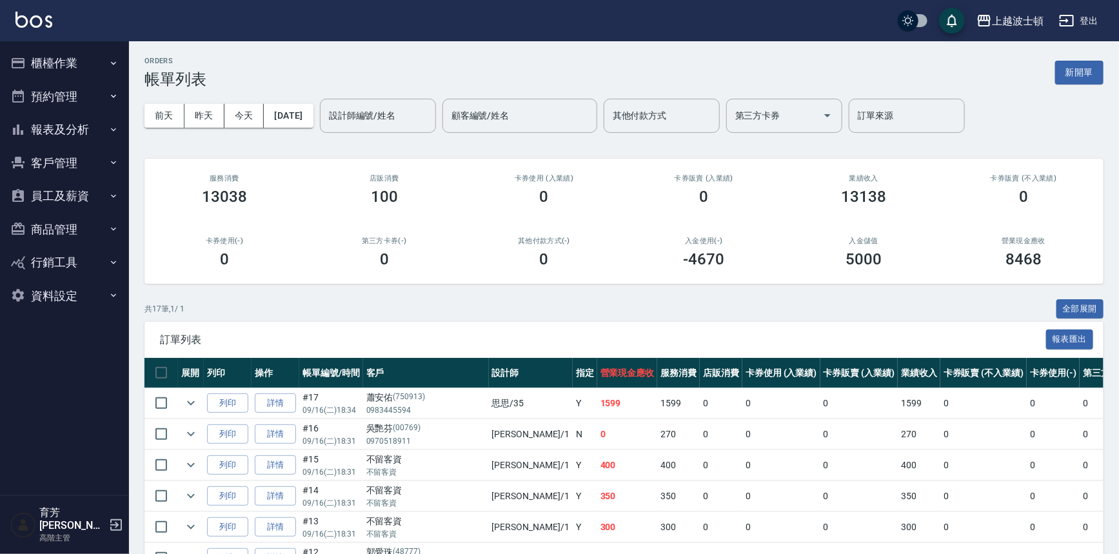
click at [90, 195] on button "員工及薪資" at bounding box center [64, 196] width 119 height 34
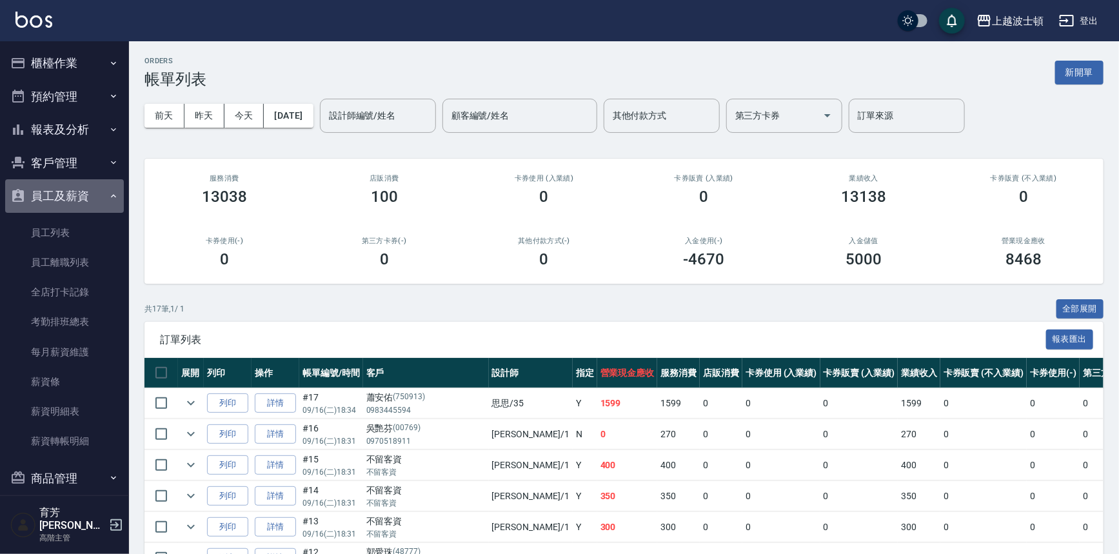
click at [90, 195] on button "員工及薪資" at bounding box center [64, 196] width 119 height 34
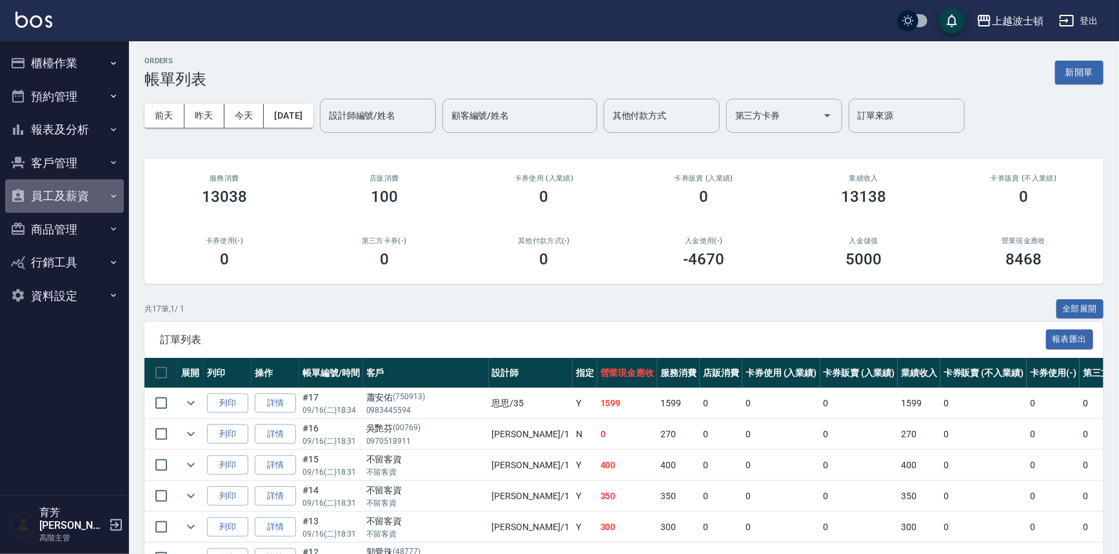
click at [90, 195] on button "員工及薪資" at bounding box center [64, 196] width 119 height 34
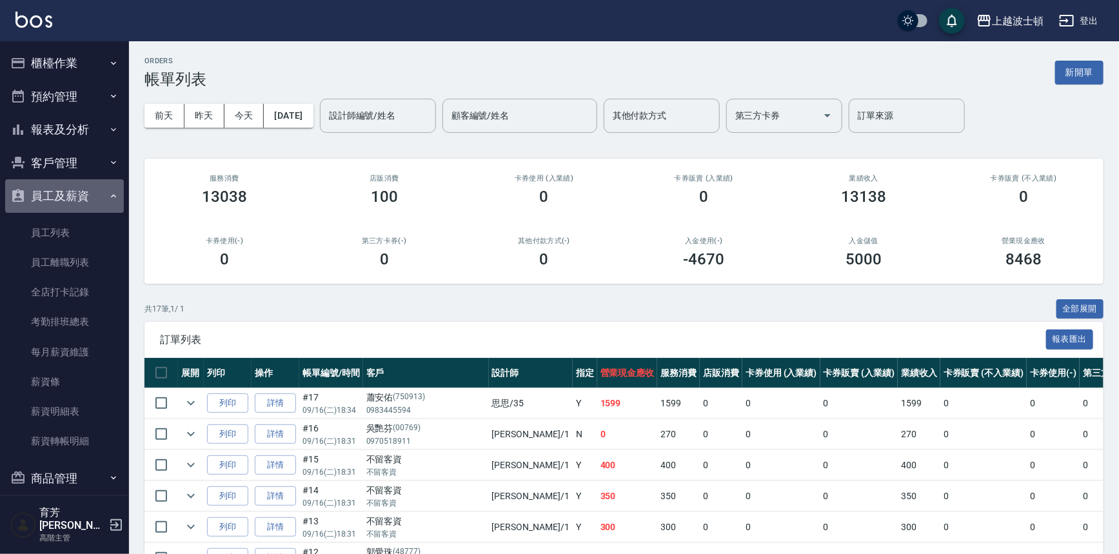
click at [90, 194] on button "員工及薪資" at bounding box center [64, 196] width 119 height 34
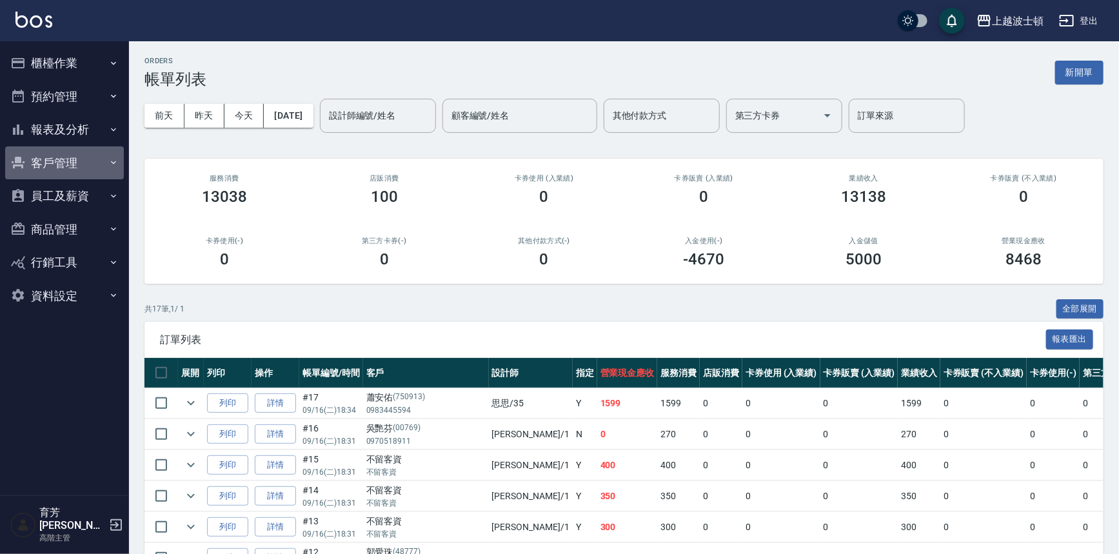
click at [89, 161] on button "客戶管理" at bounding box center [64, 163] width 119 height 34
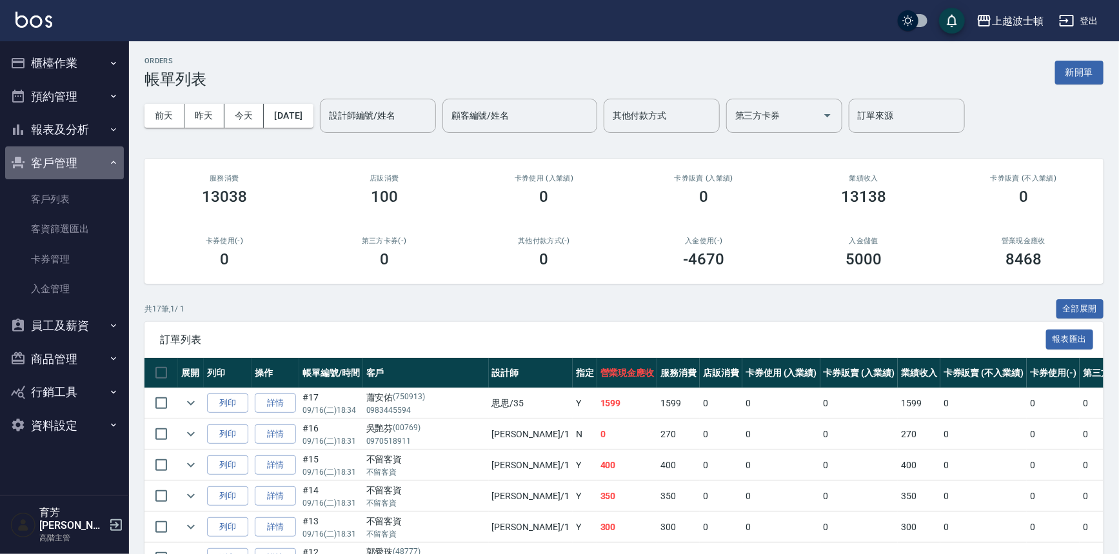
click at [83, 155] on button "客戶管理" at bounding box center [64, 163] width 119 height 34
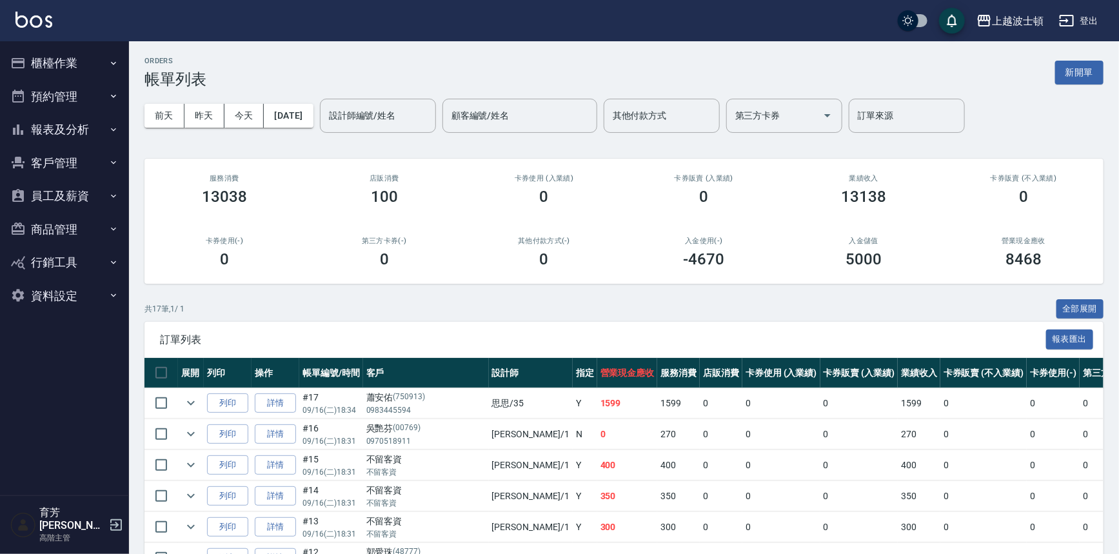
click at [90, 135] on button "報表及分析" at bounding box center [64, 130] width 119 height 34
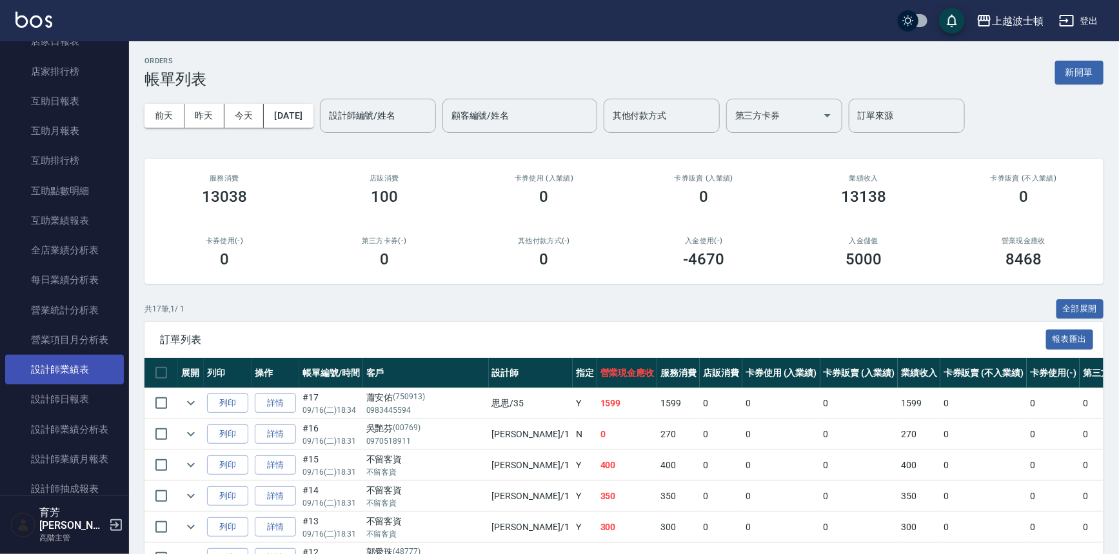
scroll to position [352, 0]
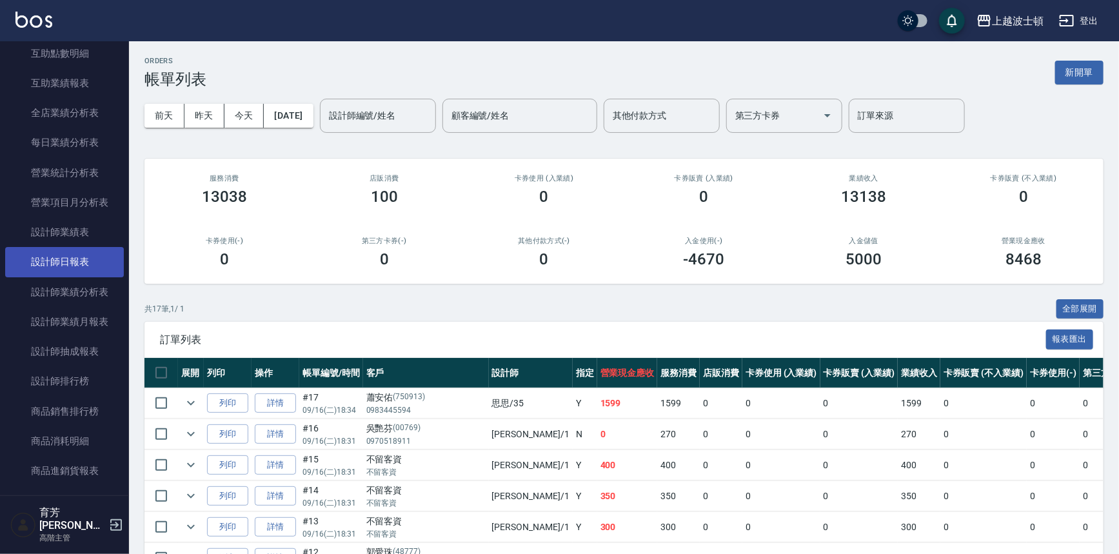
click at [72, 265] on link "設計師日報表" at bounding box center [64, 262] width 119 height 30
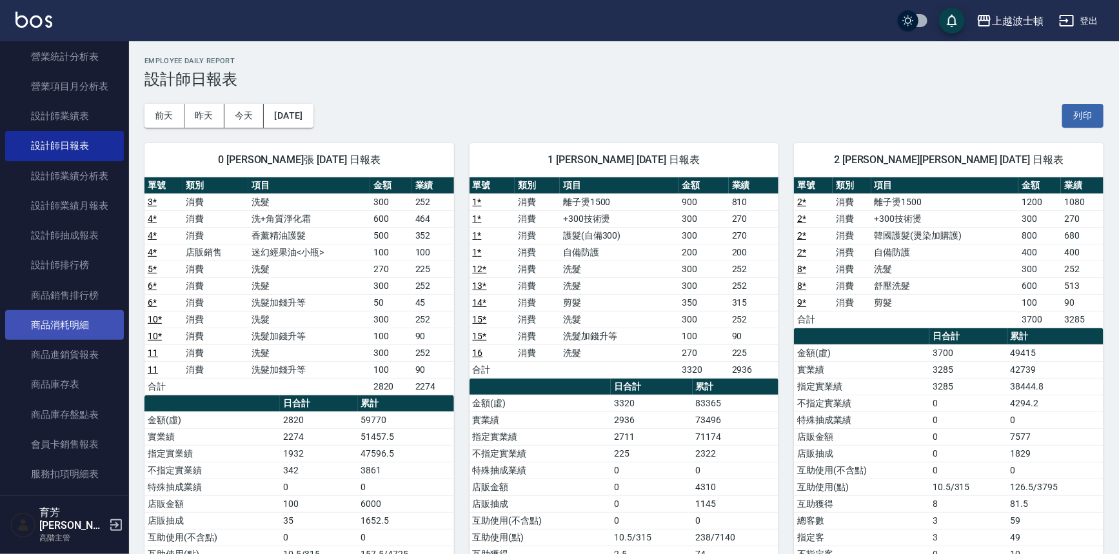
scroll to position [469, 0]
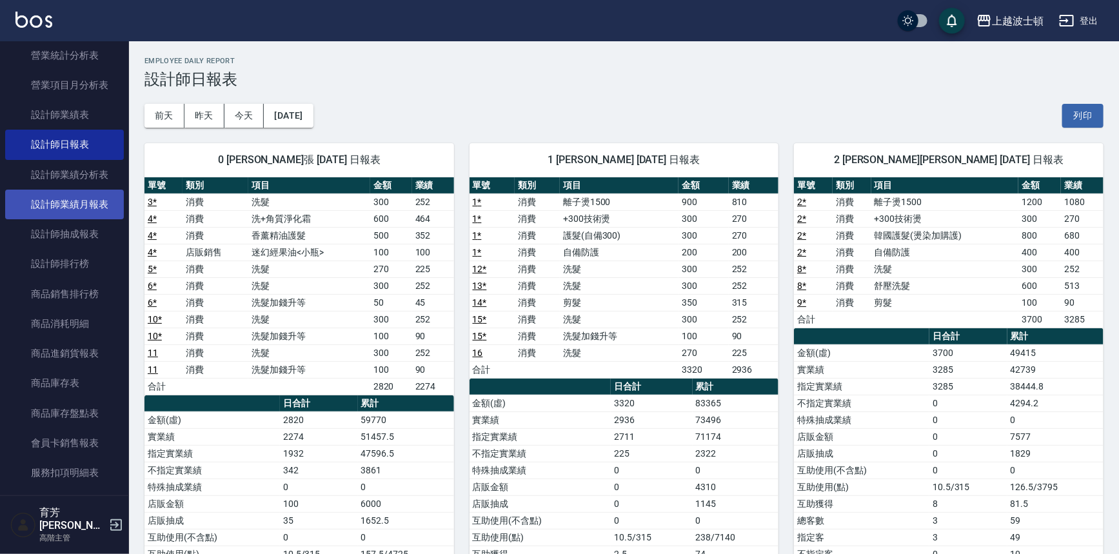
click at [88, 222] on link "設計師抽成報表" at bounding box center [64, 234] width 119 height 30
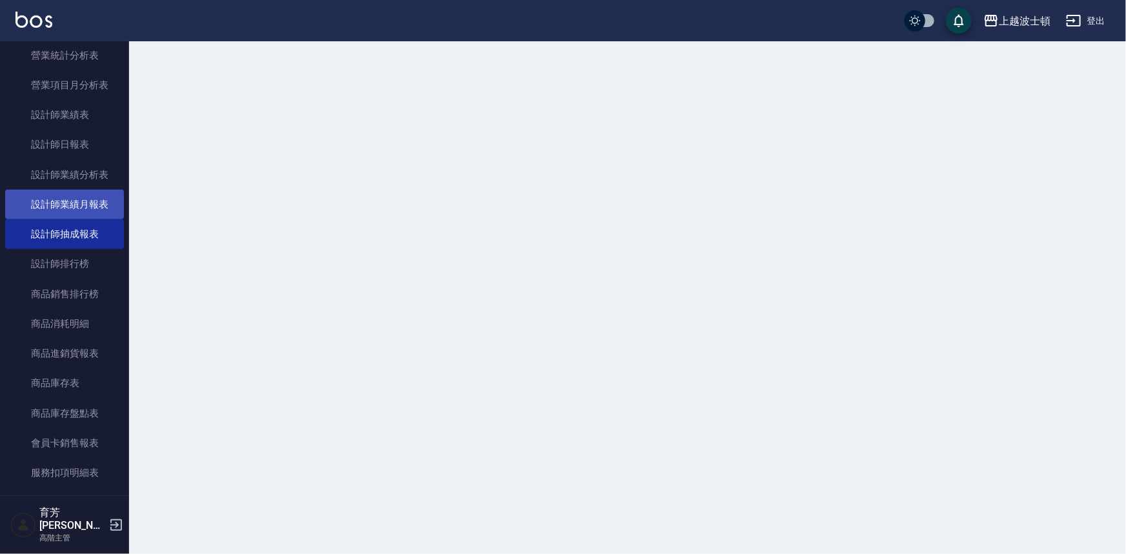
click at [89, 208] on link "設計師業績月報表" at bounding box center [64, 205] width 119 height 30
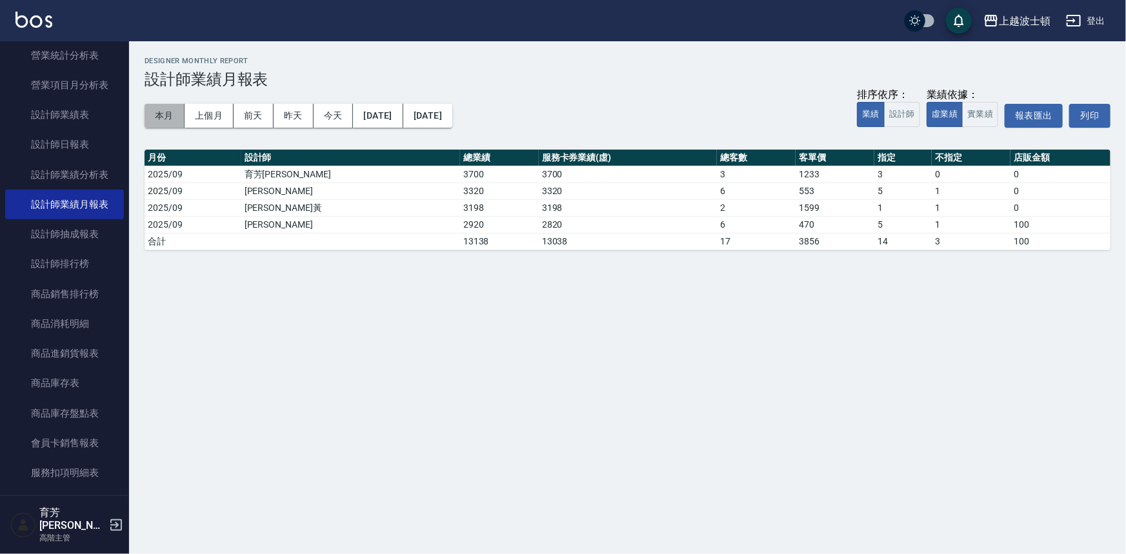
click at [179, 112] on button "本月" at bounding box center [165, 116] width 40 height 24
click at [178, 112] on button "本月" at bounding box center [165, 116] width 40 height 24
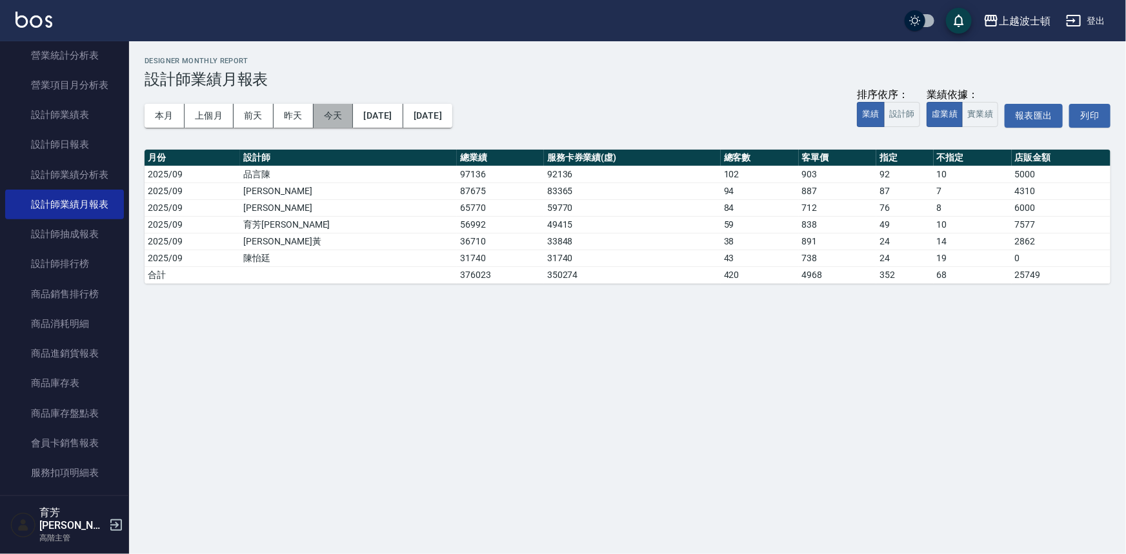
click at [335, 106] on button "今天" at bounding box center [334, 116] width 40 height 24
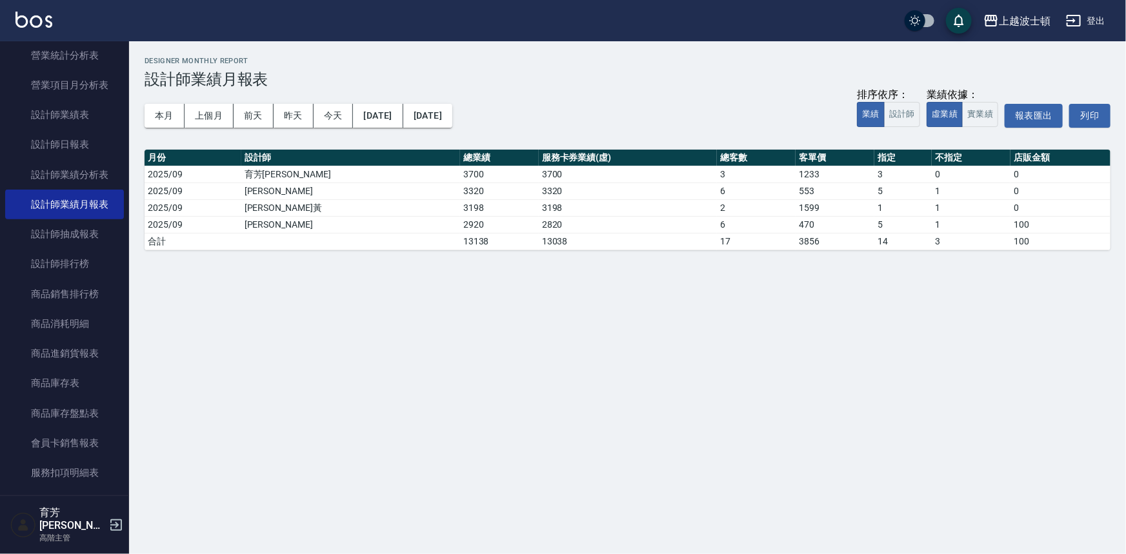
click at [39, 24] on img at bounding box center [33, 20] width 37 height 16
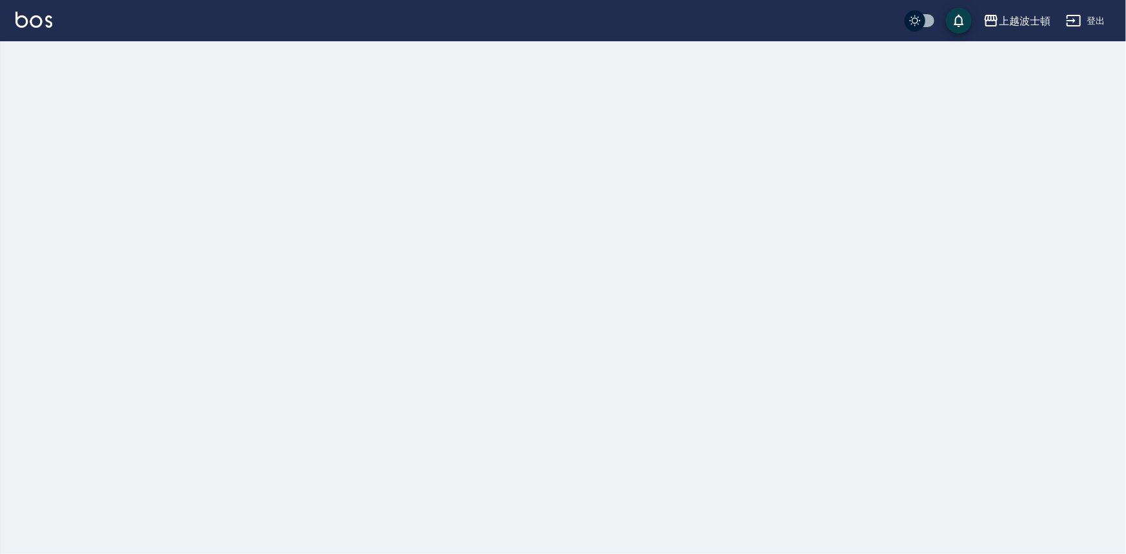
click at [39, 24] on img at bounding box center [33, 20] width 37 height 16
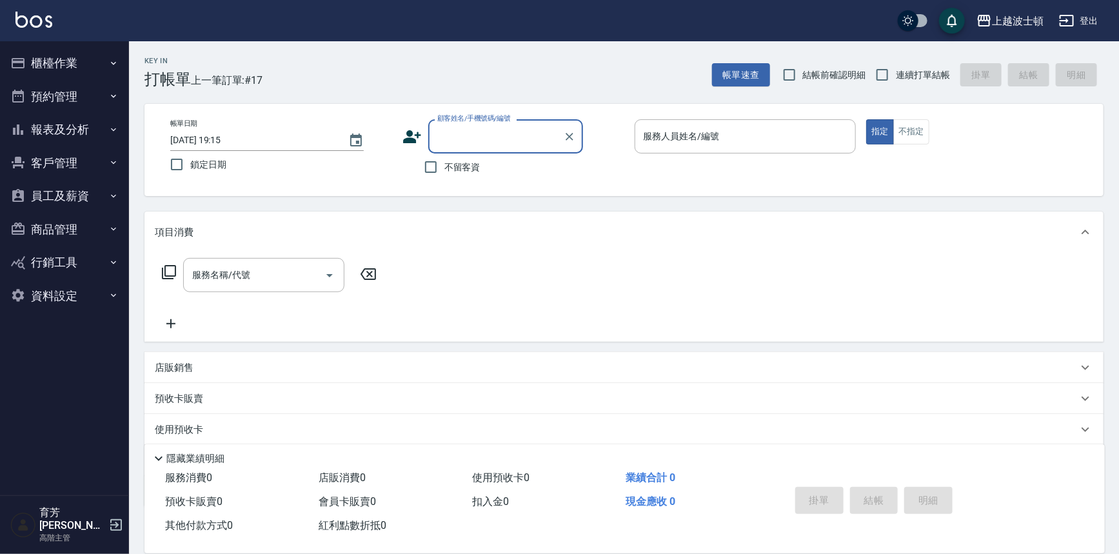
click at [68, 123] on button "報表及分析" at bounding box center [64, 130] width 119 height 34
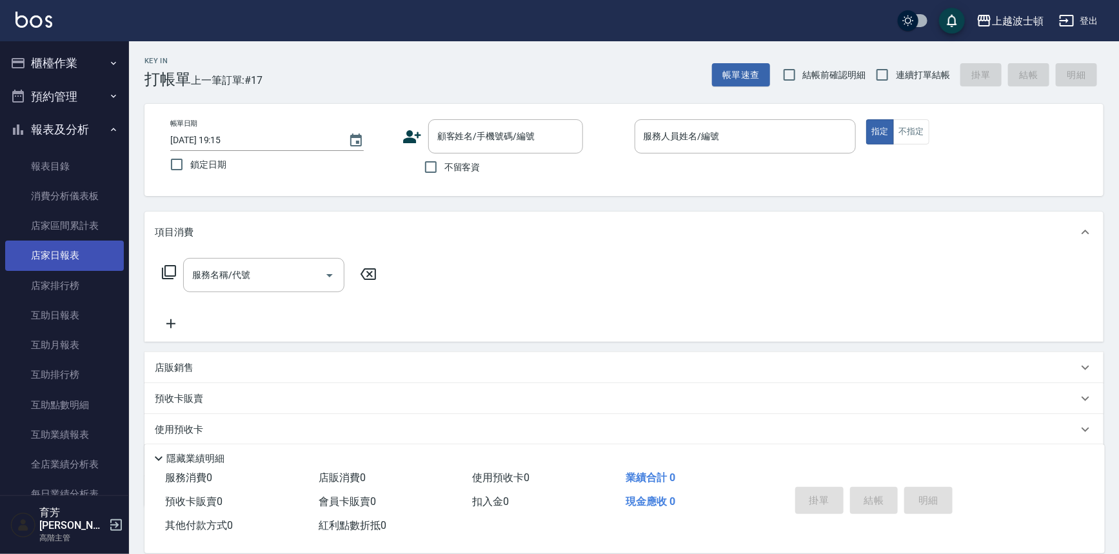
click at [71, 241] on link "店家日報表" at bounding box center [64, 256] width 119 height 30
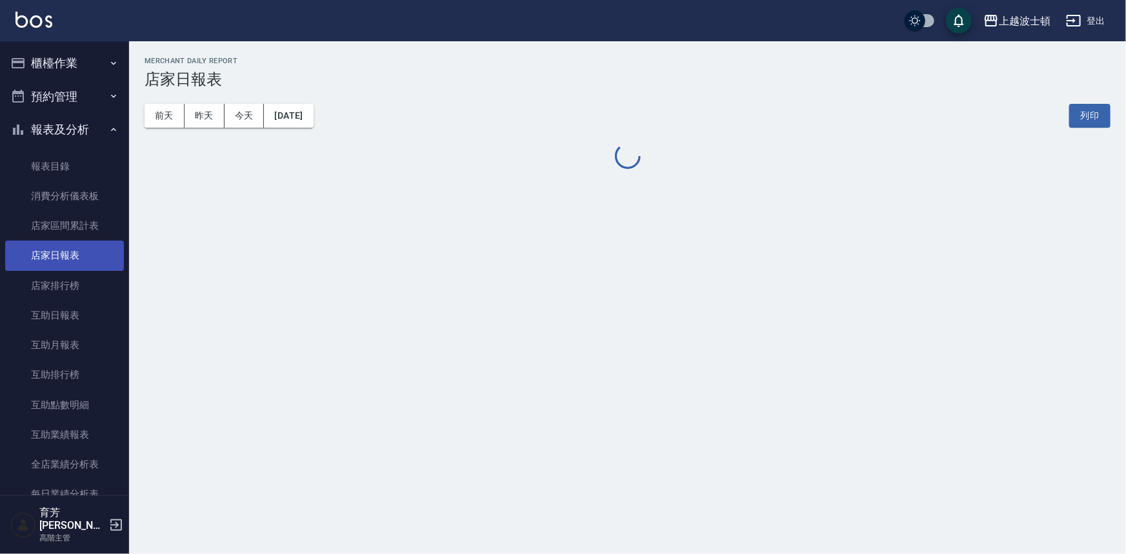
click at [71, 241] on link "店家日報表" at bounding box center [64, 256] width 119 height 30
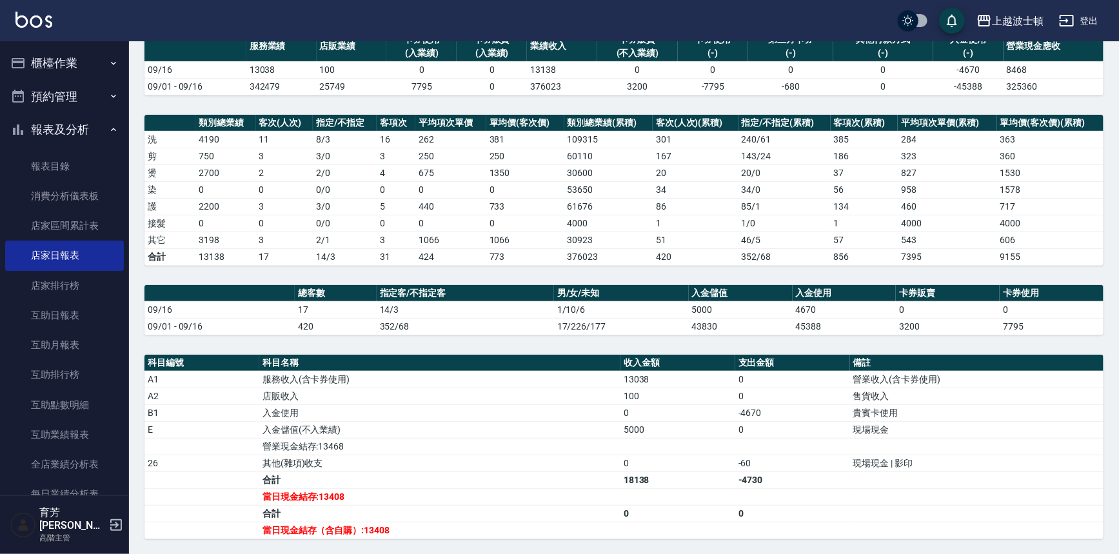
scroll to position [262, 0]
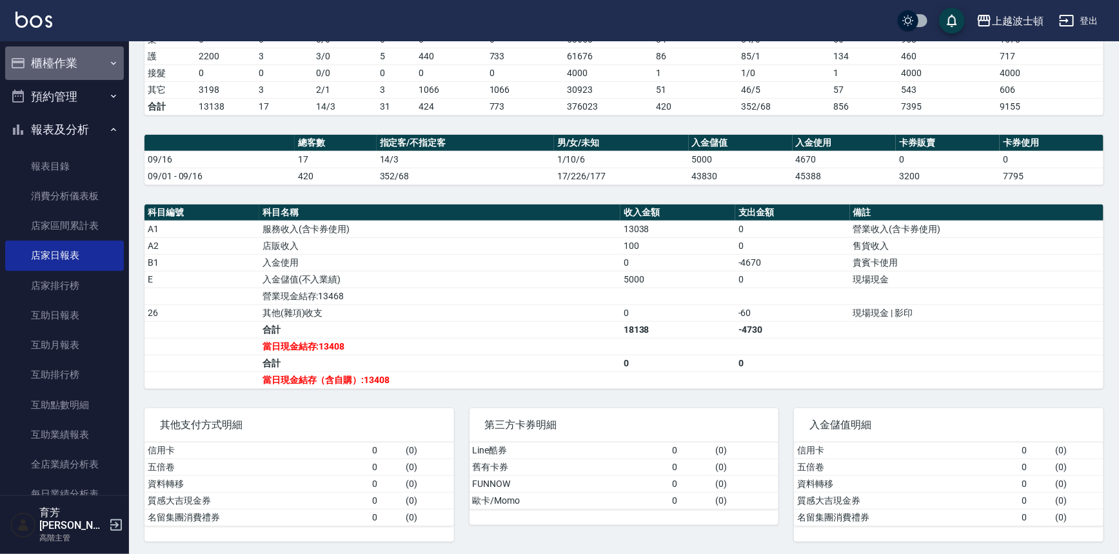
click at [83, 63] on button "櫃檯作業" at bounding box center [64, 63] width 119 height 34
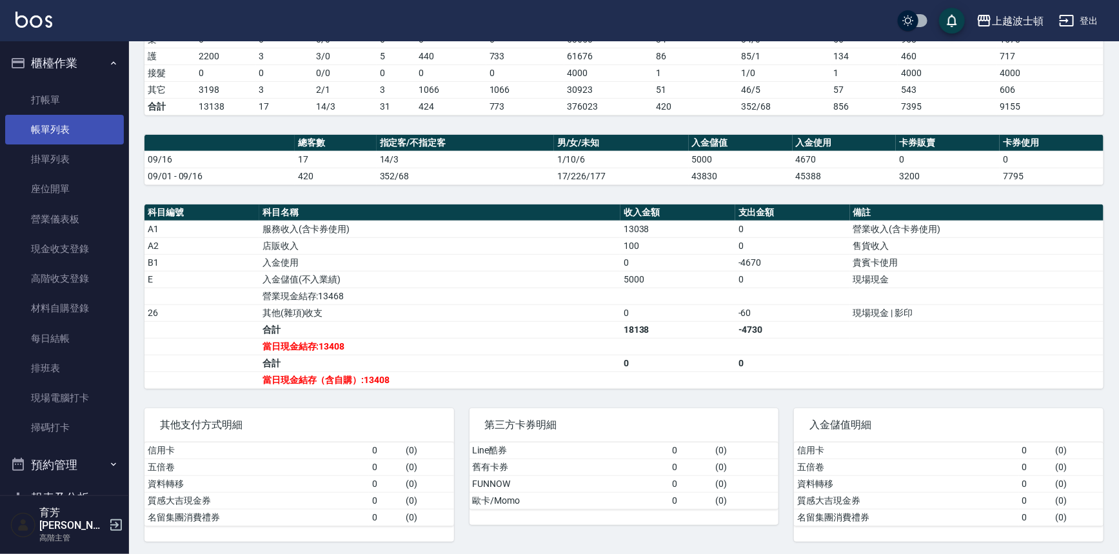
click at [52, 141] on link "帳單列表" at bounding box center [64, 130] width 119 height 30
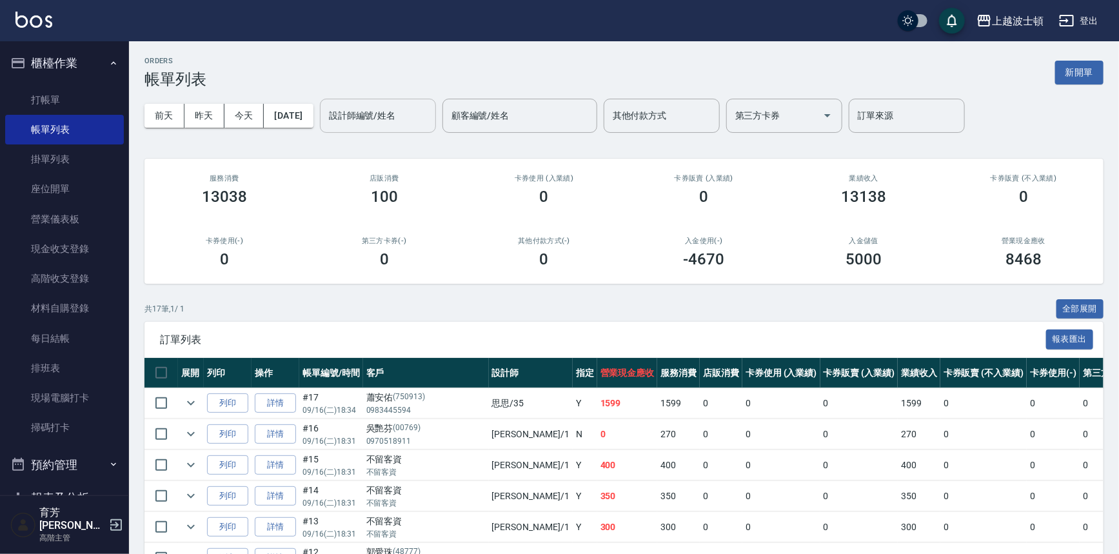
click at [346, 110] on div "設計師編號/姓名" at bounding box center [378, 116] width 116 height 34
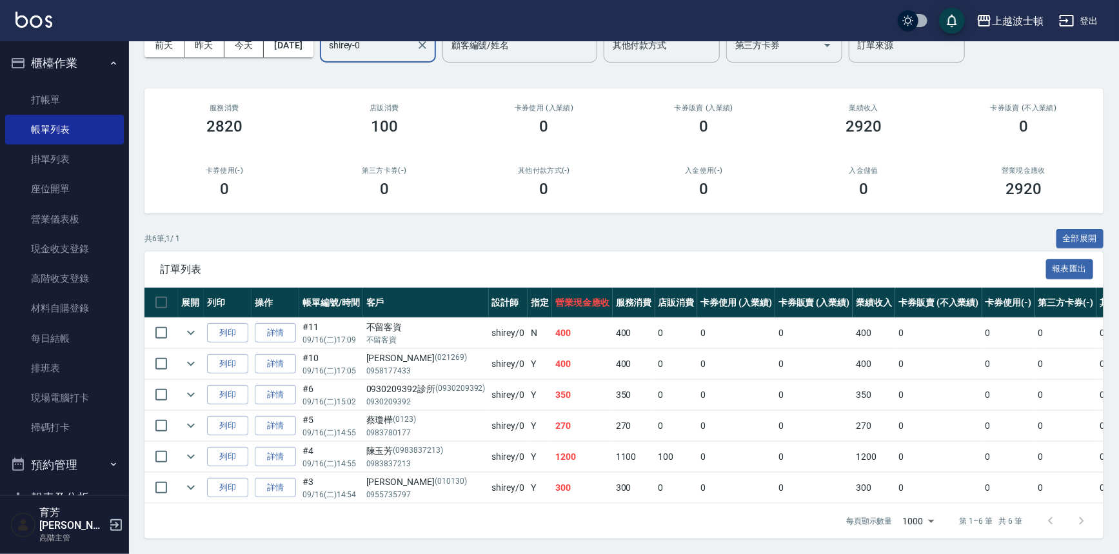
scroll to position [77, 0]
click at [1068, 229] on button "全部展開" at bounding box center [1081, 239] width 48 height 20
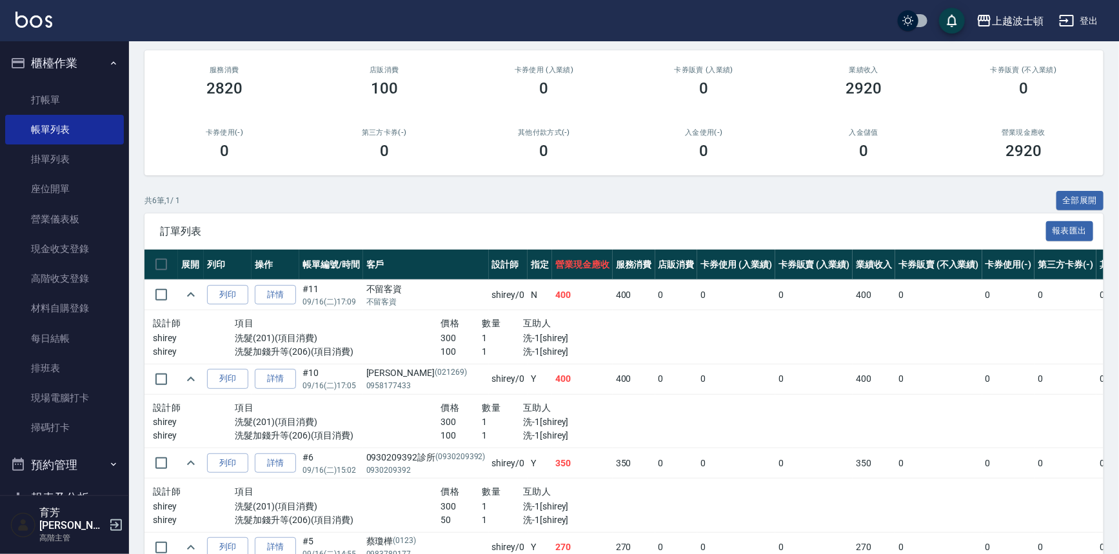
scroll to position [0, 0]
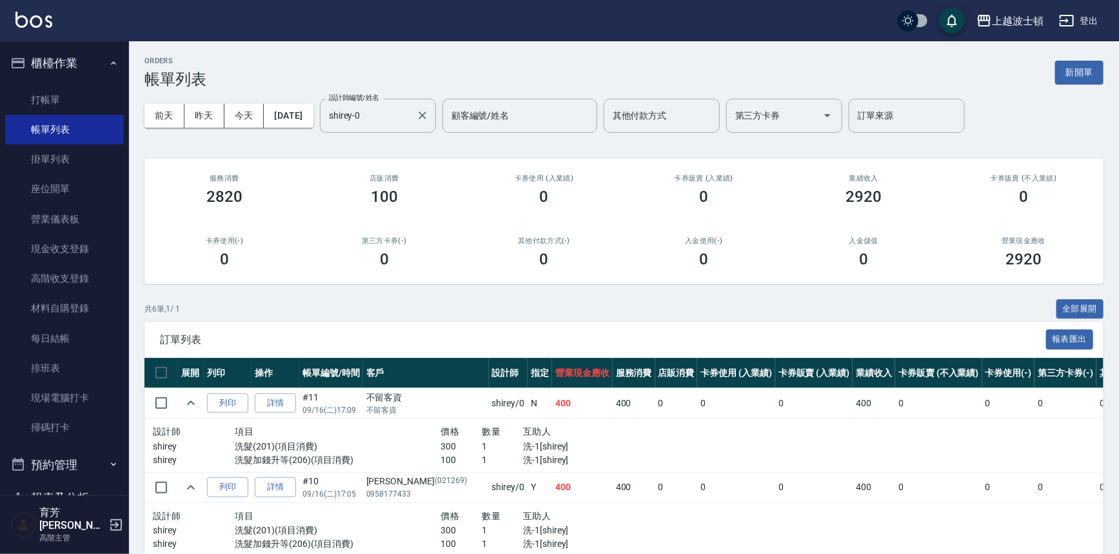
click at [400, 100] on div "設計師編號/姓名 [PERSON_NAME]-0 設計師編號/姓名" at bounding box center [378, 116] width 116 height 34
click at [379, 102] on label "設計師編號/姓名" at bounding box center [354, 98] width 50 height 10
click at [397, 105] on input "shirey-0" at bounding box center [368, 116] width 85 height 23
click at [397, 103] on div "shirey-0 設計師編號/姓名" at bounding box center [378, 116] width 116 height 34
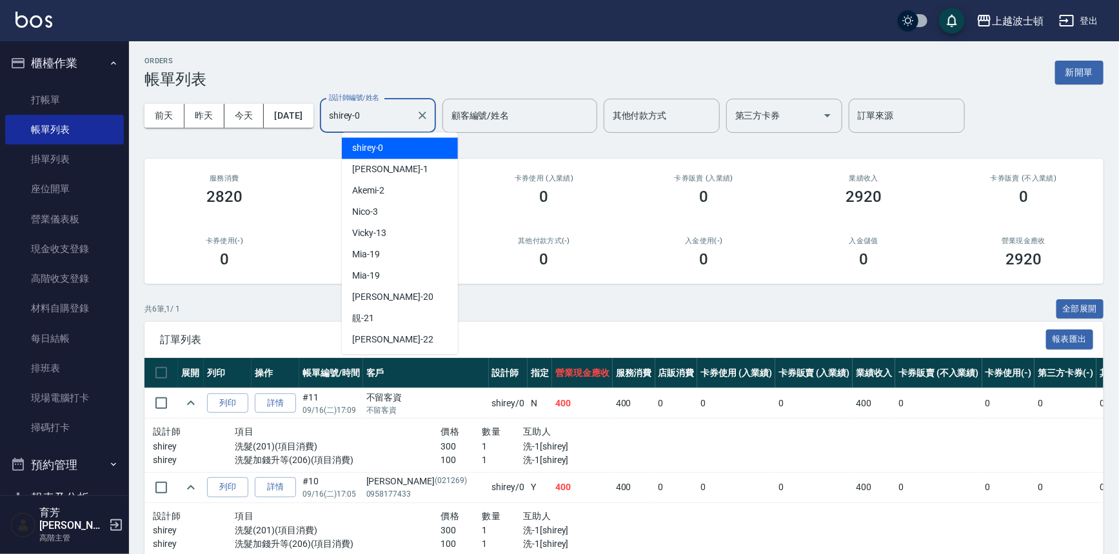
click at [394, 114] on input "shirey-0" at bounding box center [368, 116] width 85 height 23
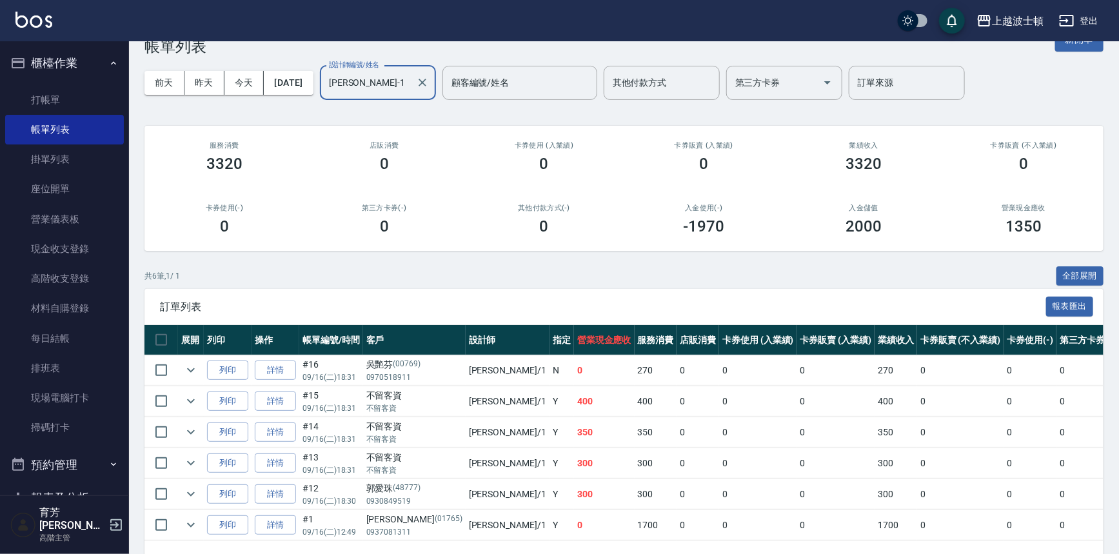
scroll to position [77, 0]
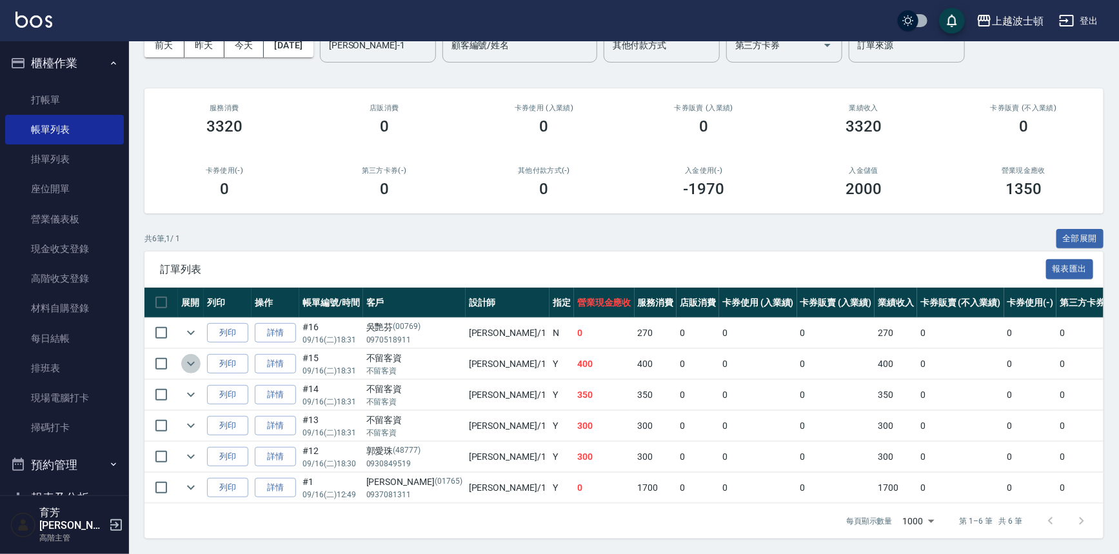
click at [186, 356] on icon "expand row" at bounding box center [190, 363] width 15 height 15
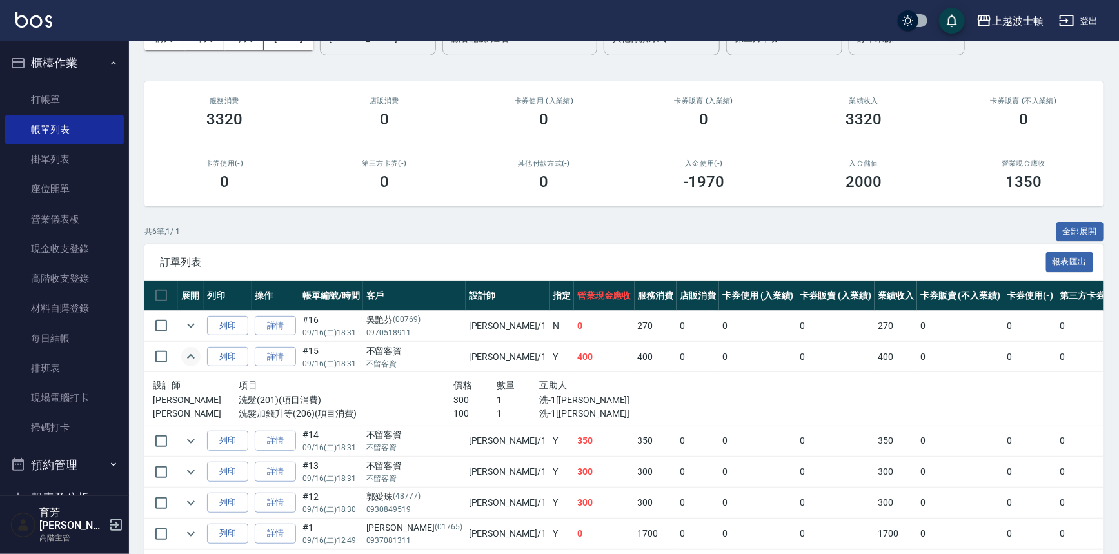
click at [186, 355] on icon "expand row" at bounding box center [190, 356] width 15 height 15
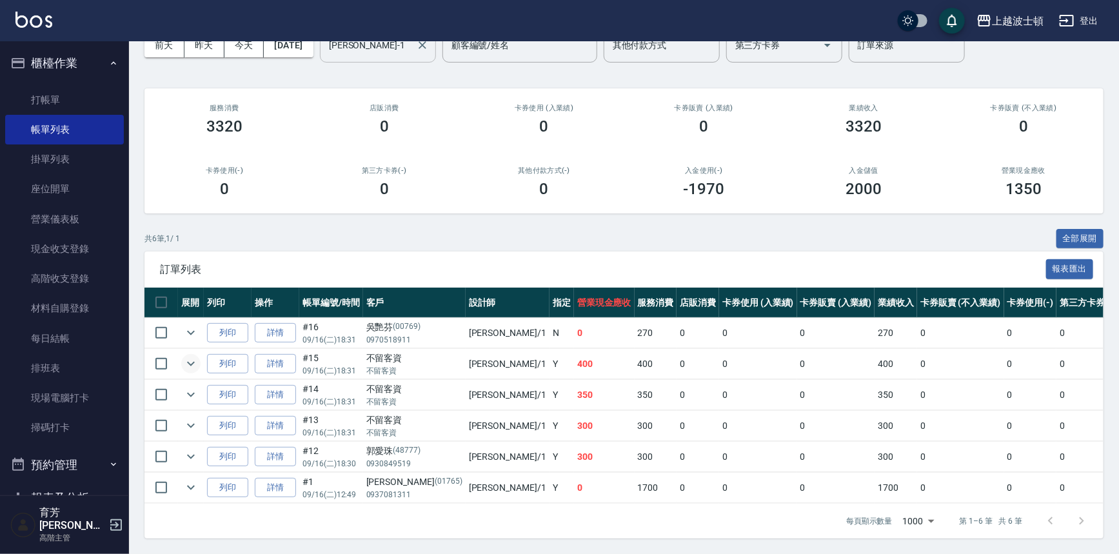
scroll to position [0, 0]
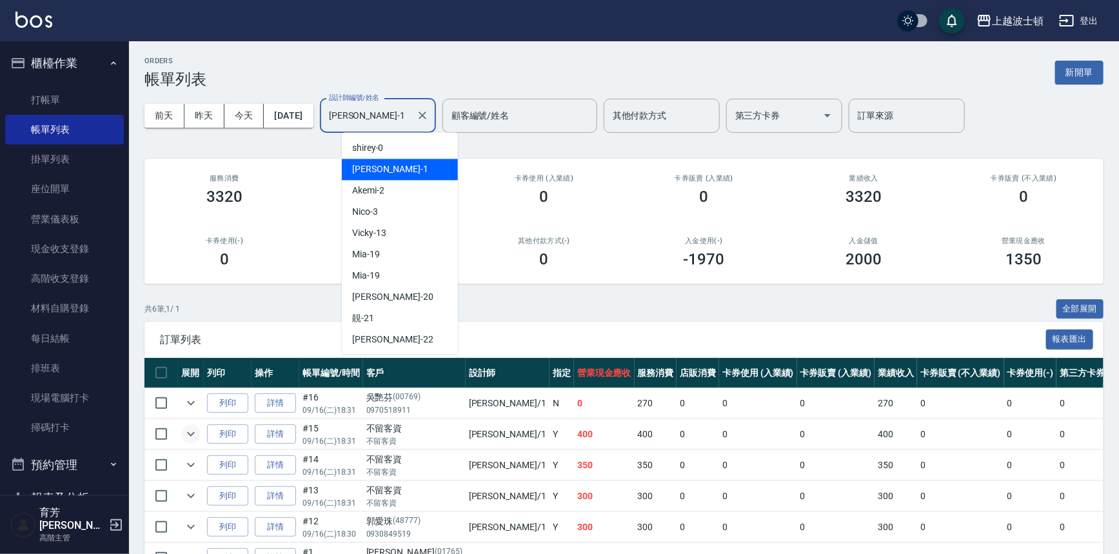
click at [395, 123] on input "[PERSON_NAME]-1" at bounding box center [368, 116] width 85 height 23
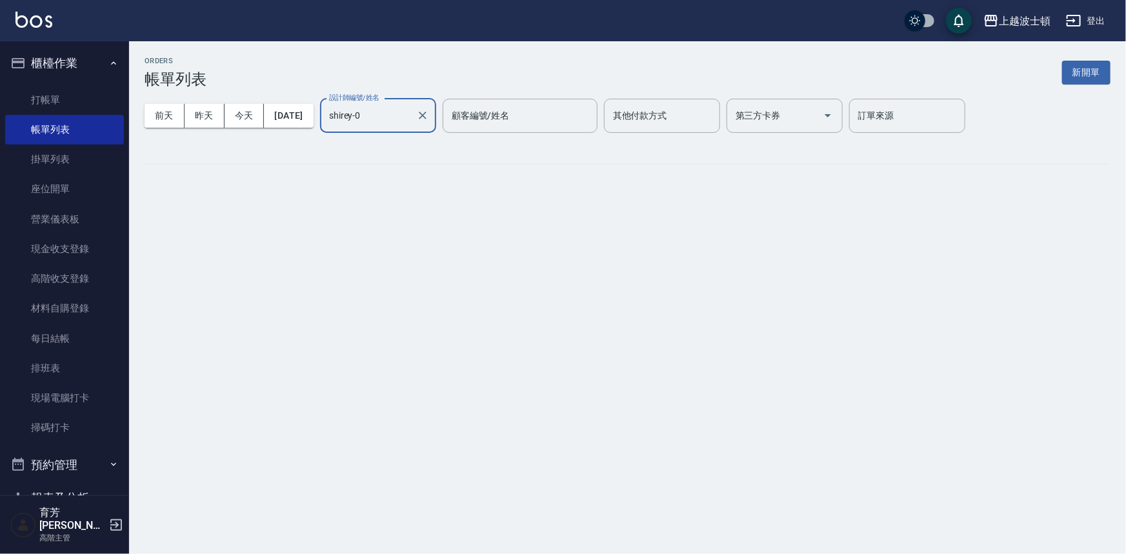
type input "shirey-0"
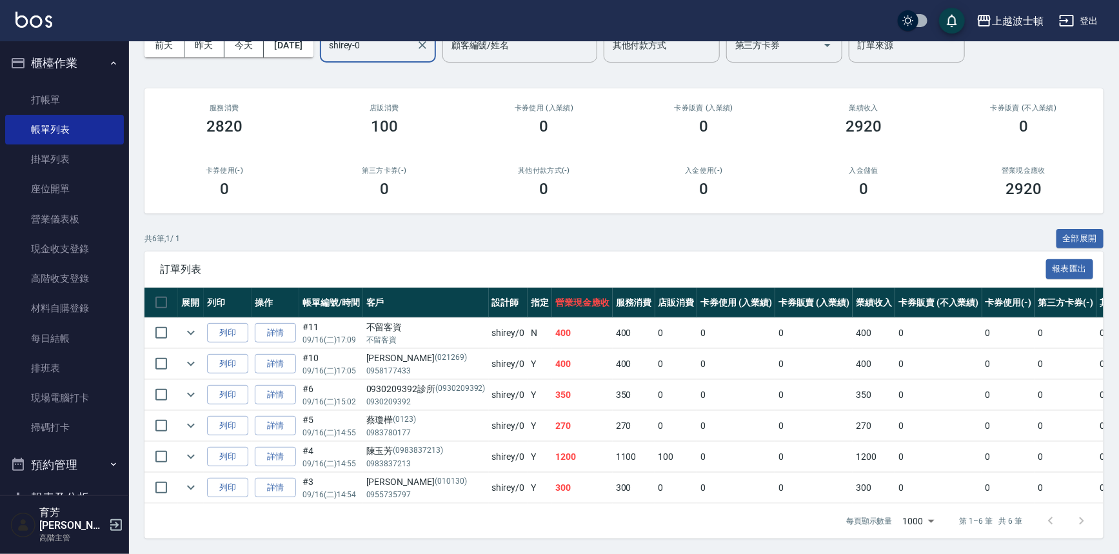
scroll to position [77, 0]
click at [35, 22] on img at bounding box center [33, 20] width 37 height 16
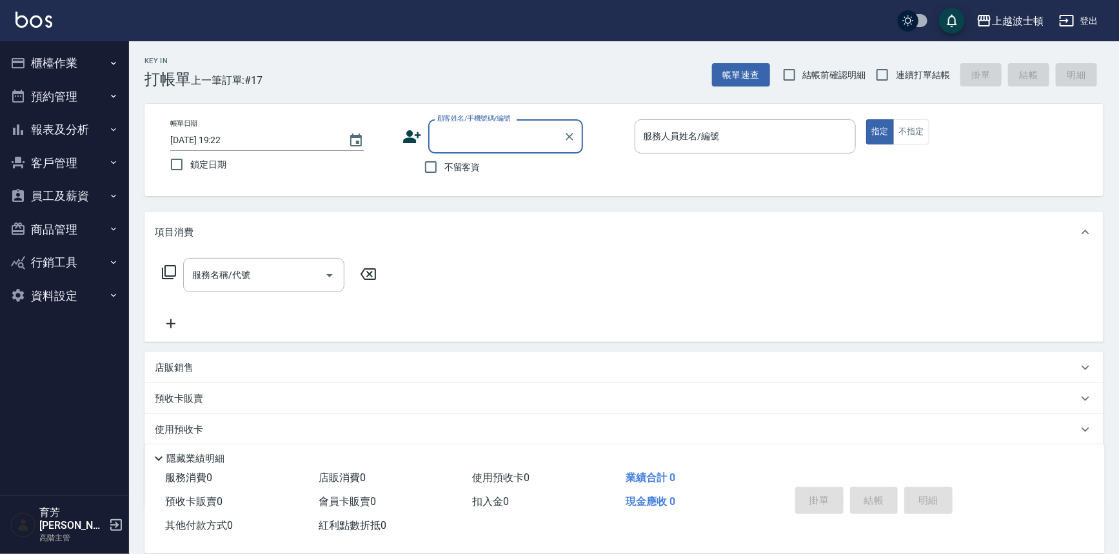
click at [95, 48] on button "櫃檯作業" at bounding box center [64, 63] width 119 height 34
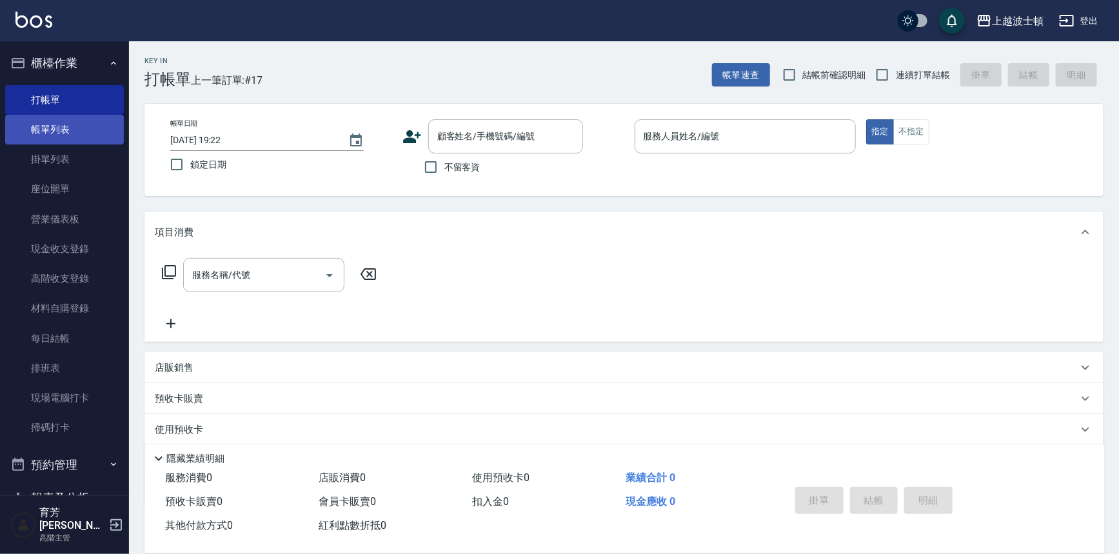
click at [79, 125] on link "帳單列表" at bounding box center [64, 130] width 119 height 30
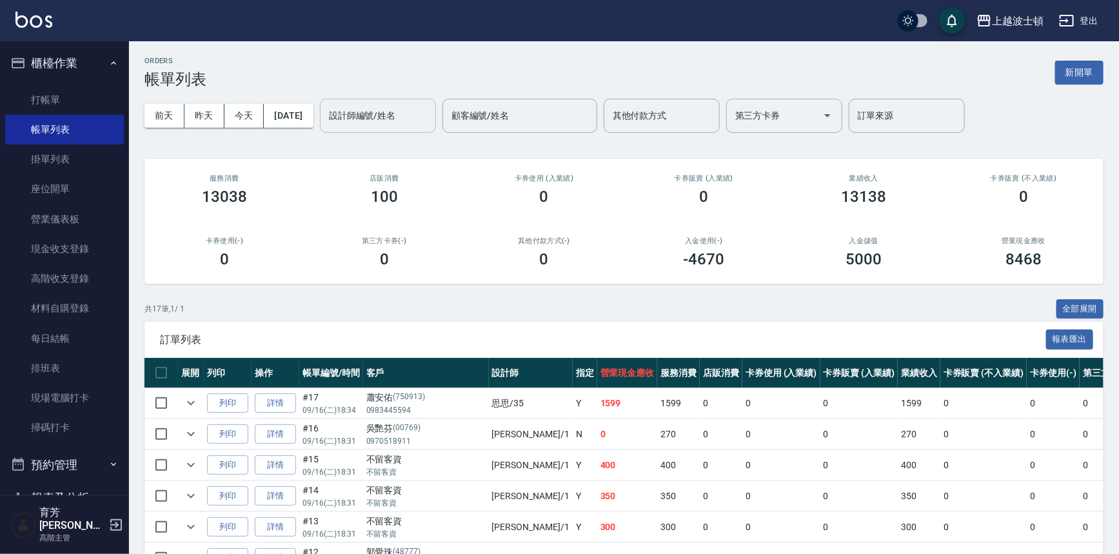
click at [367, 118] on input "設計師編號/姓名" at bounding box center [378, 116] width 105 height 23
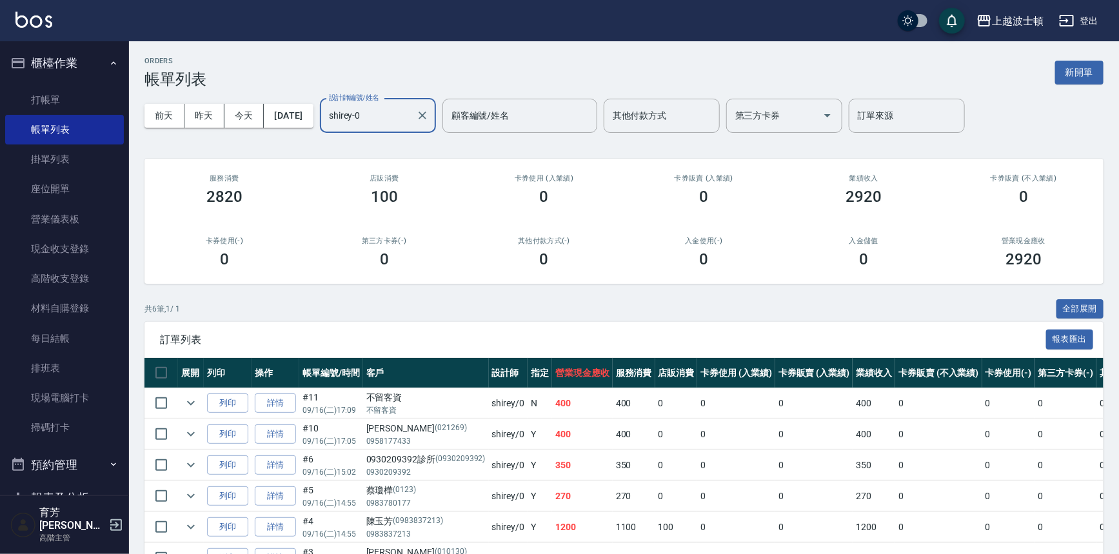
click at [407, 122] on input "shirey-0" at bounding box center [368, 116] width 85 height 23
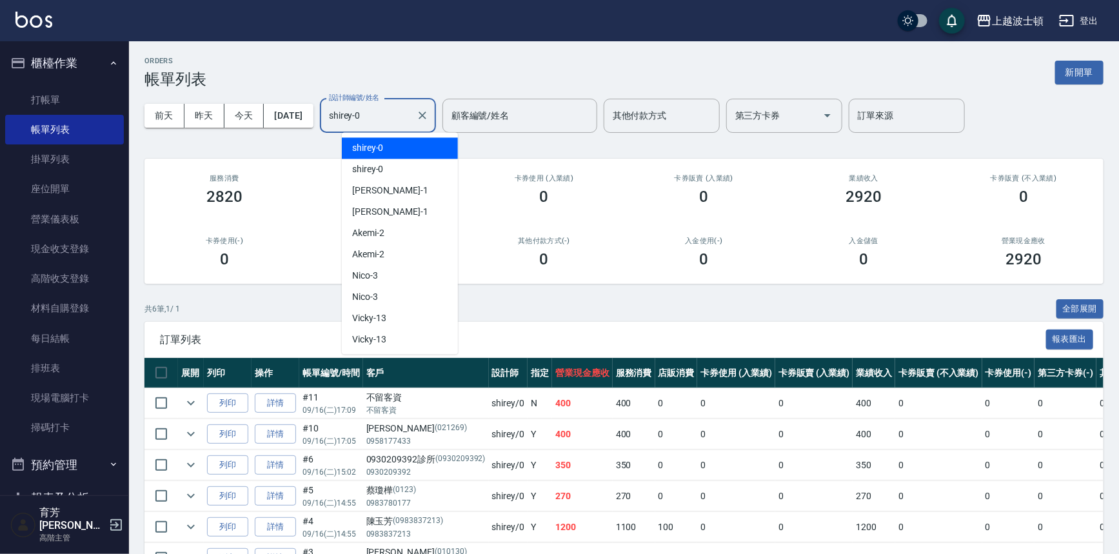
click at [407, 122] on input "shirey-0" at bounding box center [368, 116] width 85 height 23
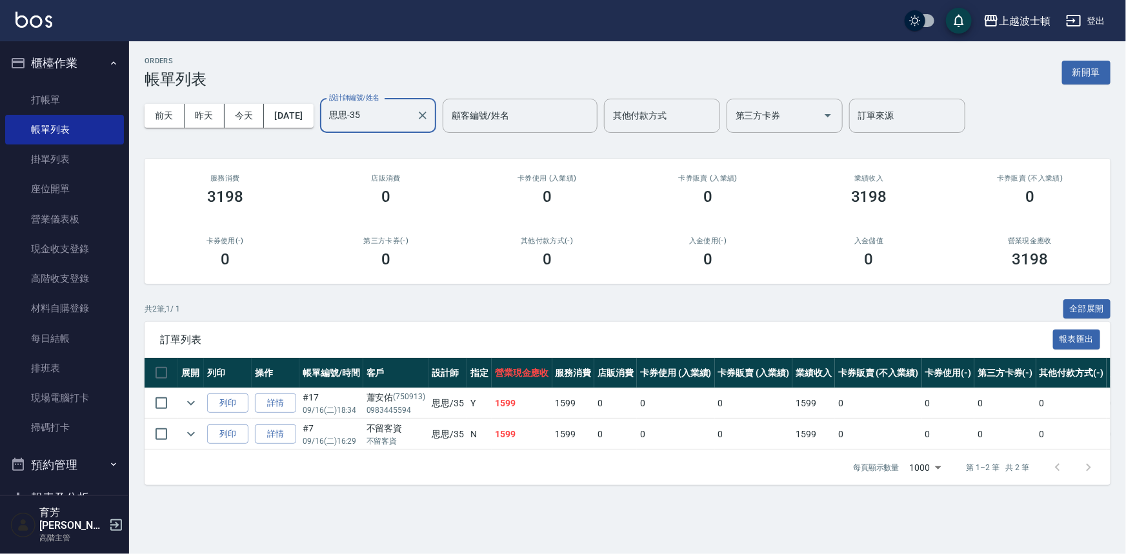
click at [415, 101] on div "思思-35 設計師編號/姓名" at bounding box center [378, 116] width 116 height 34
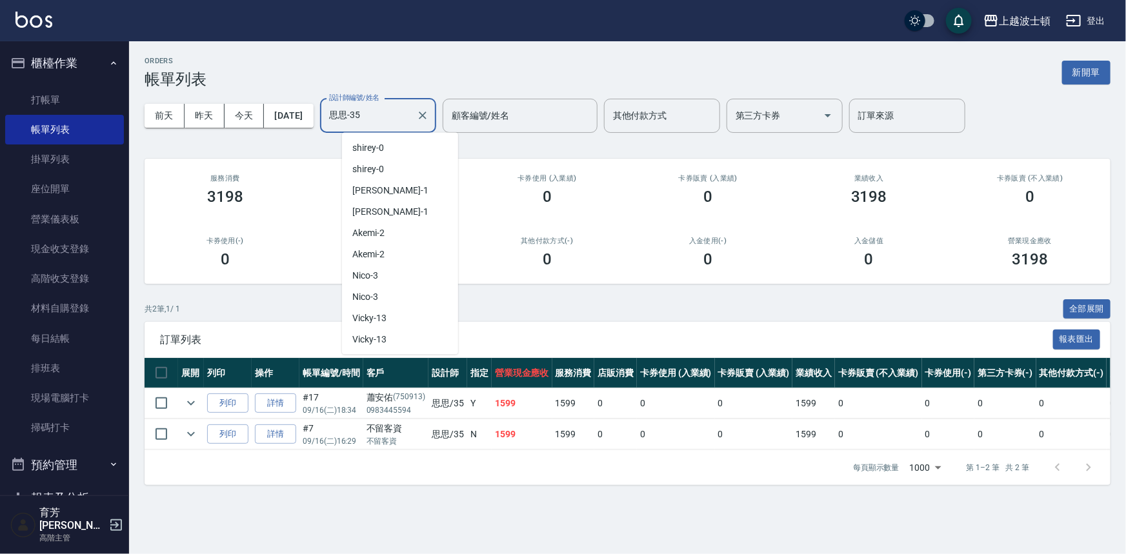
scroll to position [443, 0]
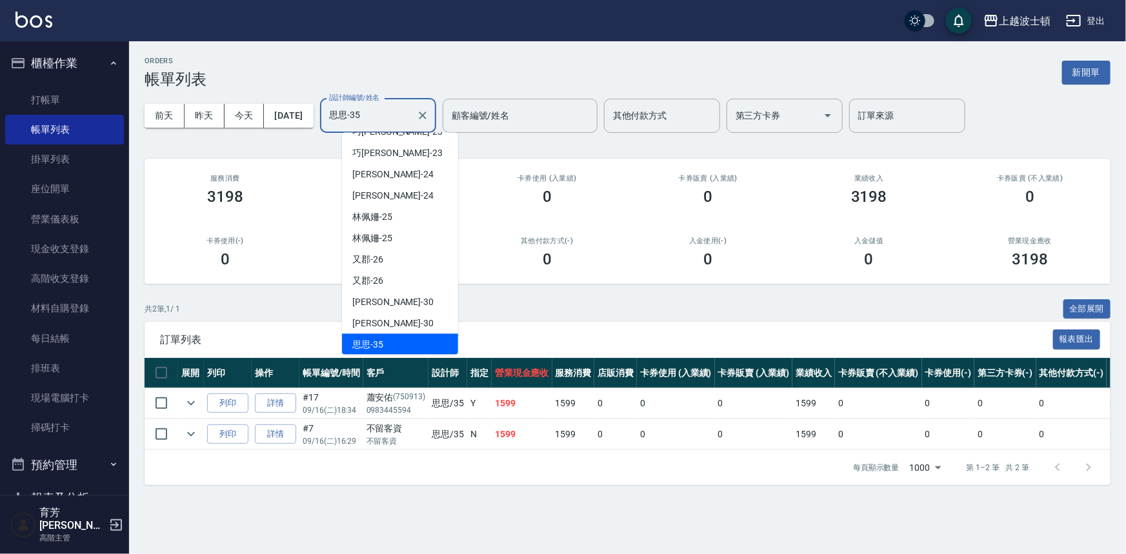
click at [415, 101] on div "思思-35 設計師編號/姓名" at bounding box center [378, 116] width 116 height 34
drag, startPoint x: 415, startPoint y: 101, endPoint x: 413, endPoint y: 110, distance: 9.2
click at [415, 102] on div "思思-35 設計師編號/姓名" at bounding box center [378, 116] width 116 height 34
click at [411, 110] on input "思思-35" at bounding box center [368, 116] width 85 height 23
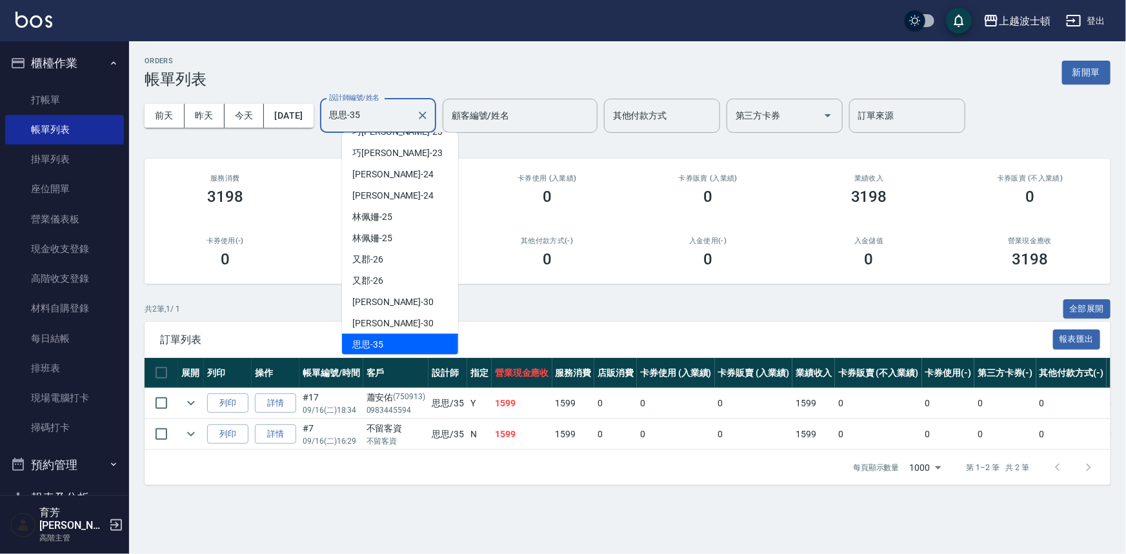
drag, startPoint x: 413, startPoint y: 110, endPoint x: 413, endPoint y: 119, distance: 8.4
click at [411, 113] on input "思思-35" at bounding box center [368, 116] width 85 height 23
click at [411, 119] on input "思思-35" at bounding box center [368, 116] width 85 height 23
drag, startPoint x: 413, startPoint y: 119, endPoint x: 412, endPoint y: 125, distance: 6.5
click at [411, 125] on input "思思-35" at bounding box center [368, 116] width 85 height 23
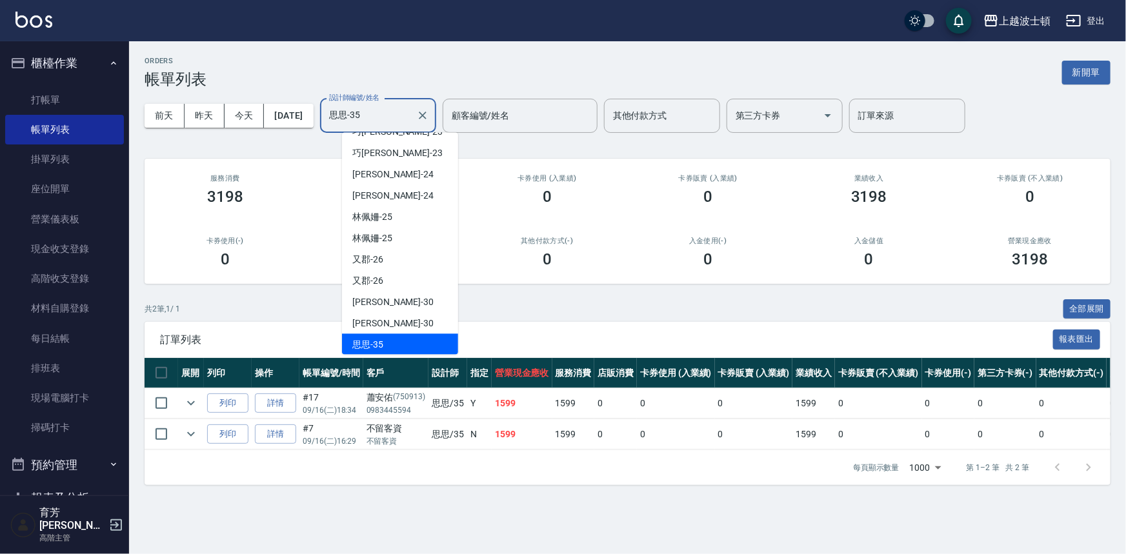
click at [411, 126] on input "思思-35" at bounding box center [368, 116] width 85 height 23
click at [411, 125] on input "思思-35" at bounding box center [368, 116] width 85 height 23
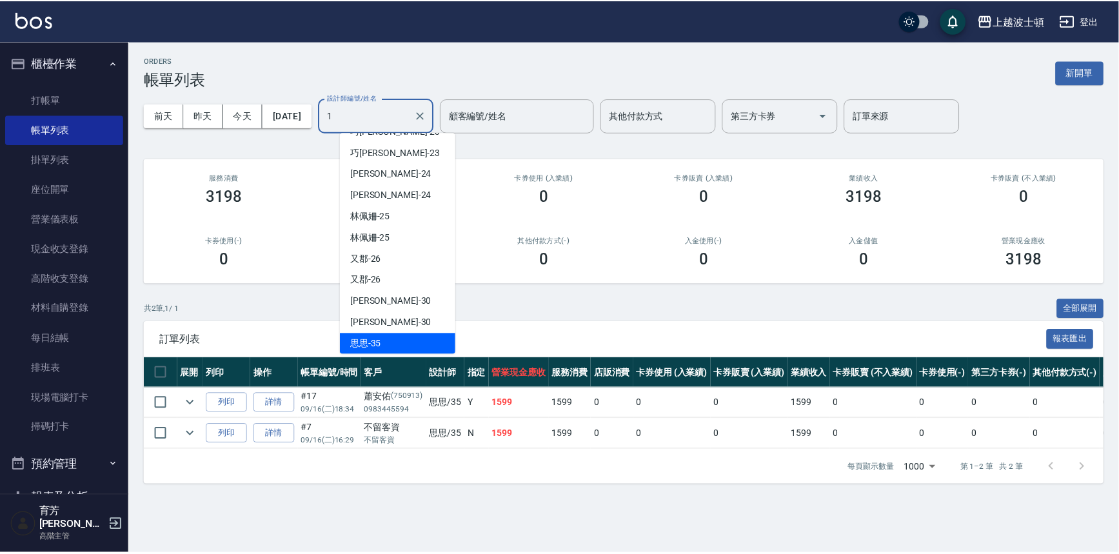
scroll to position [5, 0]
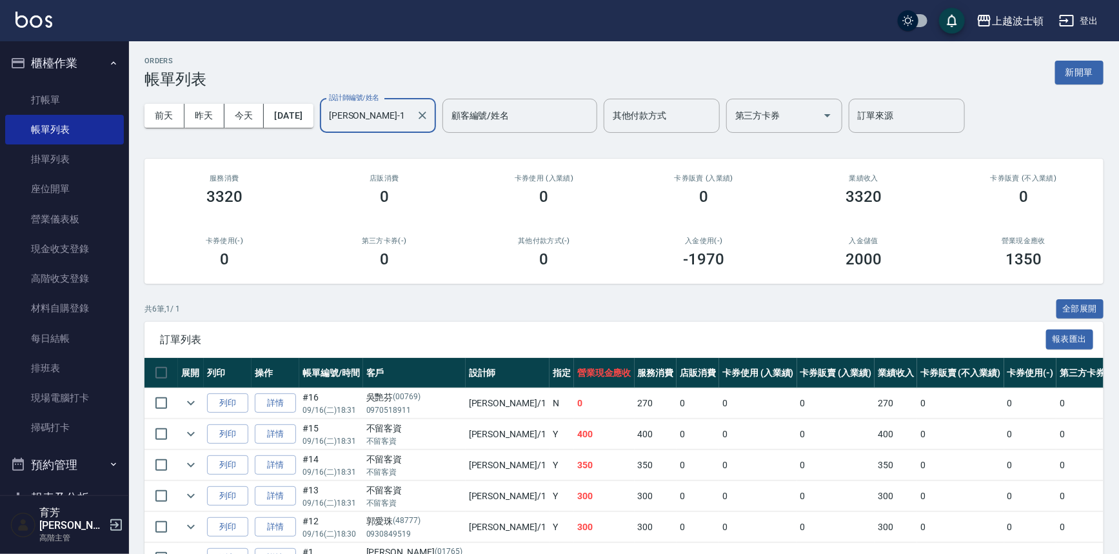
click at [411, 125] on input "[PERSON_NAME]-1" at bounding box center [368, 116] width 85 height 23
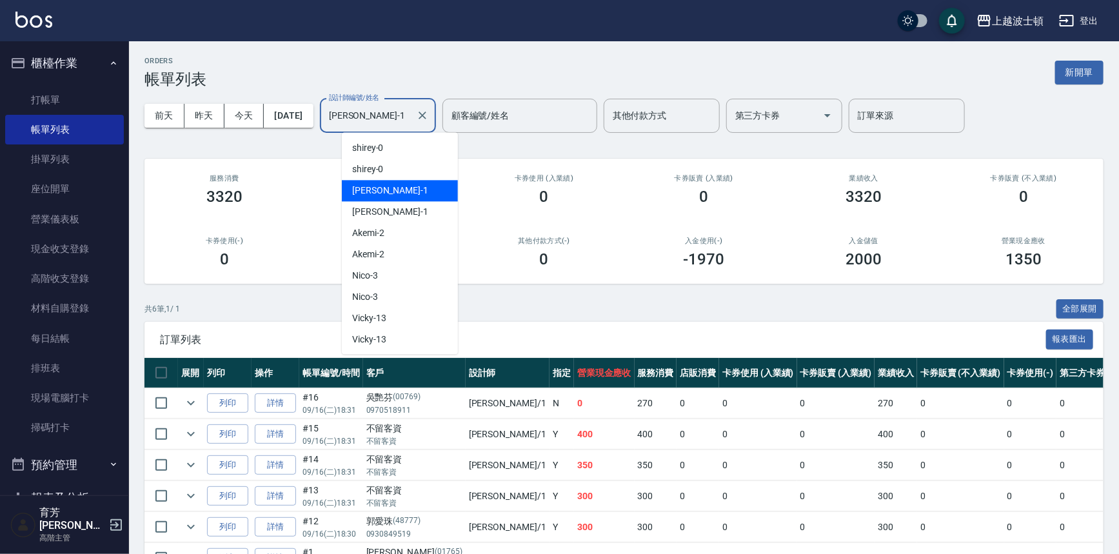
click at [411, 125] on input "[PERSON_NAME]-1" at bounding box center [368, 116] width 85 height 23
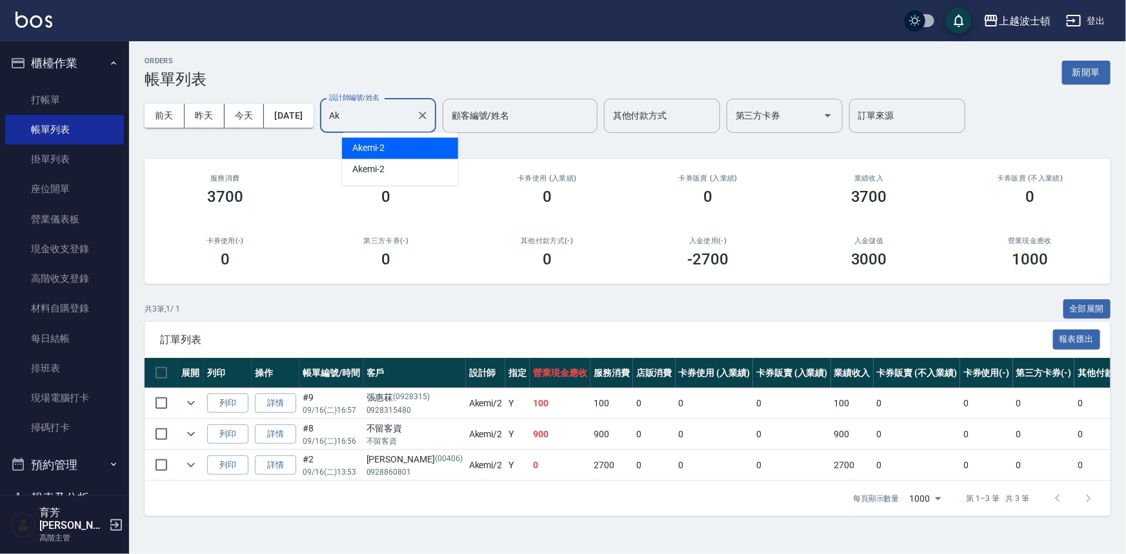
type input "A"
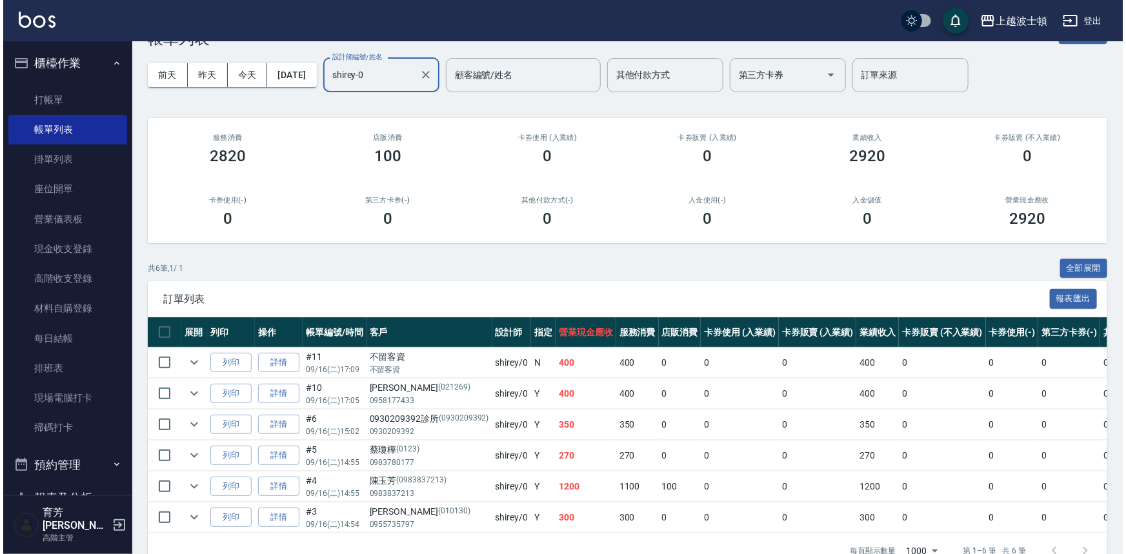
scroll to position [0, 0]
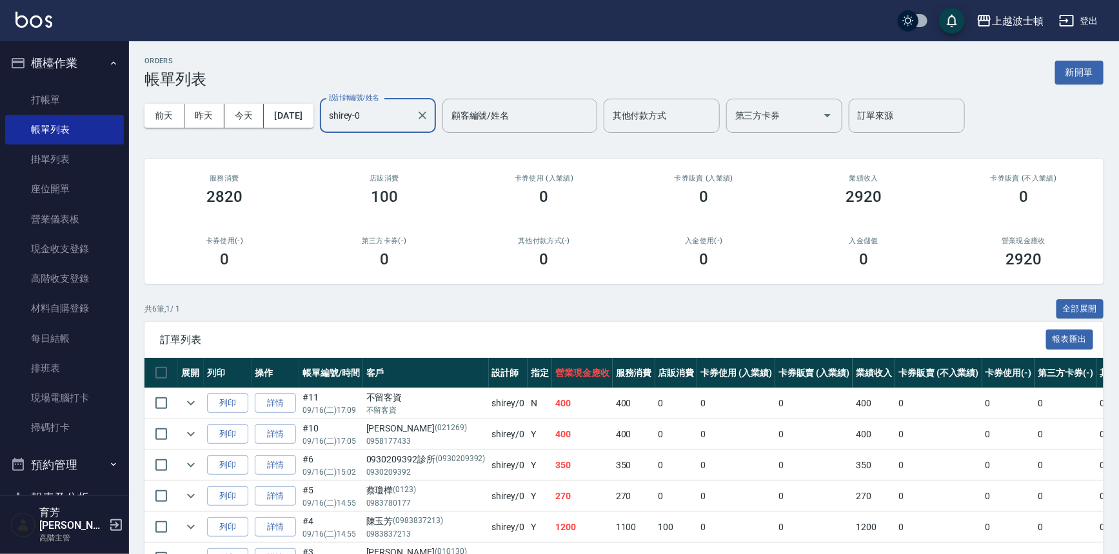
click at [410, 120] on input "shirey-0" at bounding box center [368, 116] width 85 height 23
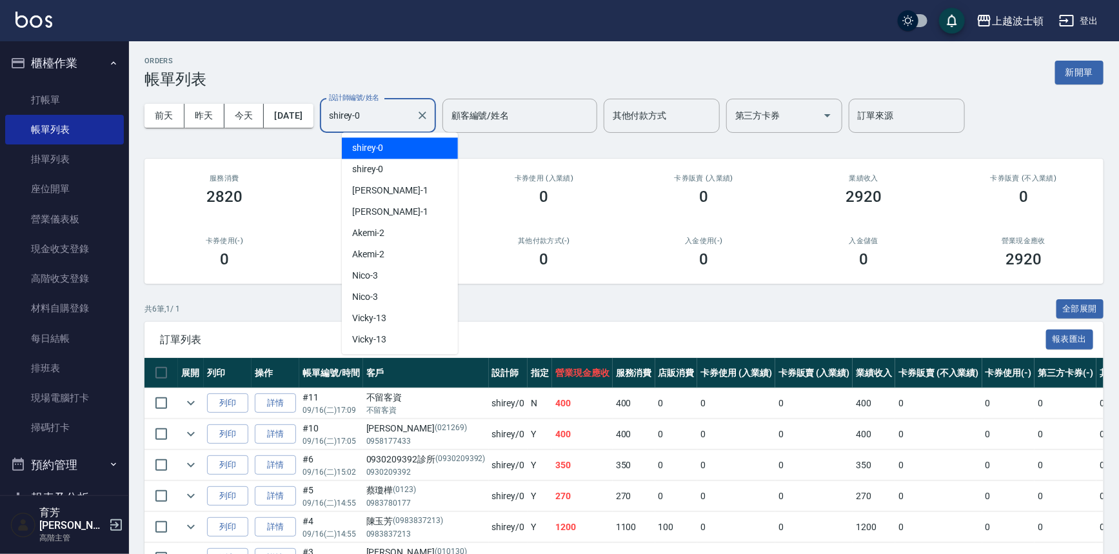
click at [410, 121] on input "shirey-0" at bounding box center [368, 116] width 85 height 23
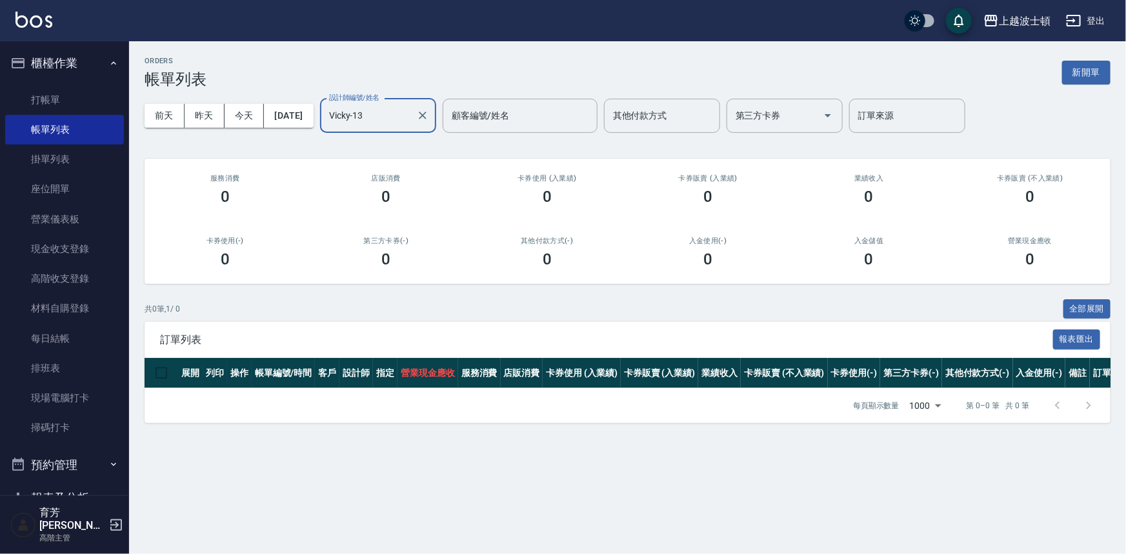
click at [391, 130] on div "Vicky-13 設計師編號/姓名" at bounding box center [378, 116] width 116 height 34
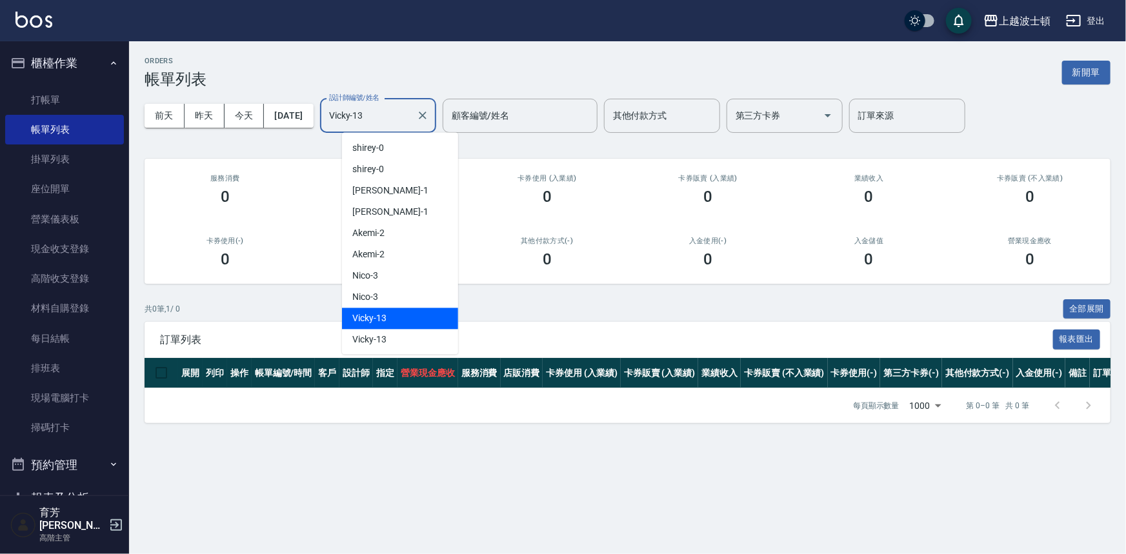
click at [391, 130] on div "Vicky-13 設計師編號/姓名" at bounding box center [378, 116] width 116 height 34
click at [401, 119] on input "Vicky-13" at bounding box center [368, 116] width 85 height 23
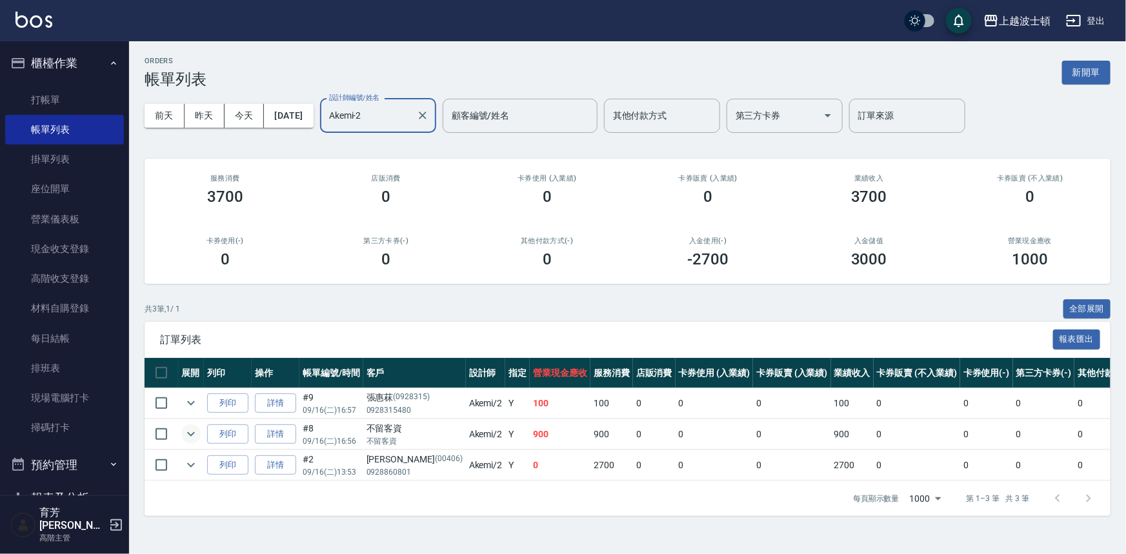
click at [185, 435] on icon "expand row" at bounding box center [190, 433] width 15 height 15
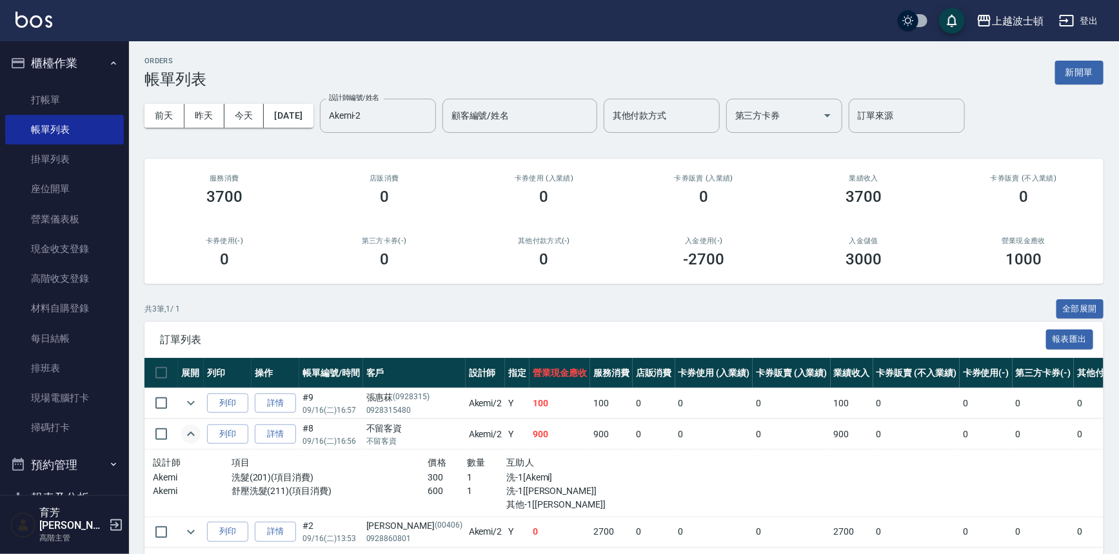
click at [185, 435] on icon "expand row" at bounding box center [190, 433] width 15 height 15
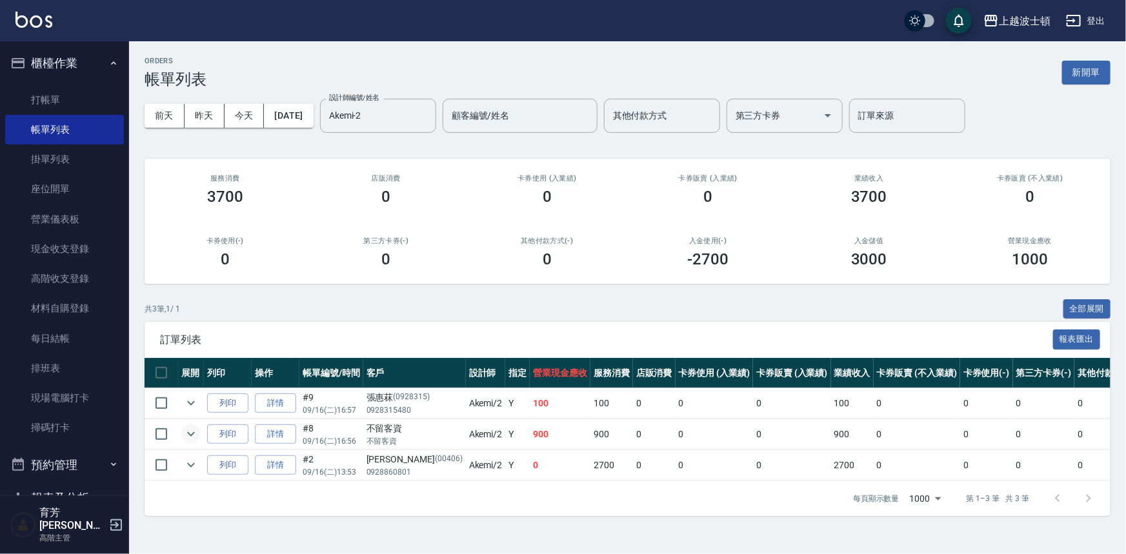
click at [185, 435] on icon "expand row" at bounding box center [190, 433] width 15 height 15
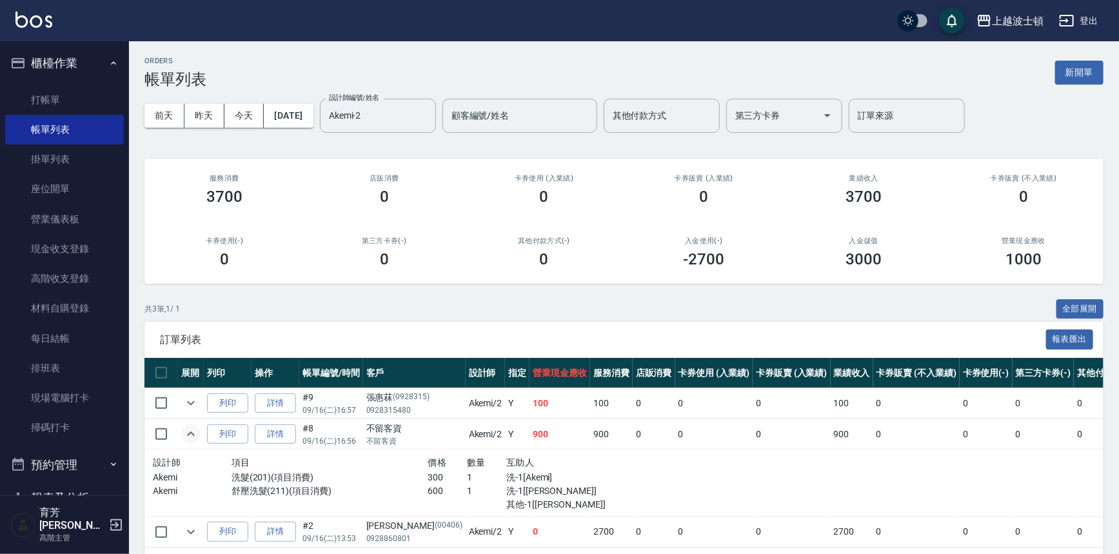
click at [186, 435] on icon "expand row" at bounding box center [190, 433] width 15 height 15
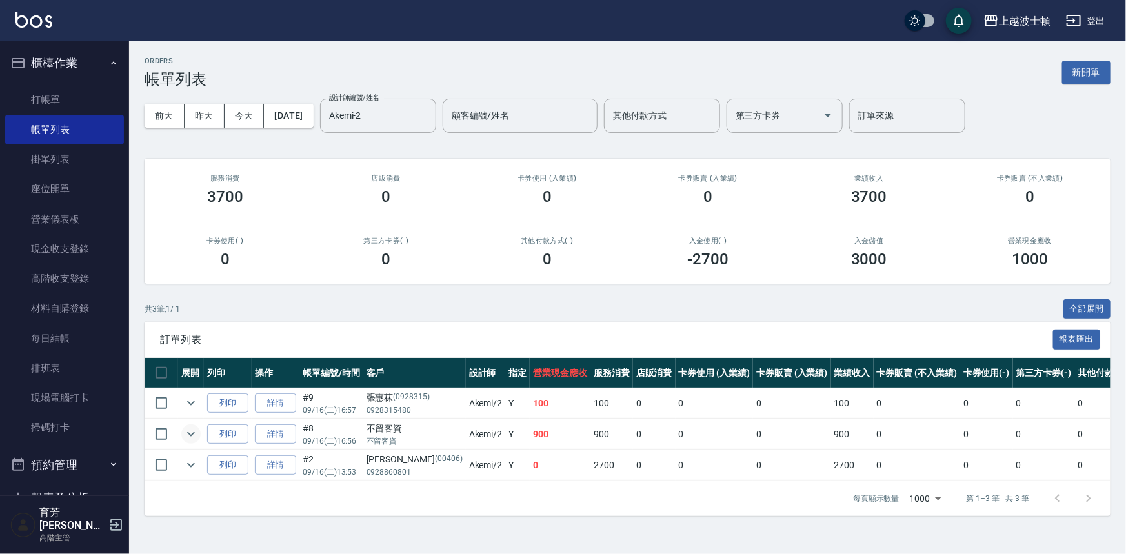
drag, startPoint x: 406, startPoint y: 491, endPoint x: 569, endPoint y: 479, distance: 163.0
click at [569, 479] on div "訂單列表 報表匯出 展開 列印 操作 帳單編號/時間 客戶 設計師 指定 營業現金應收 服務消費 店販消費 卡券使用 (入業績) 卡券販賣 (入業績) 業績收…" at bounding box center [628, 419] width 966 height 194
click at [411, 126] on input "Akemi-2" at bounding box center [368, 116] width 85 height 23
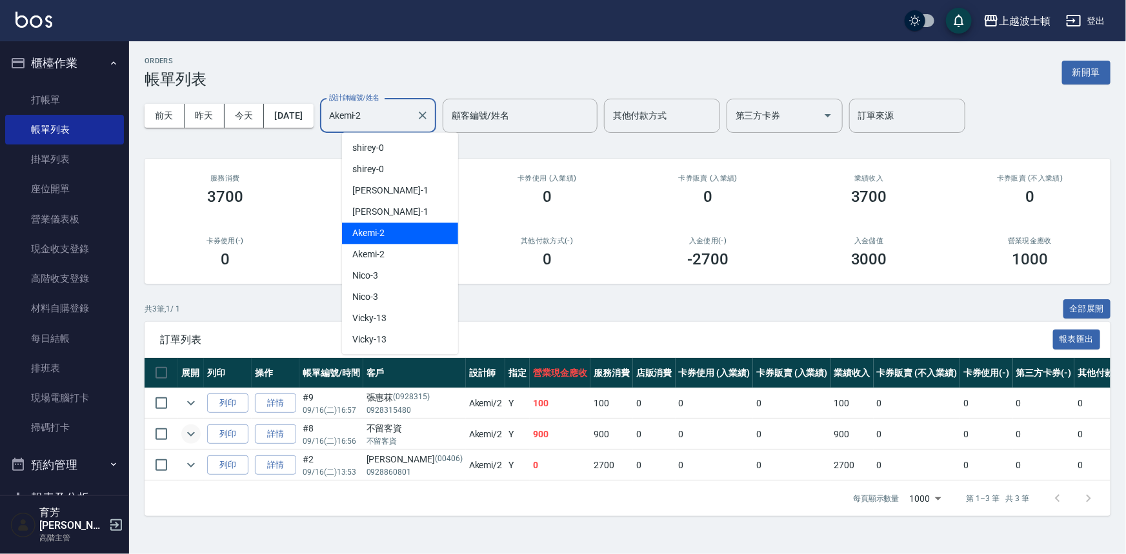
click at [411, 126] on input "Akemi-2" at bounding box center [368, 116] width 85 height 23
click at [438, 94] on div "[DATE] [DATE] [DATE] [DATE] 設計師編號/姓名 [PERSON_NAME]-2 設計師編號/姓名 顧客編號/姓名 顧客編號/姓名 其…" at bounding box center [628, 115] width 966 height 55
click at [383, 115] on input "Akemi-2" at bounding box center [368, 116] width 85 height 23
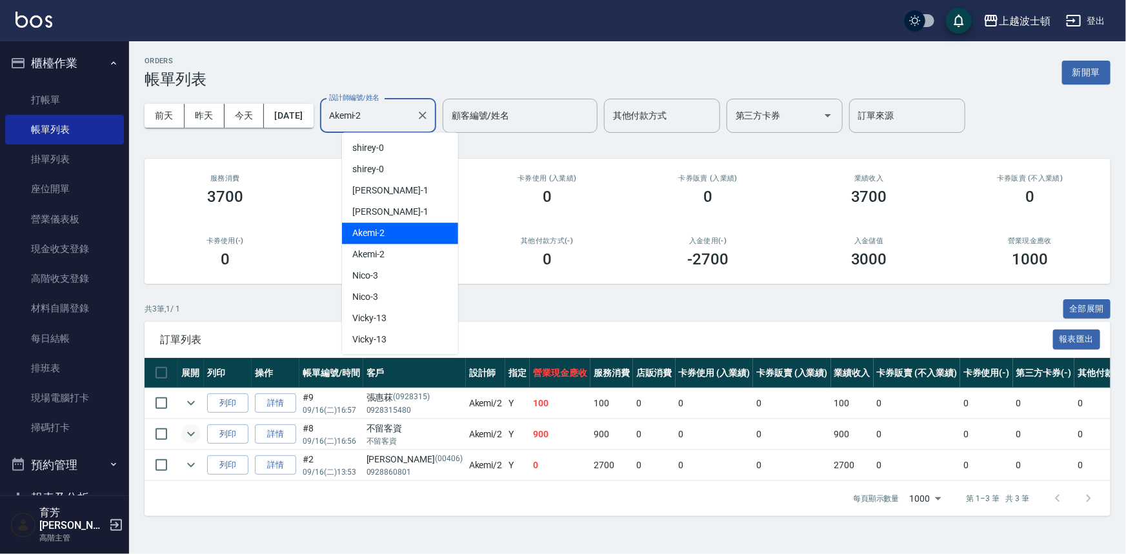
click at [383, 115] on input "Akemi-2" at bounding box center [368, 116] width 85 height 23
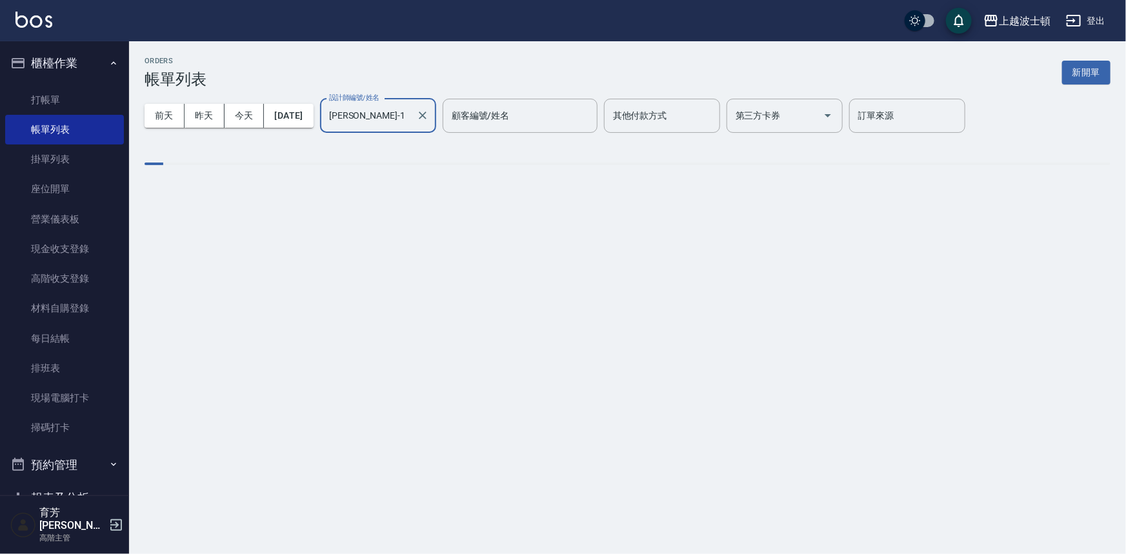
type input "[PERSON_NAME]-1"
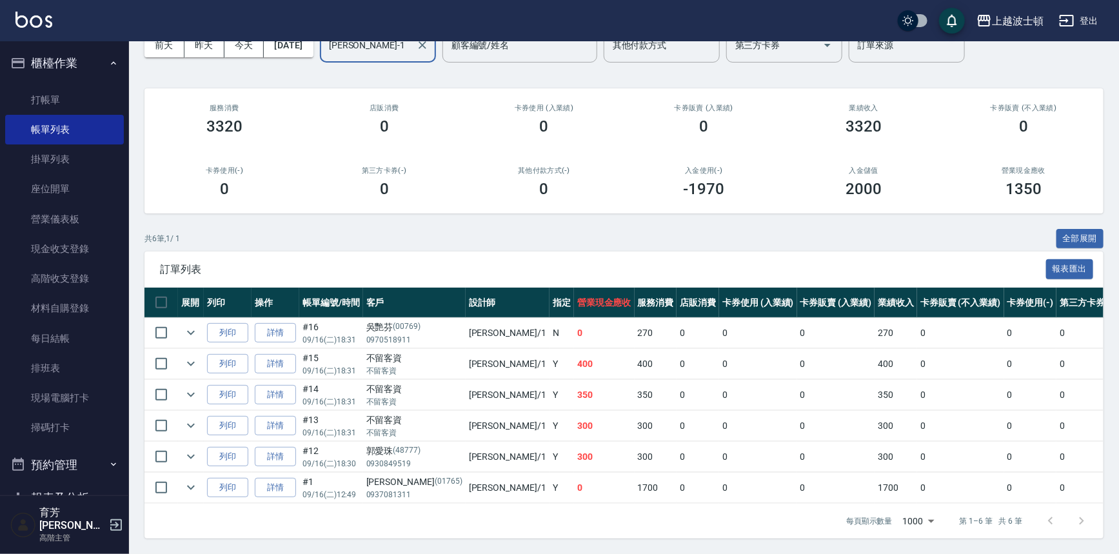
scroll to position [77, 0]
drag, startPoint x: 670, startPoint y: 508, endPoint x: 732, endPoint y: 501, distance: 62.3
click at [774, 512] on div "每頁顯示數量 1000 1000 第 1–6 筆 共 6 筆" at bounding box center [624, 521] width 959 height 35
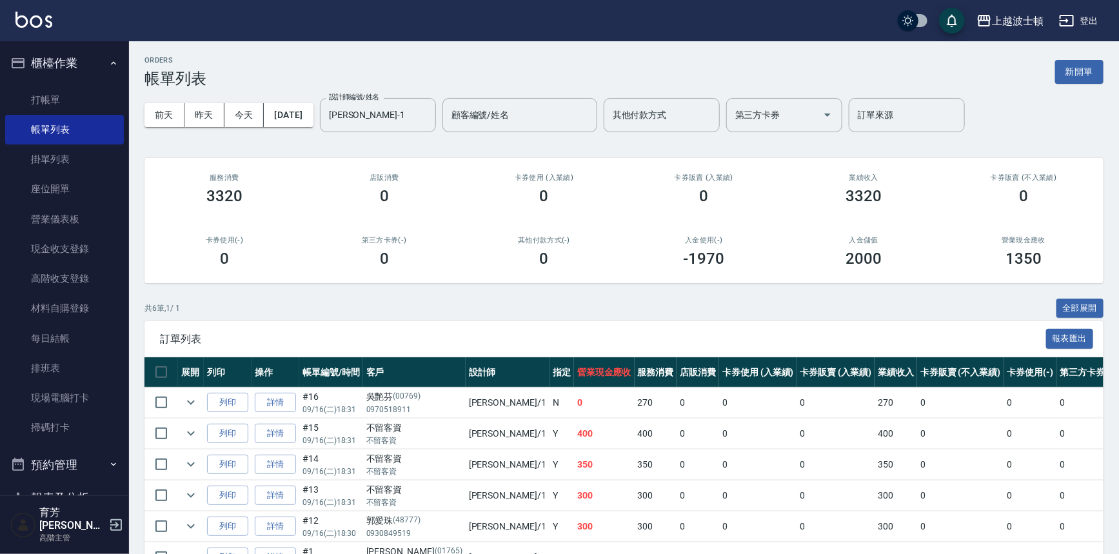
scroll to position [0, 0]
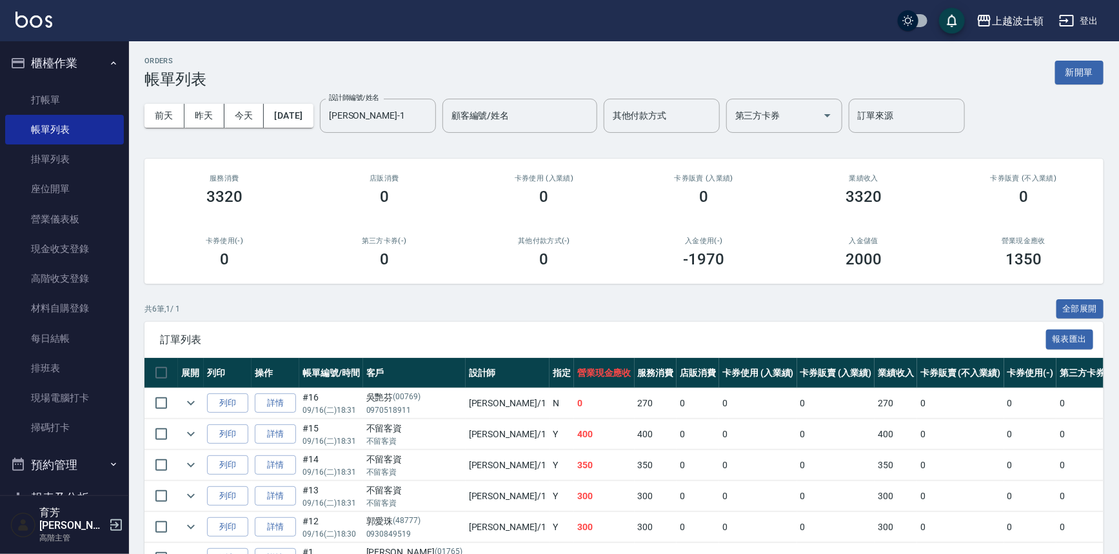
click at [34, 17] on img at bounding box center [33, 20] width 37 height 16
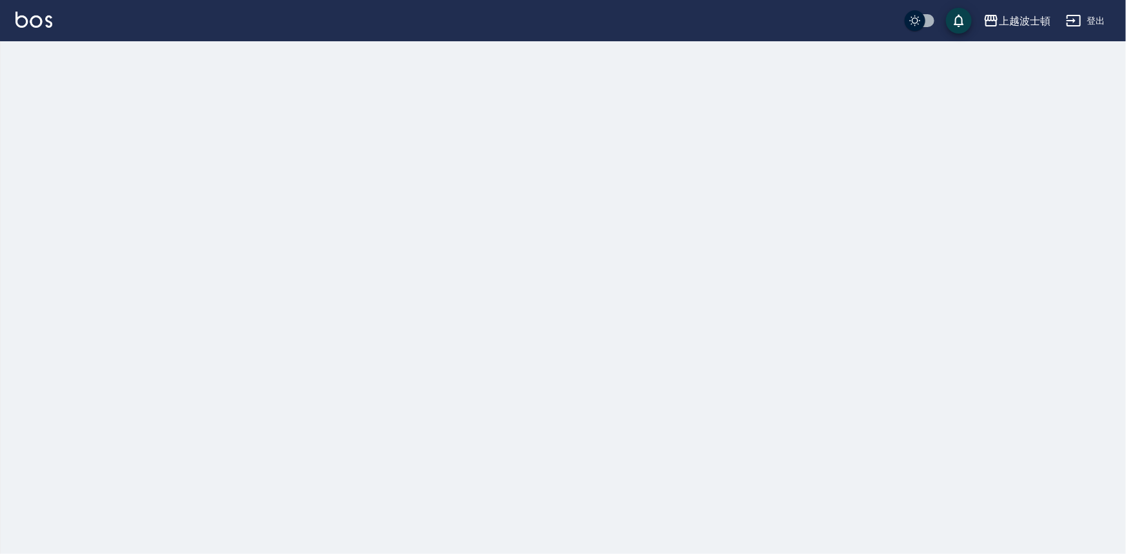
click at [34, 17] on img at bounding box center [33, 20] width 37 height 16
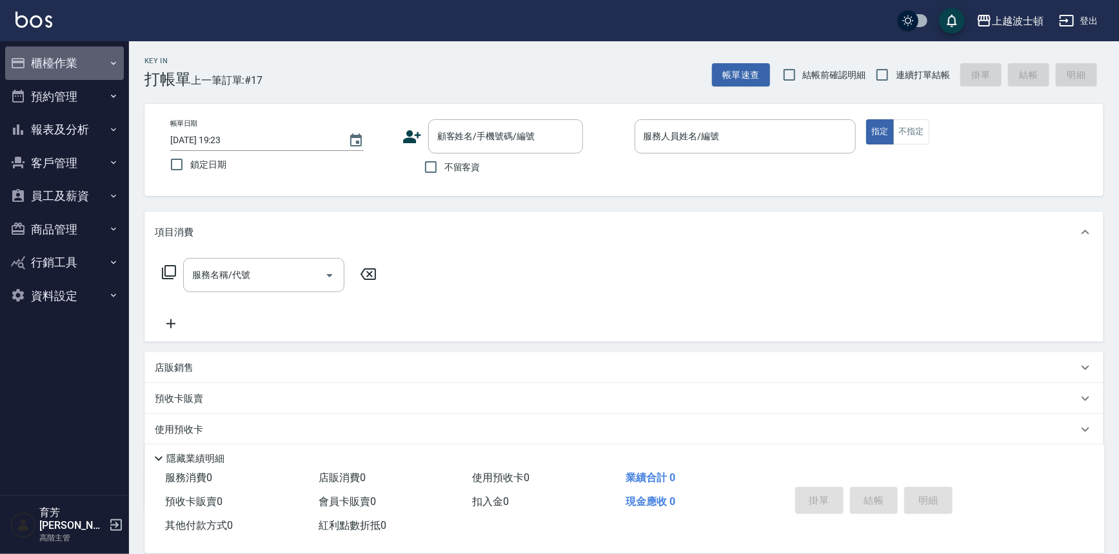
click at [77, 59] on button "櫃檯作業" at bounding box center [64, 63] width 119 height 34
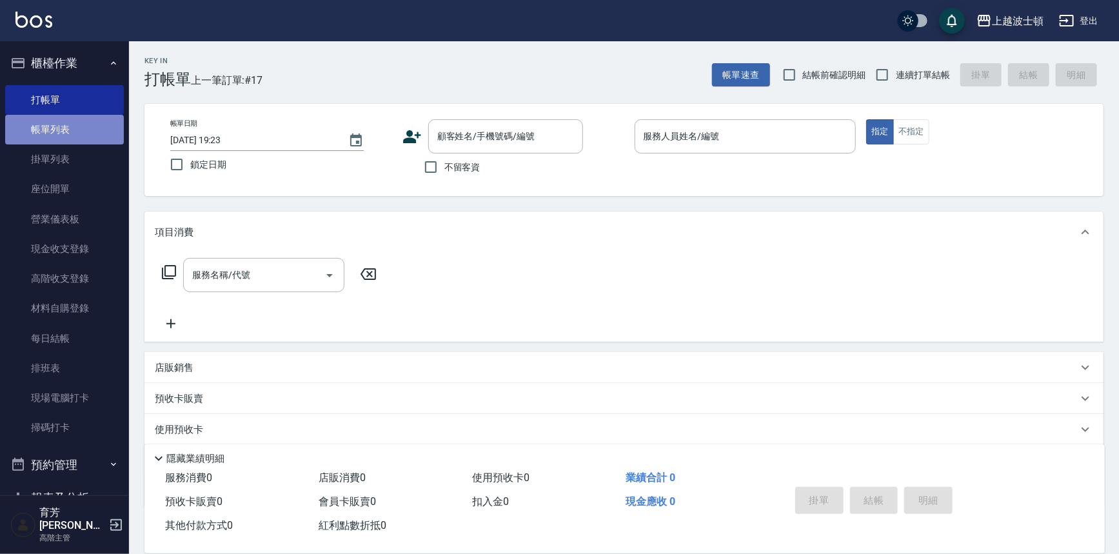
click at [84, 138] on link "帳單列表" at bounding box center [64, 130] width 119 height 30
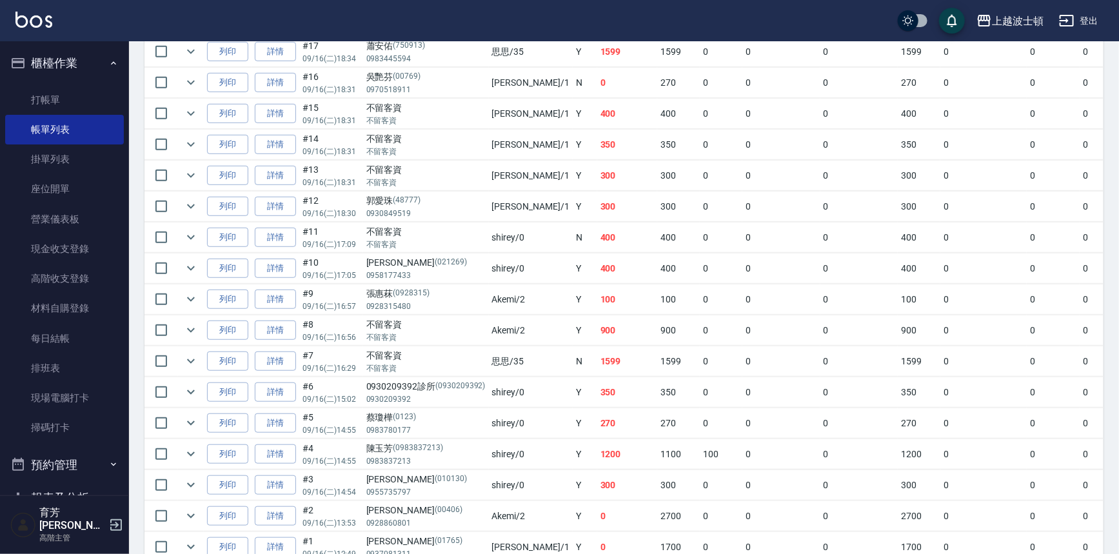
scroll to position [58, 0]
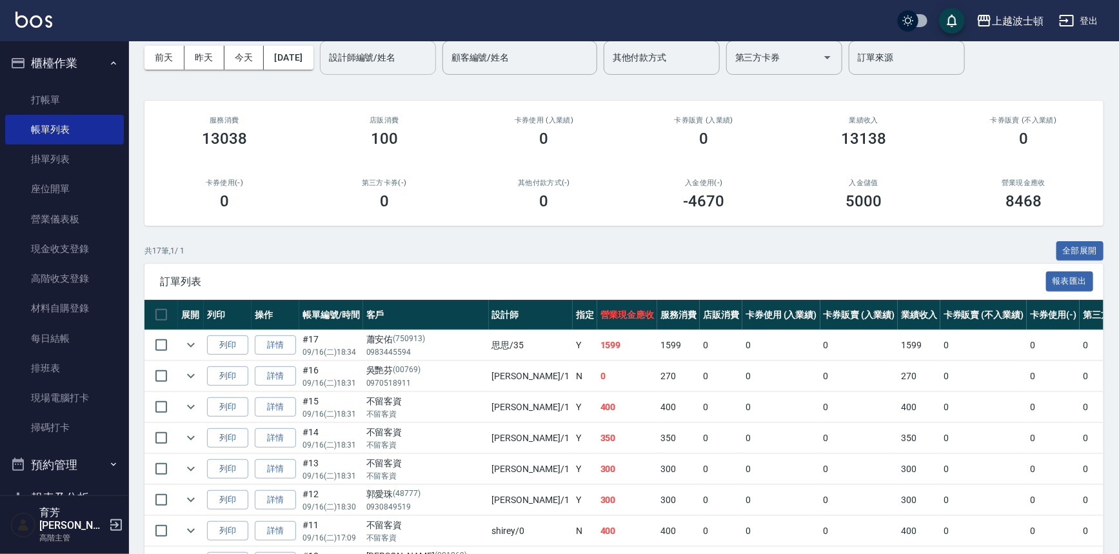
click at [423, 57] on input "設計師編號/姓名" at bounding box center [378, 57] width 105 height 23
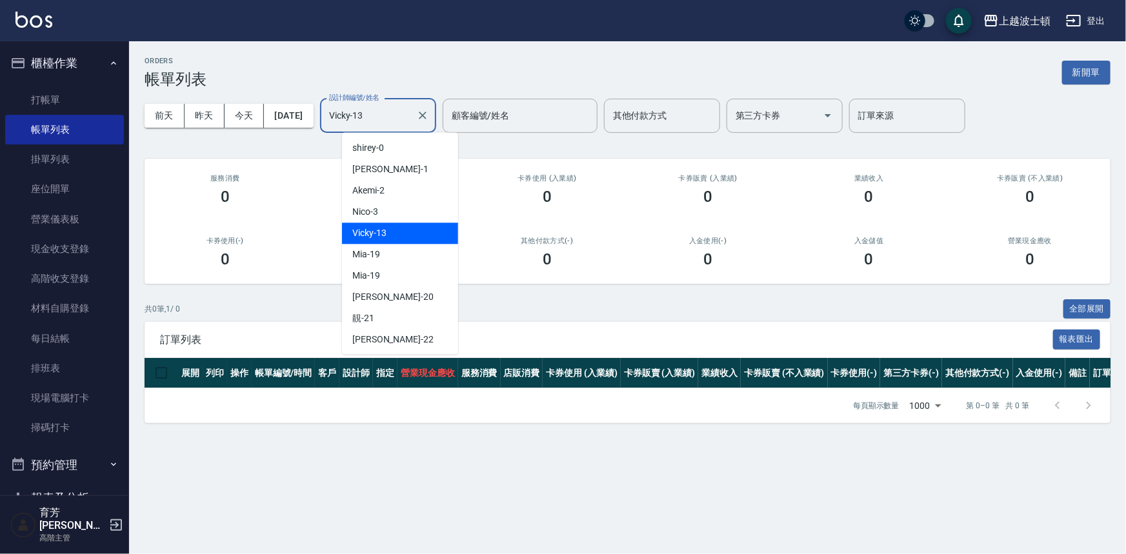
click at [390, 107] on input "Vicky-13" at bounding box center [368, 116] width 85 height 23
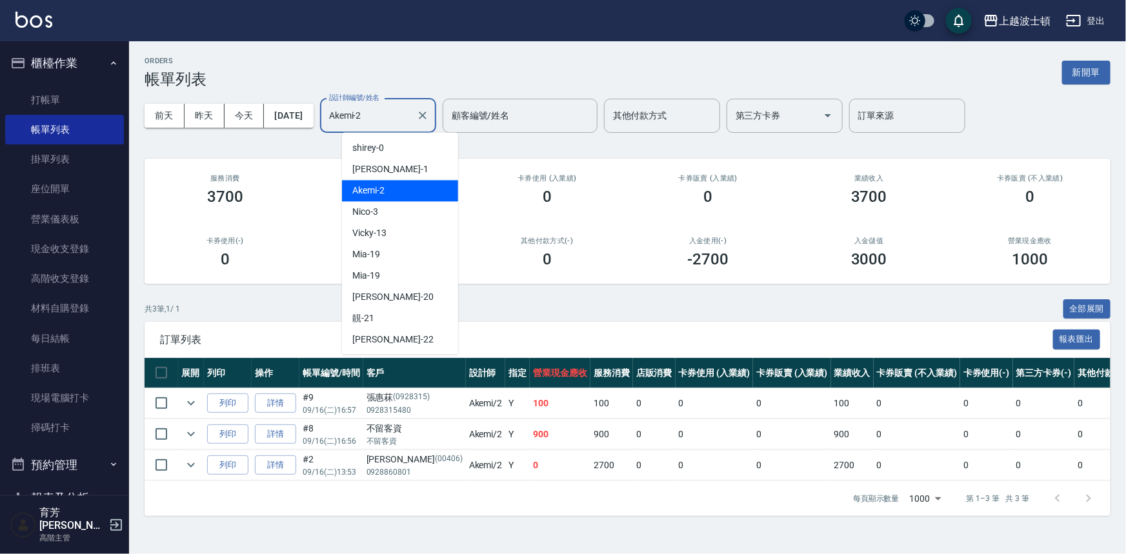
click at [406, 116] on input "Akemi-2" at bounding box center [368, 116] width 85 height 23
click at [403, 117] on input "Akemi-2" at bounding box center [368, 116] width 85 height 23
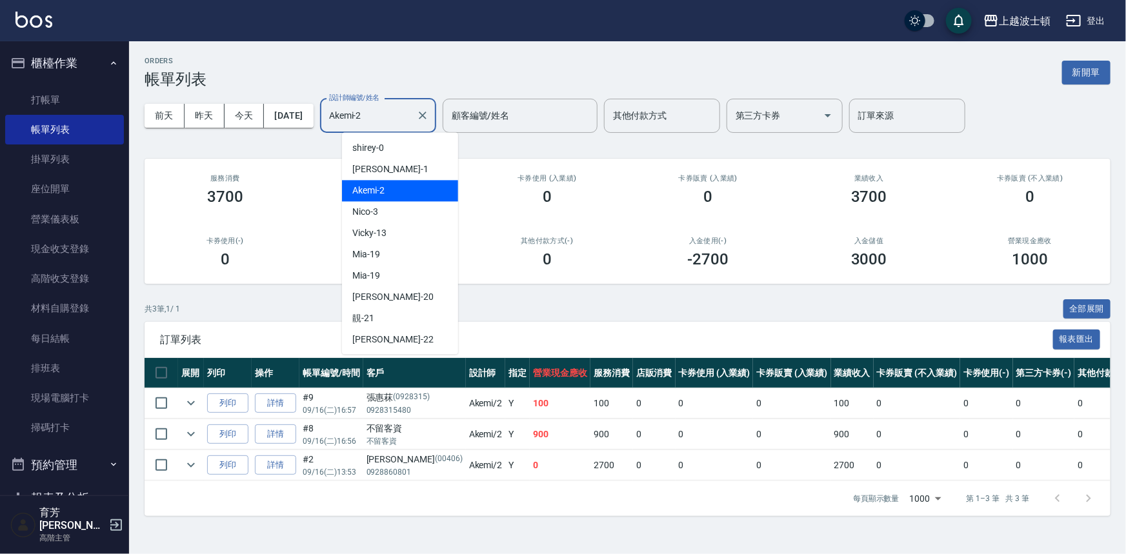
click at [403, 117] on input "Akemi-2" at bounding box center [368, 116] width 85 height 23
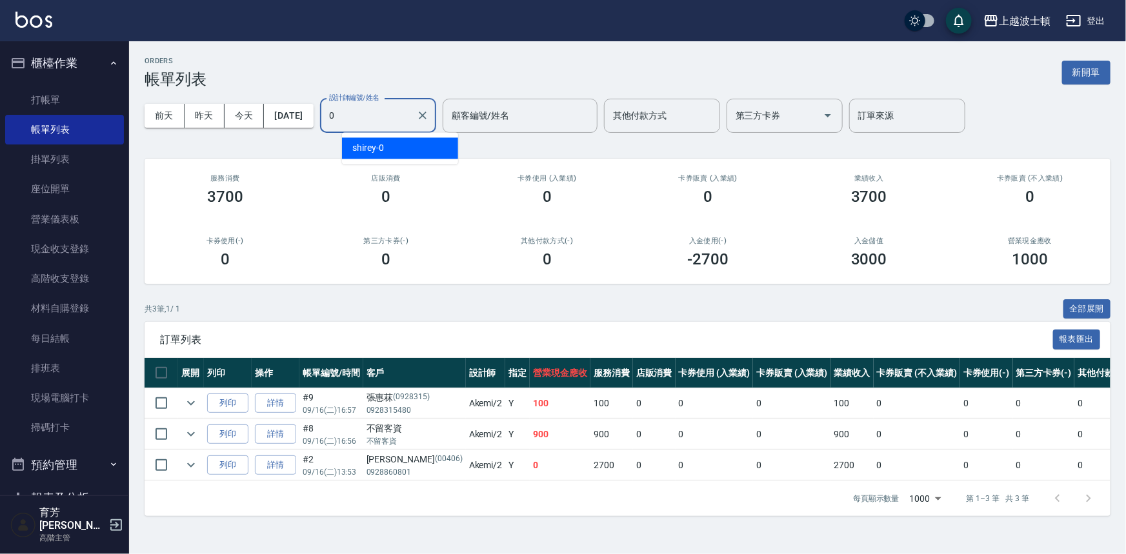
type input "shirey-0"
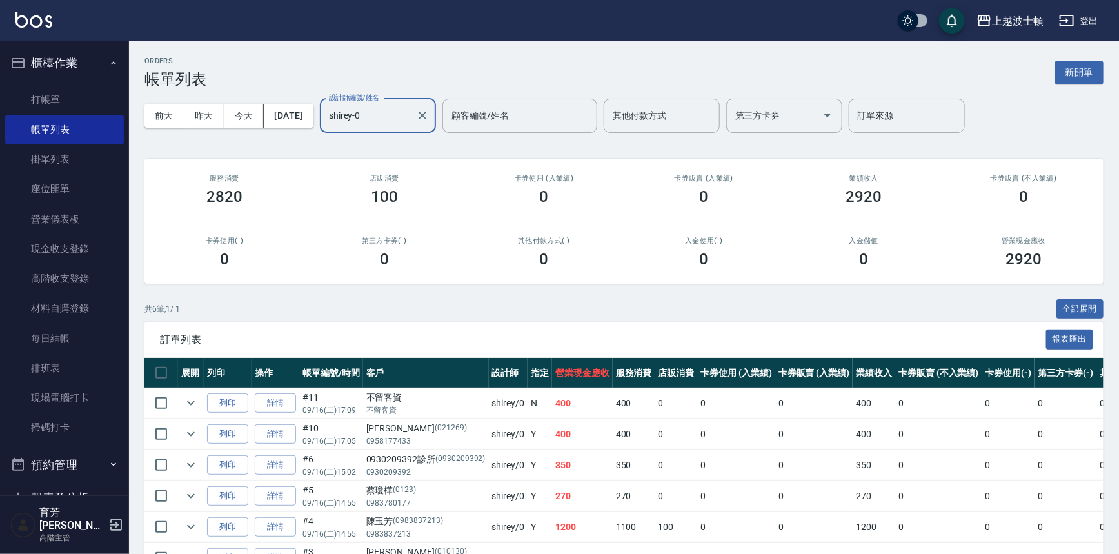
click at [394, 125] on input "shirey-0" at bounding box center [368, 116] width 85 height 23
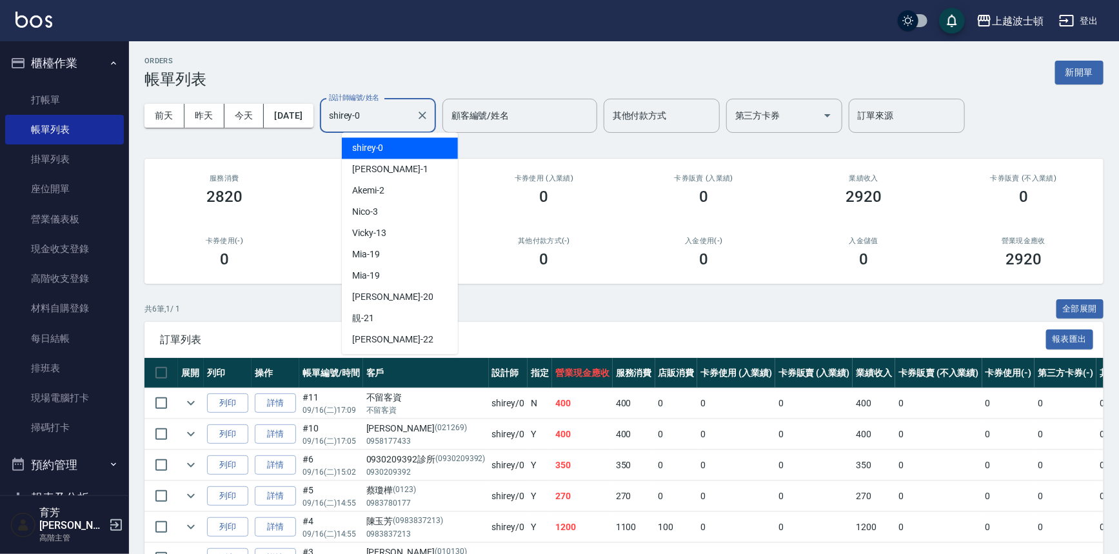
click at [394, 125] on input "shirey-0" at bounding box center [368, 116] width 85 height 23
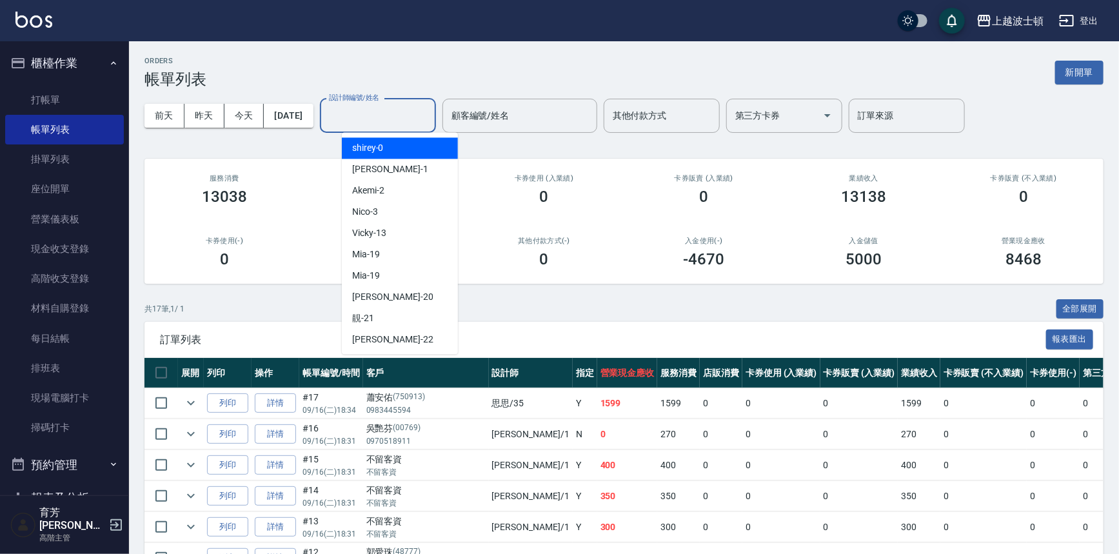
click at [394, 125] on input "設計師編號/姓名" at bounding box center [378, 116] width 105 height 23
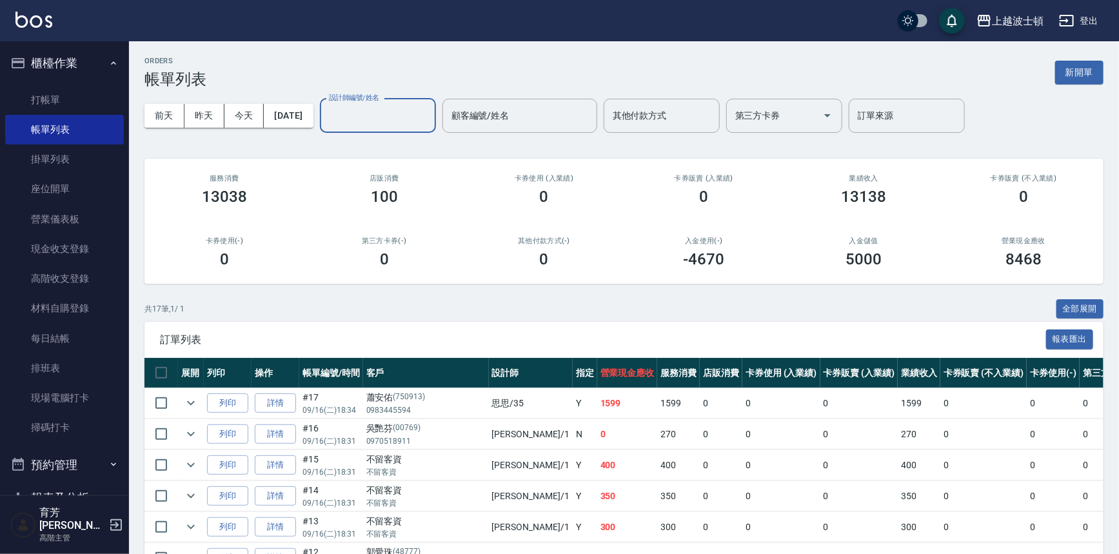
click at [34, 22] on img at bounding box center [33, 20] width 37 height 16
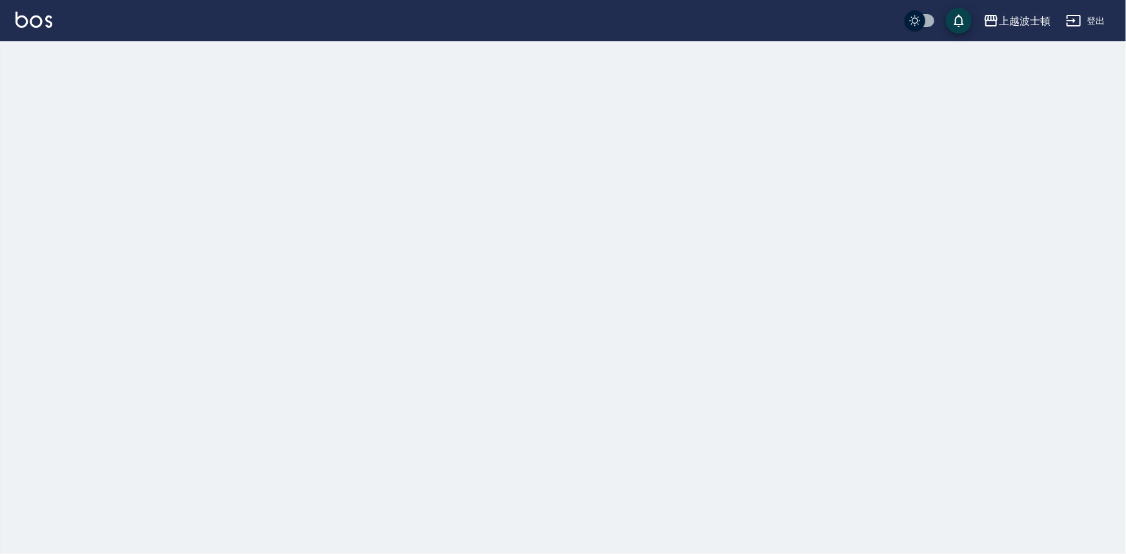
click at [34, 22] on img at bounding box center [33, 20] width 37 height 16
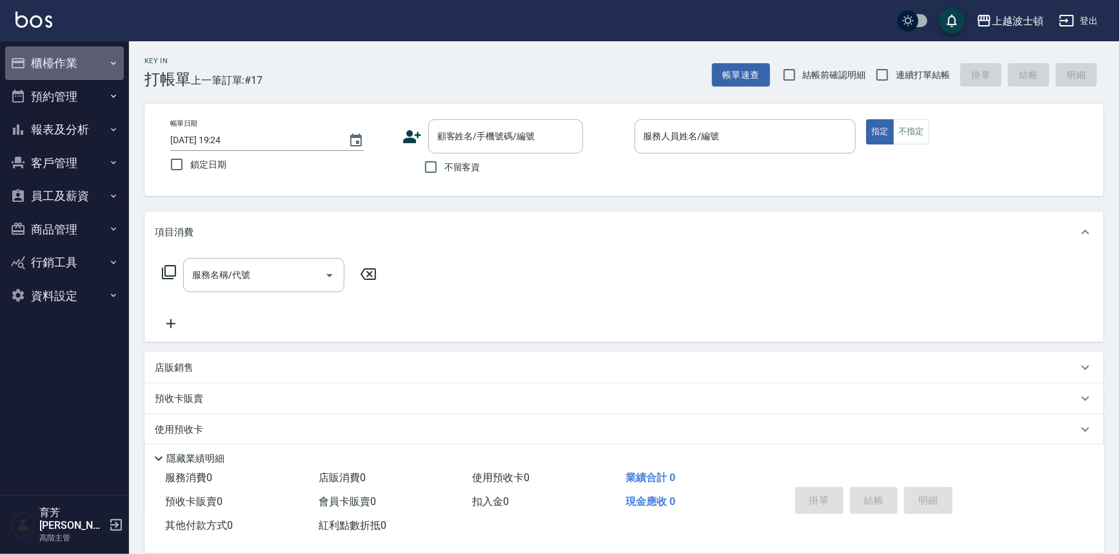
drag, startPoint x: 50, startPoint y: 66, endPoint x: 52, endPoint y: 77, distance: 11.0
click at [51, 66] on button "櫃檯作業" at bounding box center [64, 63] width 119 height 34
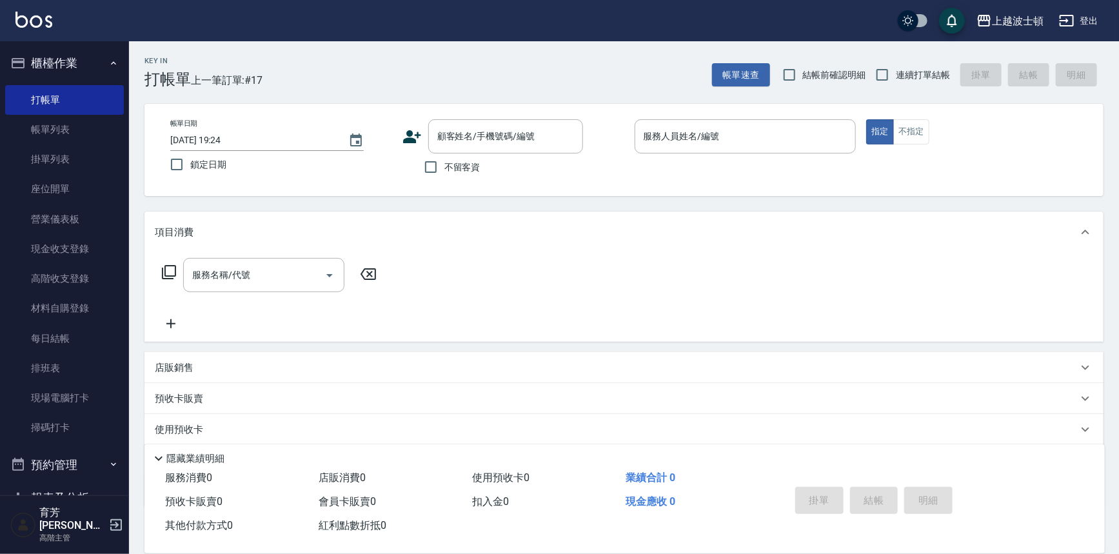
drag, startPoint x: 59, startPoint y: 130, endPoint x: 597, endPoint y: 198, distance: 541.7
click at [59, 130] on link "帳單列表" at bounding box center [64, 130] width 119 height 30
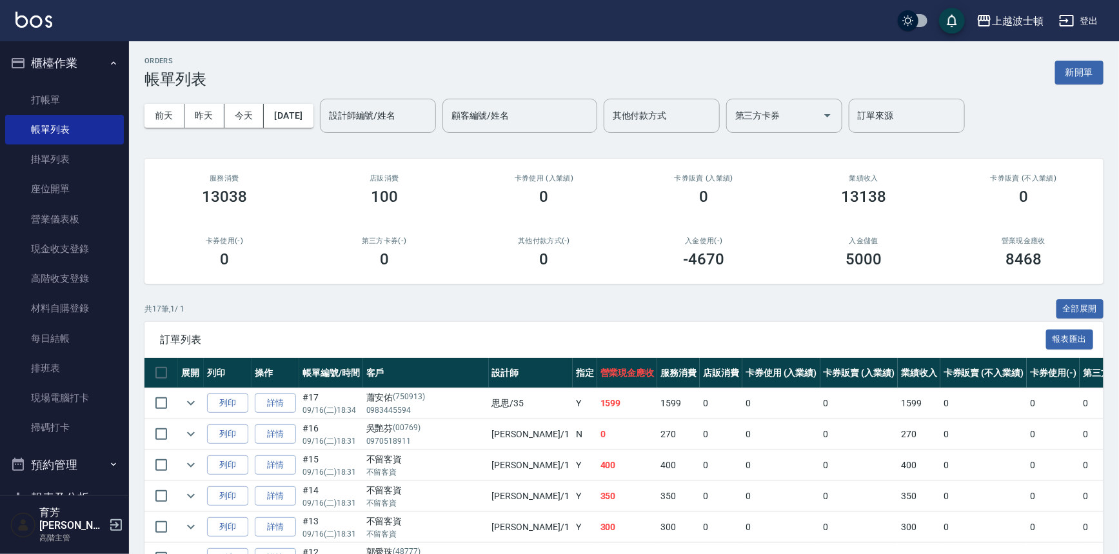
click at [30, 26] on img at bounding box center [33, 20] width 37 height 16
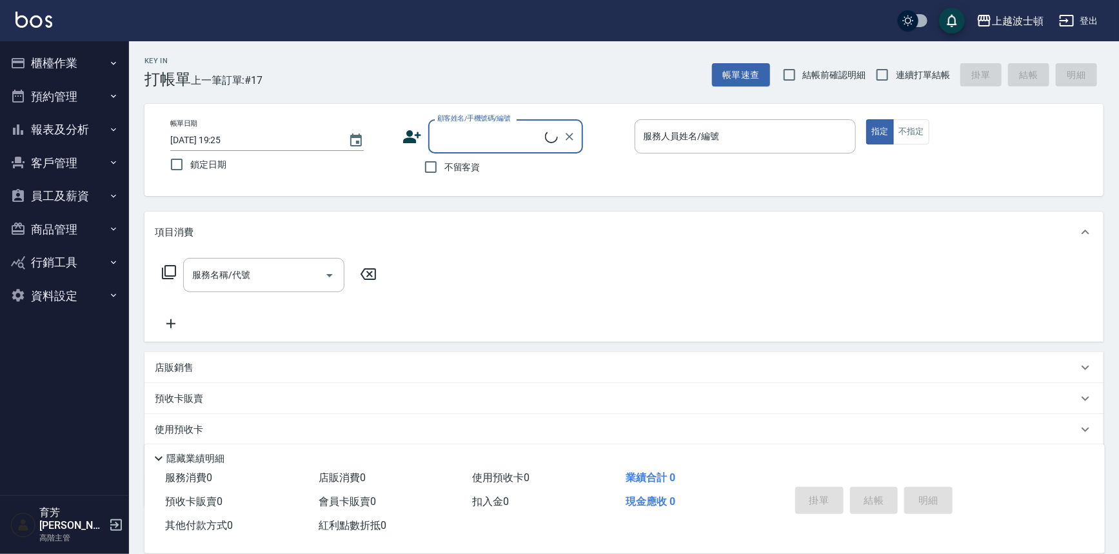
click at [72, 127] on button "報表及分析" at bounding box center [64, 130] width 119 height 34
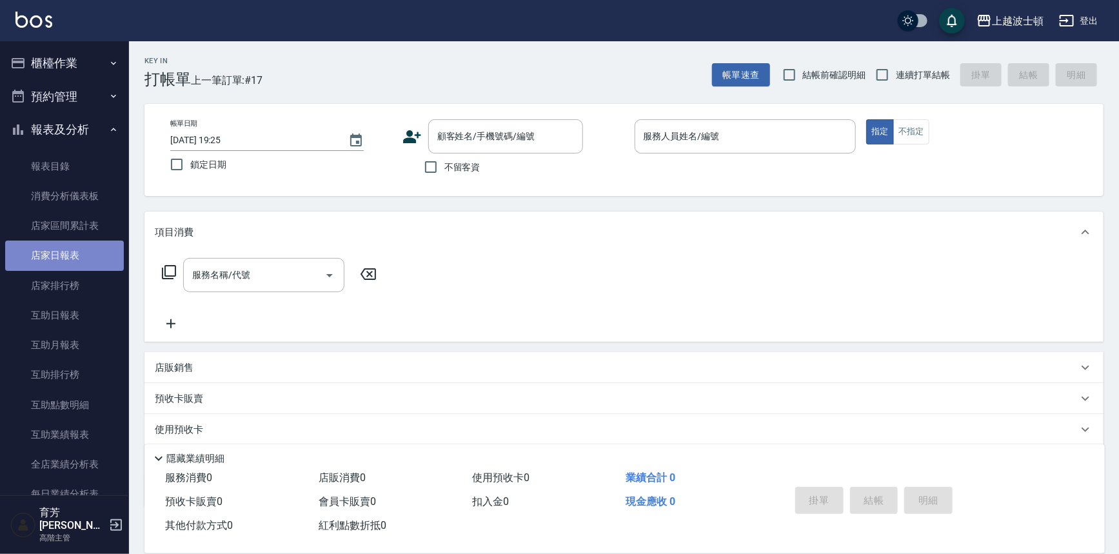
click at [70, 258] on link "店家日報表" at bounding box center [64, 256] width 119 height 30
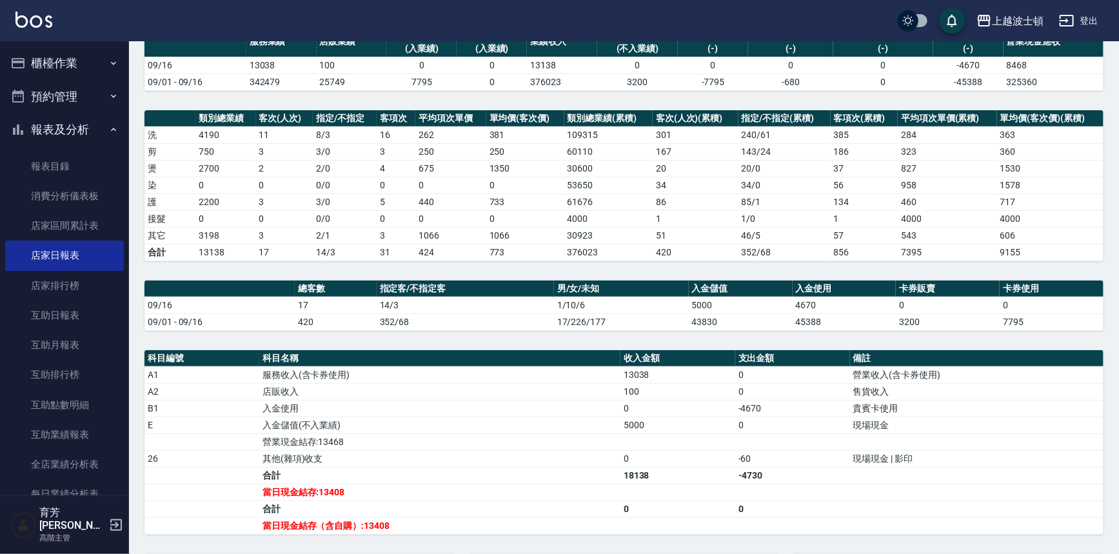
scroll to position [262, 0]
